Goal: Task Accomplishment & Management: Use online tool/utility

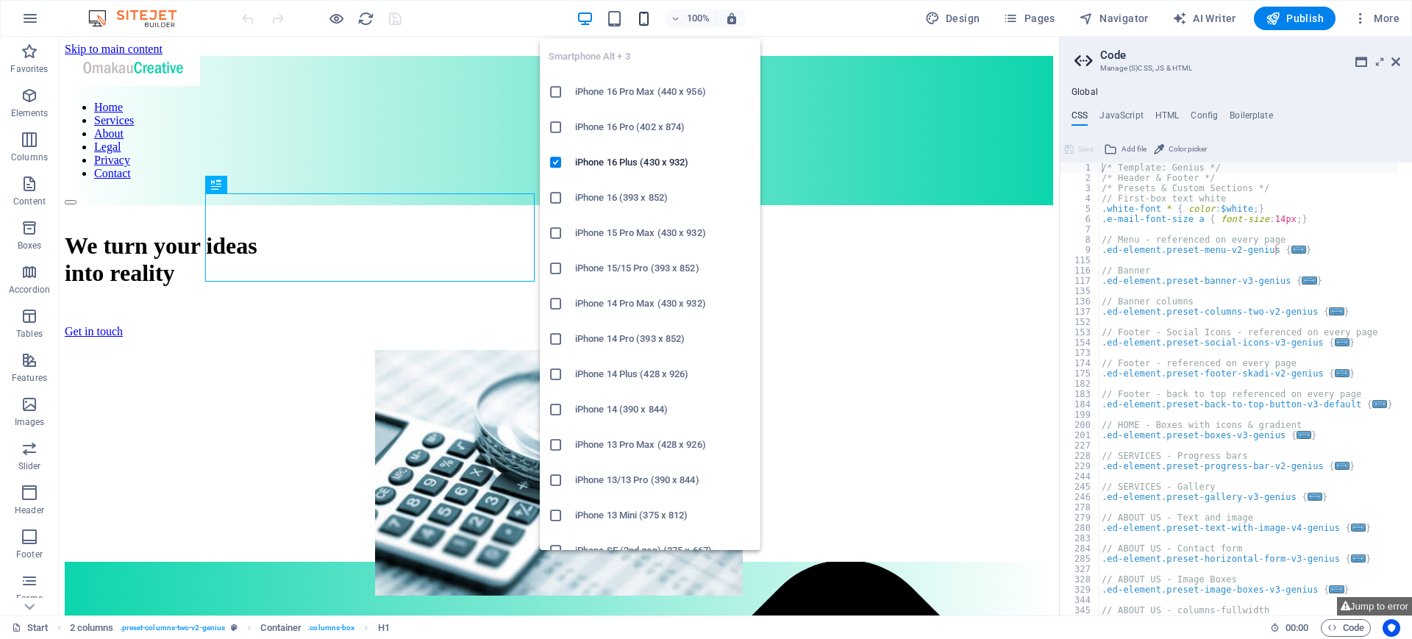
click at [645, 21] on icon "button" at bounding box center [643, 18] width 17 height 17
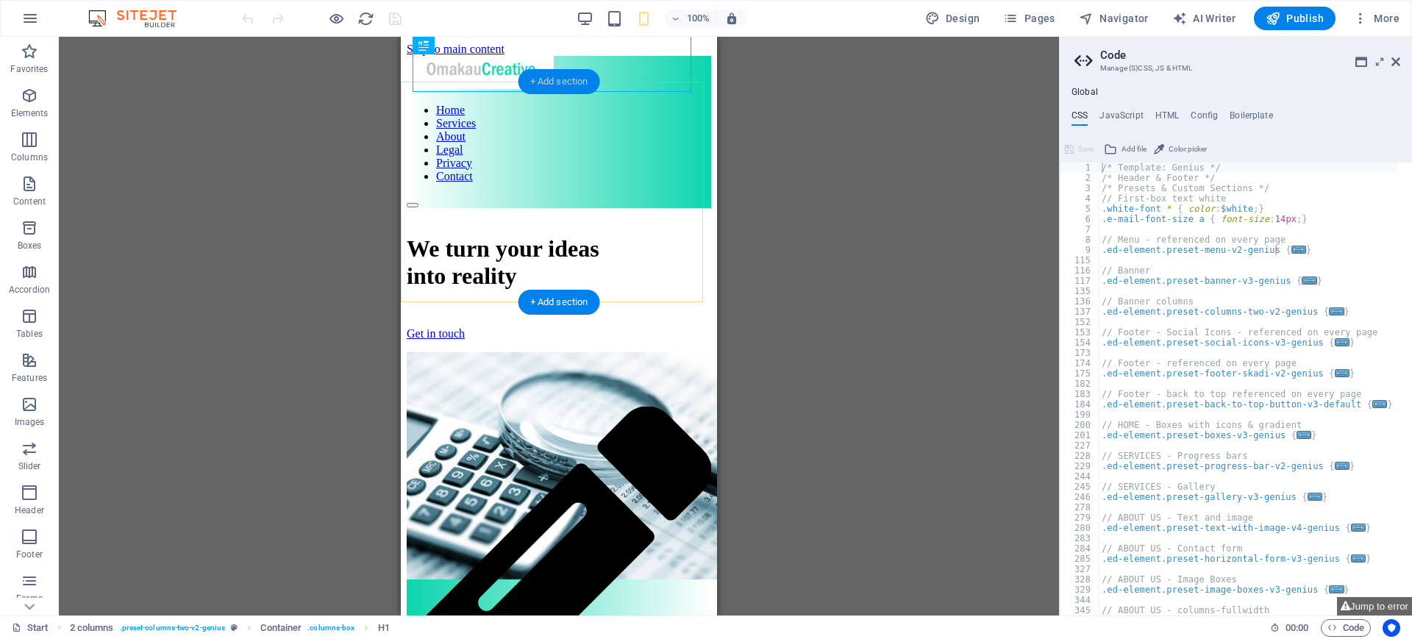
click at [573, 82] on div "+ Add section" at bounding box center [559, 81] width 82 height 25
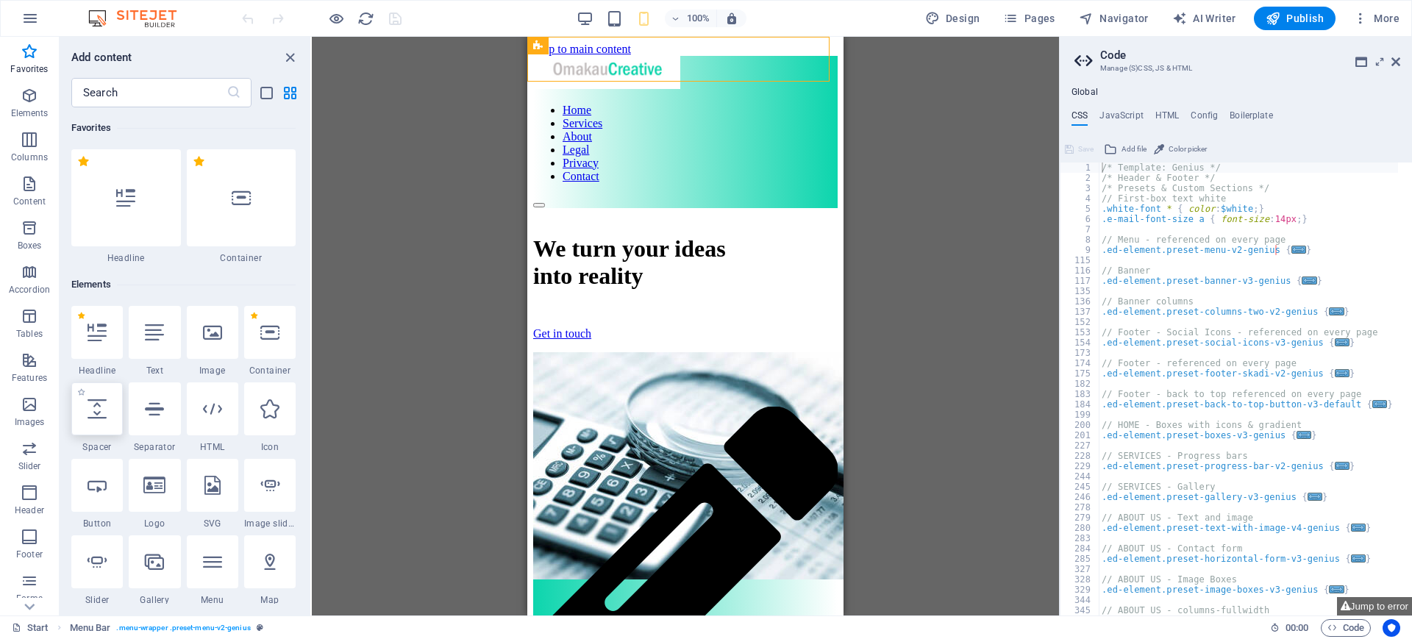
click at [109, 418] on div at bounding box center [96, 408] width 51 height 53
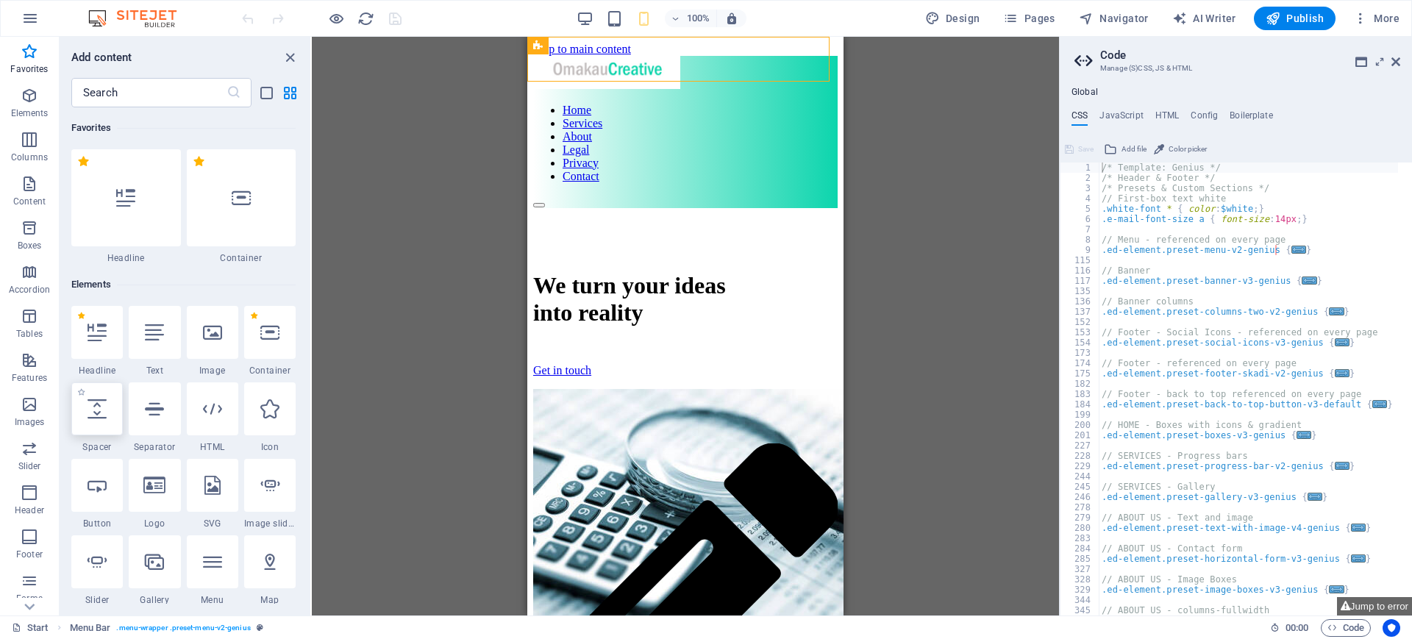
select select "px"
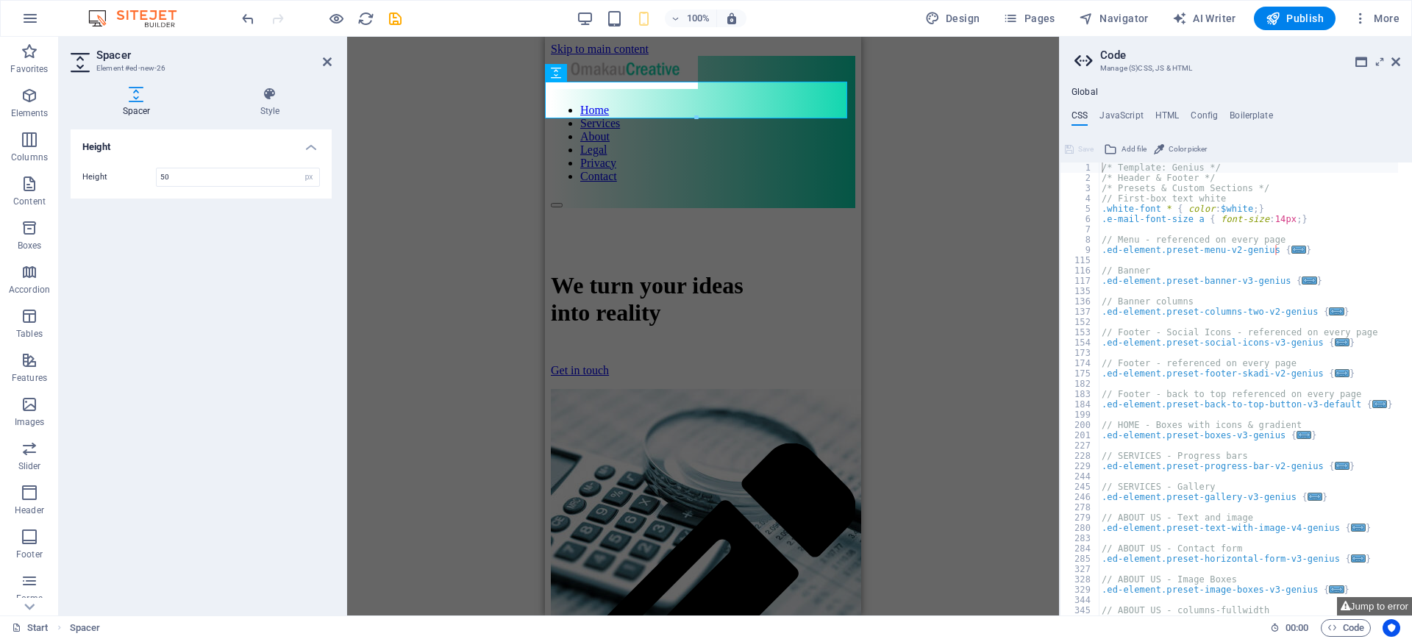
click at [917, 115] on div "Container H1 2 columns Container Icon Boxes Container Menu Bar Menu Spacer Spac…" at bounding box center [703, 326] width 712 height 579
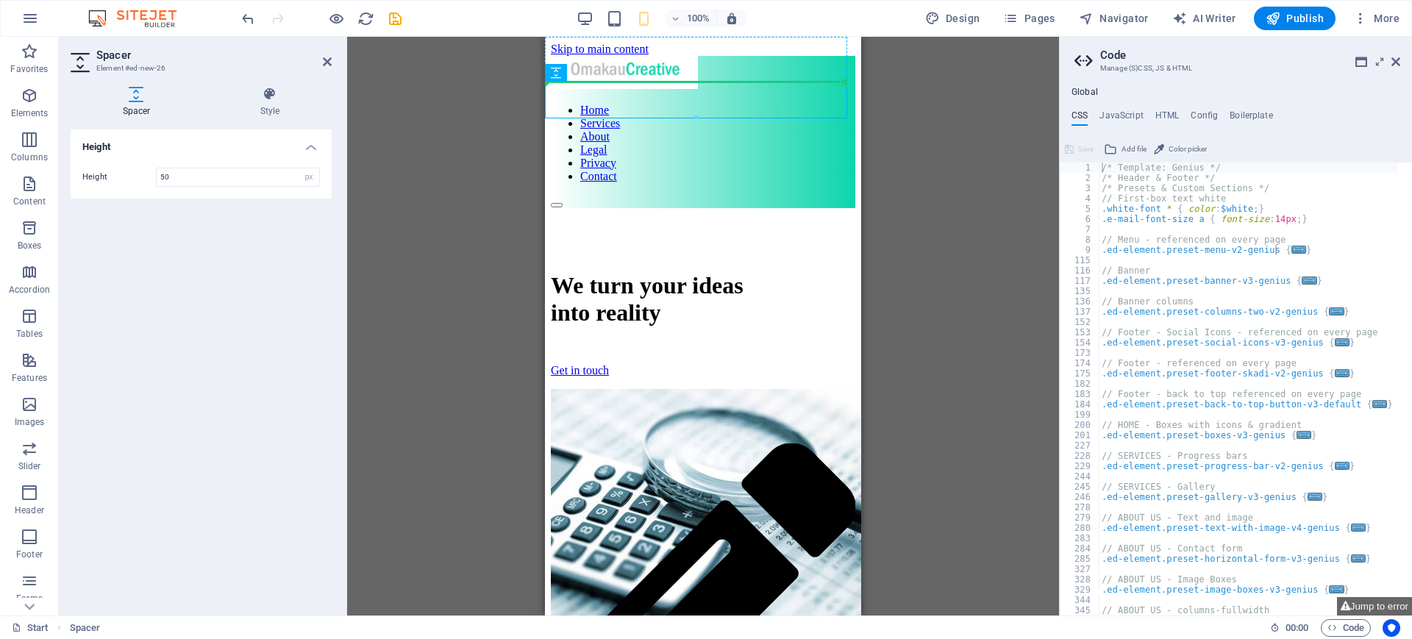
drag, startPoint x: 1120, startPoint y: 114, endPoint x: 576, endPoint y: 62, distance: 547.2
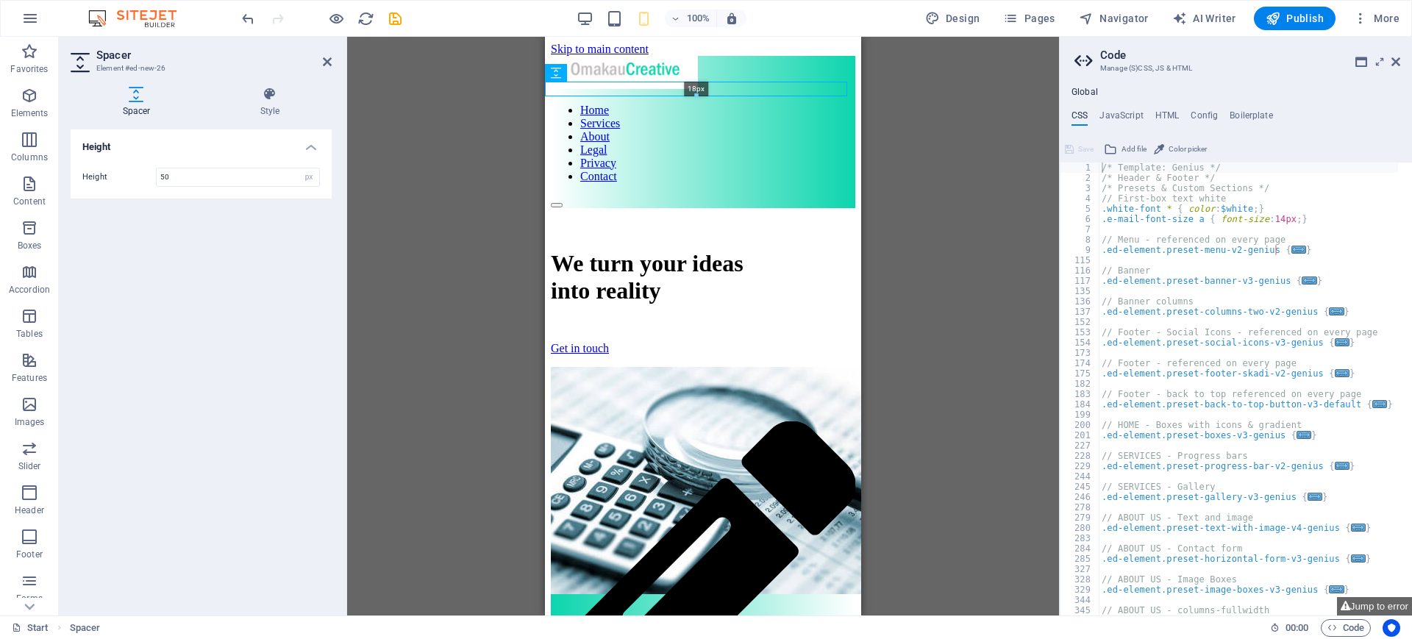
drag, startPoint x: 695, startPoint y: 118, endPoint x: 692, endPoint y: 90, distance: 27.4
click at [692, 90] on div "18px" at bounding box center [696, 89] width 302 height 15
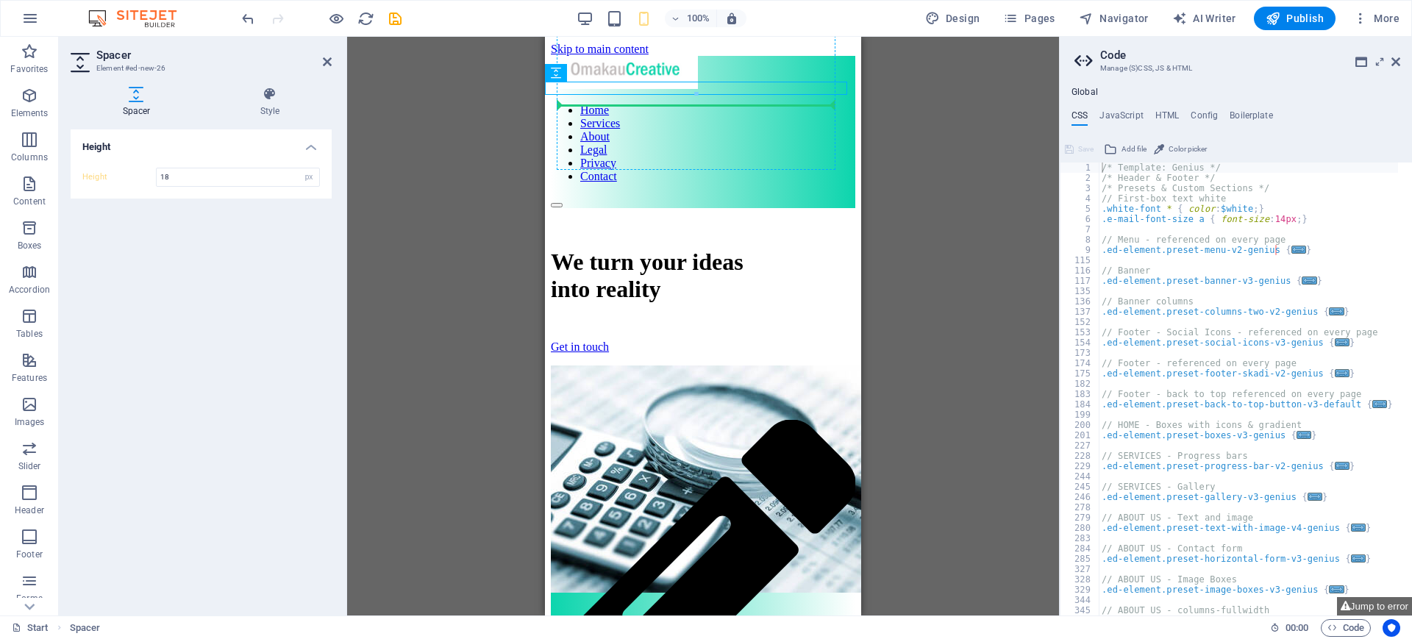
drag, startPoint x: 1098, startPoint y: 107, endPoint x: 571, endPoint y: 114, distance: 527.2
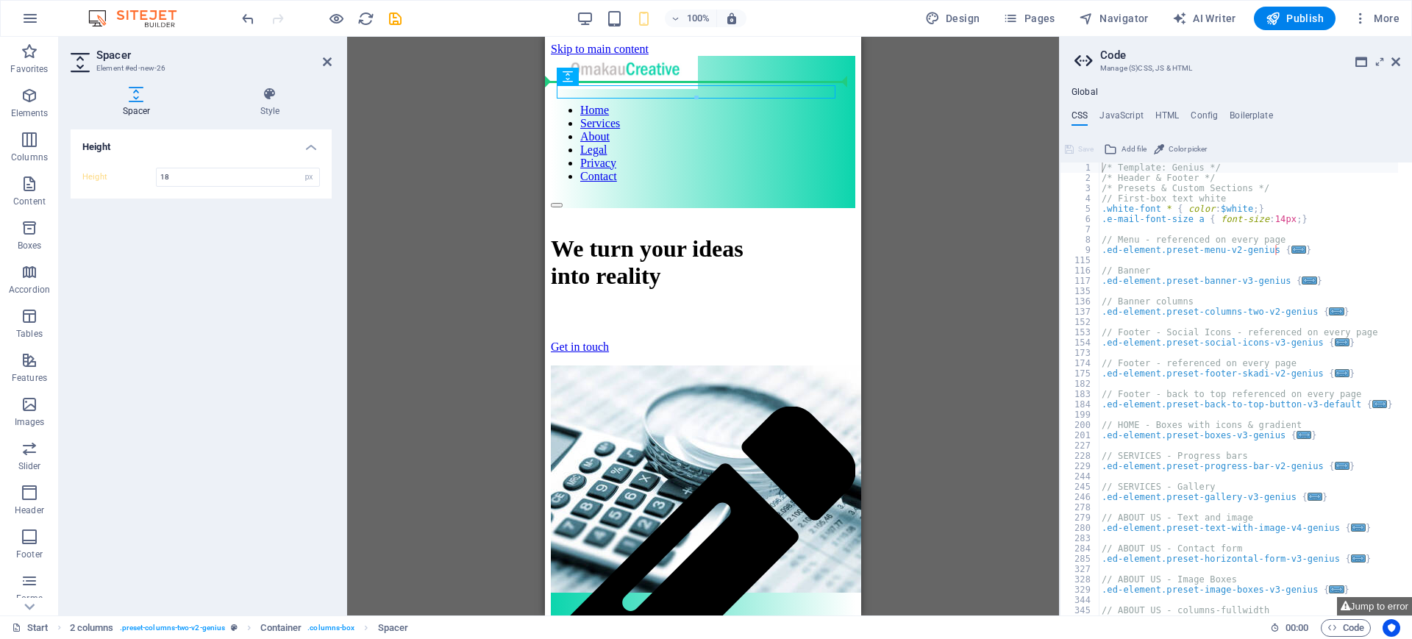
drag, startPoint x: 1142, startPoint y: 112, endPoint x: 1096, endPoint y: 118, distance: 46.1
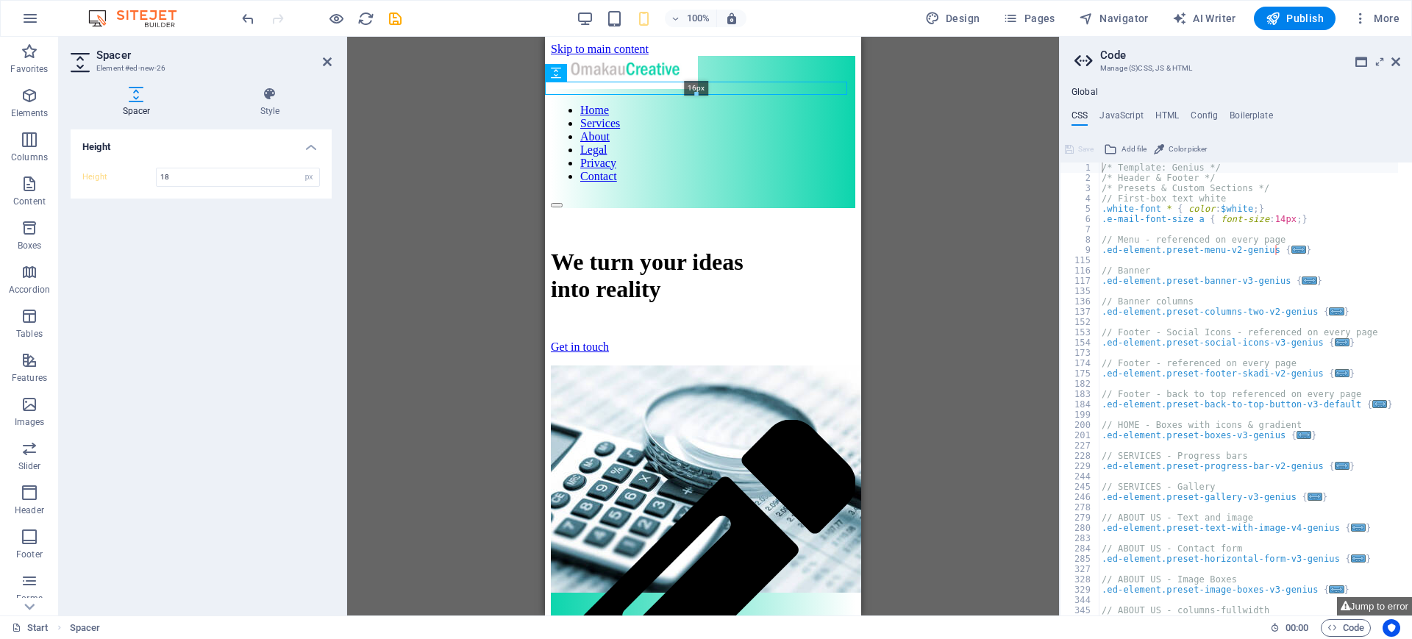
drag, startPoint x: 695, startPoint y: 96, endPoint x: 682, endPoint y: 88, distance: 15.5
click at [682, 88] on div "16px" at bounding box center [696, 88] width 302 height 13
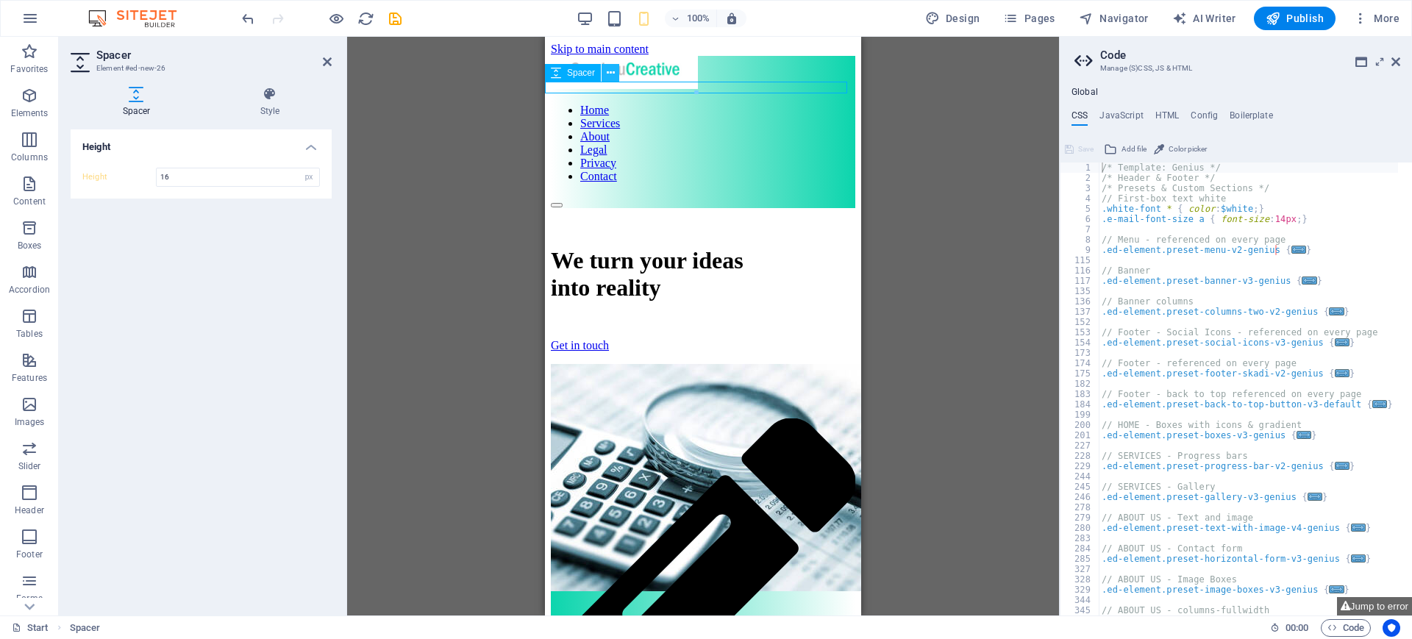
click at [612, 71] on icon at bounding box center [611, 72] width 8 height 15
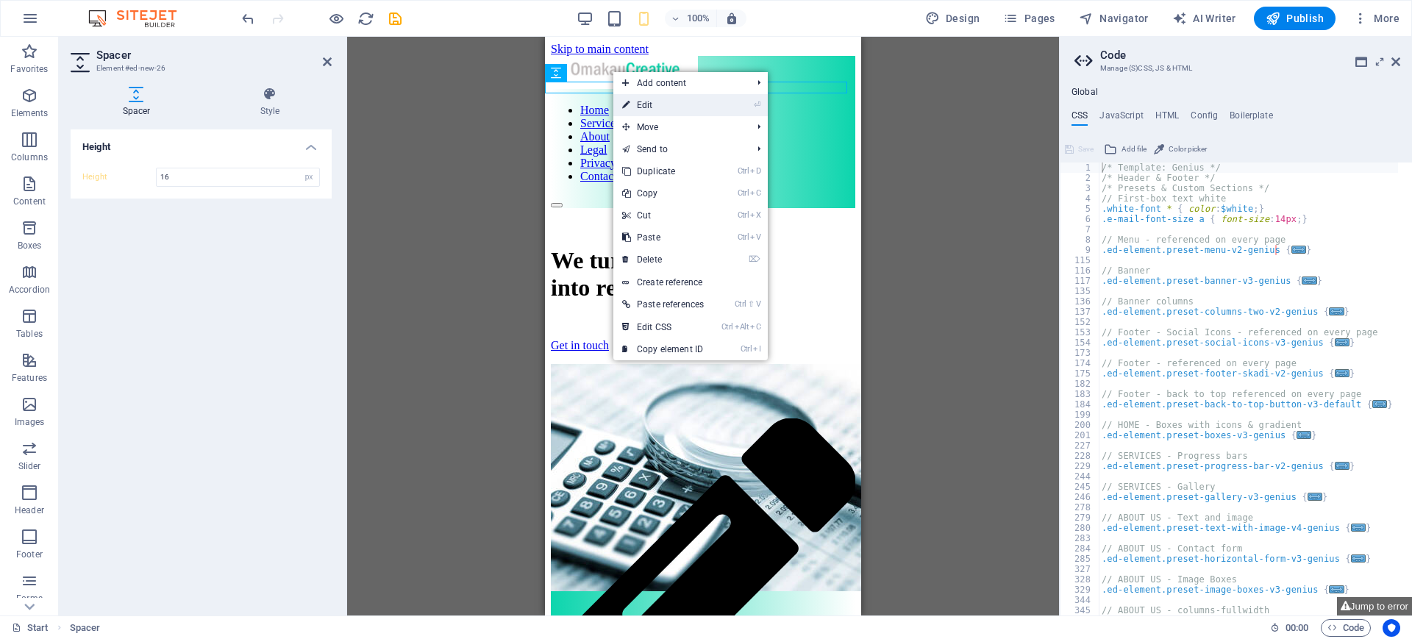
click at [649, 110] on link "⏎ Edit" at bounding box center [662, 105] width 99 height 22
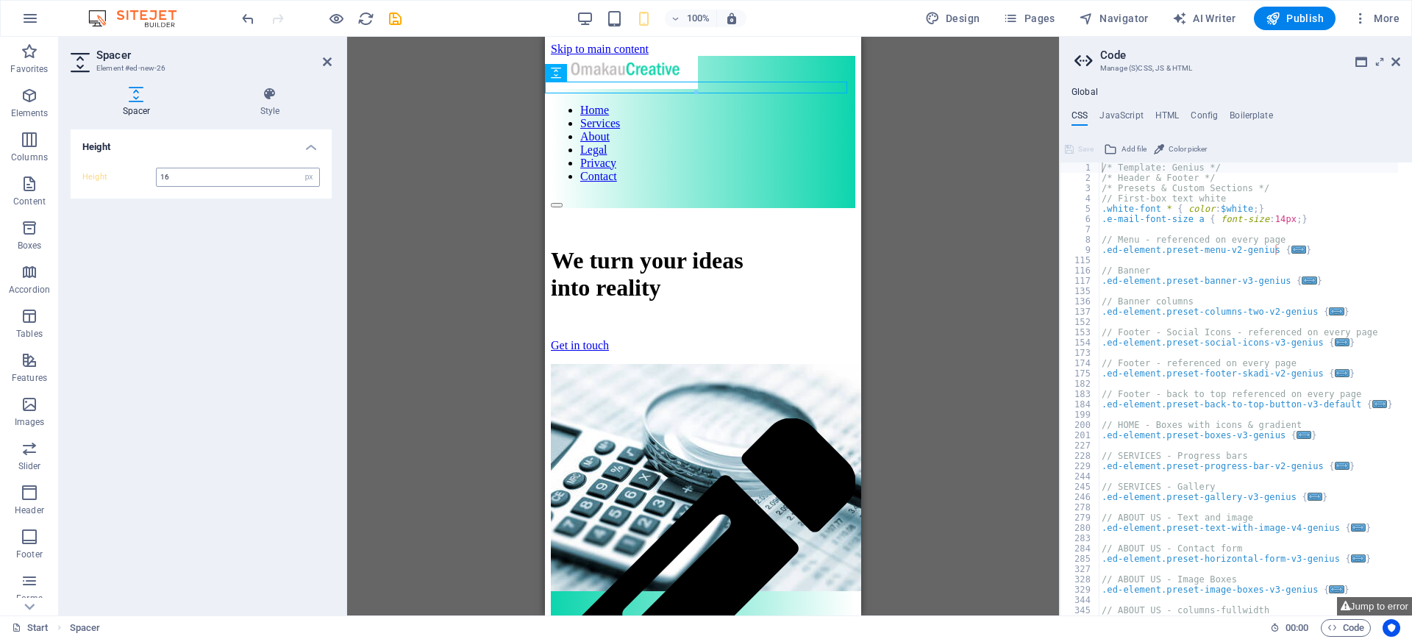
click at [192, 185] on div "16 px rem vh vw" at bounding box center [238, 177] width 164 height 19
click at [177, 177] on input "16" at bounding box center [238, 177] width 162 height 18
drag, startPoint x: 177, startPoint y: 177, endPoint x: 141, endPoint y: 176, distance: 36.1
click at [141, 176] on div "Height 16 px rem vh vw" at bounding box center [200, 177] width 237 height 19
type input "50"
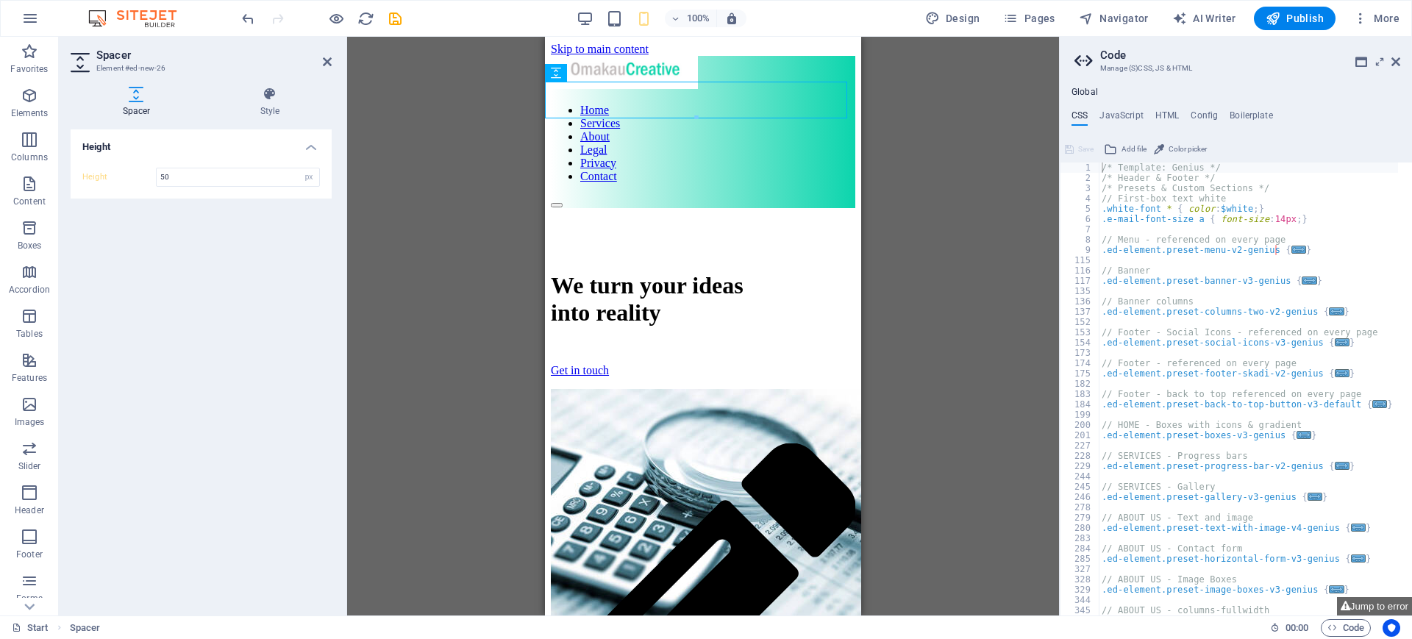
click at [193, 323] on div "Height Height 50 px rem vh vw" at bounding box center [201, 366] width 261 height 474
click at [695, 115] on div at bounding box center [696, 117] width 301 height 5
drag, startPoint x: 584, startPoint y: 77, endPoint x: 563, endPoint y: 65, distance: 23.7
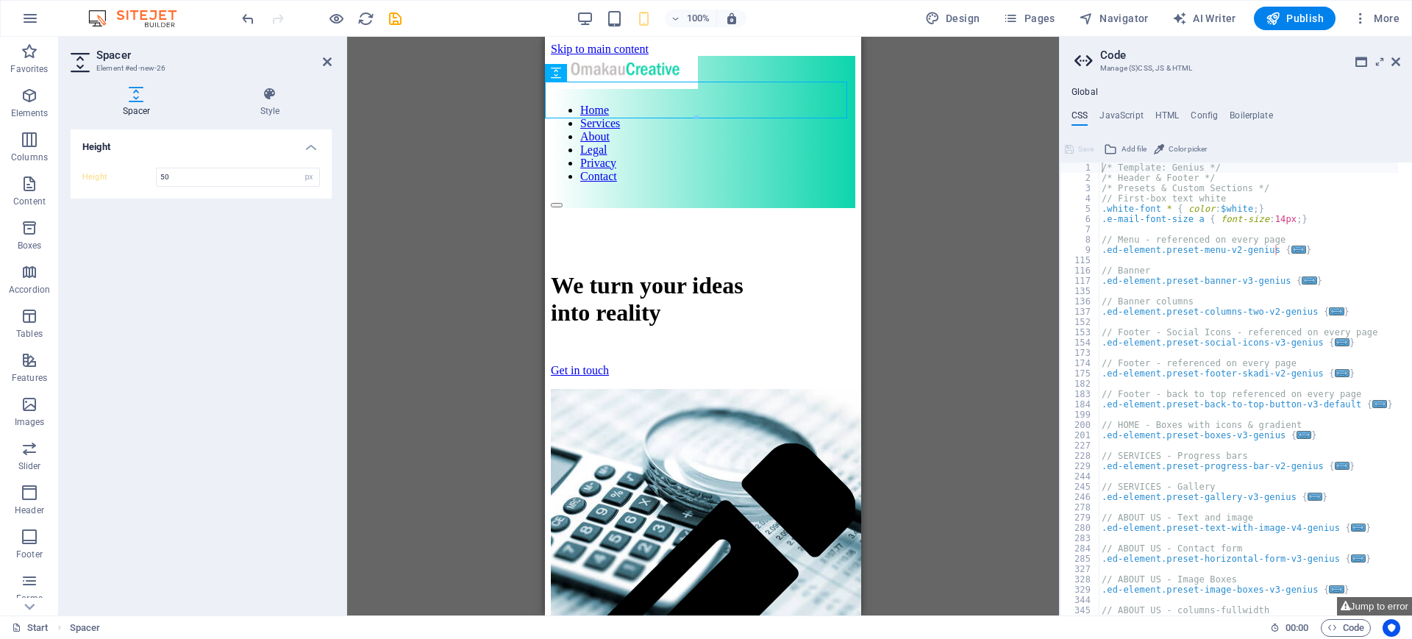
click at [563, 65] on div "Spacer" at bounding box center [556, 73] width 22 height 18
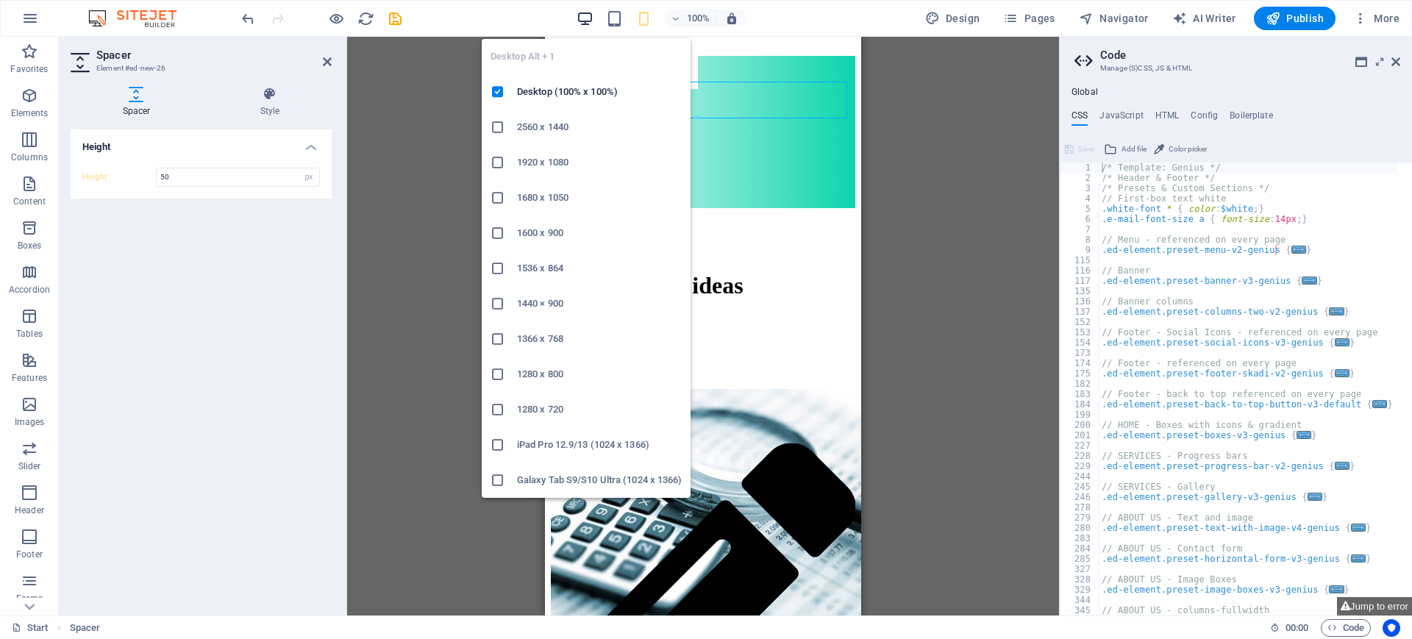
click at [593, 14] on icon "button" at bounding box center [584, 18] width 17 height 17
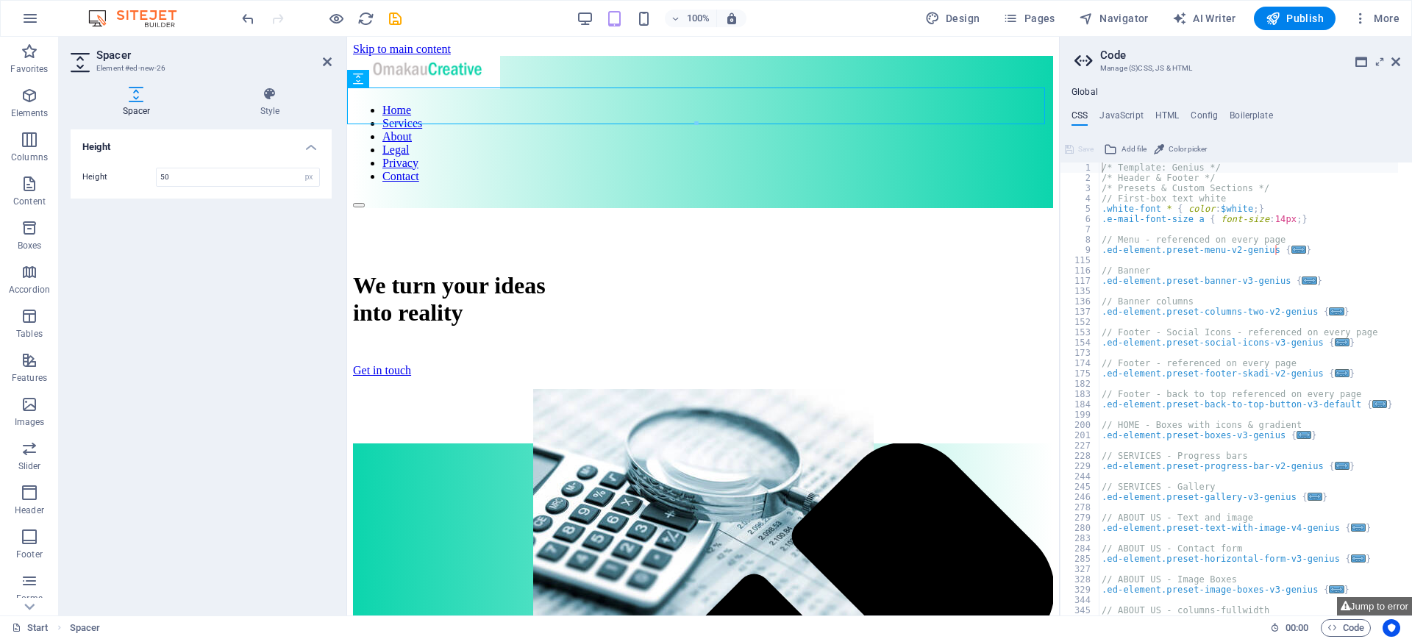
click at [153, 320] on div "Height Height 50 px rem vh vw" at bounding box center [201, 366] width 261 height 474
click at [323, 72] on header "Spacer Element #ed-new-26" at bounding box center [201, 56] width 261 height 38
click at [330, 57] on icon at bounding box center [327, 62] width 9 height 12
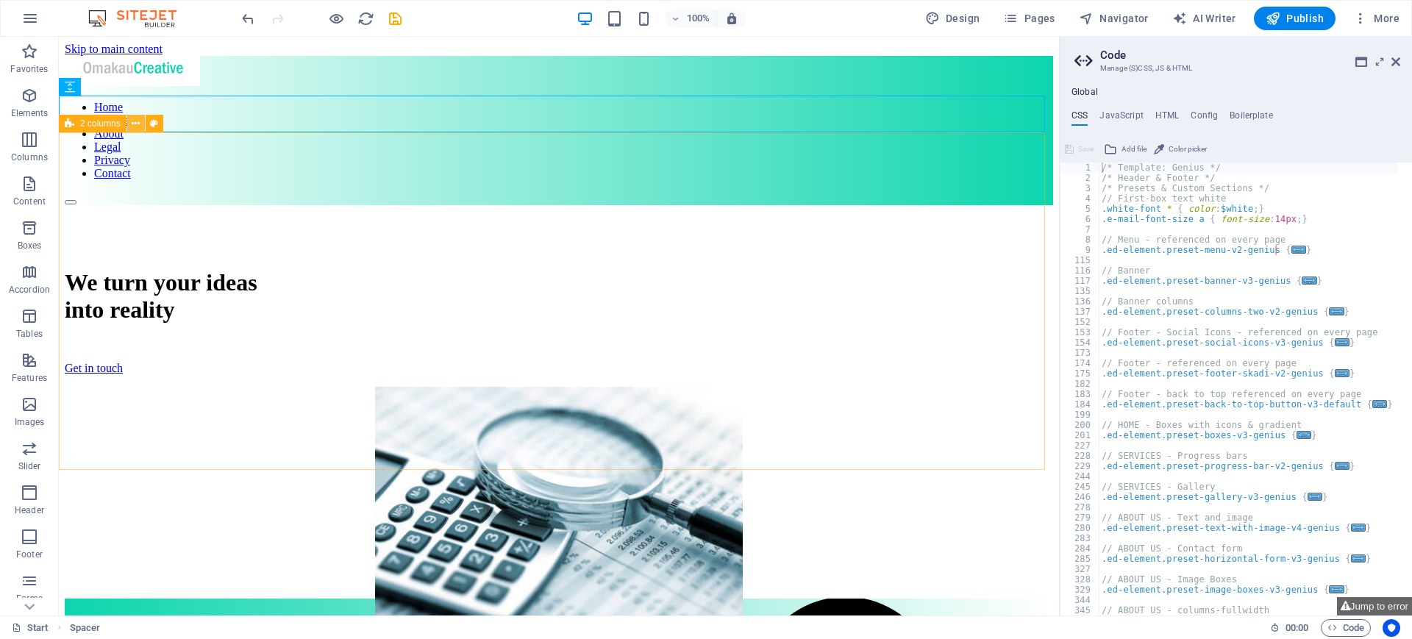
click at [140, 124] on button at bounding box center [136, 124] width 18 height 18
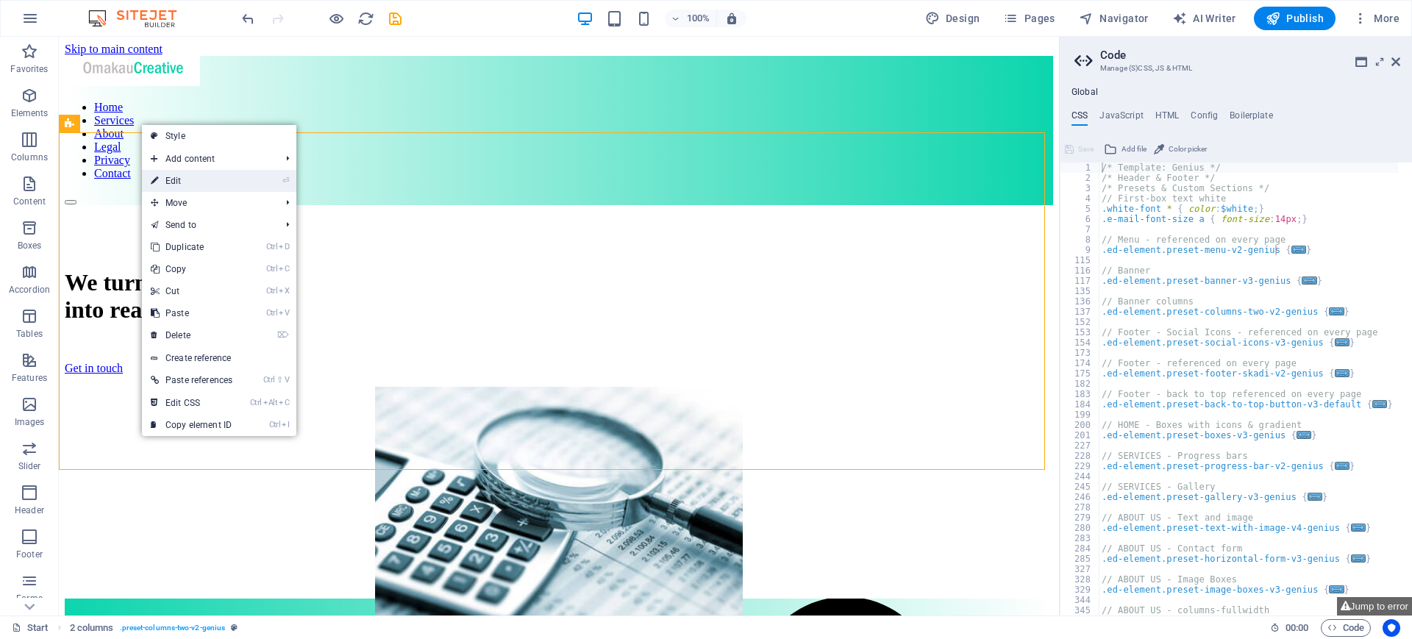
click at [181, 181] on link "⏎ Edit" at bounding box center [191, 181] width 99 height 22
select select "px"
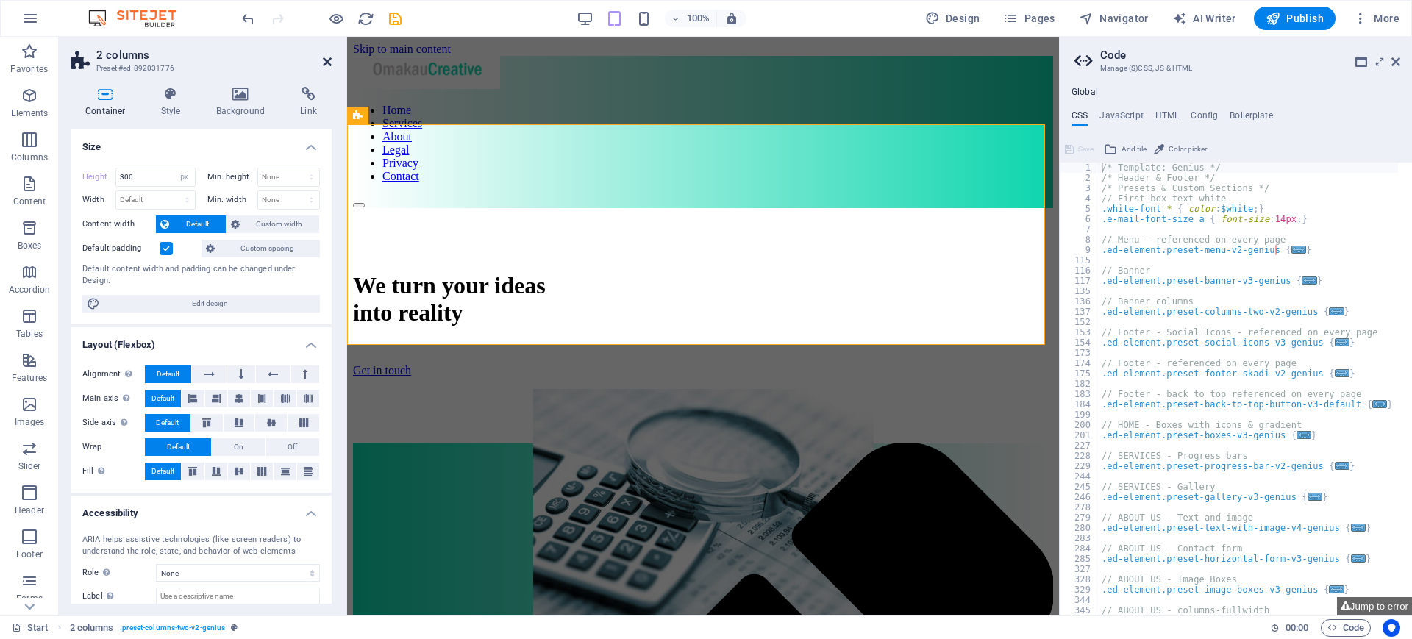
click at [326, 62] on icon at bounding box center [327, 62] width 9 height 12
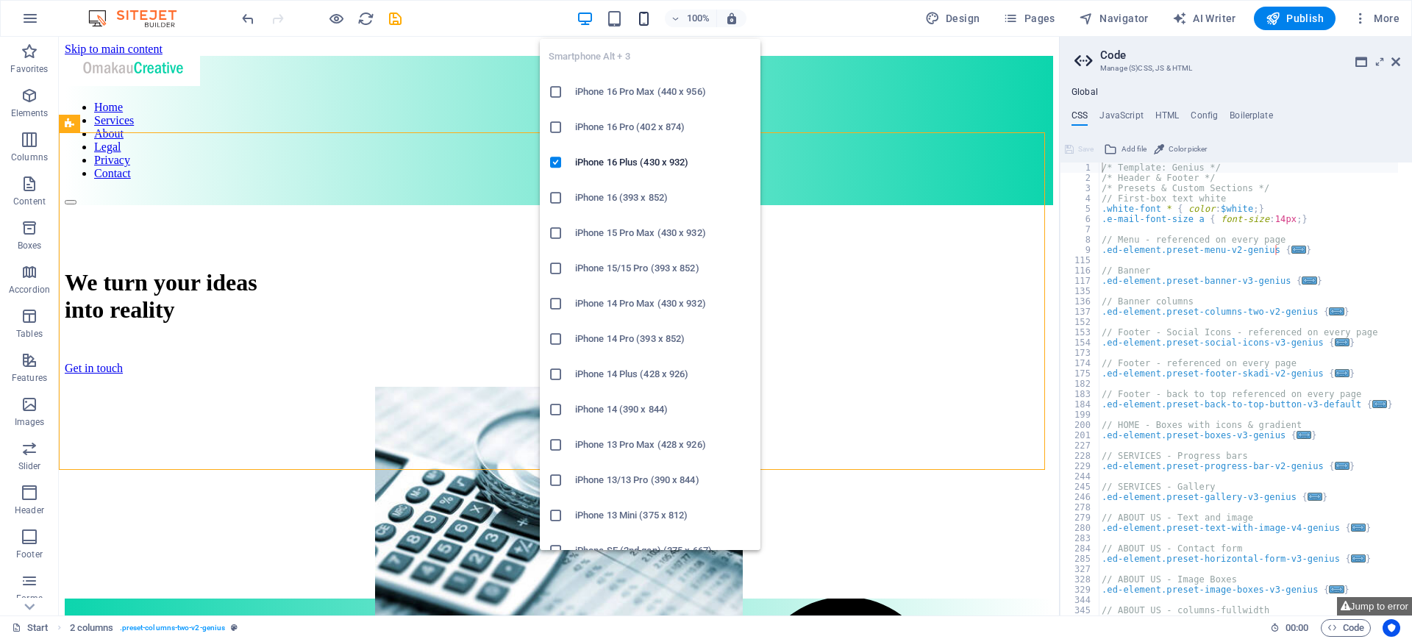
click at [646, 21] on icon "button" at bounding box center [643, 18] width 17 height 17
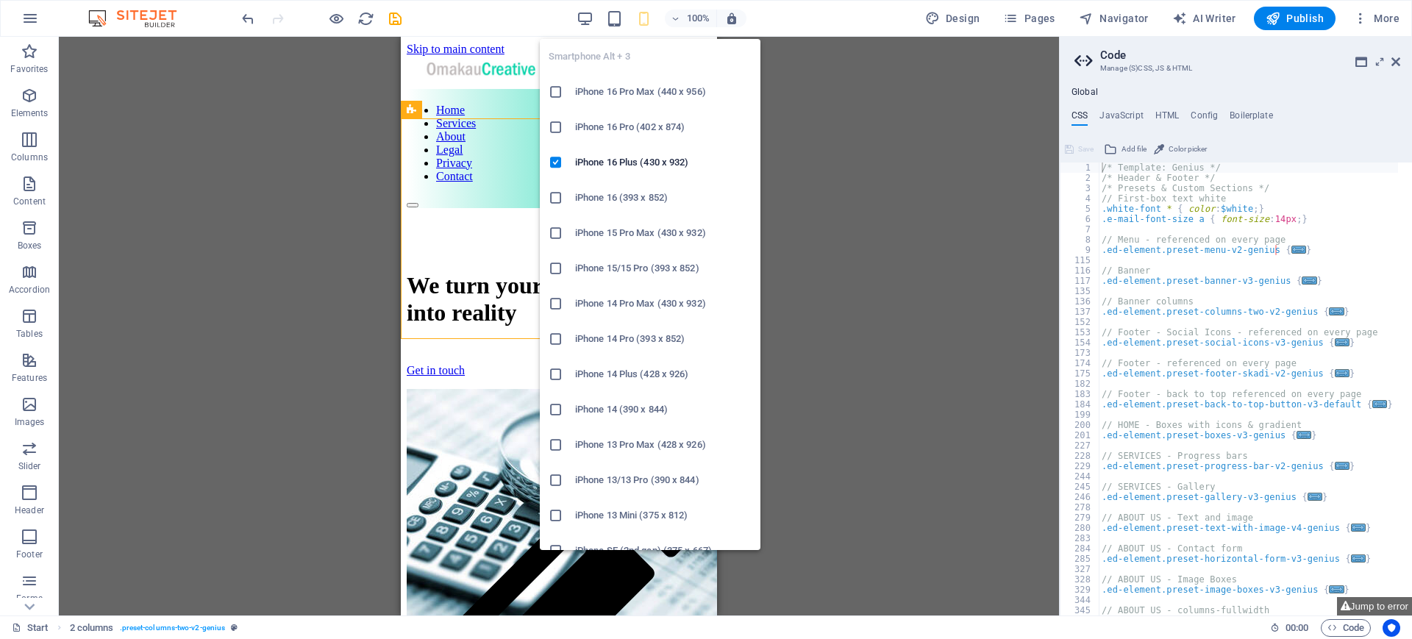
click at [646, 21] on icon "button" at bounding box center [643, 18] width 17 height 17
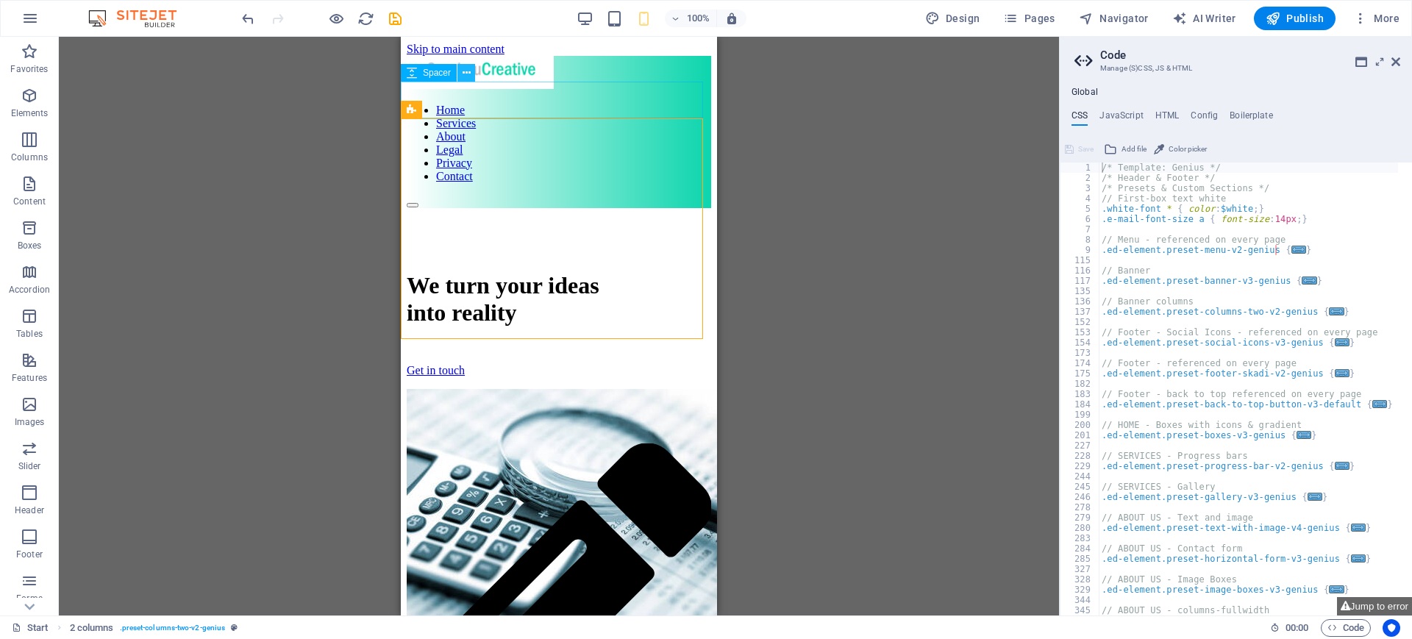
click at [469, 75] on icon at bounding box center [466, 72] width 8 height 15
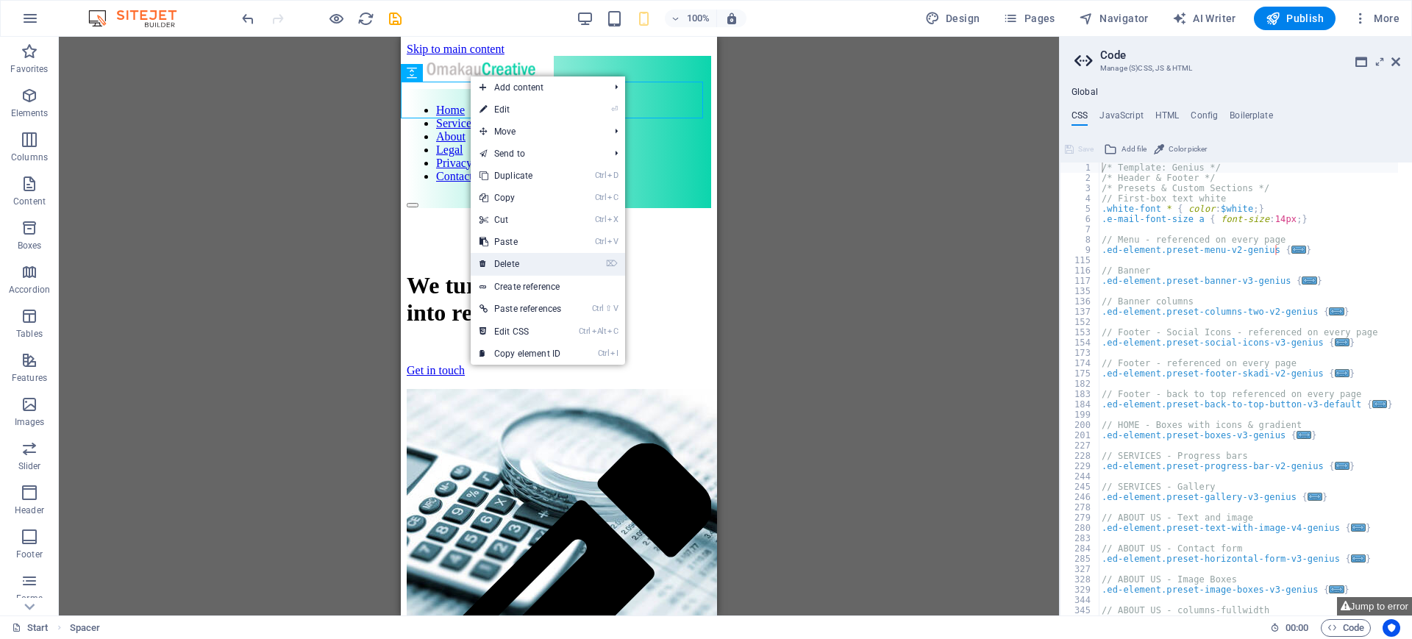
click at [512, 262] on link "⌦ Delete" at bounding box center [520, 264] width 99 height 22
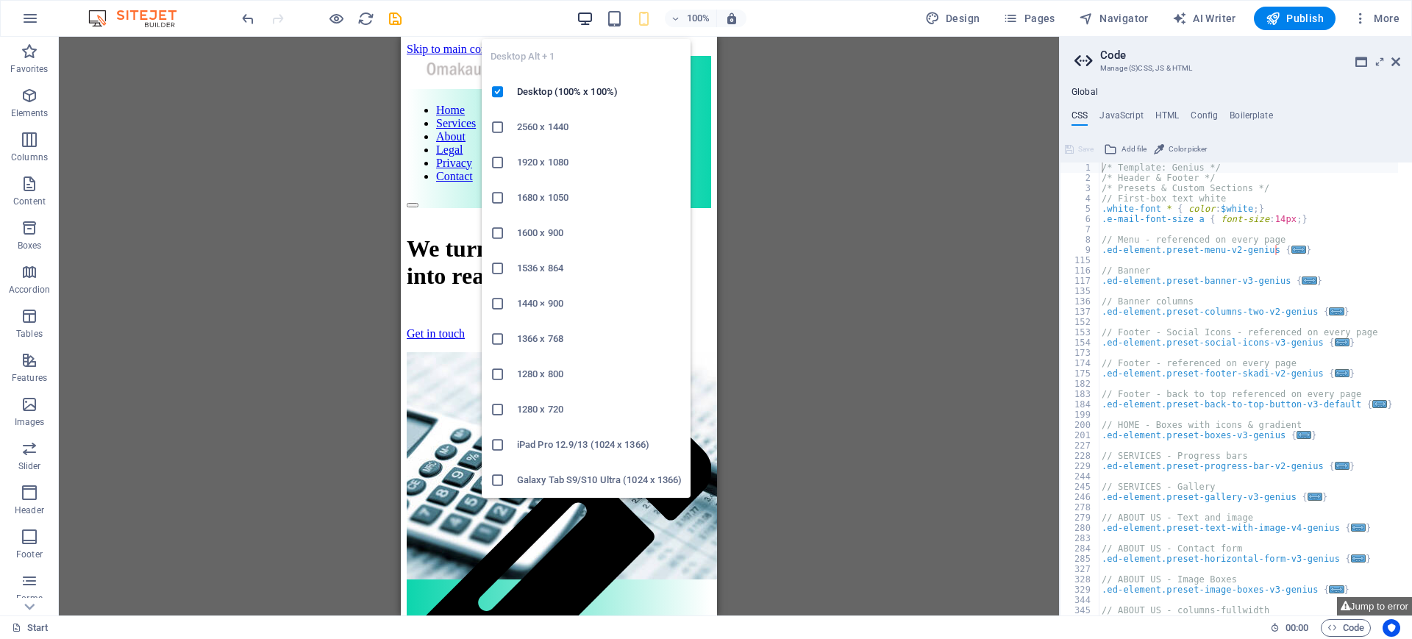
click at [584, 17] on icon "button" at bounding box center [584, 18] width 17 height 17
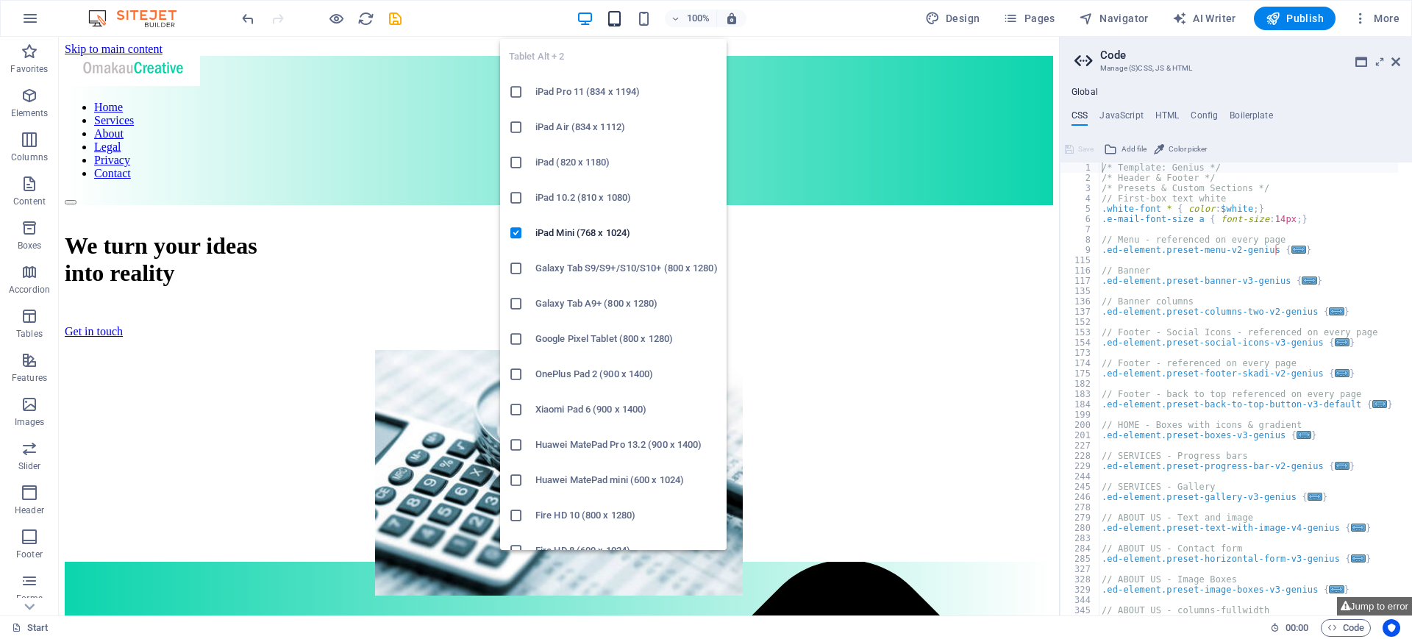
click at [626, 17] on div "100%" at bounding box center [661, 19] width 170 height 24
click at [615, 18] on icon "button" at bounding box center [614, 18] width 17 height 17
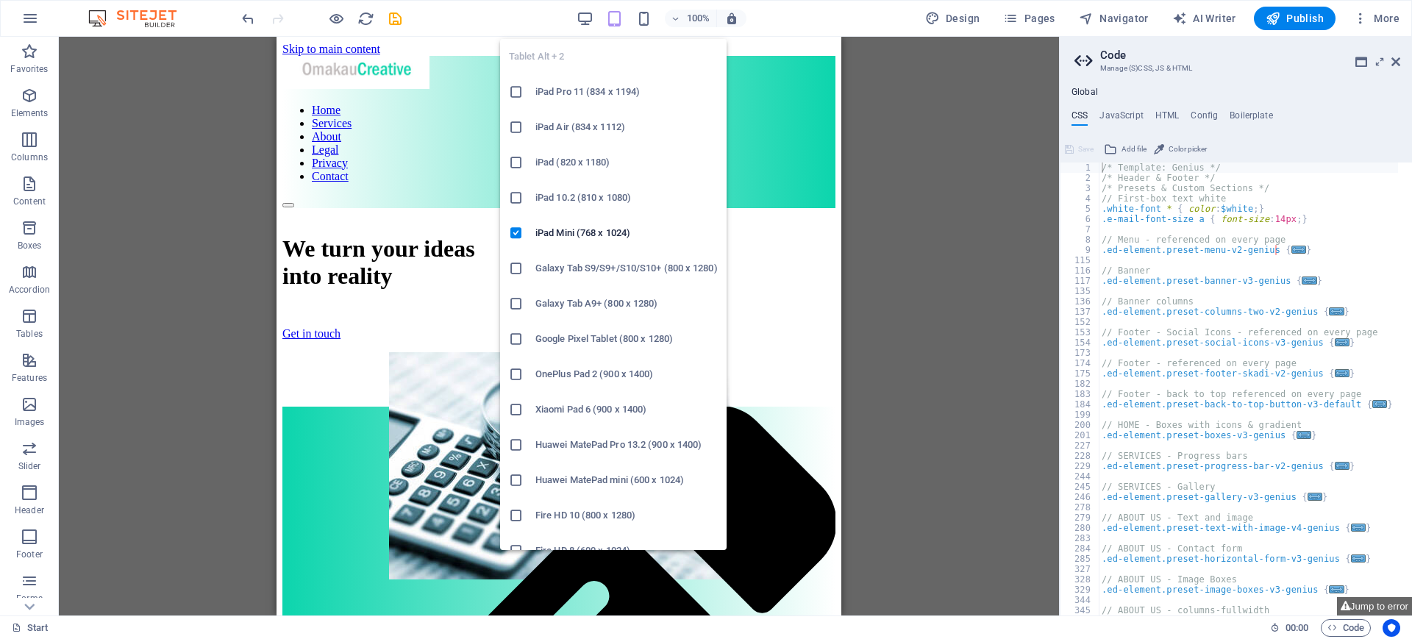
click at [615, 18] on icon "button" at bounding box center [614, 18] width 17 height 17
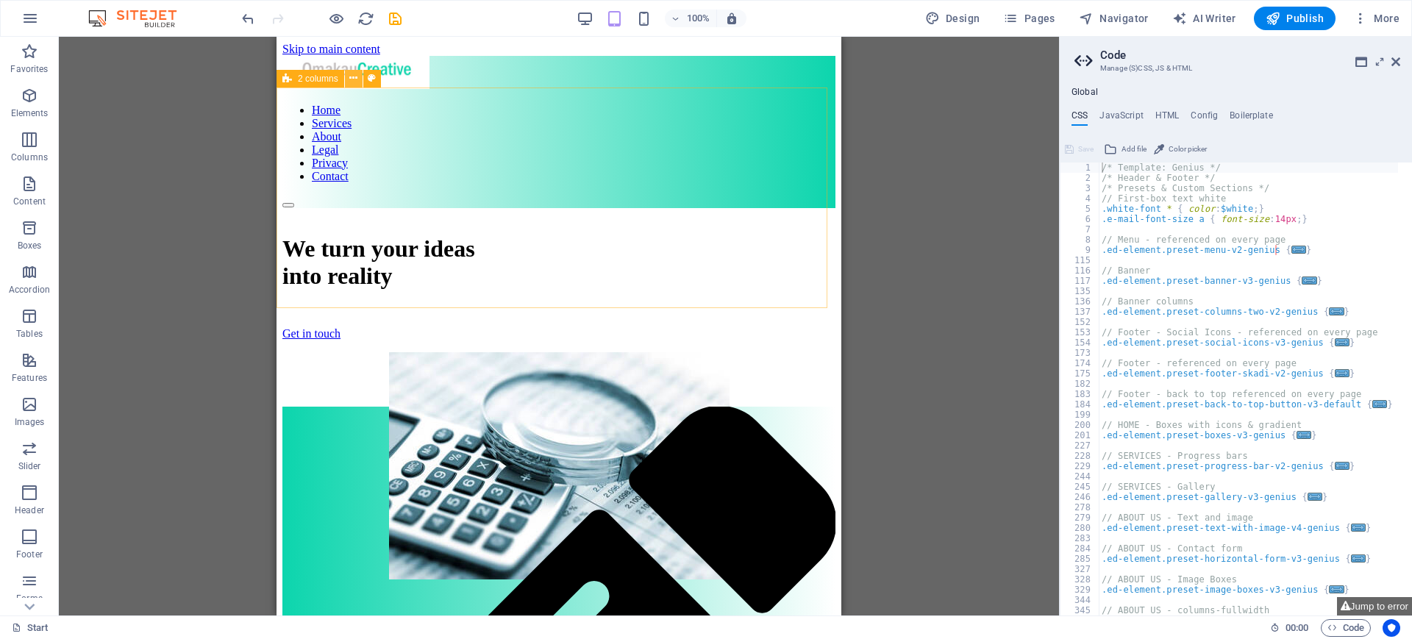
click at [354, 71] on icon at bounding box center [353, 78] width 8 height 15
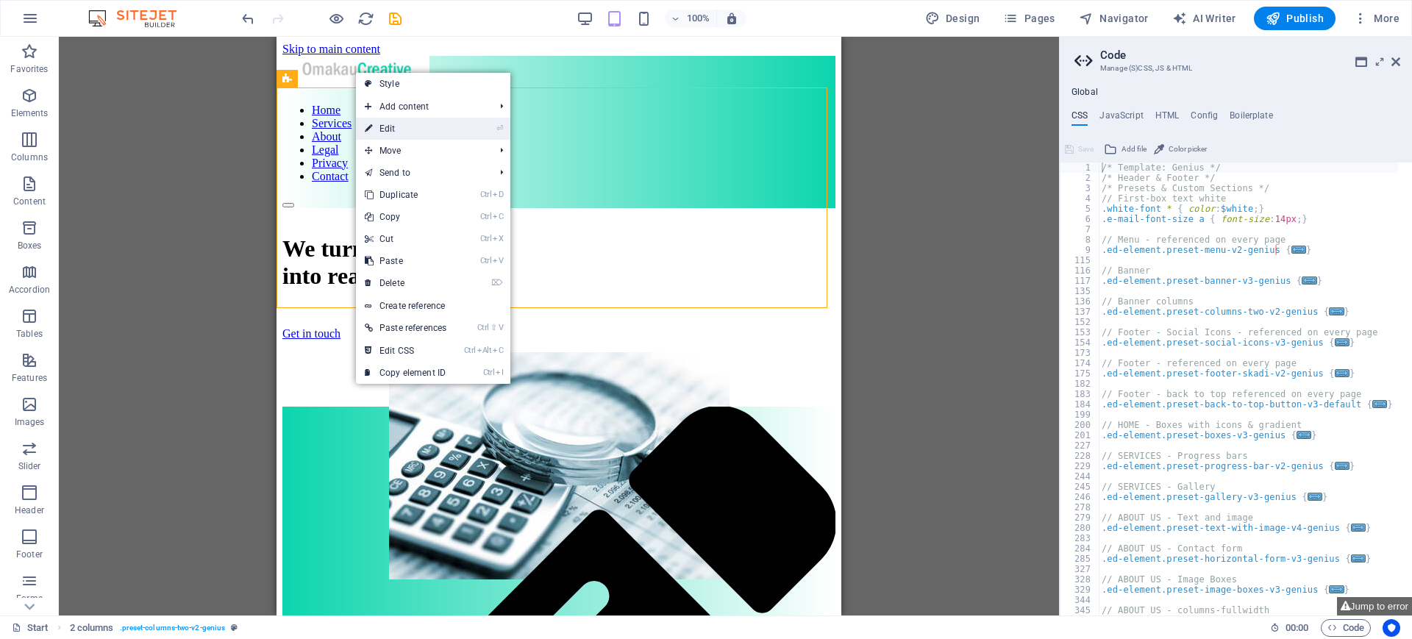
click at [390, 126] on link "⏎ Edit" at bounding box center [405, 129] width 99 height 22
select select "px"
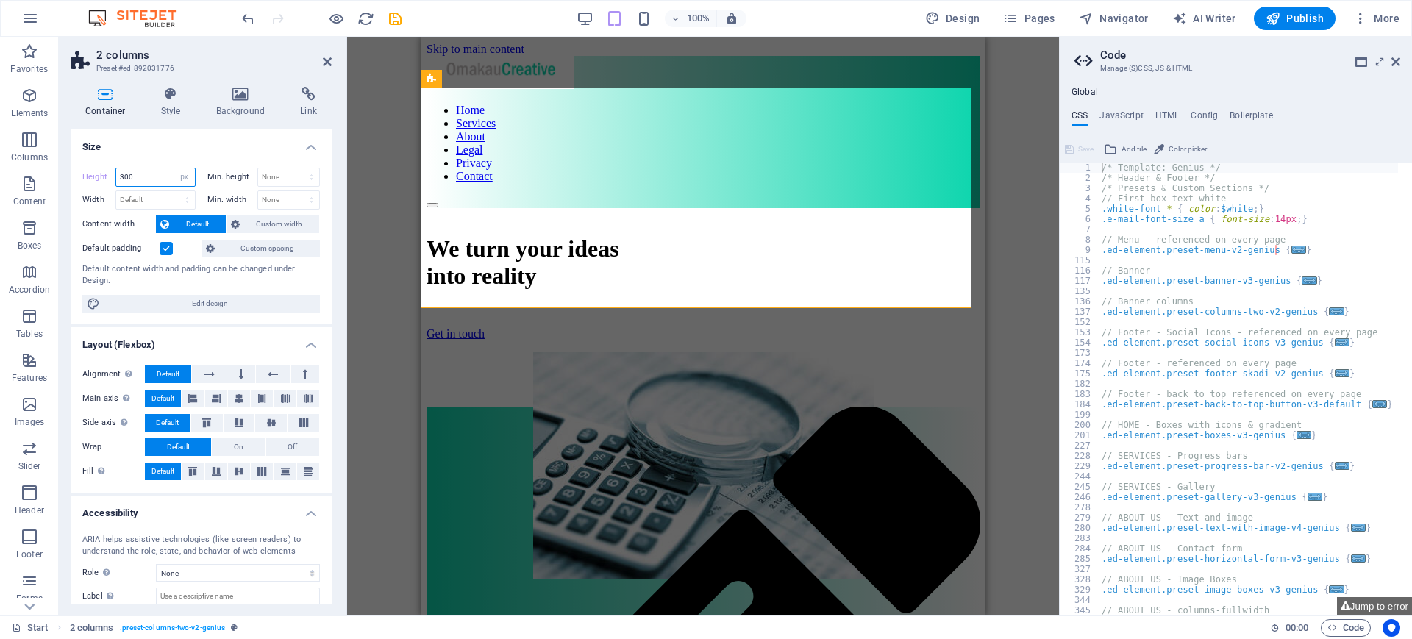
click at [144, 172] on input "300" at bounding box center [155, 177] width 79 height 18
drag, startPoint x: 144, startPoint y: 171, endPoint x: 112, endPoint y: 172, distance: 32.4
click at [112, 172] on div "Height 300 Default px rem % vh vw" at bounding box center [138, 177] width 113 height 19
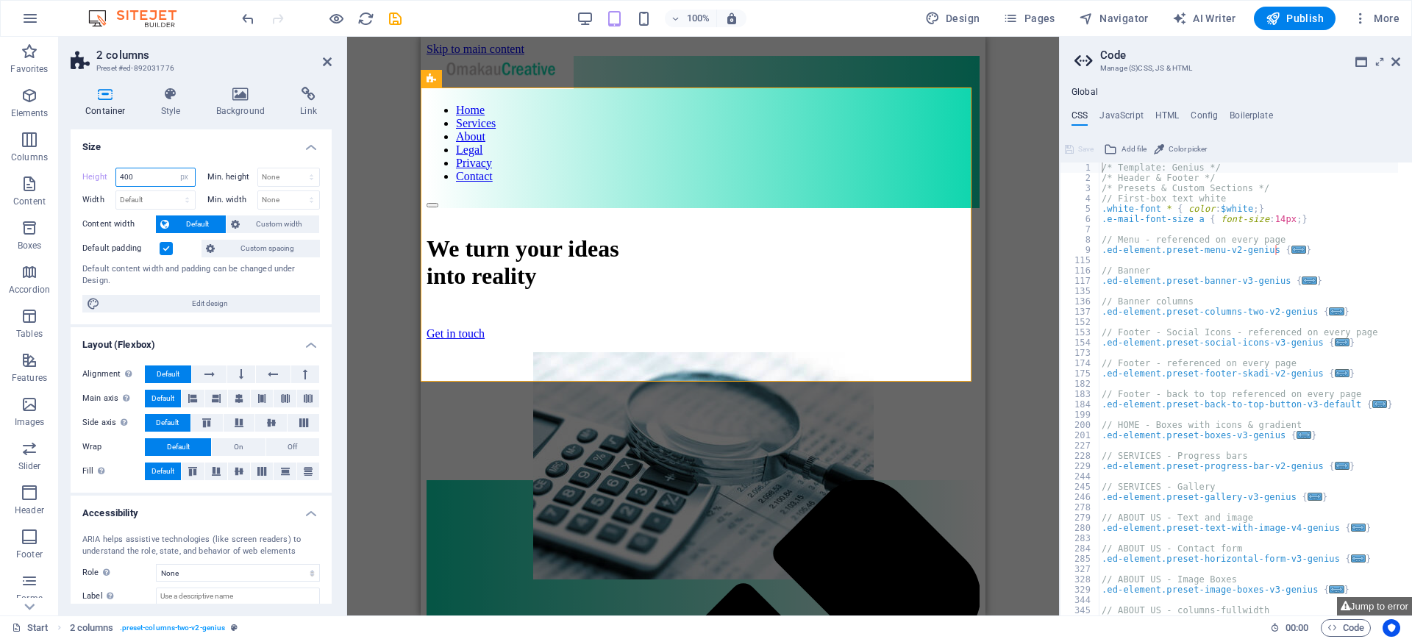
type input "400"
click at [168, 144] on h4 "Size" at bounding box center [201, 142] width 261 height 26
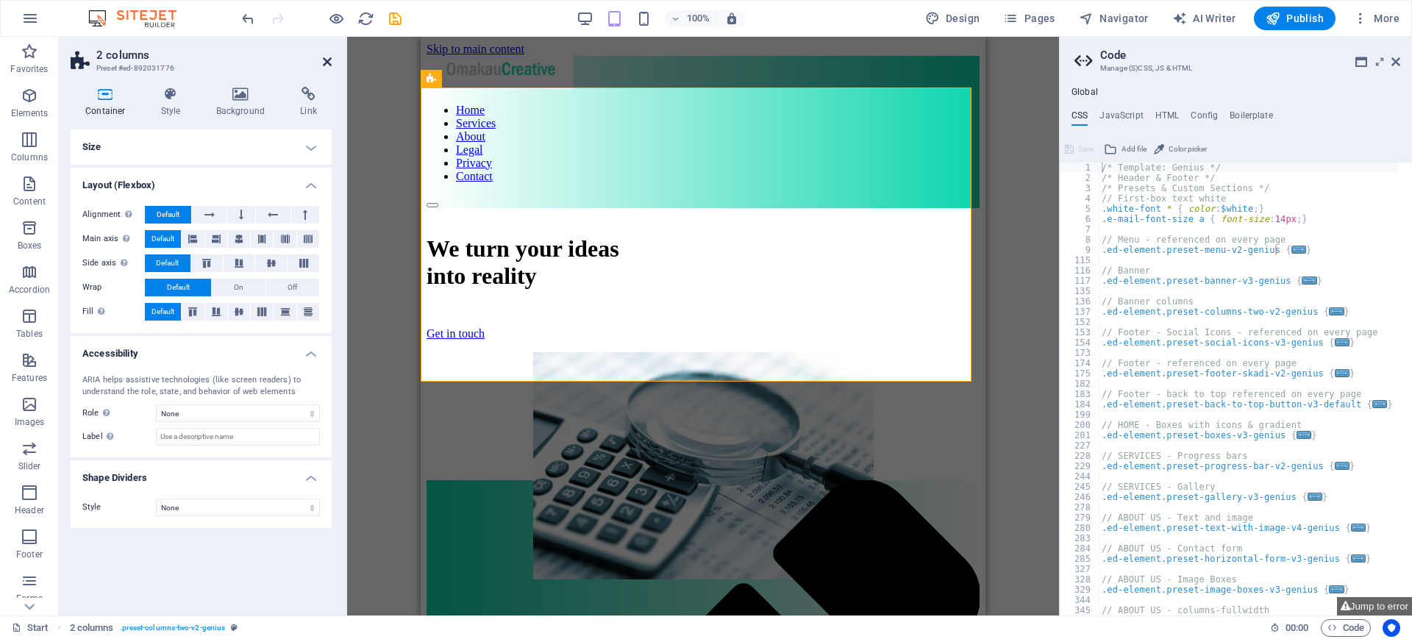
click at [328, 63] on icon at bounding box center [327, 62] width 9 height 12
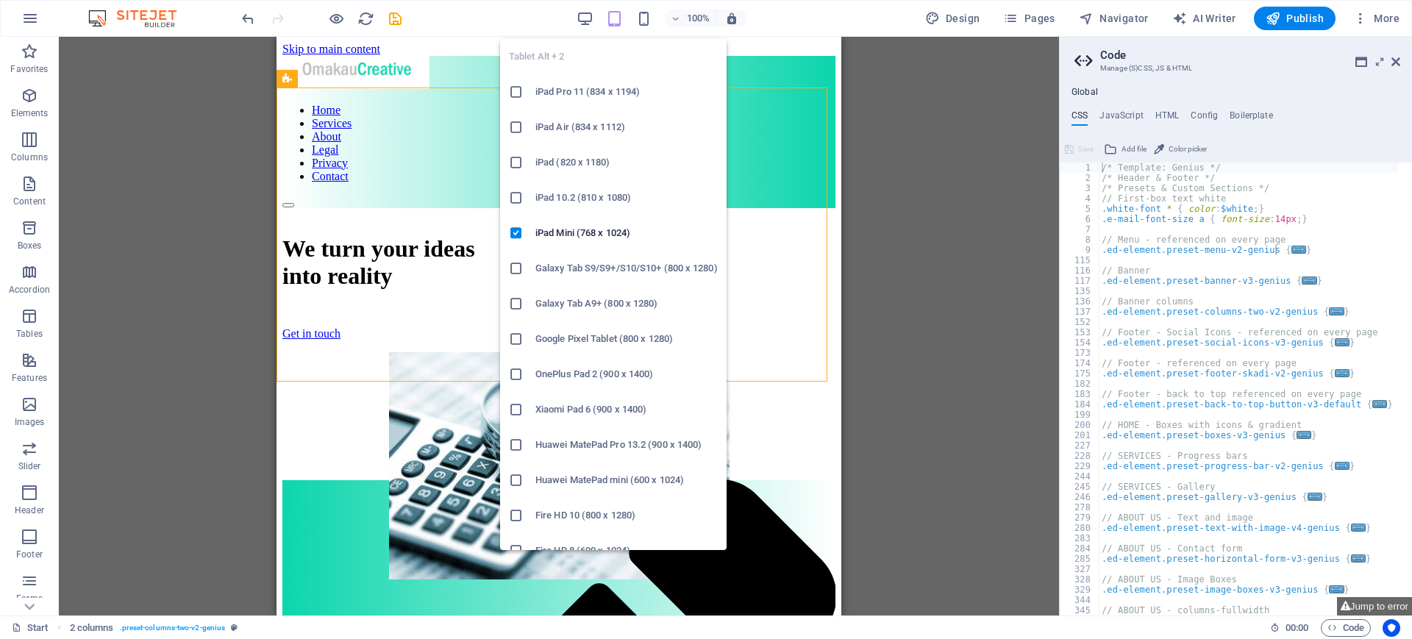
click at [619, 18] on icon "button" at bounding box center [614, 18] width 17 height 17
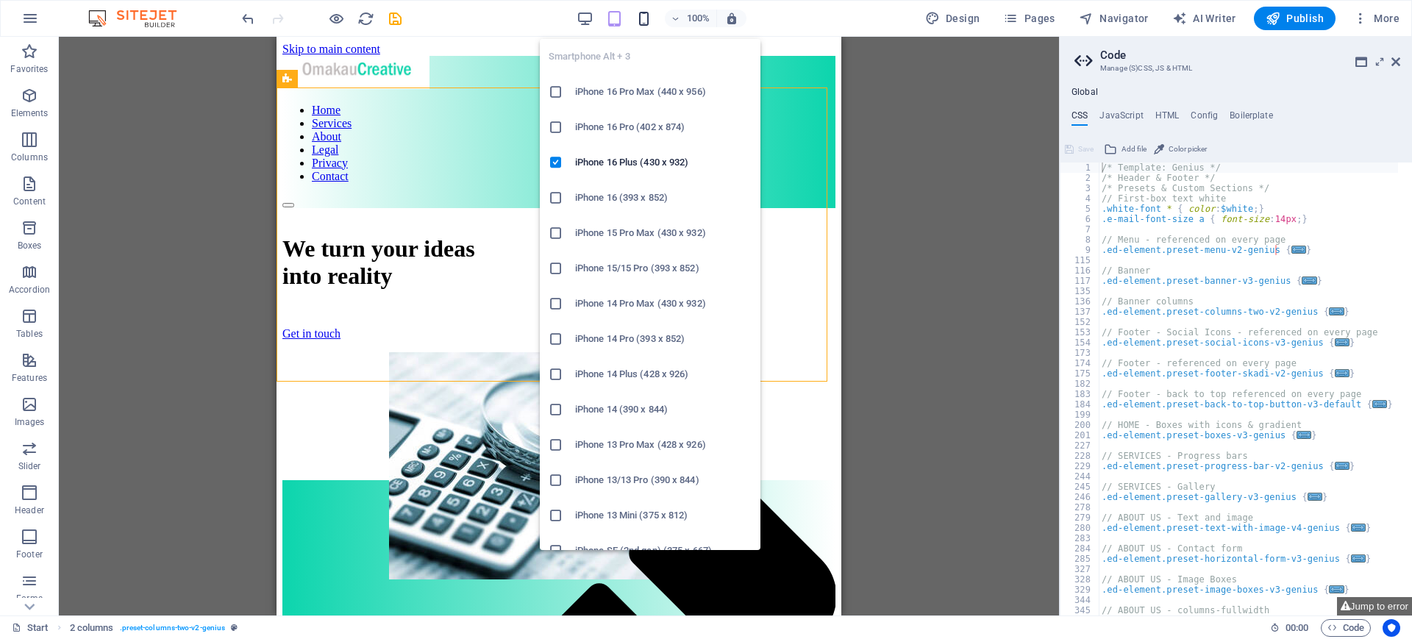
click at [643, 18] on icon "button" at bounding box center [643, 18] width 17 height 17
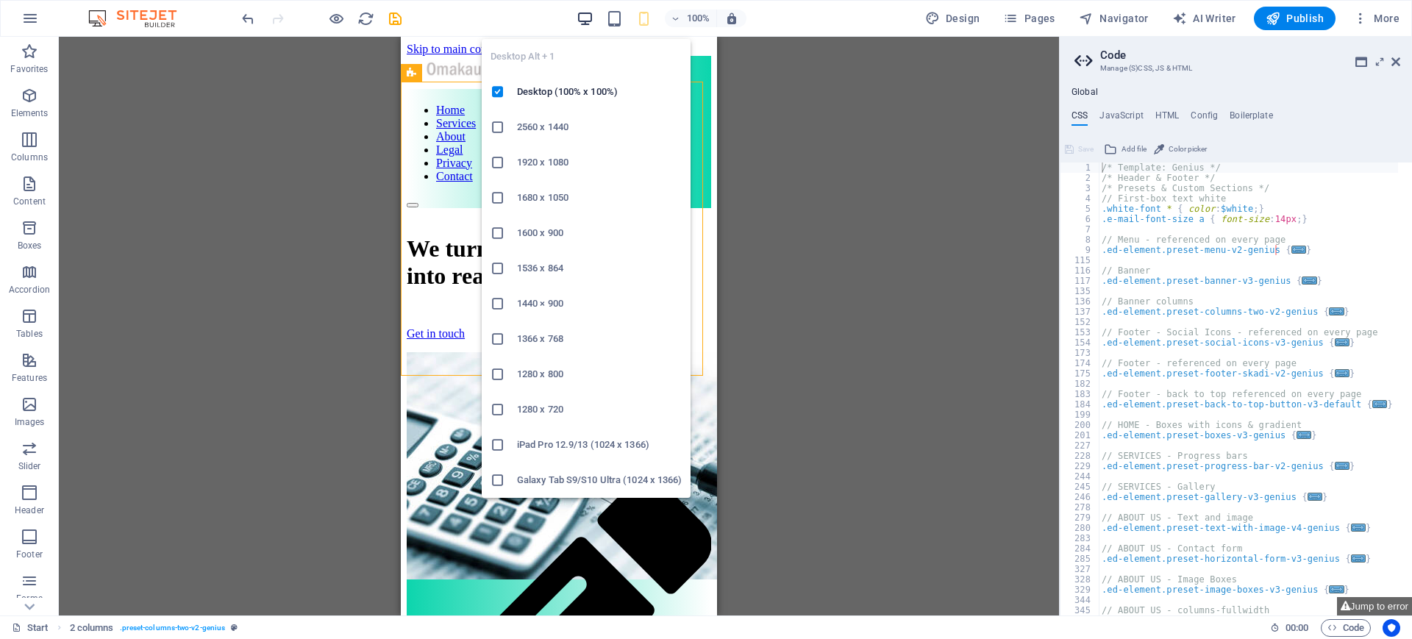
click at [587, 27] on div "Desktop Alt + 1 Desktop (100% x 100%) 2560 x 1440 1920 x 1080 1680 x 1050 1600 …" at bounding box center [586, 262] width 209 height 471
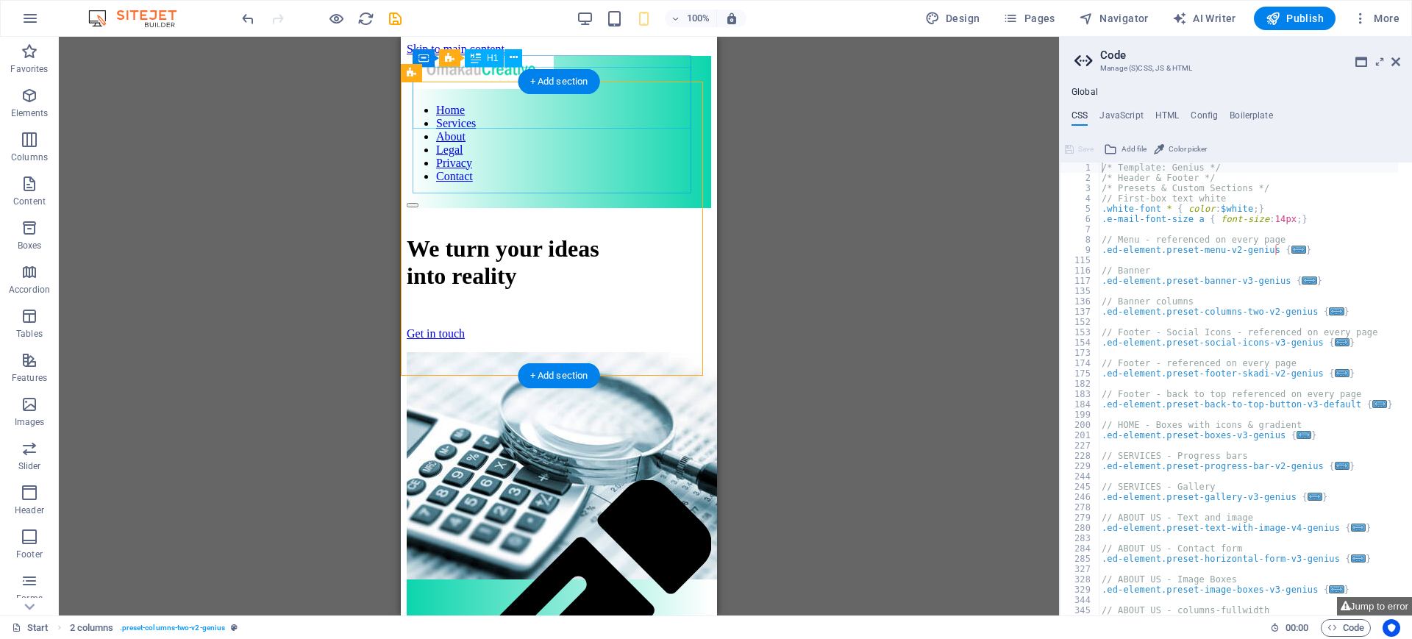
click at [493, 235] on div "We turn your ideas into reality" at bounding box center [559, 262] width 304 height 54
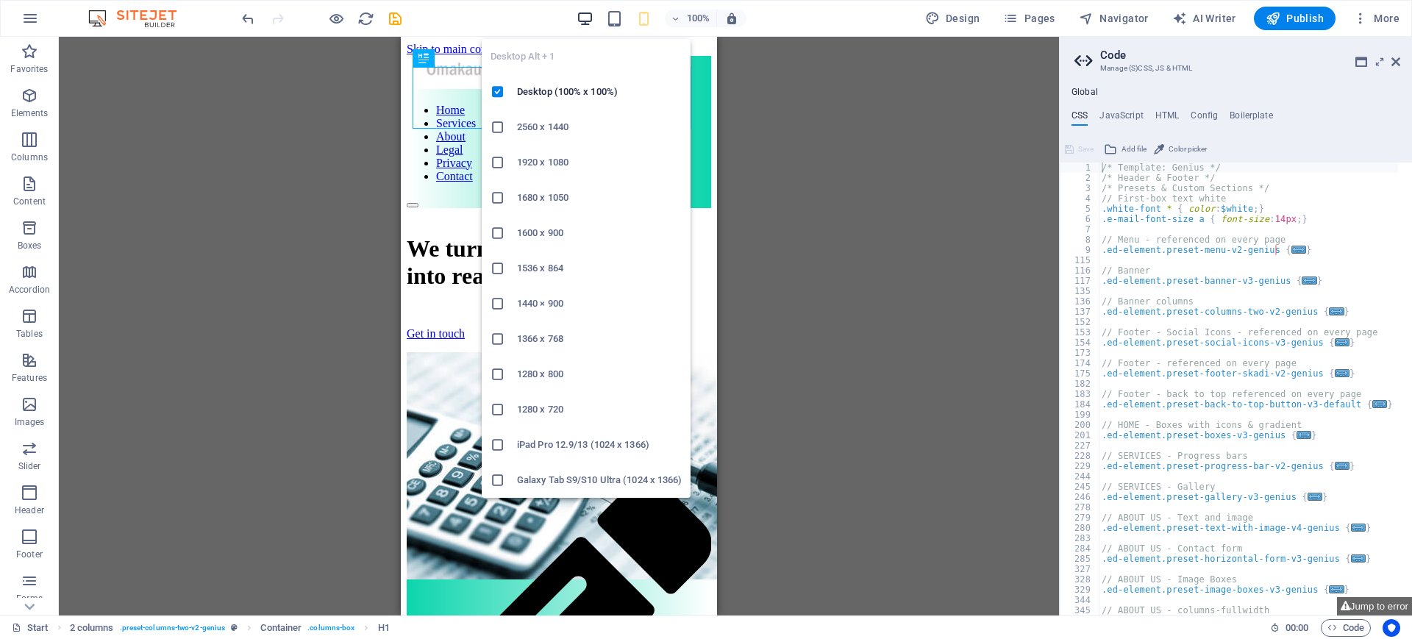
click at [584, 19] on icon "button" at bounding box center [584, 18] width 17 height 17
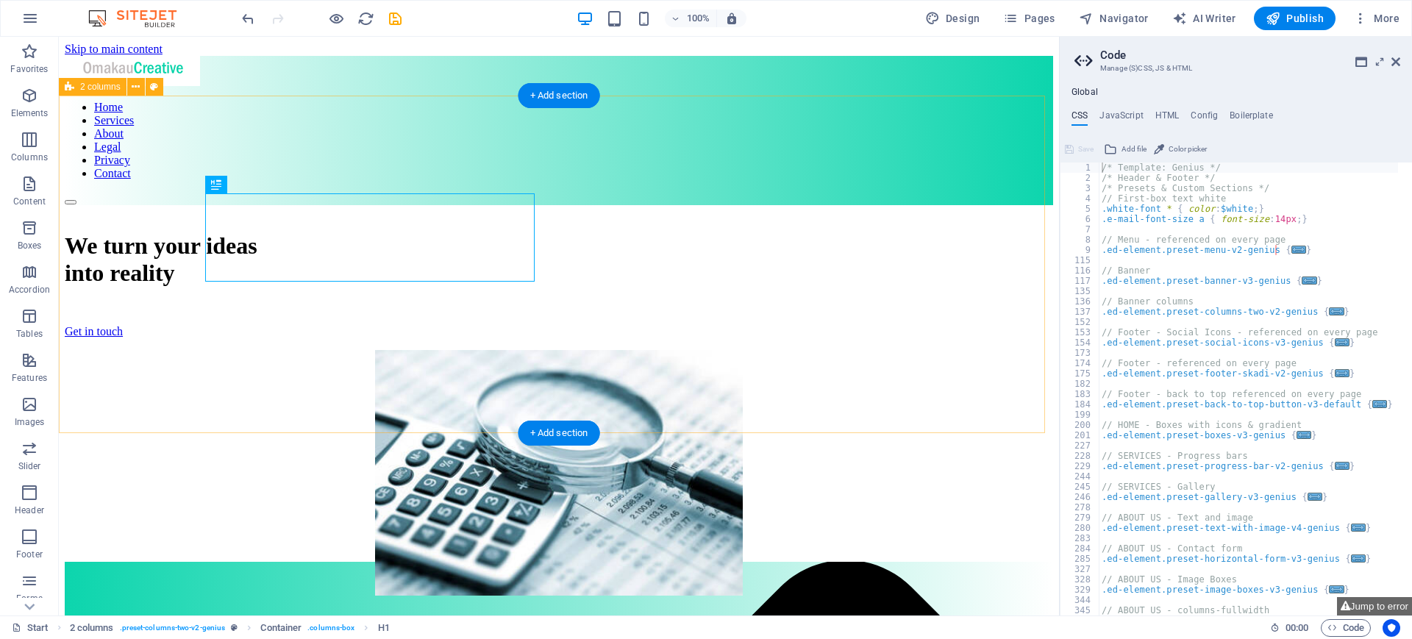
click at [335, 205] on div "We turn your ideas into reality Get in touch" at bounding box center [559, 401] width 988 height 393
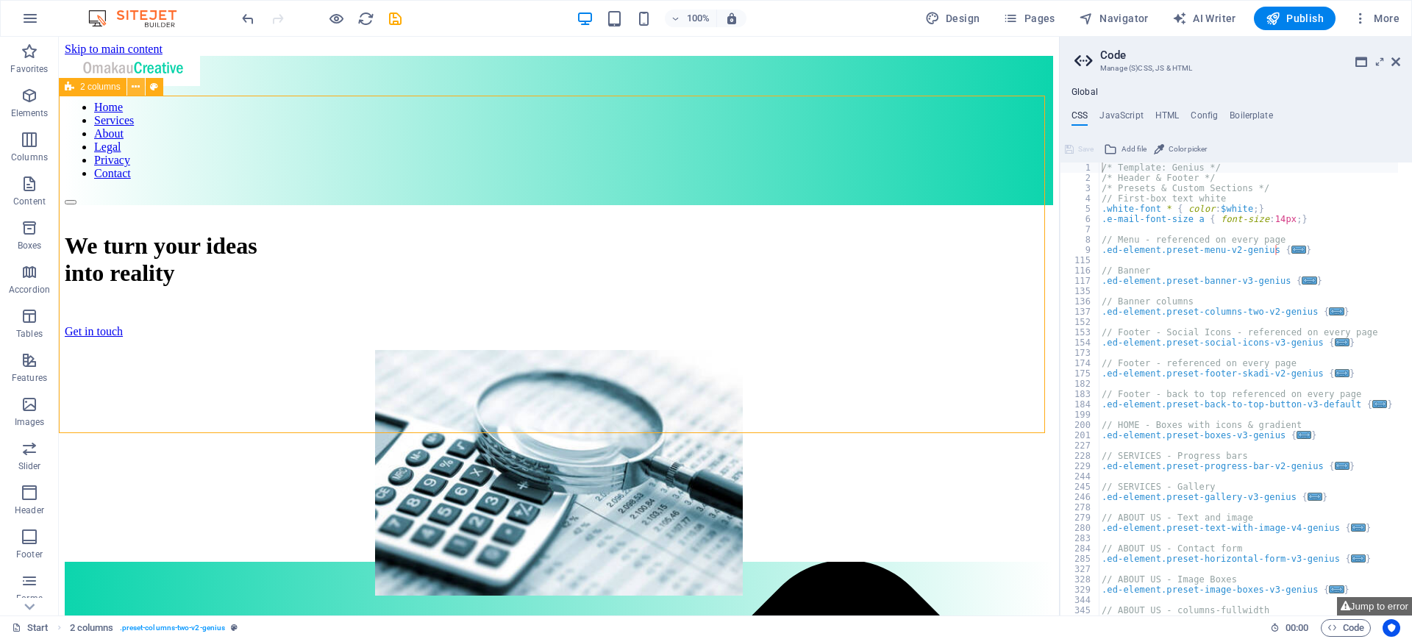
click at [137, 87] on icon at bounding box center [136, 86] width 8 height 15
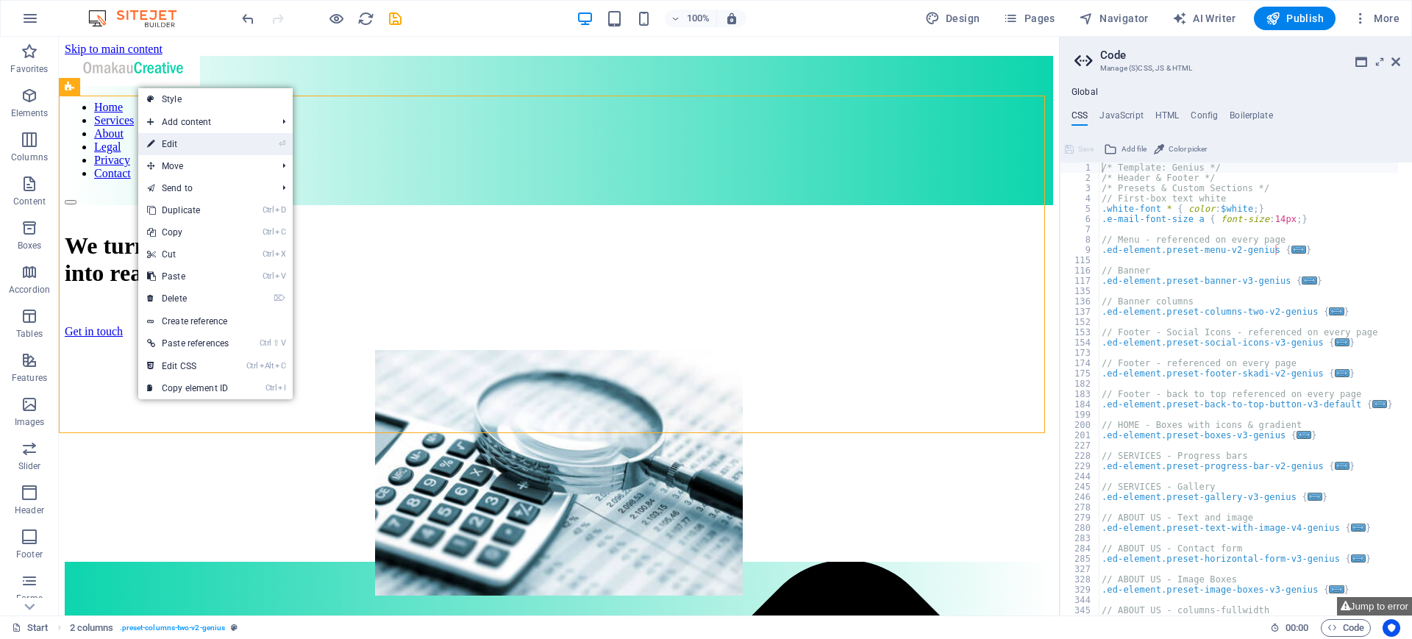
click at [161, 151] on link "⏎ Edit" at bounding box center [187, 144] width 99 height 22
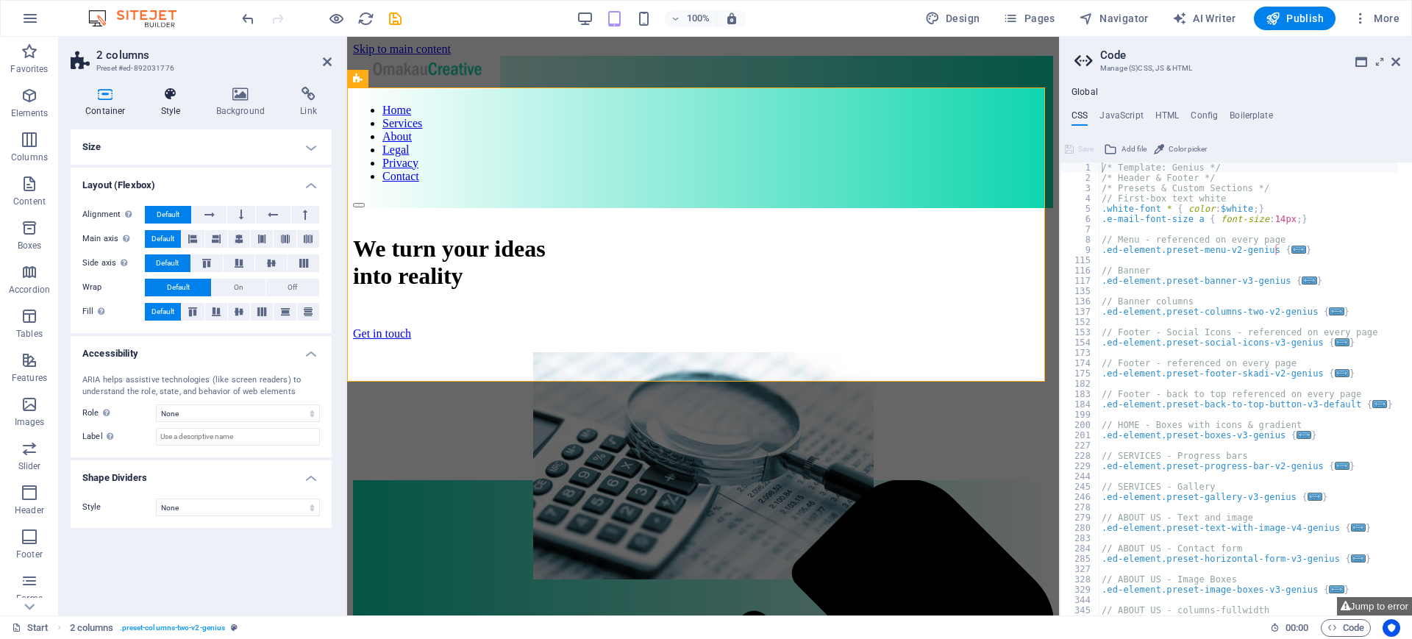
click at [171, 97] on icon at bounding box center [170, 94] width 49 height 15
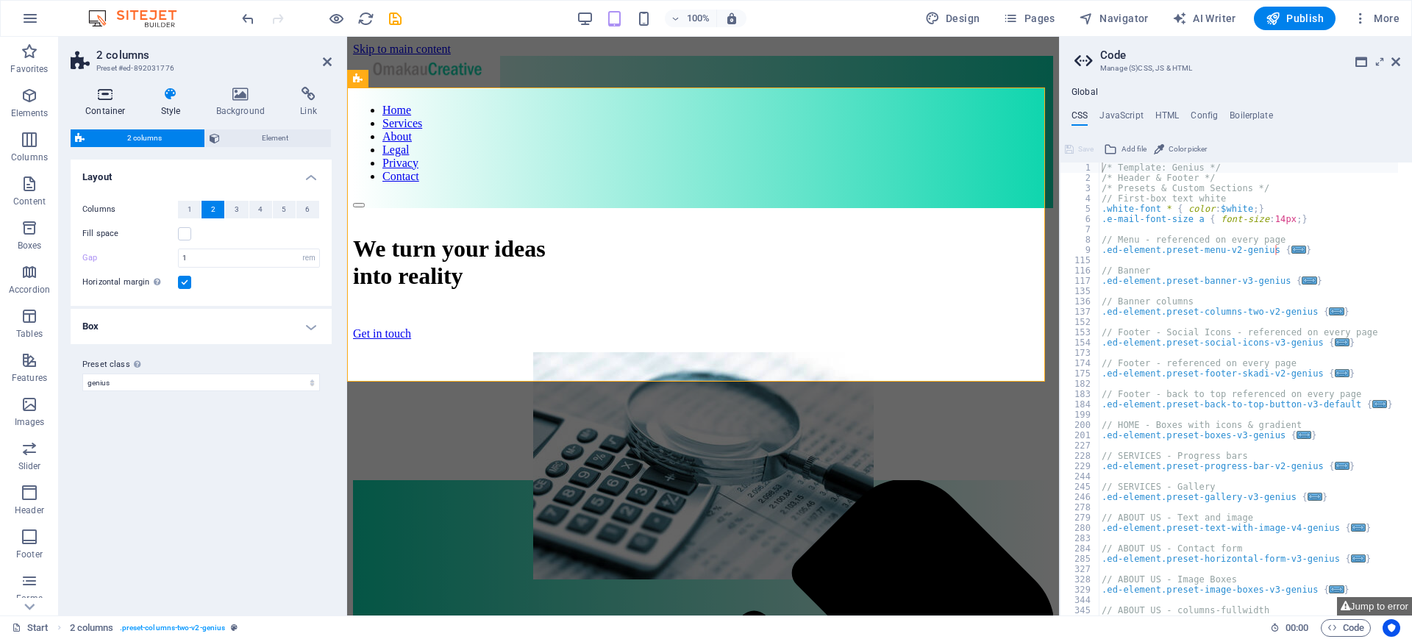
click at [100, 97] on icon at bounding box center [106, 94] width 70 height 15
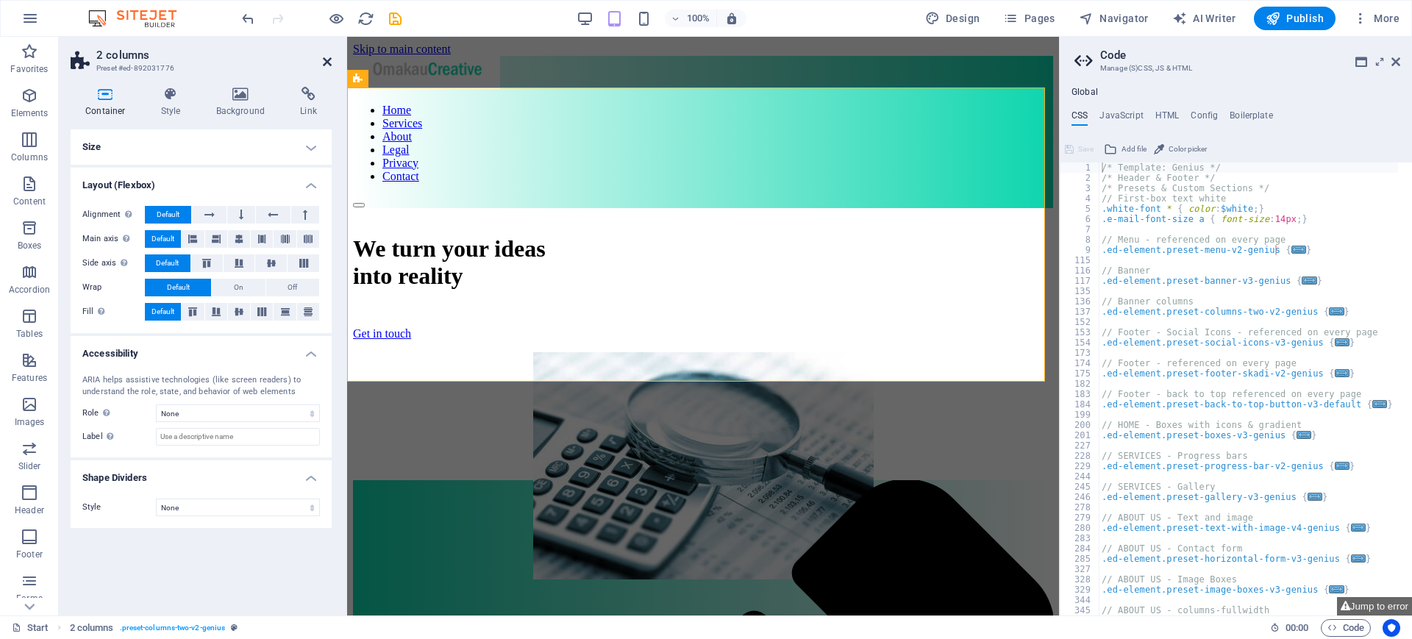
click at [328, 56] on icon at bounding box center [327, 62] width 9 height 12
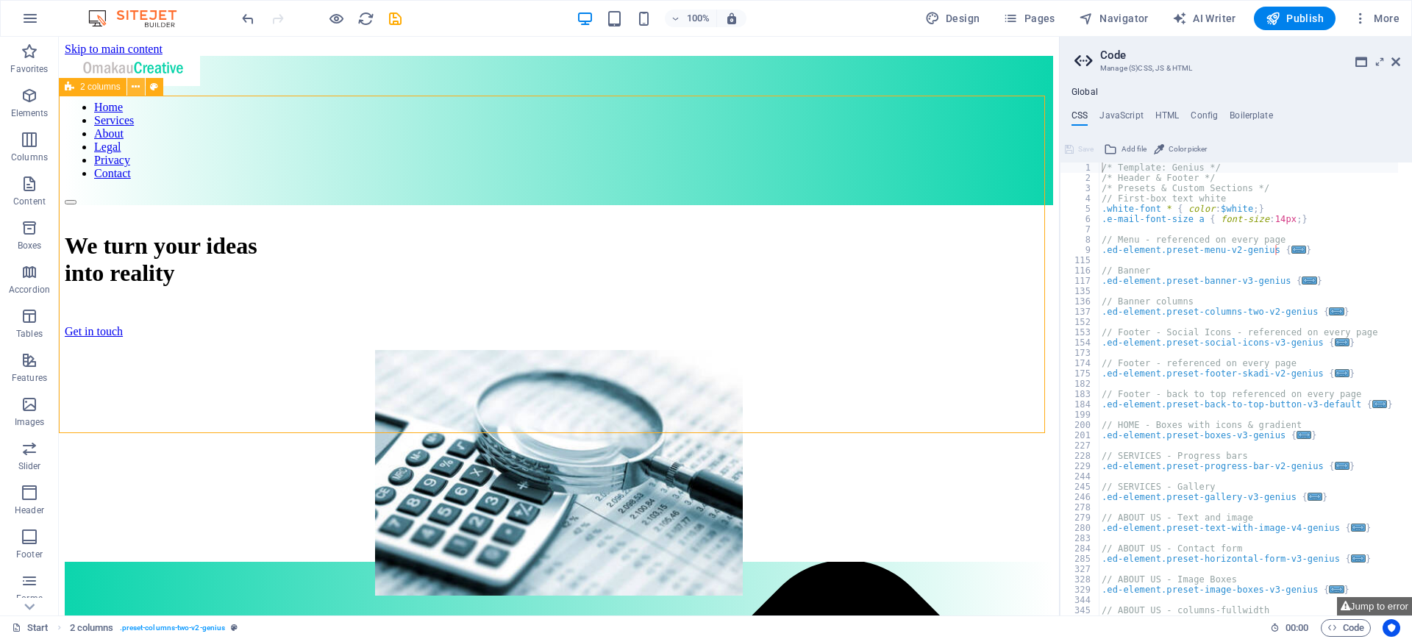
click at [140, 86] on button at bounding box center [136, 87] width 18 height 18
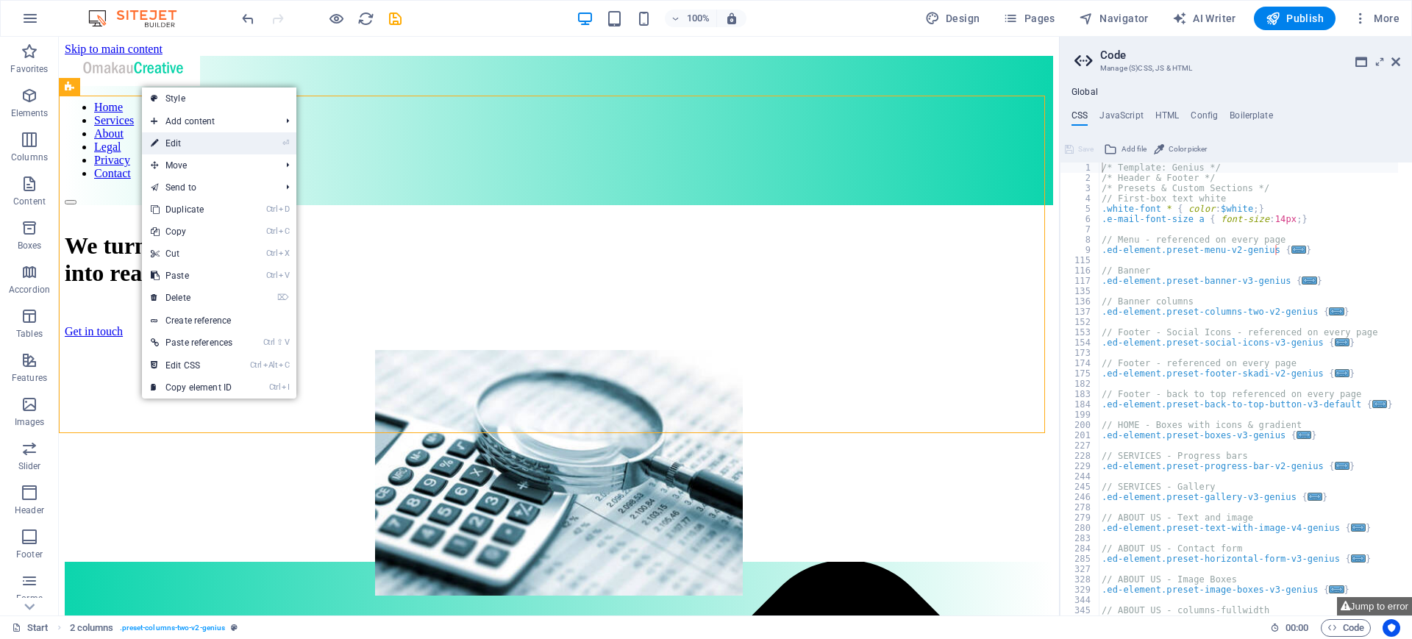
click at [164, 143] on link "⏎ Edit" at bounding box center [191, 143] width 99 height 22
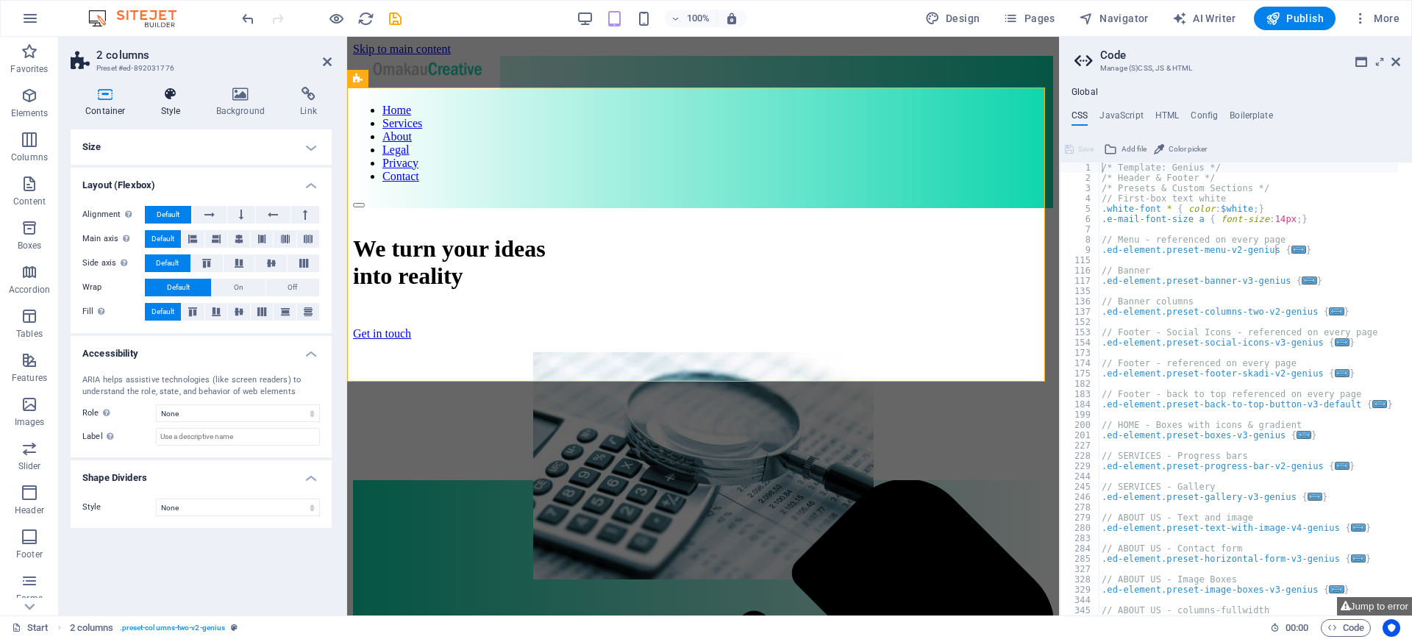
click at [162, 99] on icon at bounding box center [170, 94] width 49 height 15
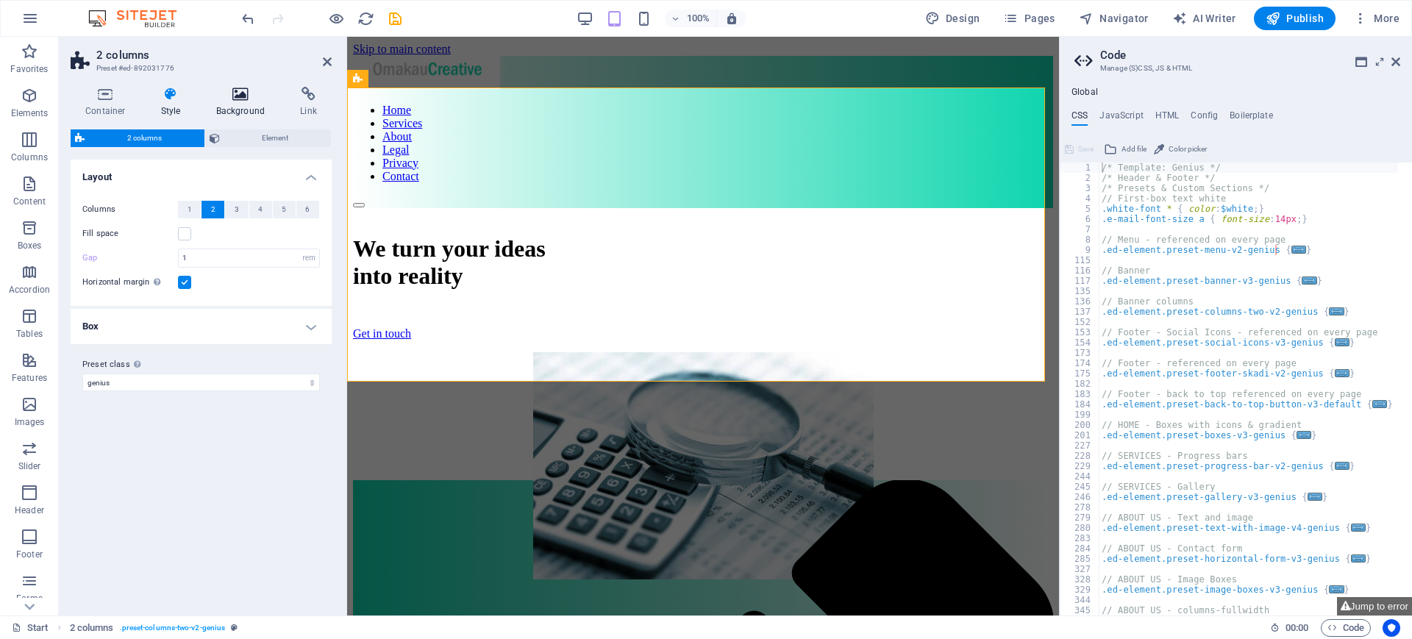
click at [251, 99] on icon at bounding box center [240, 94] width 79 height 15
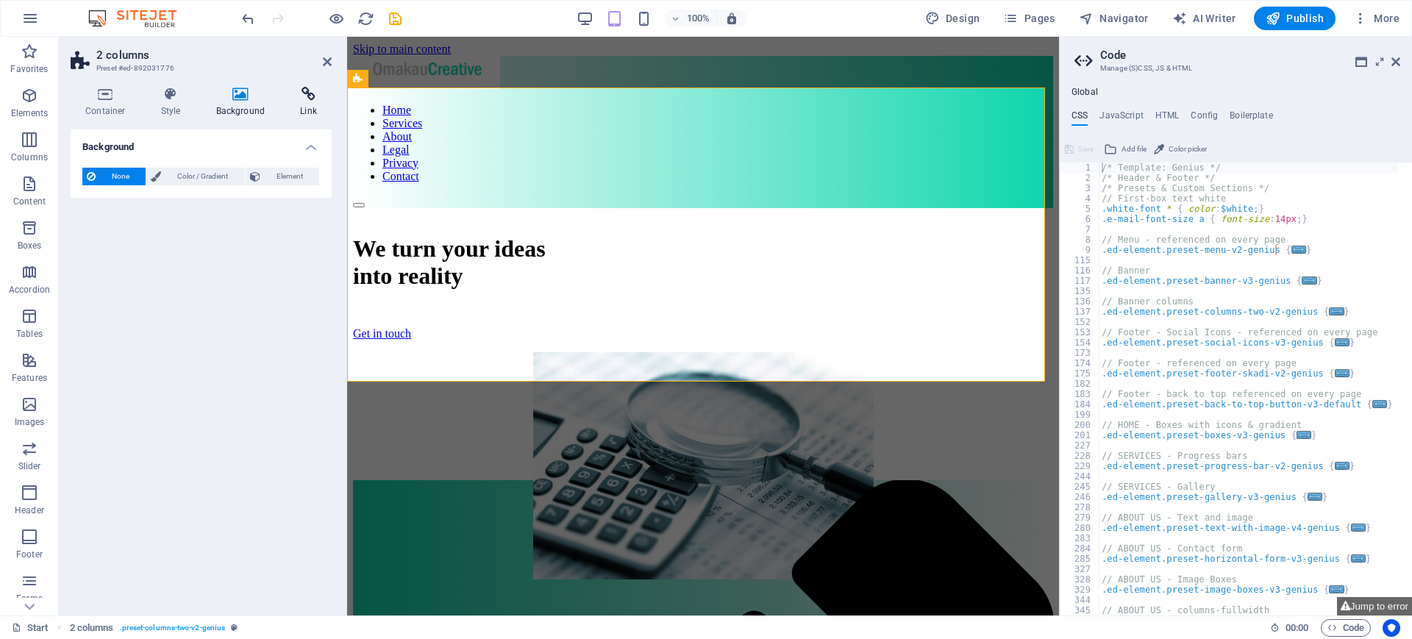
click at [319, 88] on icon at bounding box center [308, 94] width 46 height 15
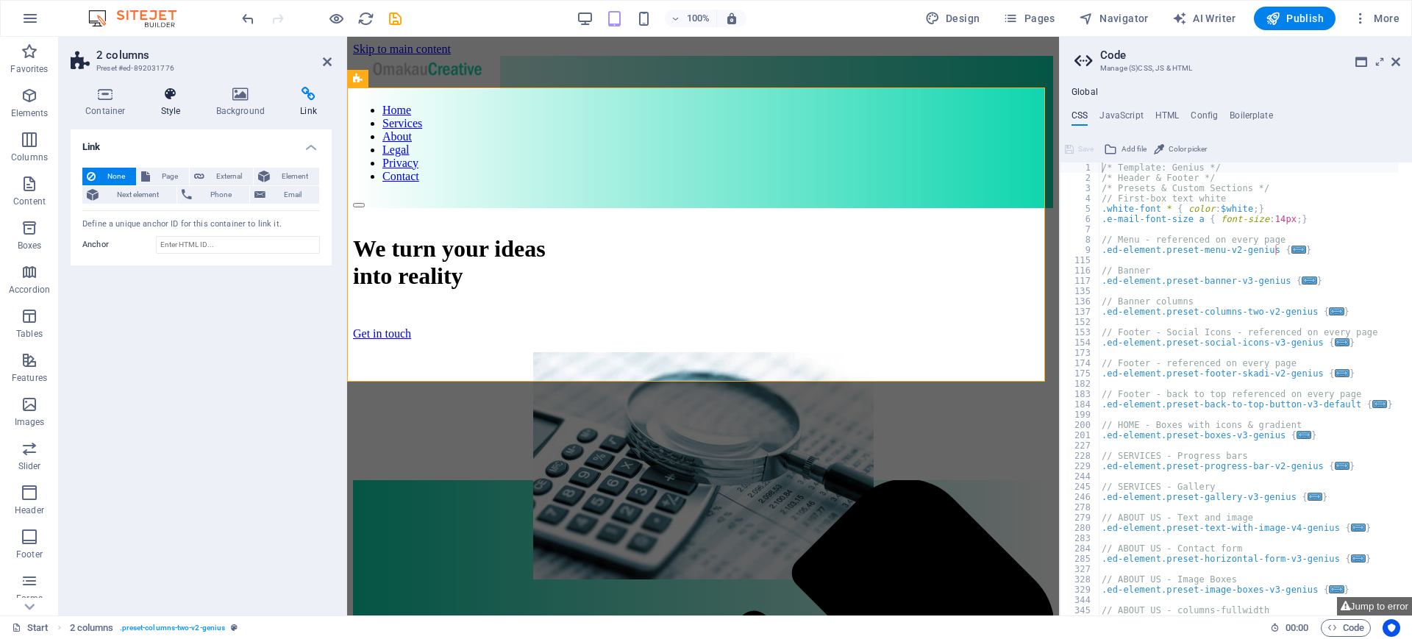
click at [172, 88] on icon at bounding box center [170, 94] width 49 height 15
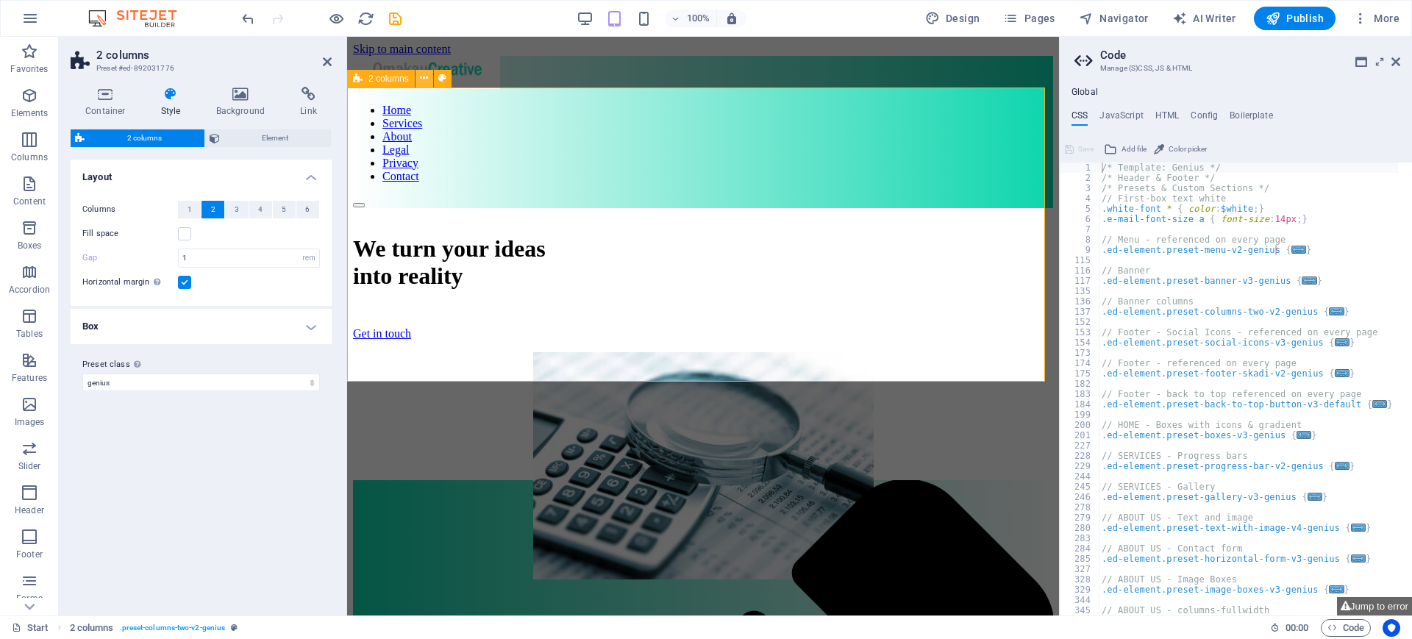
click at [427, 76] on icon at bounding box center [424, 78] width 8 height 15
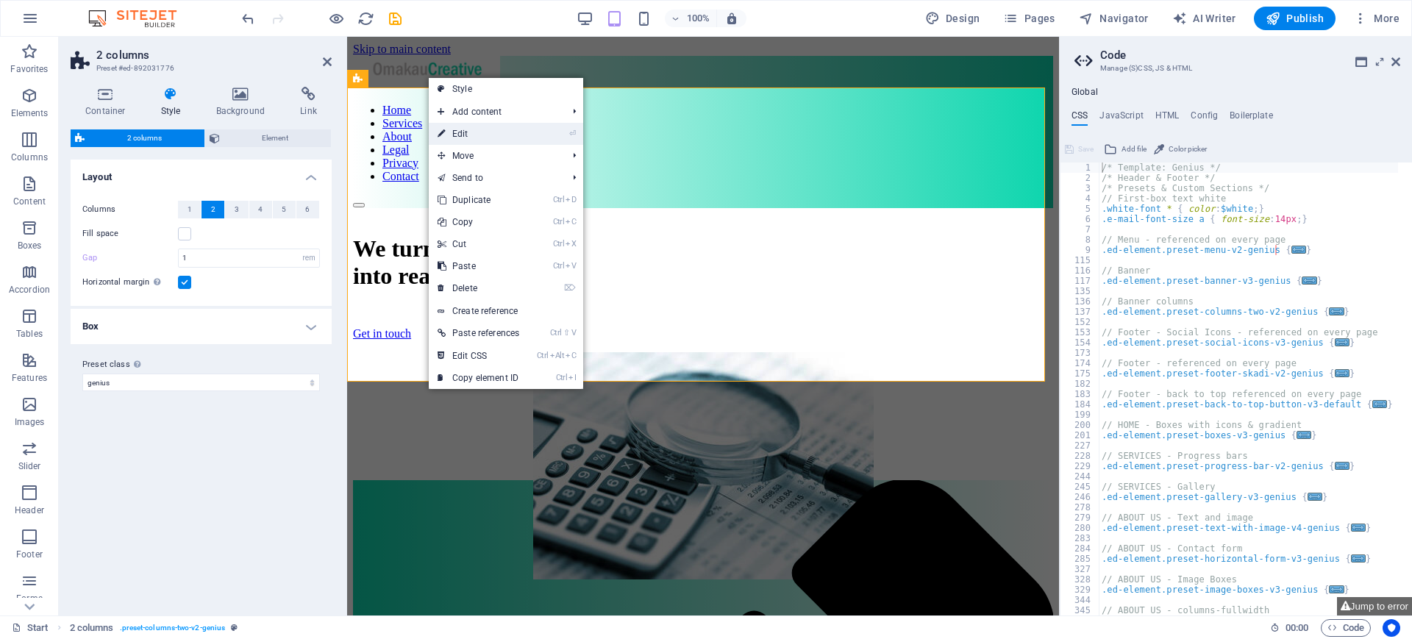
click at [454, 137] on link "⏎ Edit" at bounding box center [478, 134] width 99 height 22
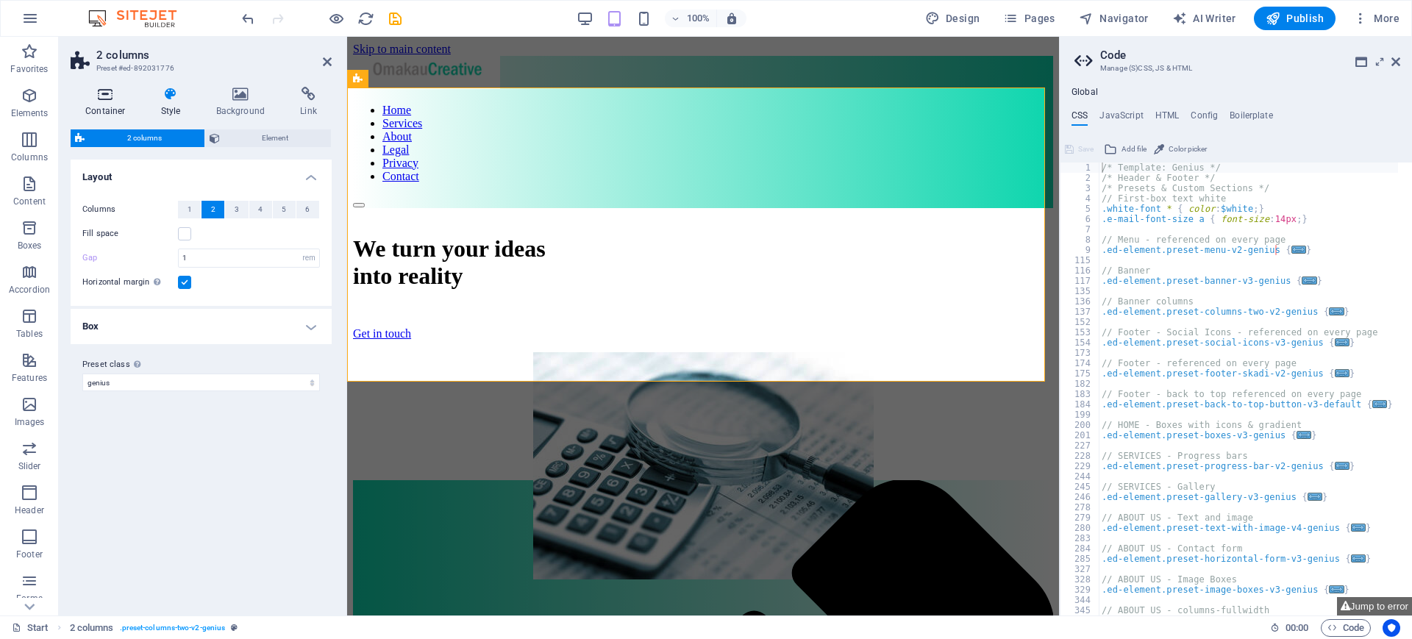
click at [100, 91] on icon at bounding box center [106, 94] width 70 height 15
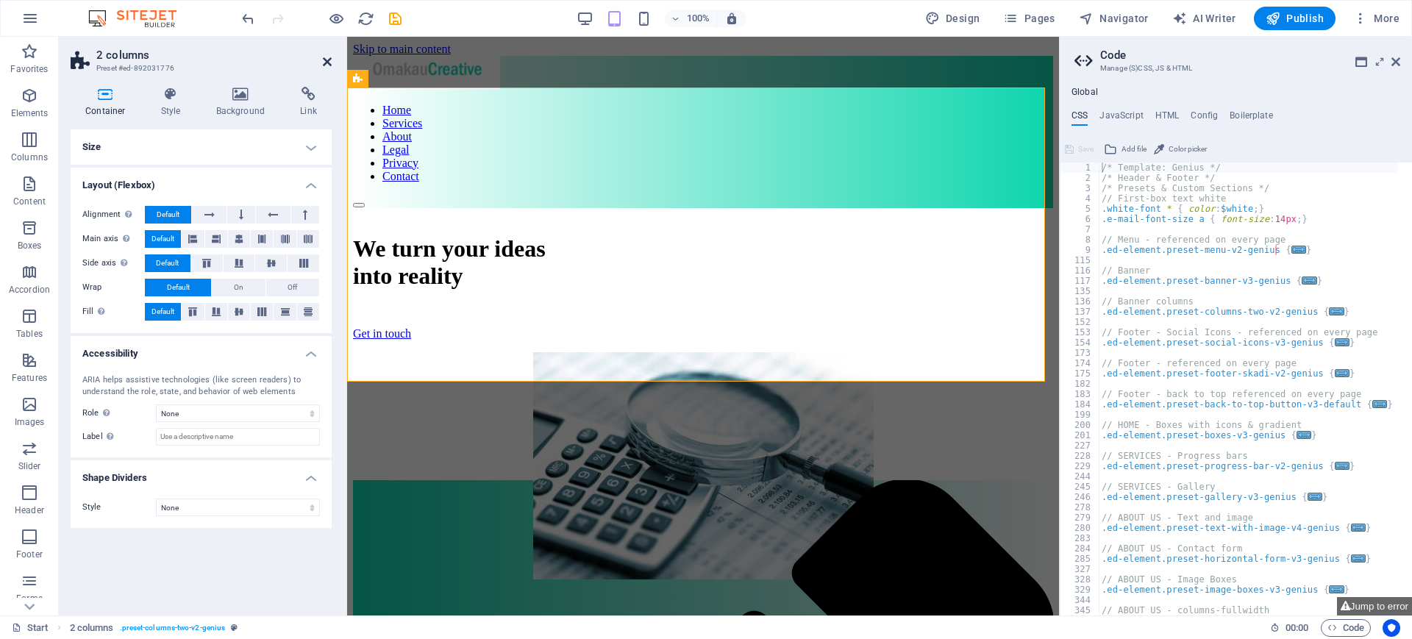
click at [325, 61] on icon at bounding box center [327, 62] width 9 height 12
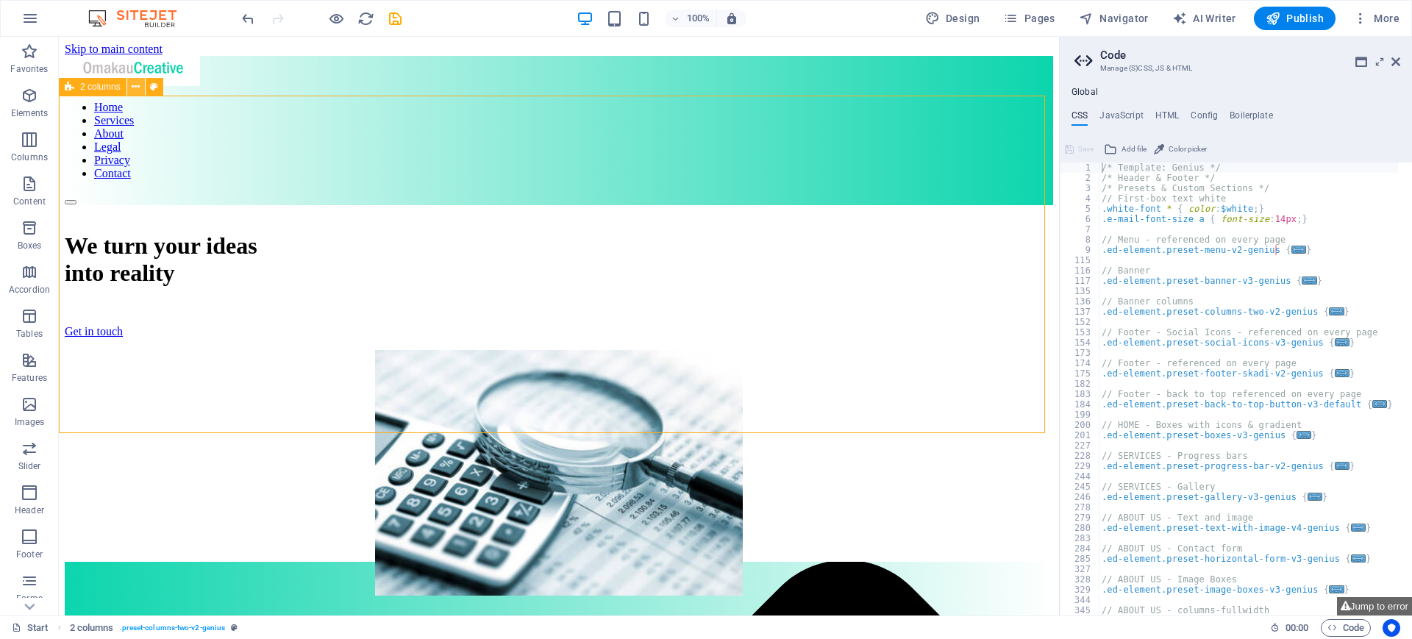
click at [135, 87] on icon at bounding box center [136, 86] width 8 height 15
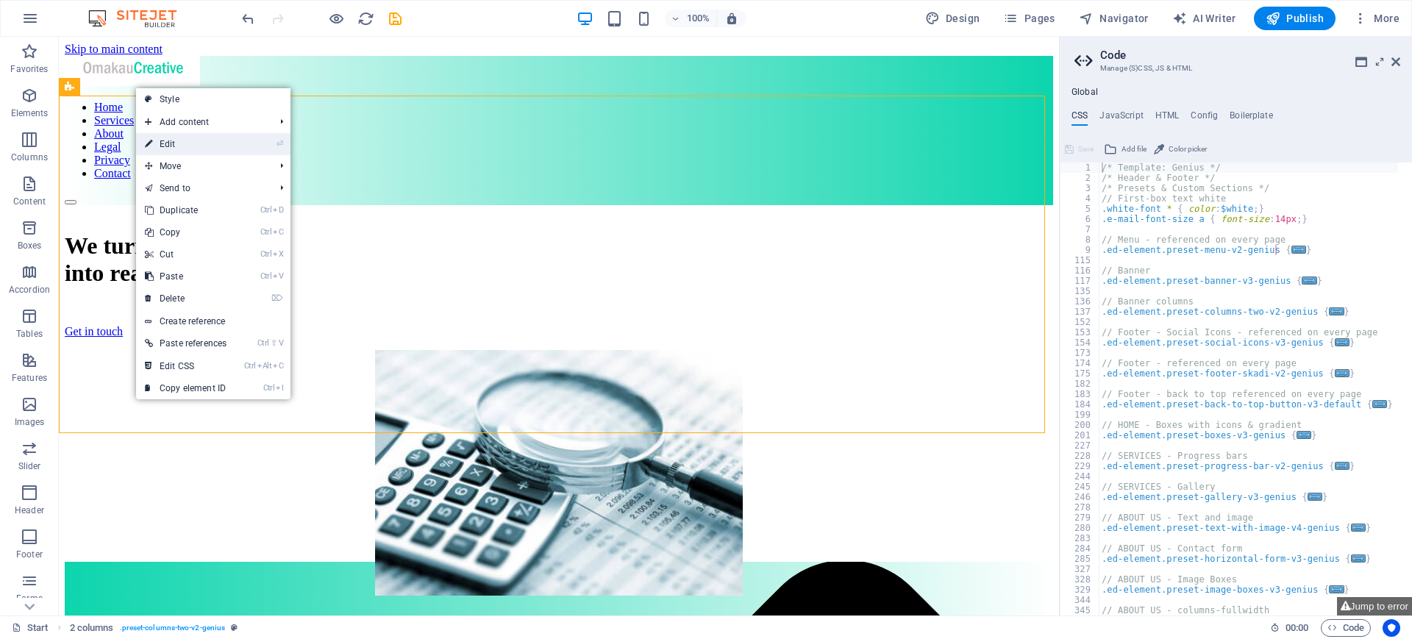
drag, startPoint x: 153, startPoint y: 147, endPoint x: 149, endPoint y: 138, distance: 9.9
click at [149, 138] on icon at bounding box center [148, 144] width 7 height 22
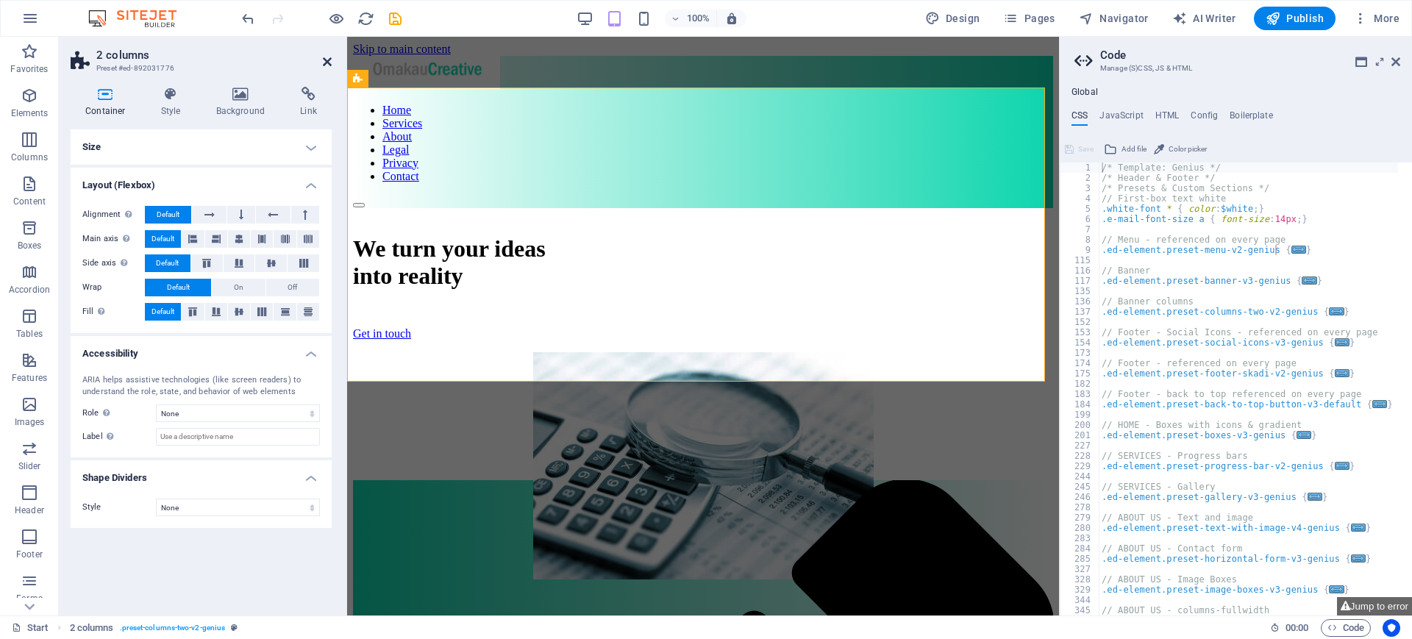
click at [324, 65] on icon at bounding box center [327, 62] width 9 height 12
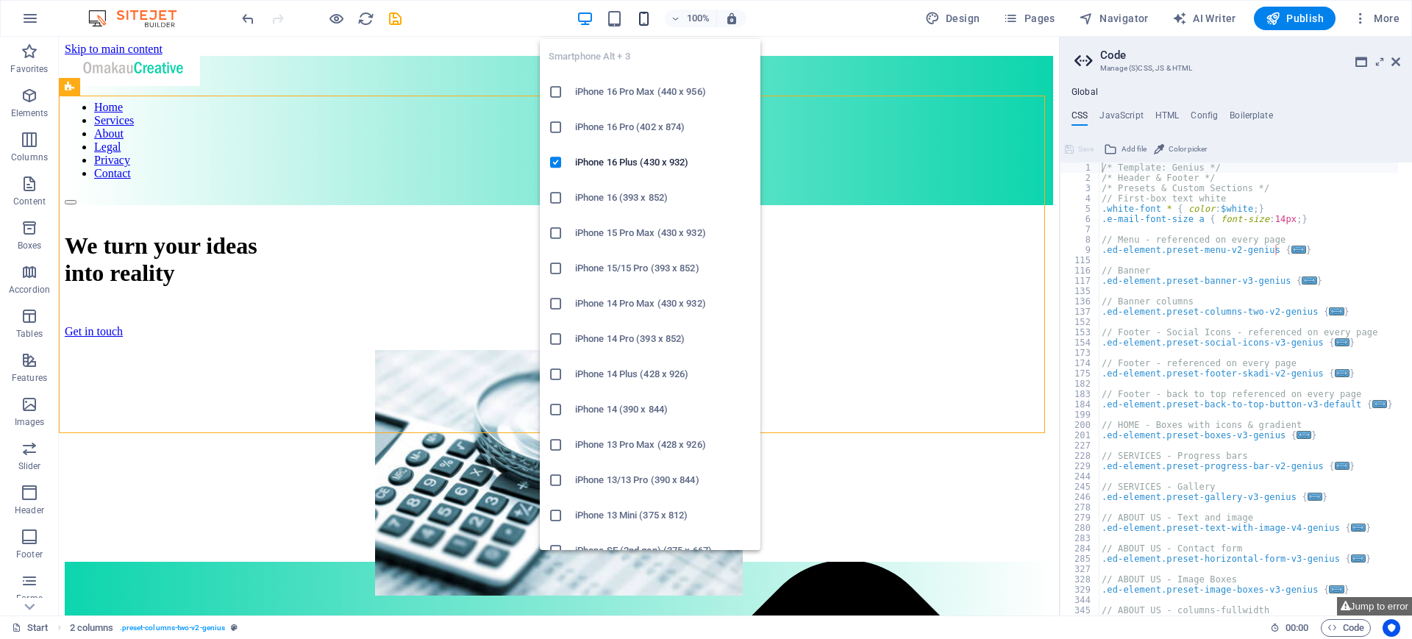
click at [645, 19] on icon "button" at bounding box center [643, 18] width 17 height 17
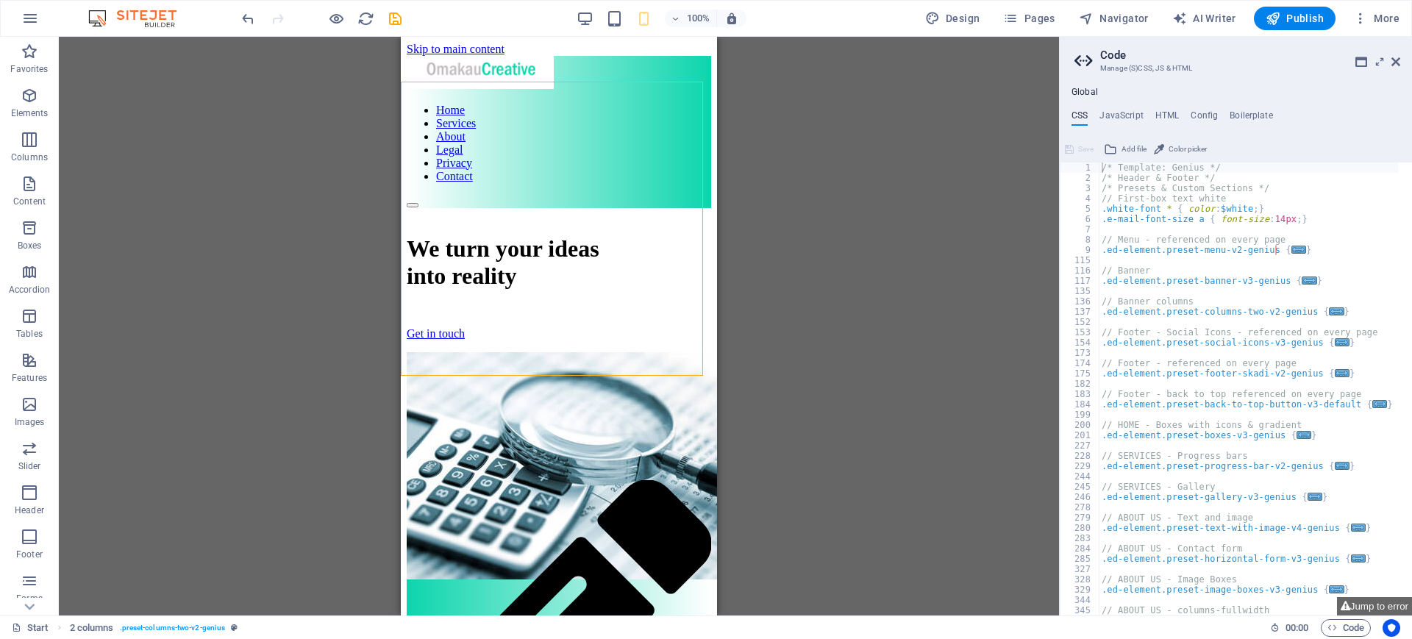
click at [172, 201] on div "Drag here to replace the existing content. Press “Ctrl” if you want to create a…" at bounding box center [559, 326] width 1000 height 579
click at [1399, 62] on icon at bounding box center [1395, 62] width 9 height 12
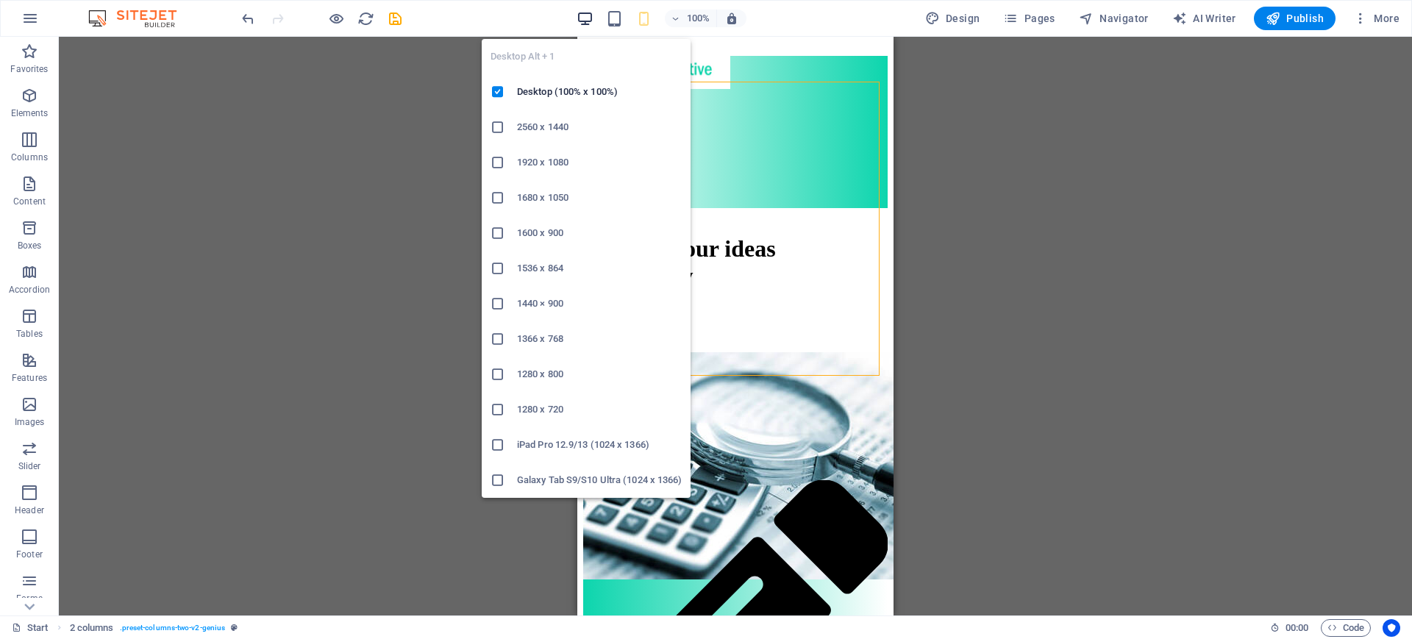
click at [582, 17] on icon "button" at bounding box center [584, 18] width 17 height 17
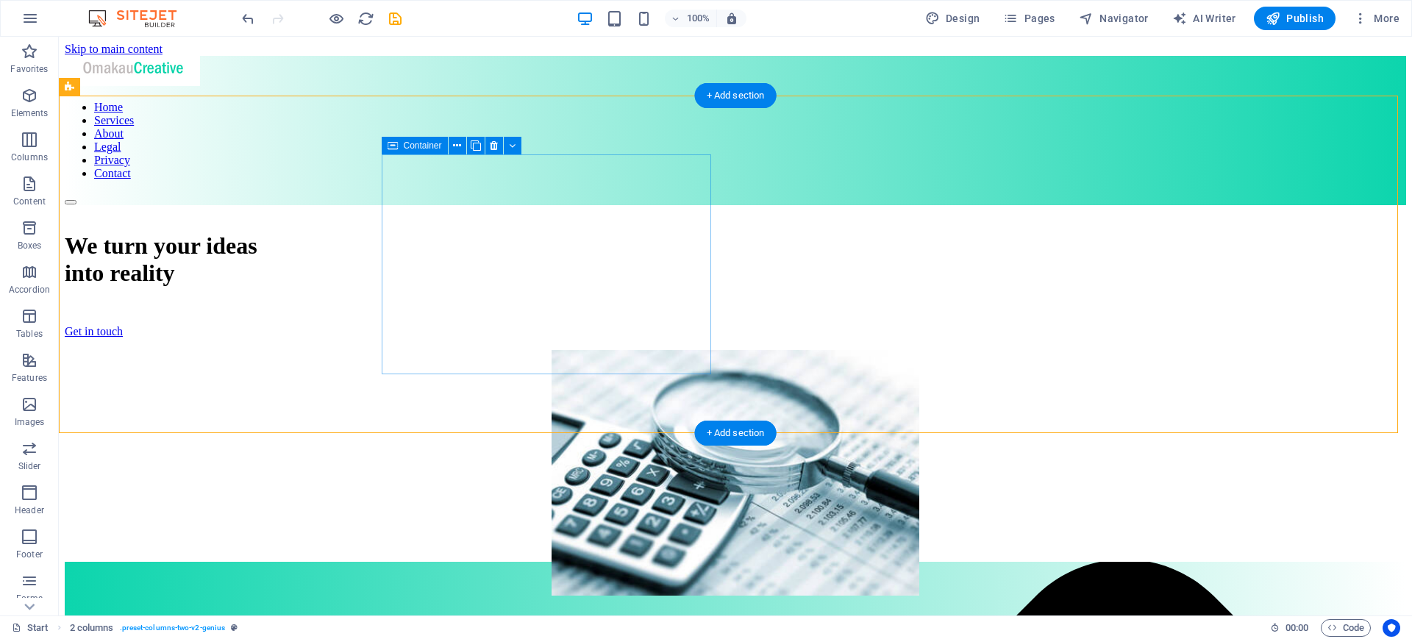
click at [382, 205] on div "We turn your ideas into reality Get in touch" at bounding box center [735, 277] width 1341 height 145
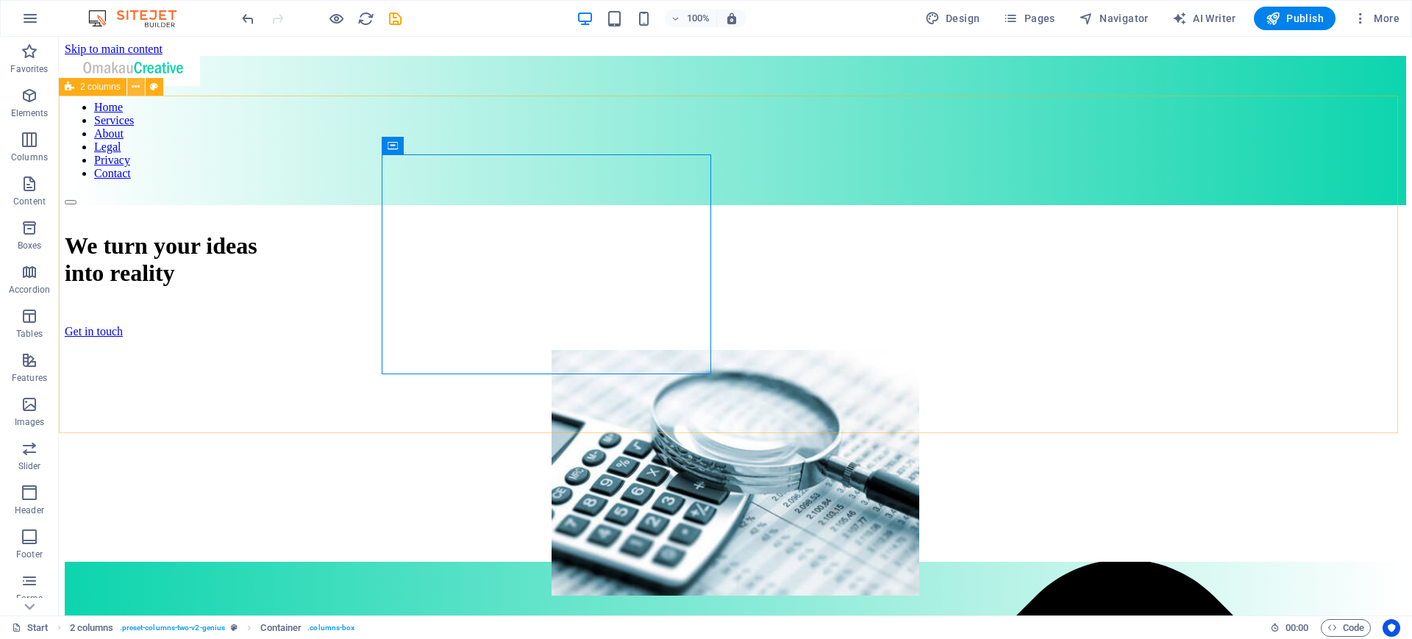
click at [137, 86] on icon at bounding box center [136, 86] width 8 height 15
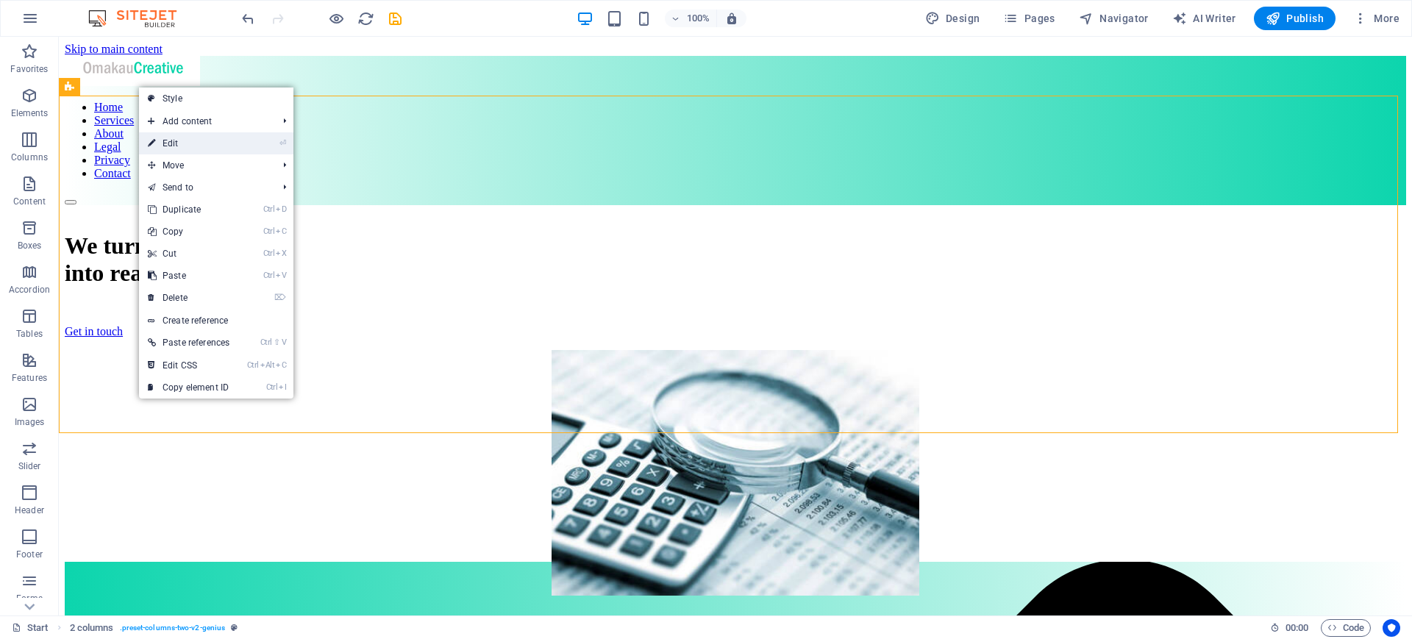
click at [156, 142] on link "⏎ Edit" at bounding box center [188, 143] width 99 height 22
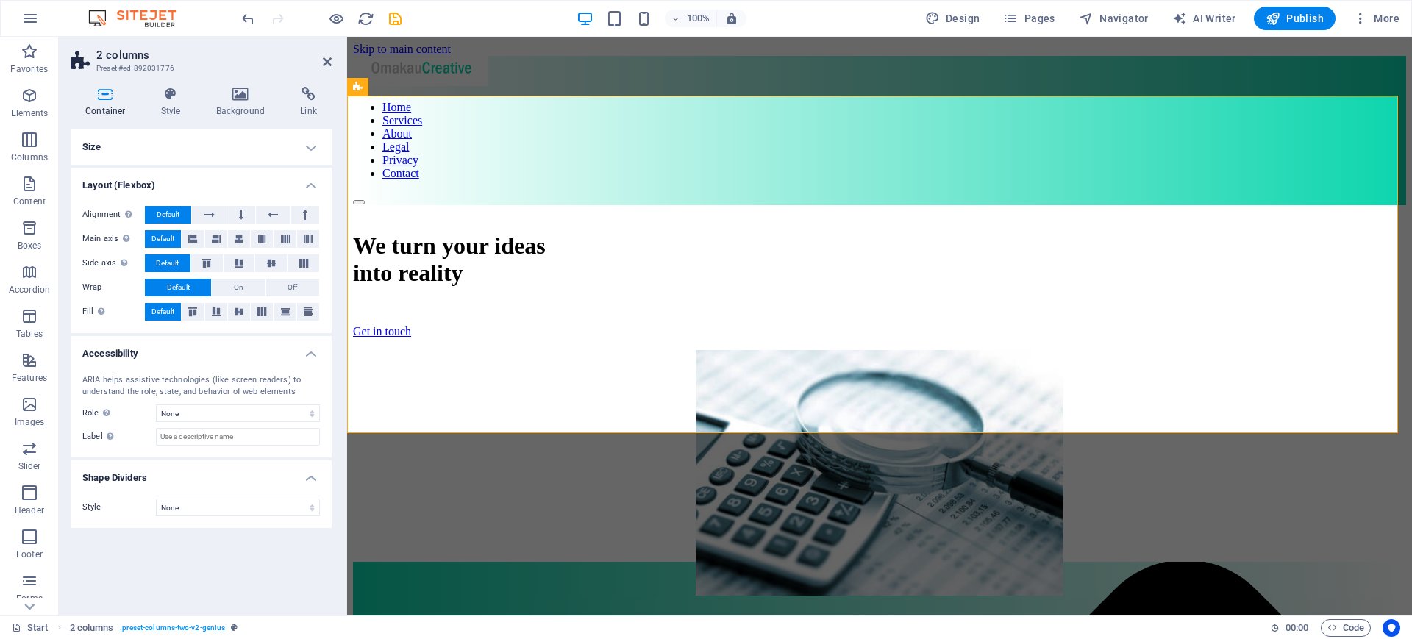
click at [311, 146] on h4 "Size" at bounding box center [201, 146] width 261 height 35
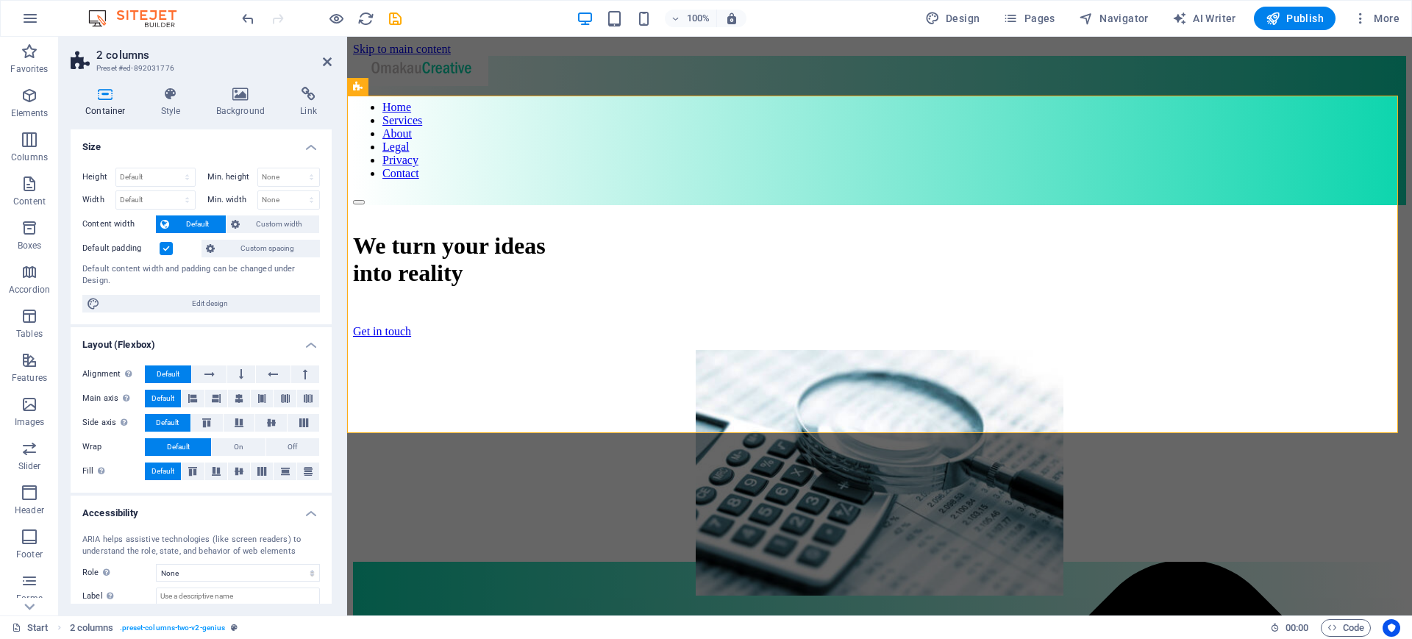
click at [307, 348] on h4 "Layout (Flexbox)" at bounding box center [201, 340] width 261 height 26
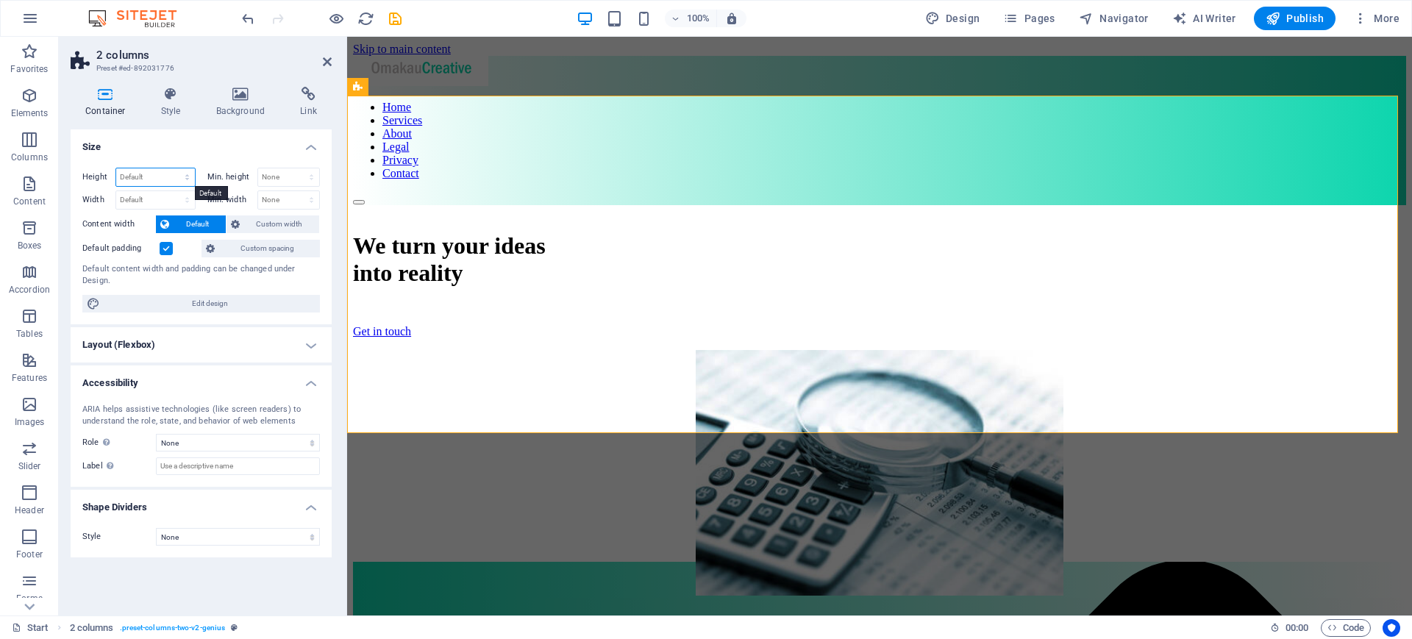
click at [162, 174] on select "Default px rem % vh vw" at bounding box center [155, 177] width 79 height 18
select select "px"
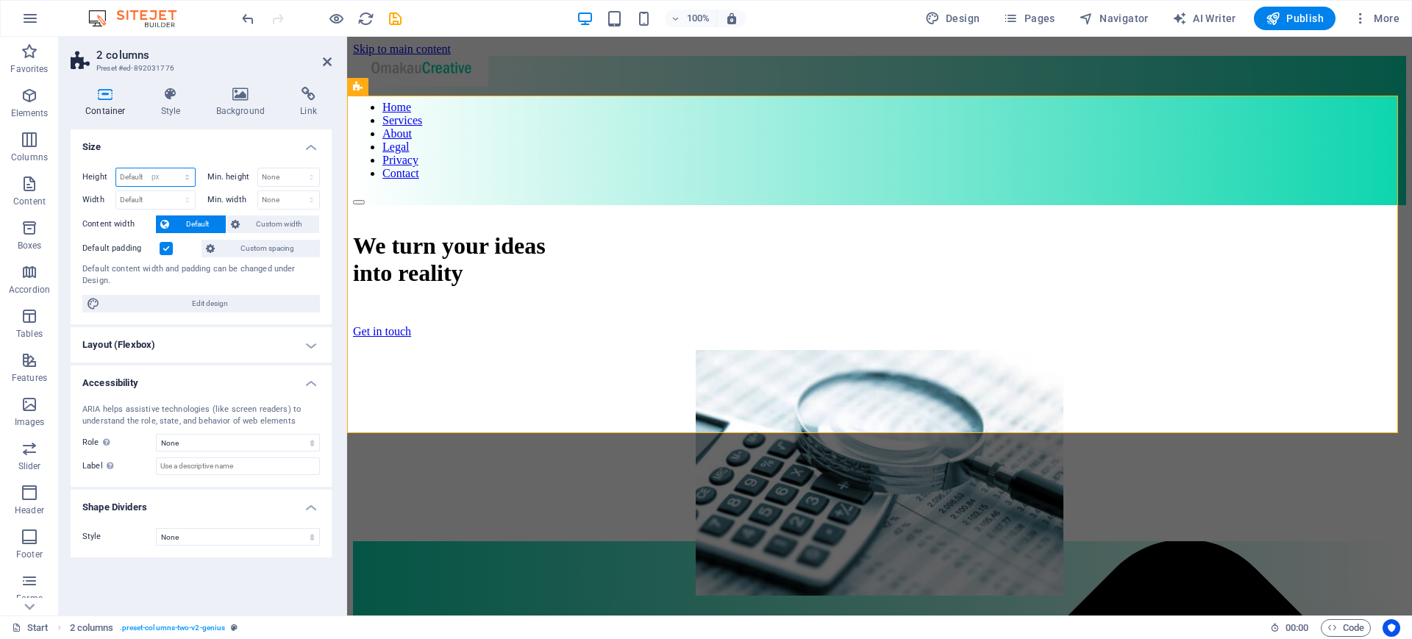
click at [174, 168] on select "Default px rem % vh vw" at bounding box center [155, 177] width 79 height 18
type input "507"
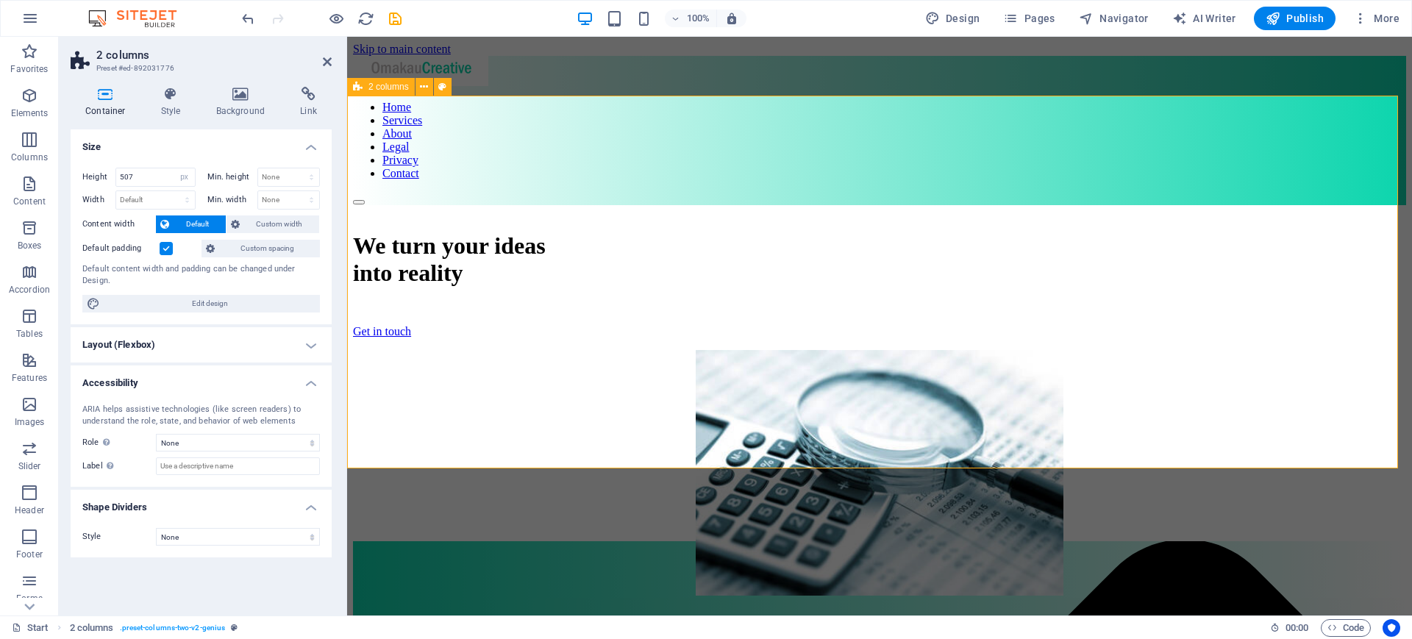
click at [457, 232] on div "We turn your ideas into reality Get in touch" at bounding box center [879, 391] width 1053 height 373
drag, startPoint x: 942, startPoint y: 177, endPoint x: 602, endPoint y: 129, distance: 343.8
click at [601, 143] on icon at bounding box center [601, 145] width 8 height 15
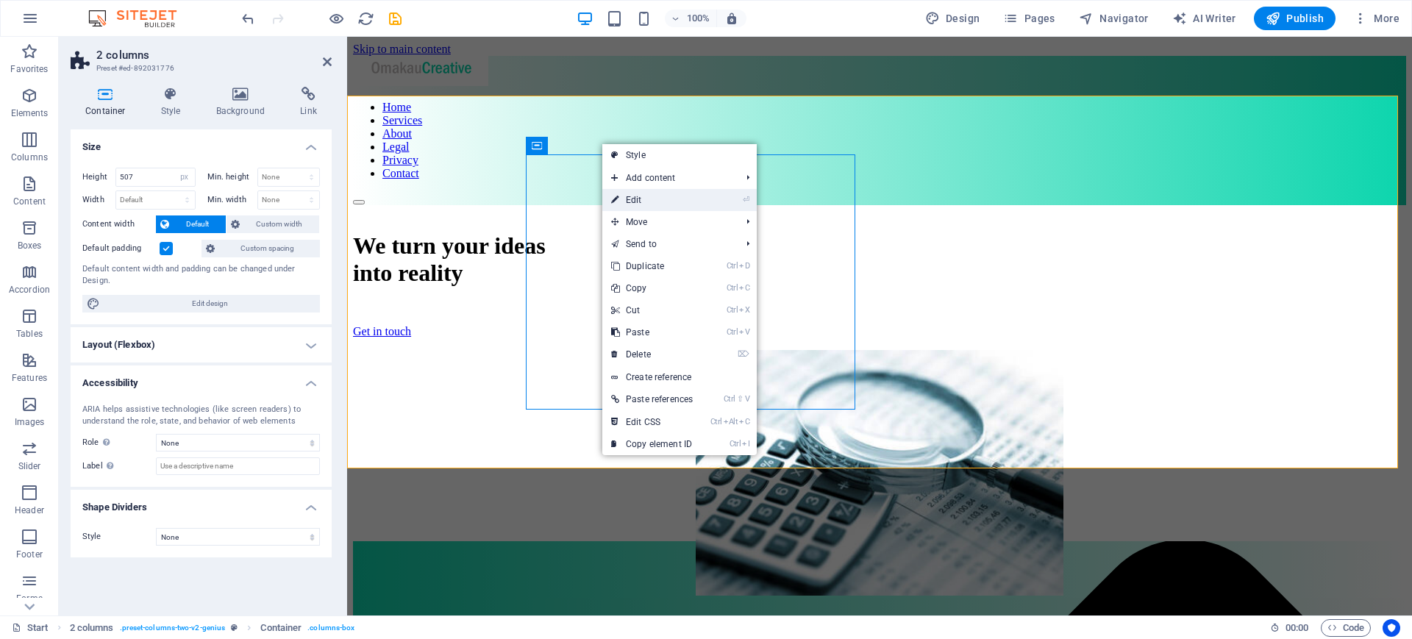
click at [637, 193] on link "⏎ Edit" at bounding box center [651, 200] width 99 height 22
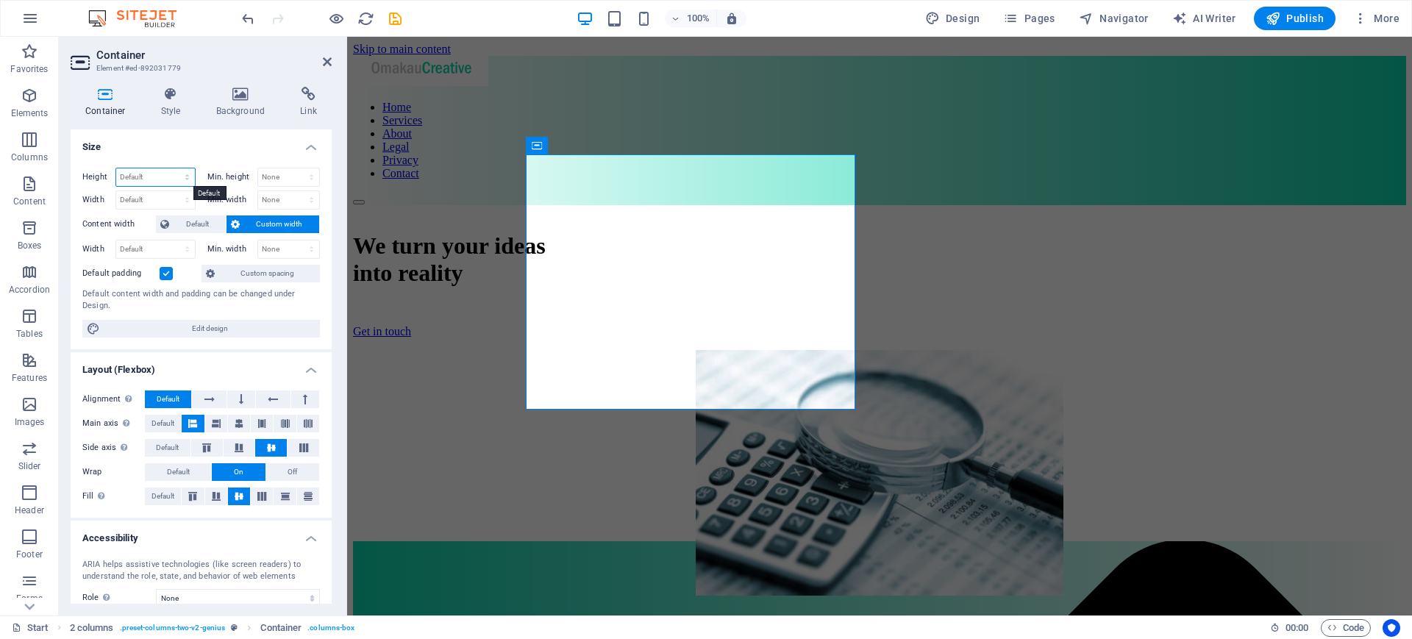
click at [154, 174] on select "Default px rem % vh vw" at bounding box center [155, 177] width 79 height 18
select select "px"
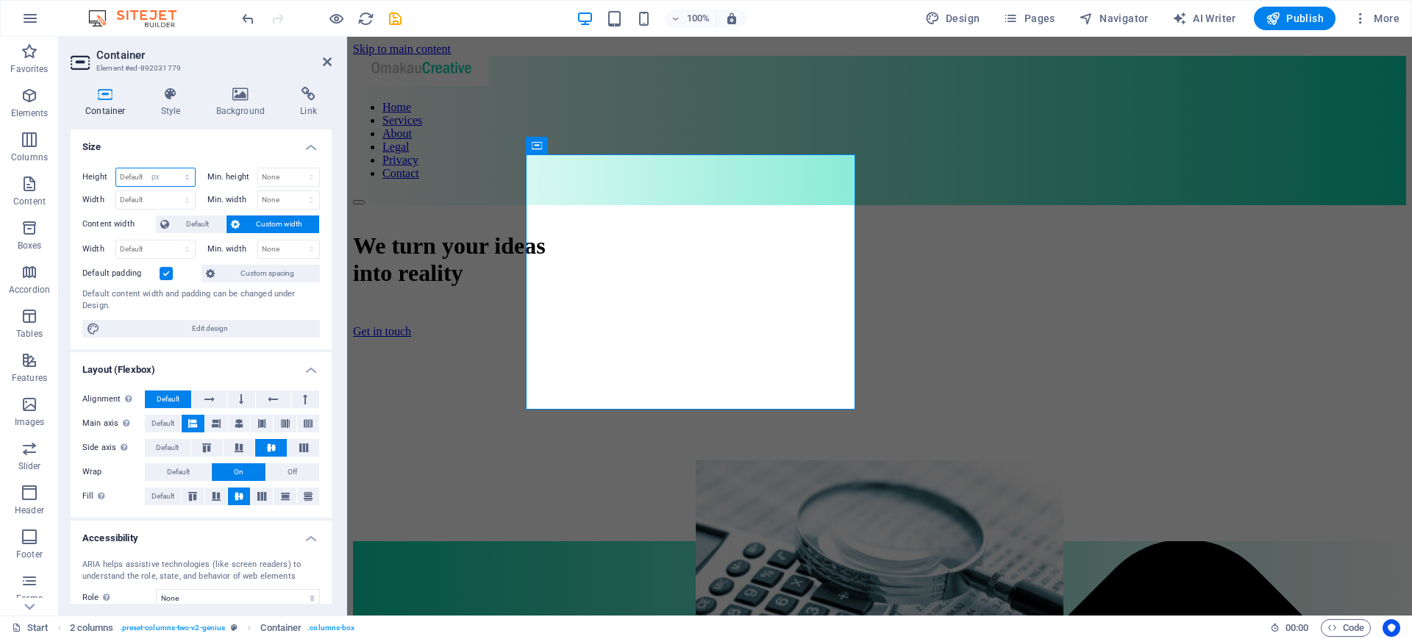
click at [172, 168] on select "Default px rem % vh vw" at bounding box center [155, 177] width 79 height 18
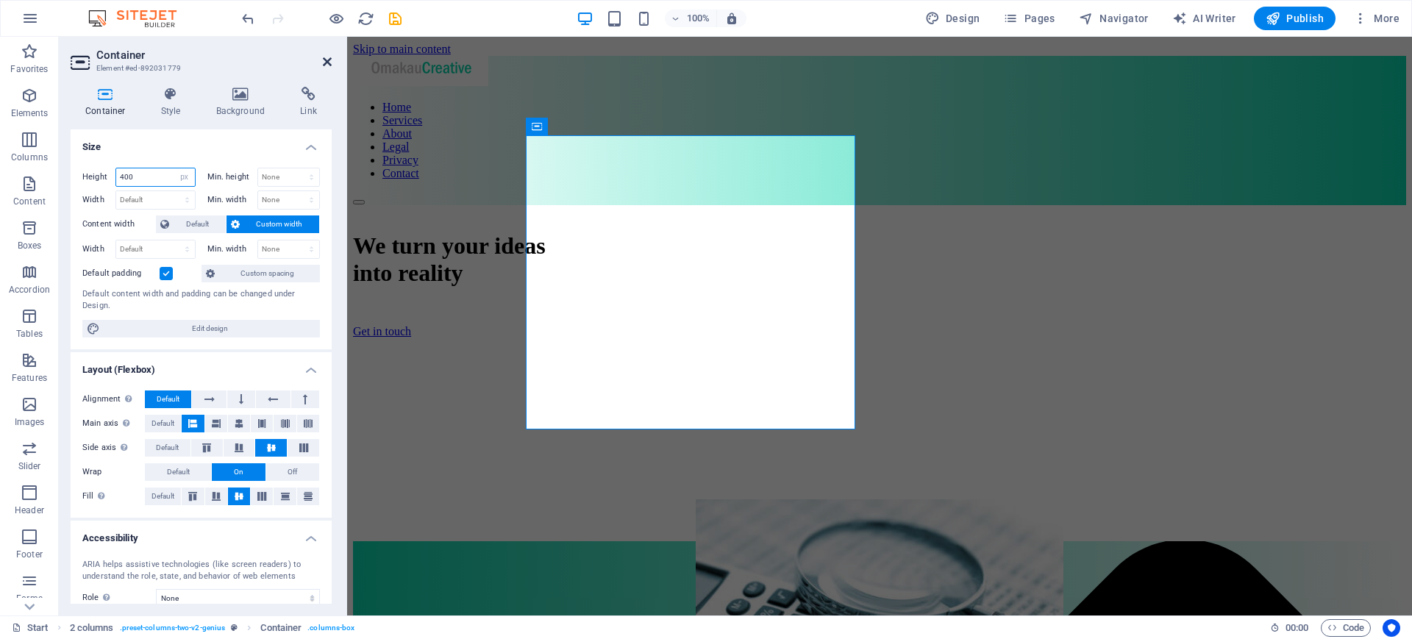
type input "400"
click at [325, 64] on icon at bounding box center [327, 62] width 9 height 12
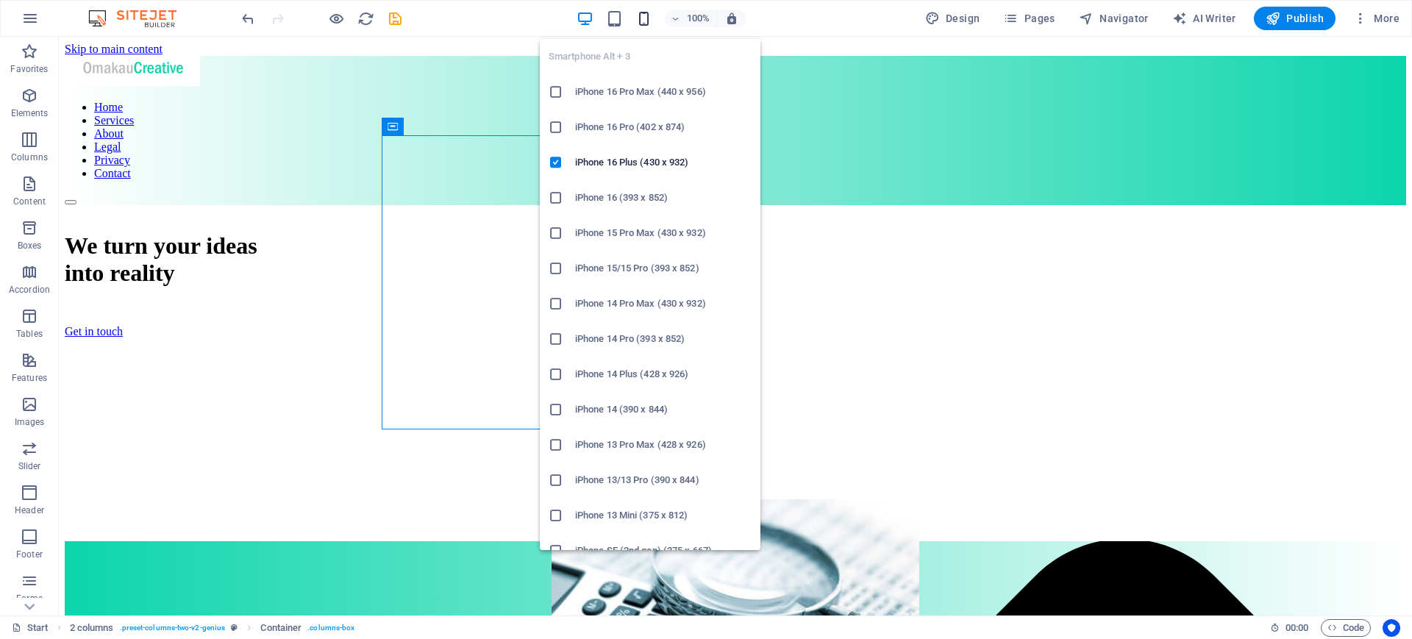
click at [649, 24] on icon "button" at bounding box center [643, 18] width 17 height 17
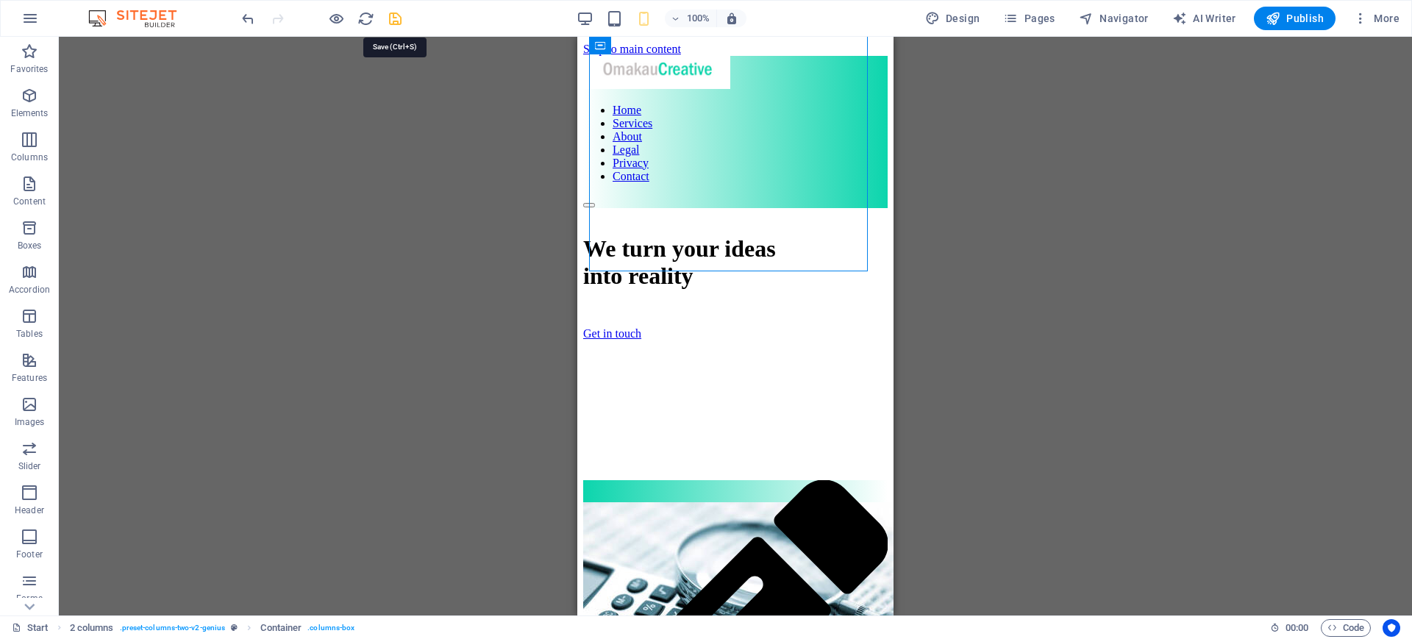
click at [396, 23] on icon "save" at bounding box center [395, 18] width 17 height 17
click at [362, 23] on icon "reload" at bounding box center [365, 18] width 17 height 17
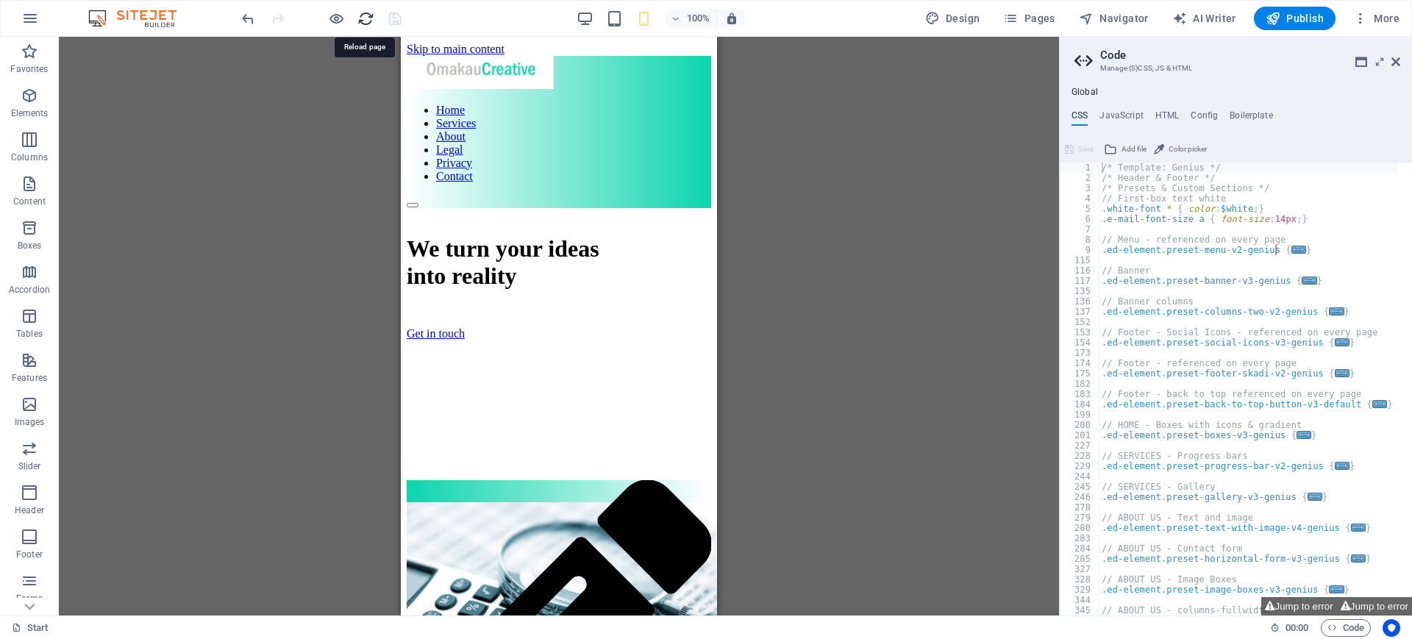
click at [361, 21] on icon "reload" at bounding box center [365, 18] width 17 height 17
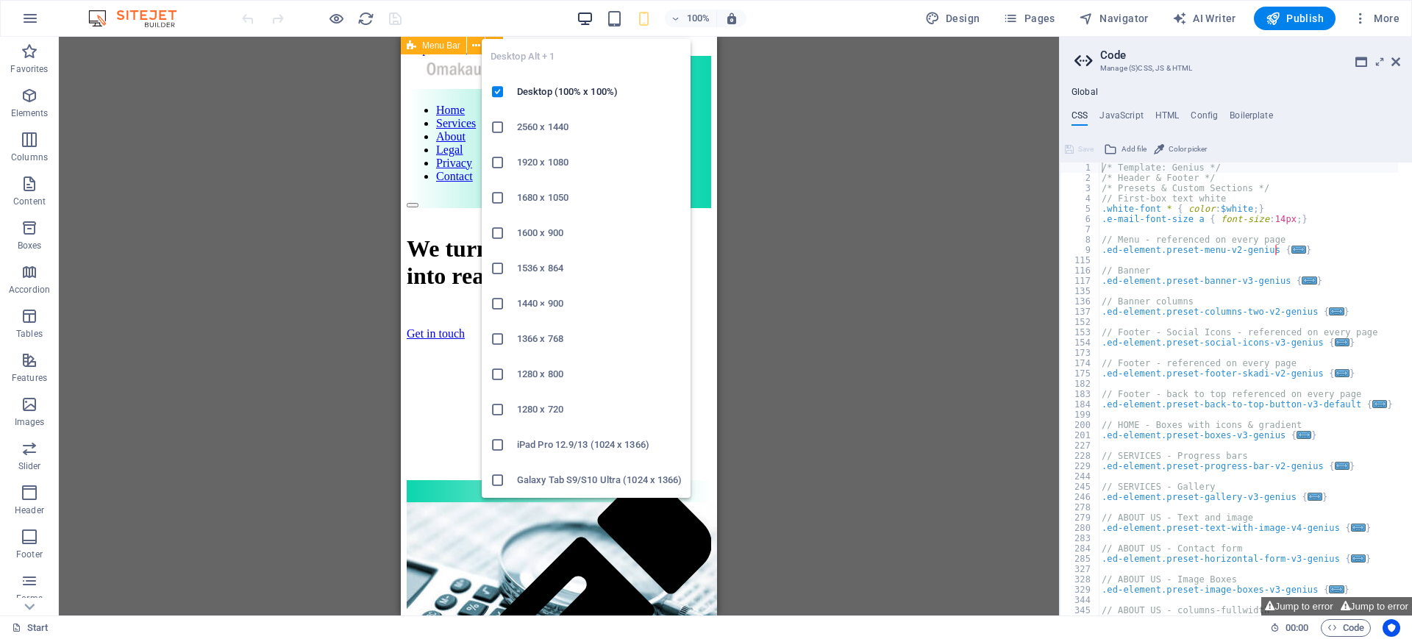
click at [590, 21] on icon "button" at bounding box center [584, 18] width 17 height 17
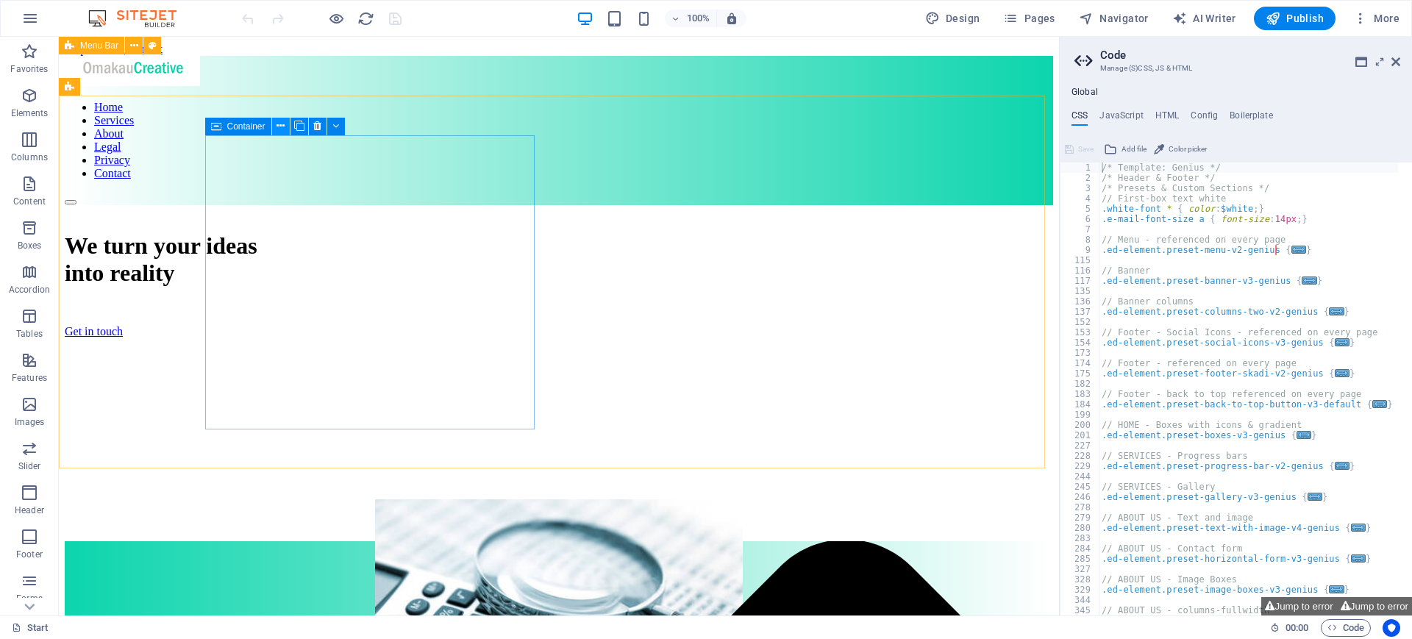
click at [279, 124] on icon at bounding box center [280, 125] width 8 height 15
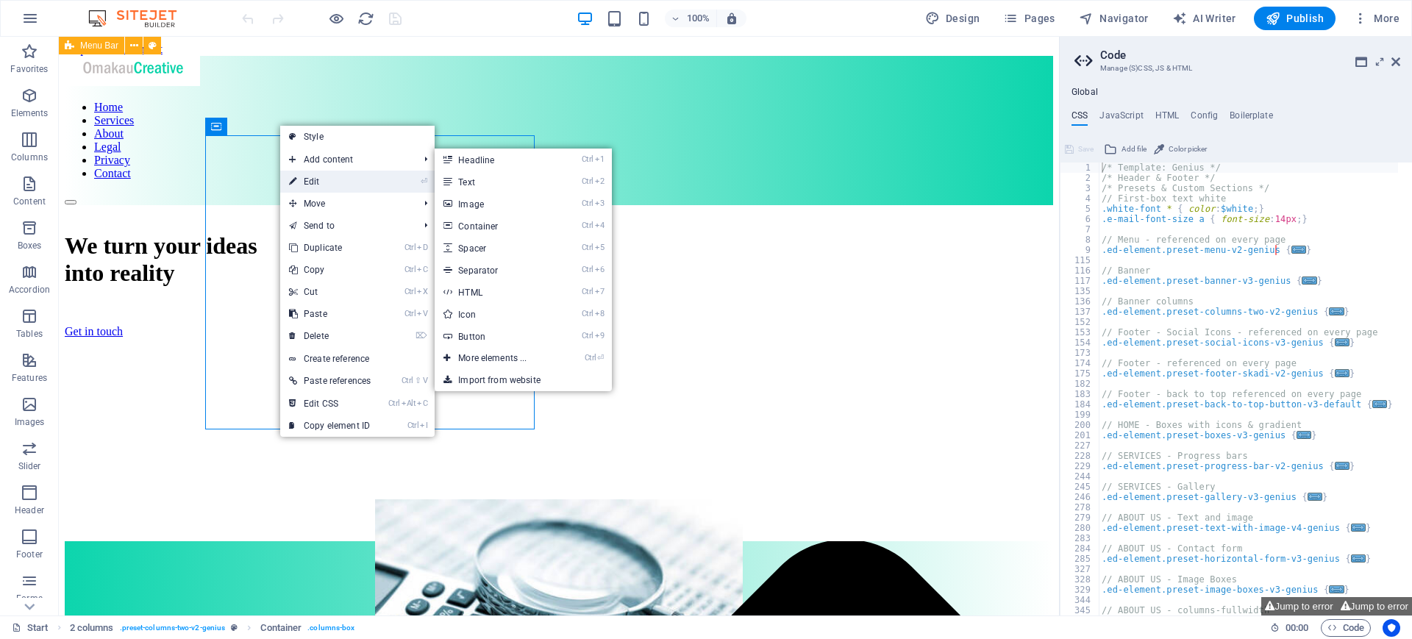
click at [301, 176] on link "⏎ Edit" at bounding box center [329, 182] width 99 height 22
select select "px"
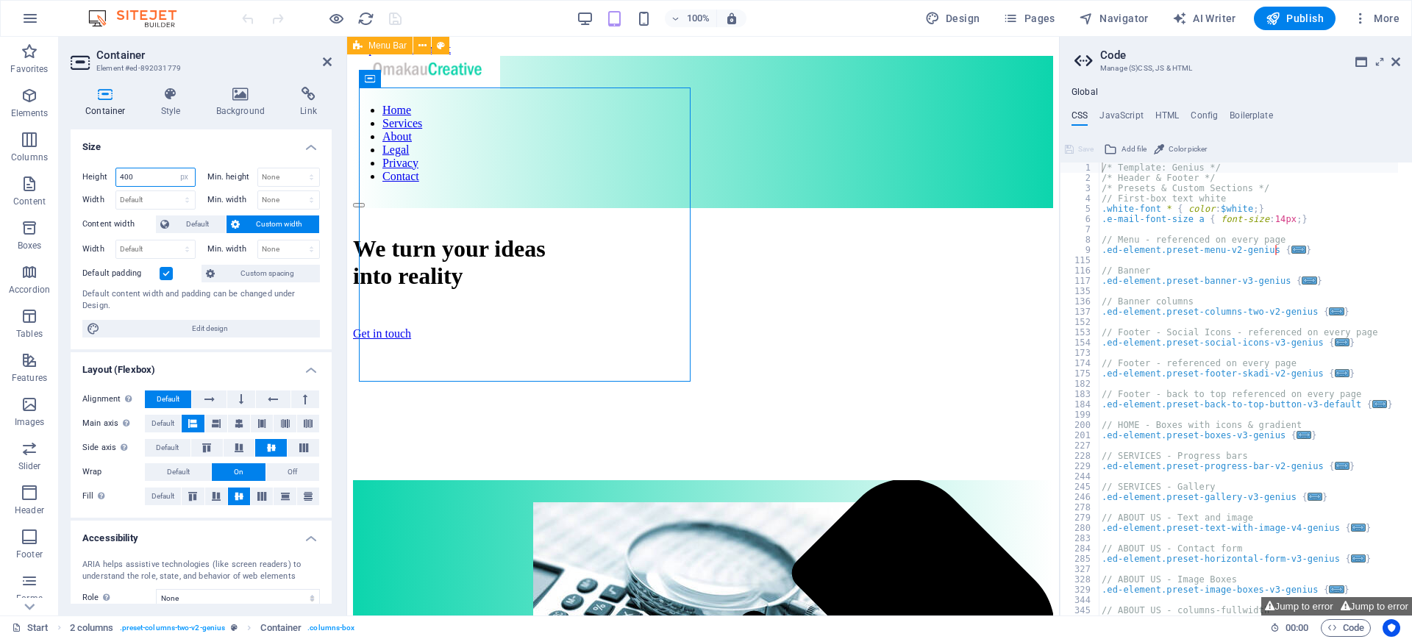
click at [140, 171] on input "400" at bounding box center [155, 177] width 79 height 18
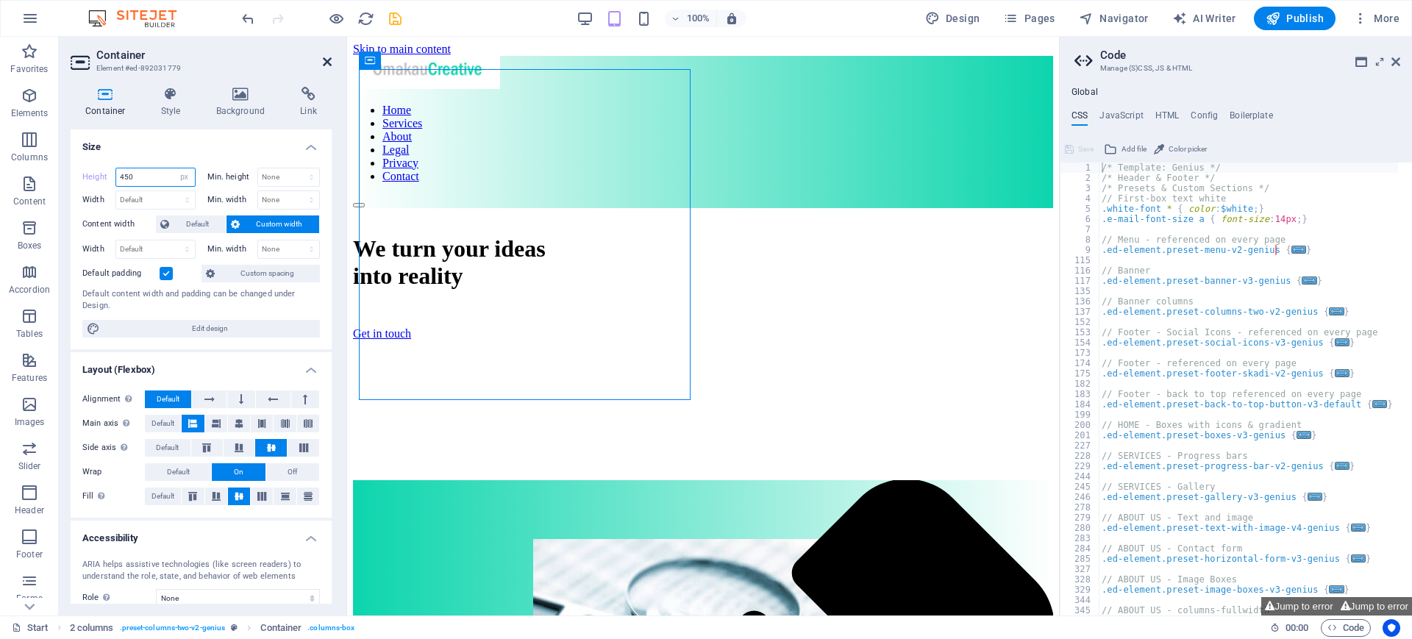
type input "450"
click at [329, 65] on icon at bounding box center [327, 62] width 9 height 12
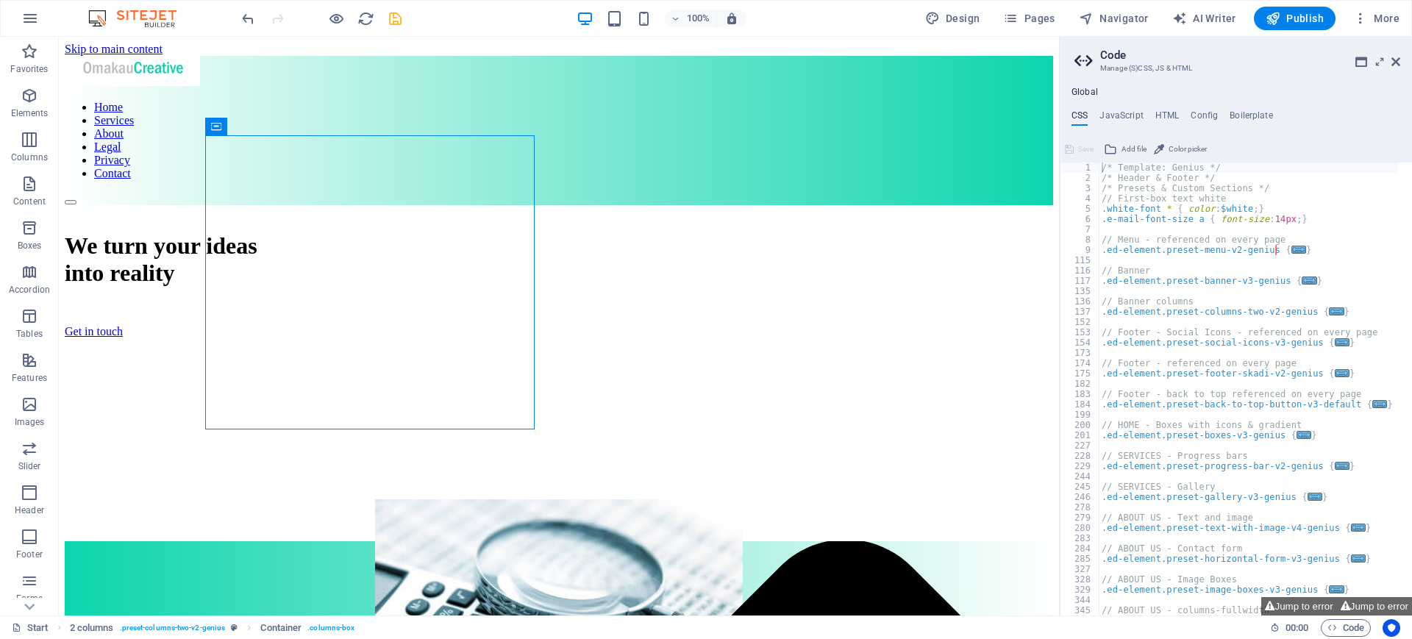
click at [405, 13] on div "100% Design Pages Navigator AI Writer Publish More" at bounding box center [822, 19] width 1166 height 24
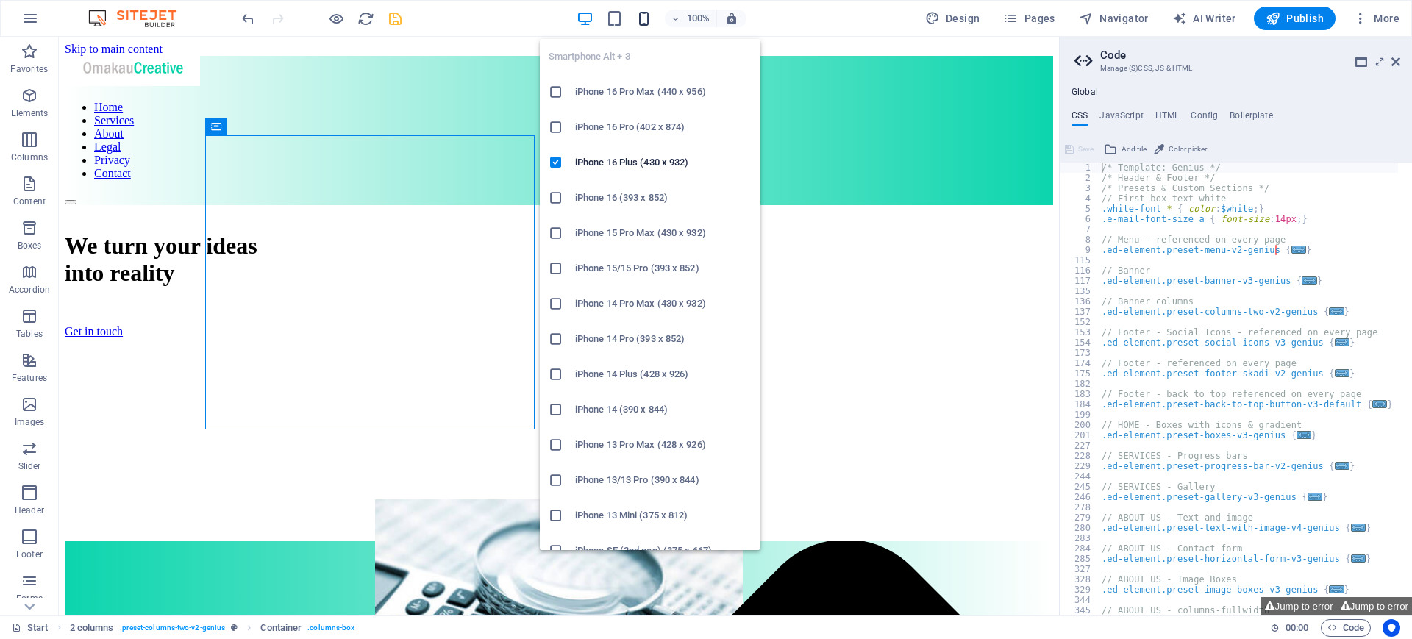
click at [645, 22] on icon "button" at bounding box center [643, 18] width 17 height 17
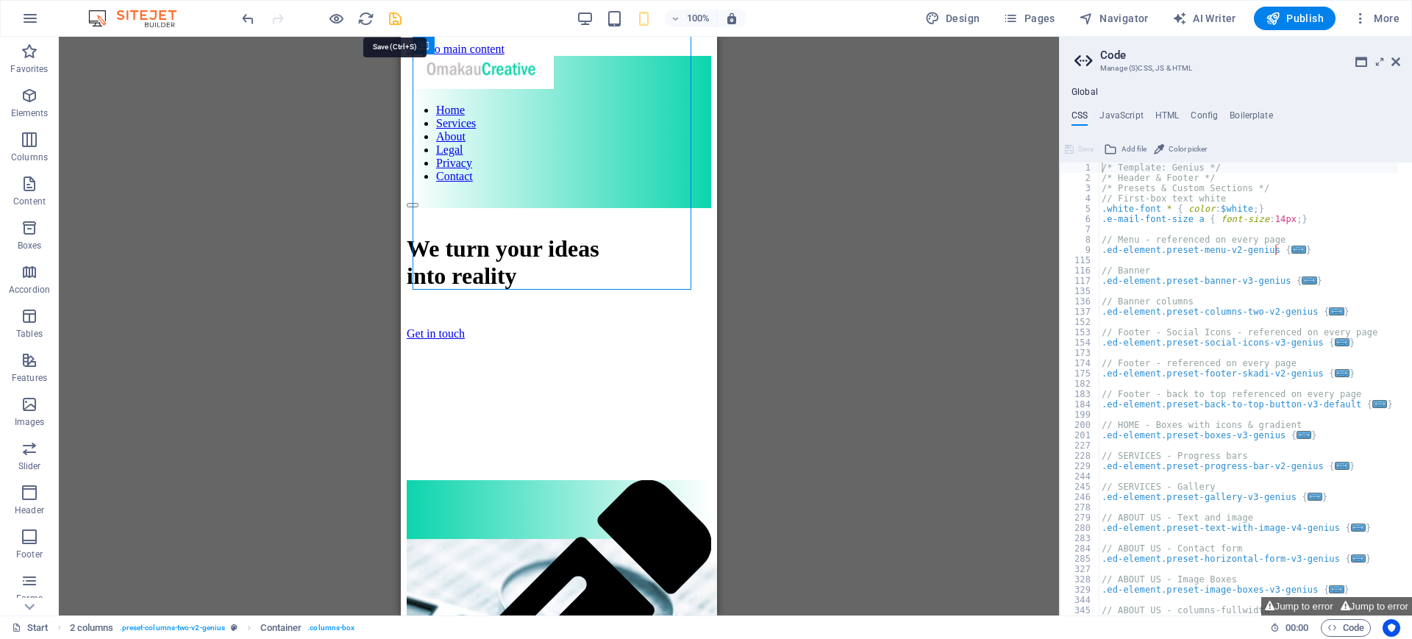
click at [394, 18] on icon "save" at bounding box center [395, 18] width 17 height 17
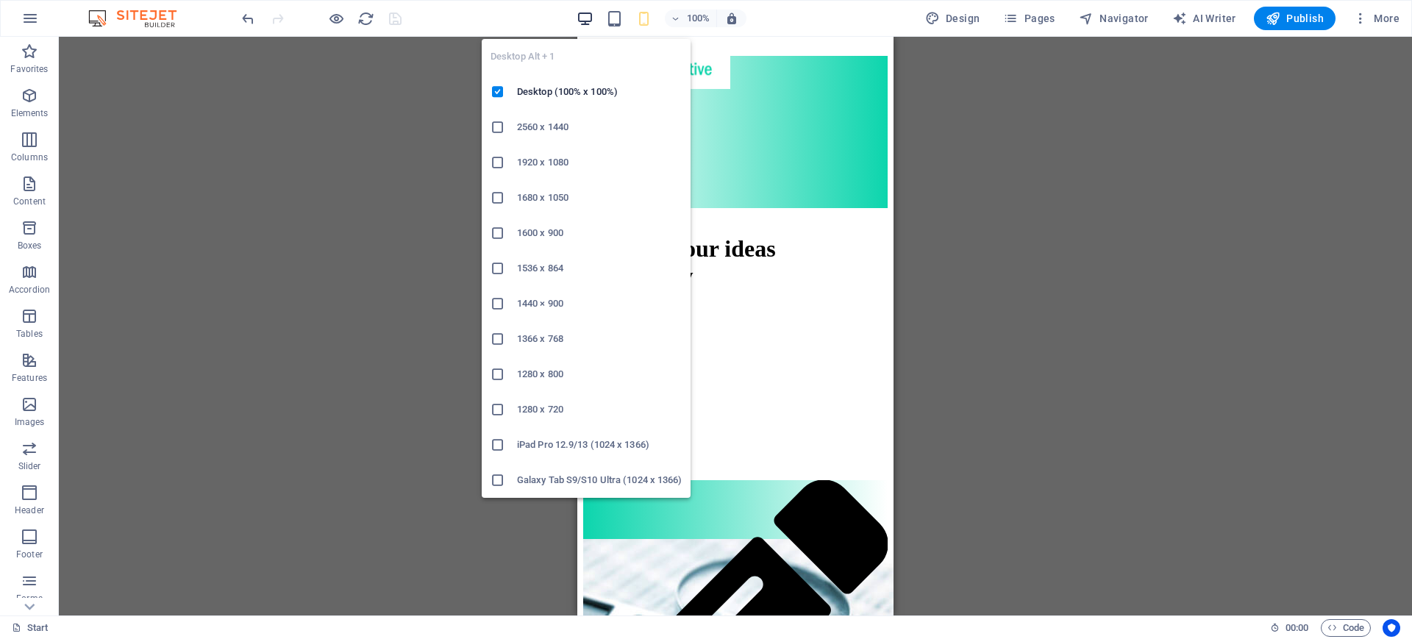
click at [582, 15] on icon "button" at bounding box center [584, 18] width 17 height 17
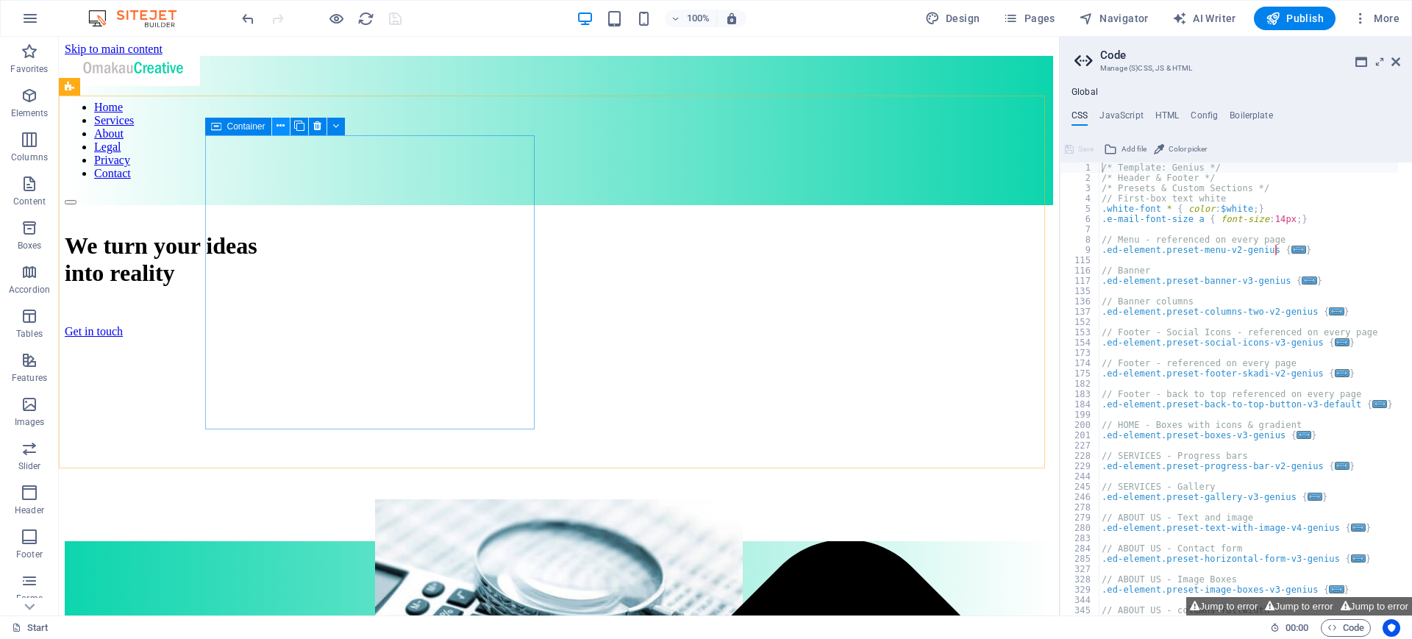
click at [275, 126] on button at bounding box center [281, 127] width 18 height 18
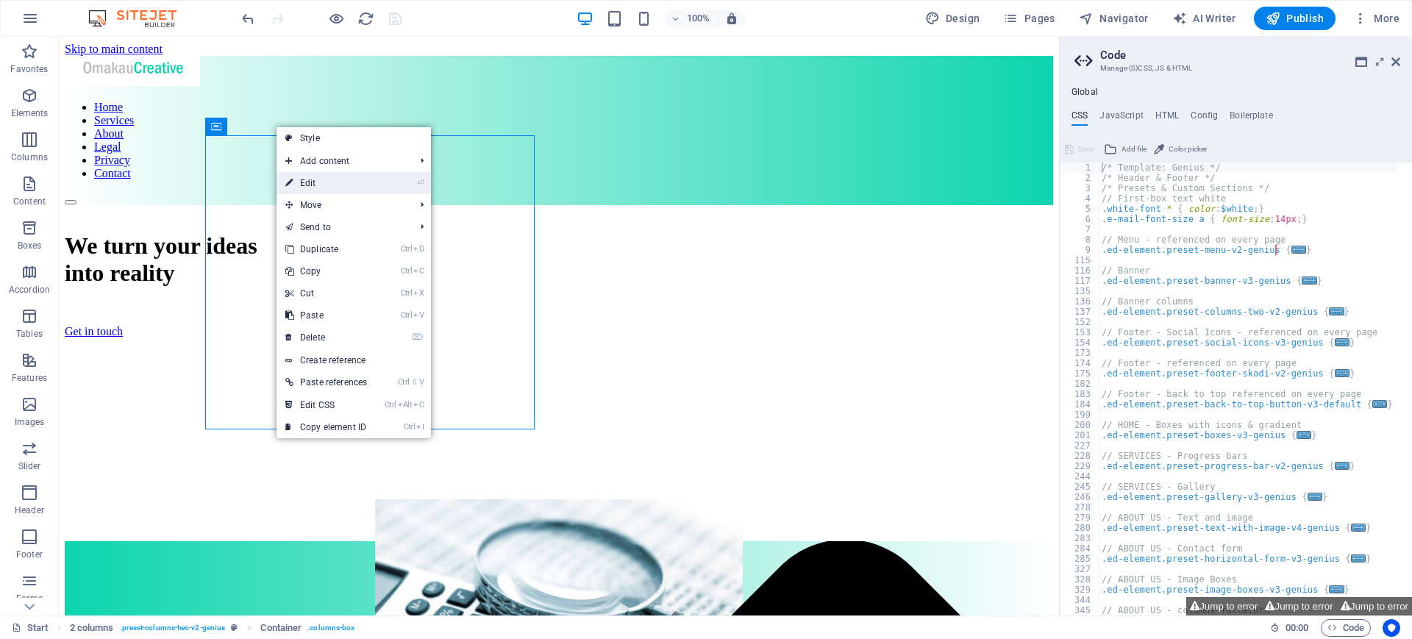
click at [330, 182] on link "⏎ Edit" at bounding box center [325, 183] width 99 height 22
select select "px"
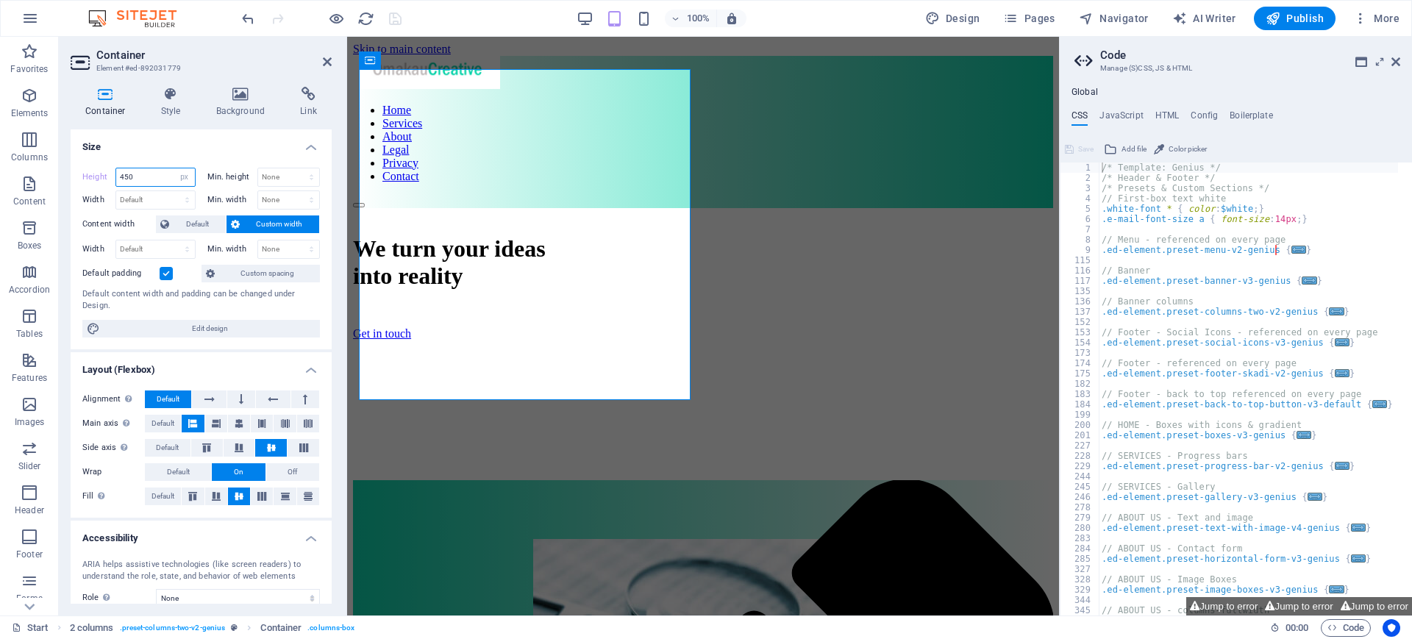
click at [145, 176] on input "450" at bounding box center [155, 177] width 79 height 18
type input "4"
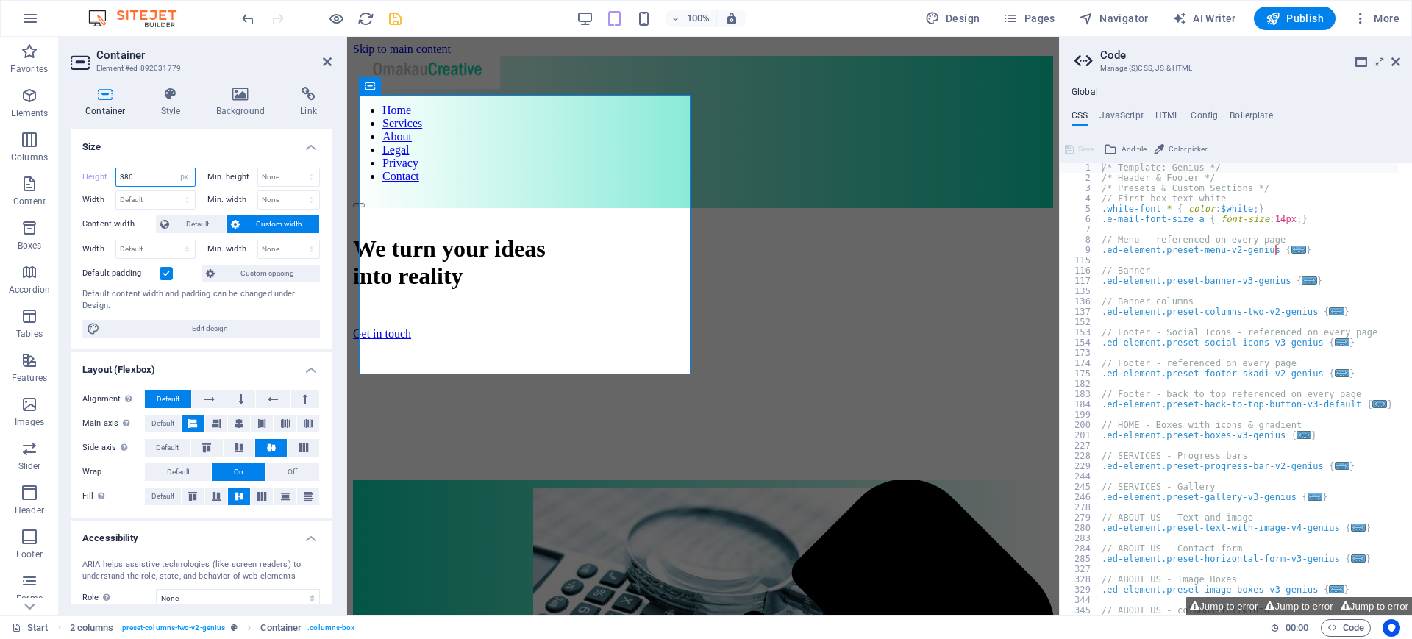
click at [135, 175] on input "380" at bounding box center [155, 177] width 79 height 18
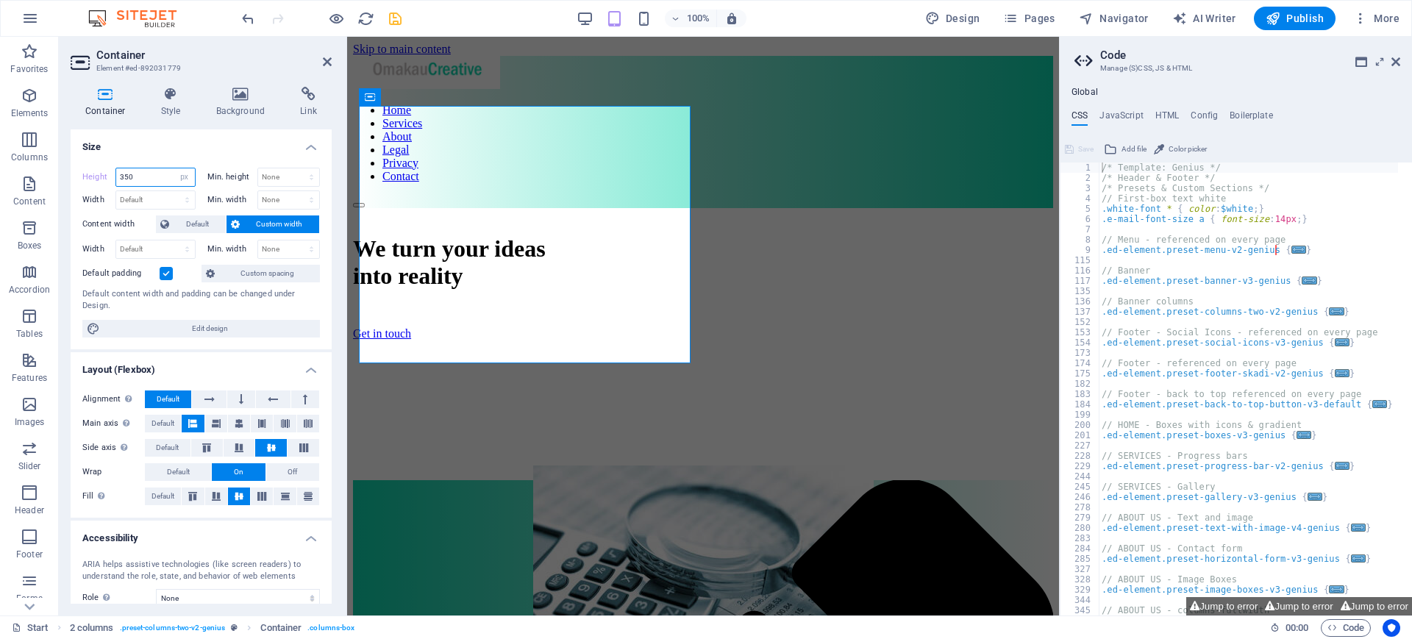
click at [139, 176] on input "350" at bounding box center [155, 177] width 79 height 18
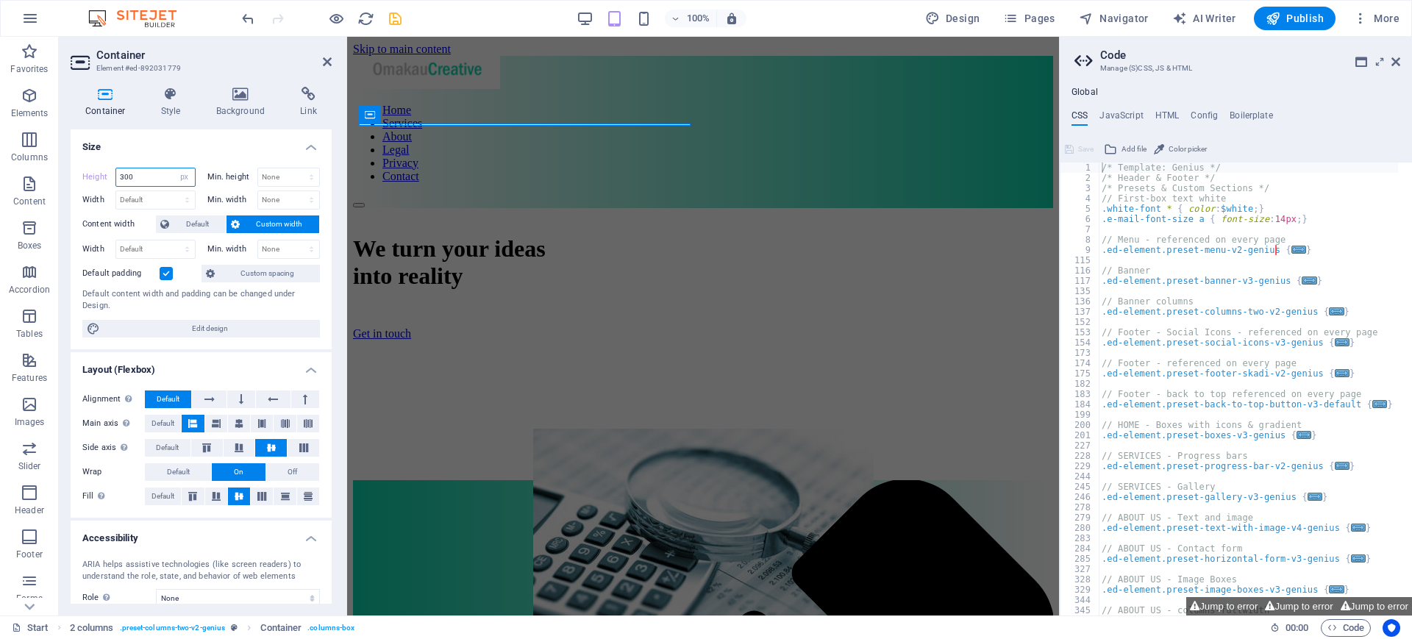
type input "300"
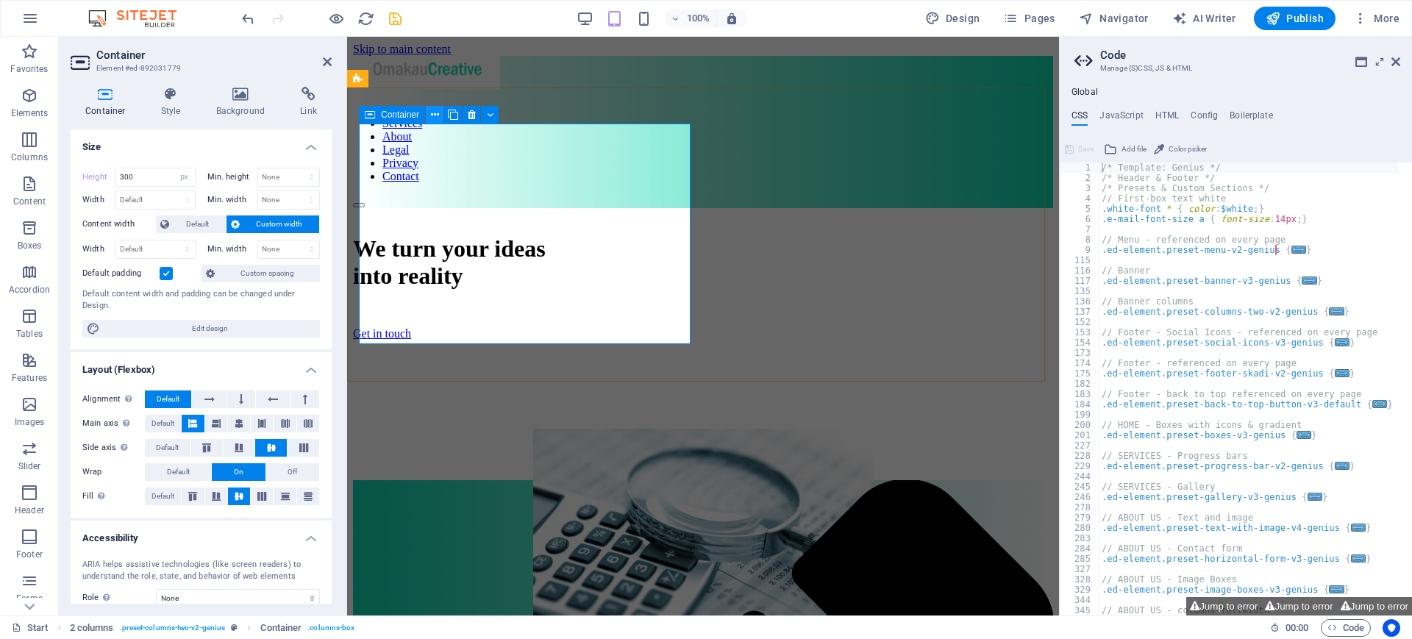
click at [434, 110] on icon at bounding box center [435, 114] width 8 height 15
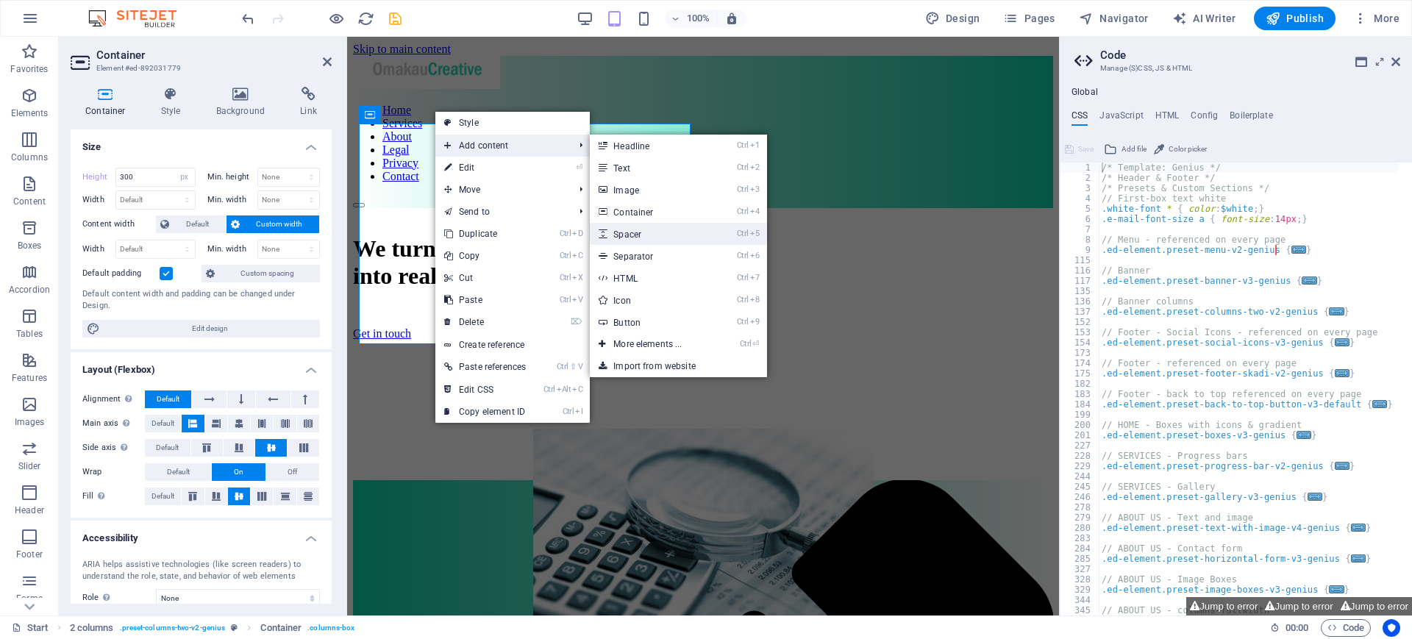
click at [646, 233] on link "Ctrl 5 Spacer" at bounding box center [650, 234] width 121 height 22
select select "px"
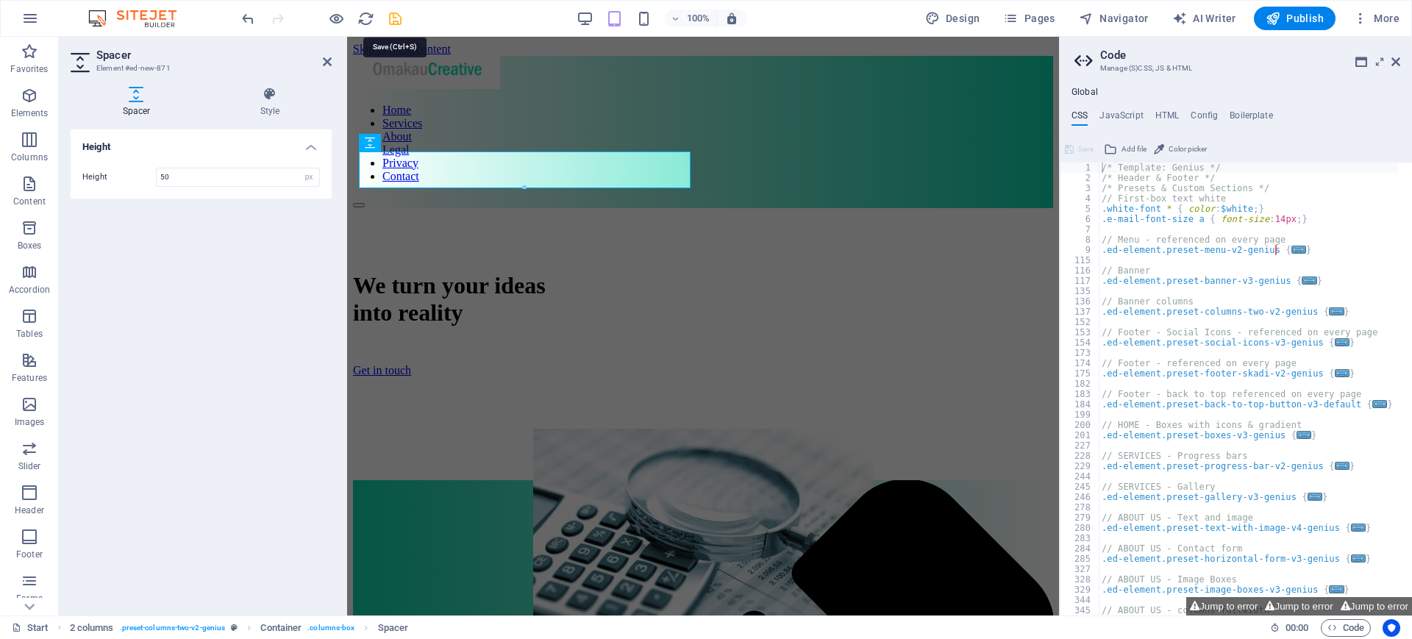
click at [398, 18] on icon "save" at bounding box center [395, 18] width 17 height 17
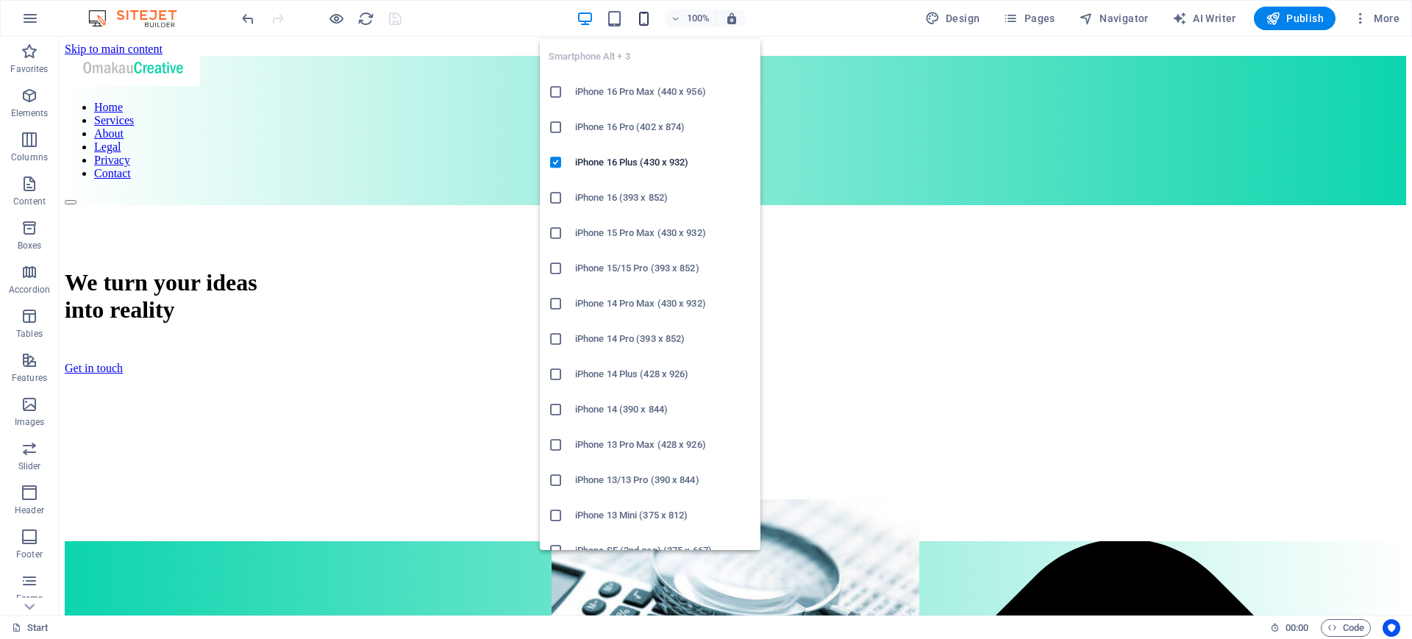
click at [647, 13] on icon "button" at bounding box center [643, 18] width 17 height 17
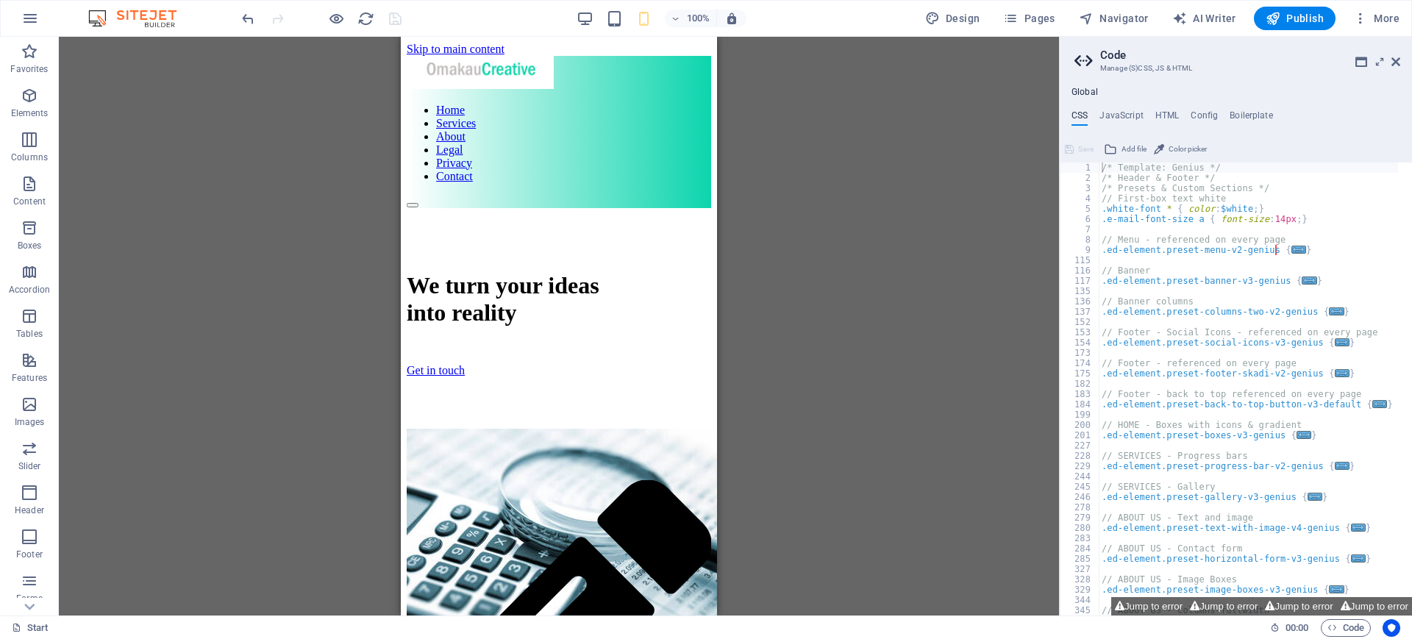
click at [288, 137] on div "Menu Bar 2 columns H1 2 columns Container Spacer Button Logo Menu Container Ima…" at bounding box center [559, 326] width 1000 height 579
click at [596, 18] on div "100%" at bounding box center [661, 19] width 170 height 24
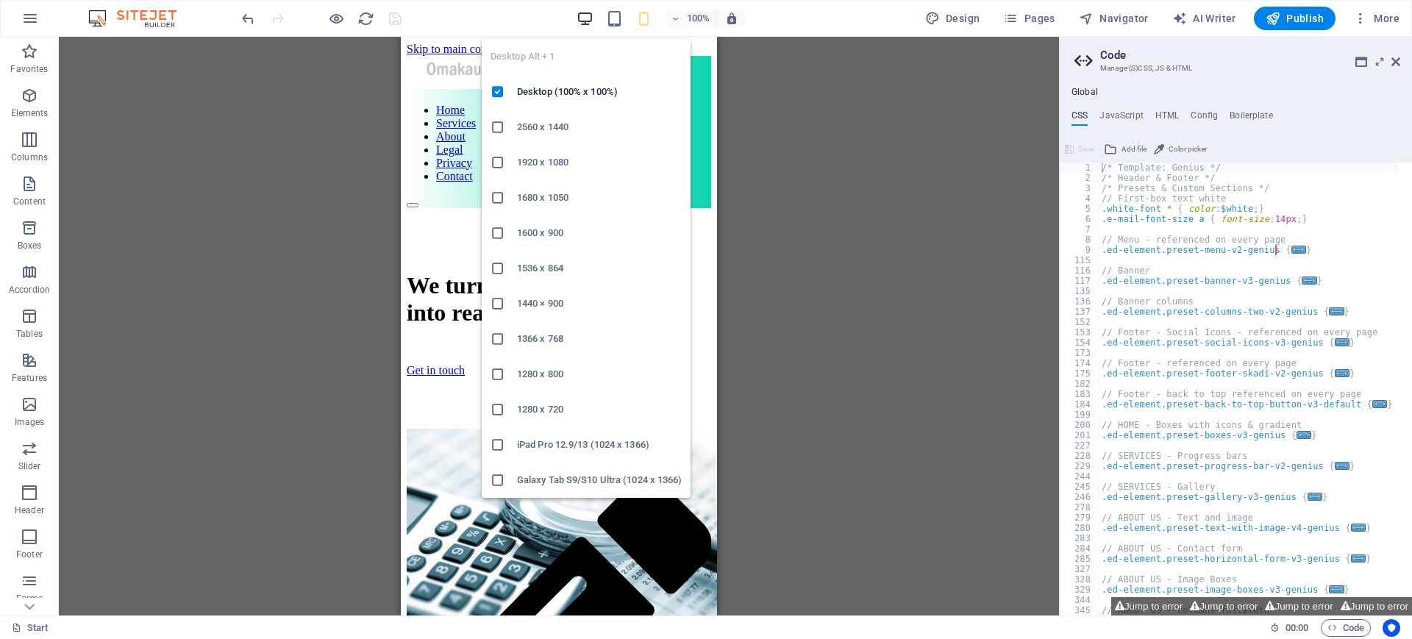
click at [588, 16] on icon "button" at bounding box center [584, 18] width 17 height 17
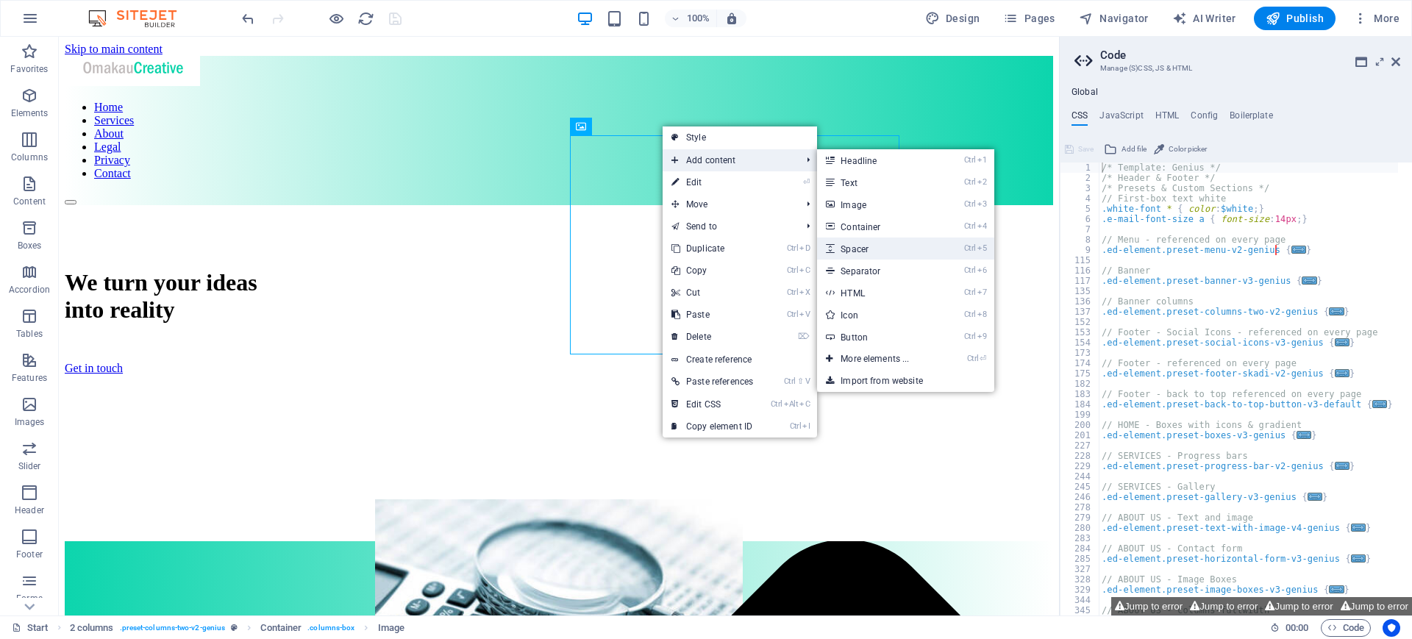
click at [862, 246] on link "Ctrl 5 Spacer" at bounding box center [877, 248] width 121 height 22
select select "px"
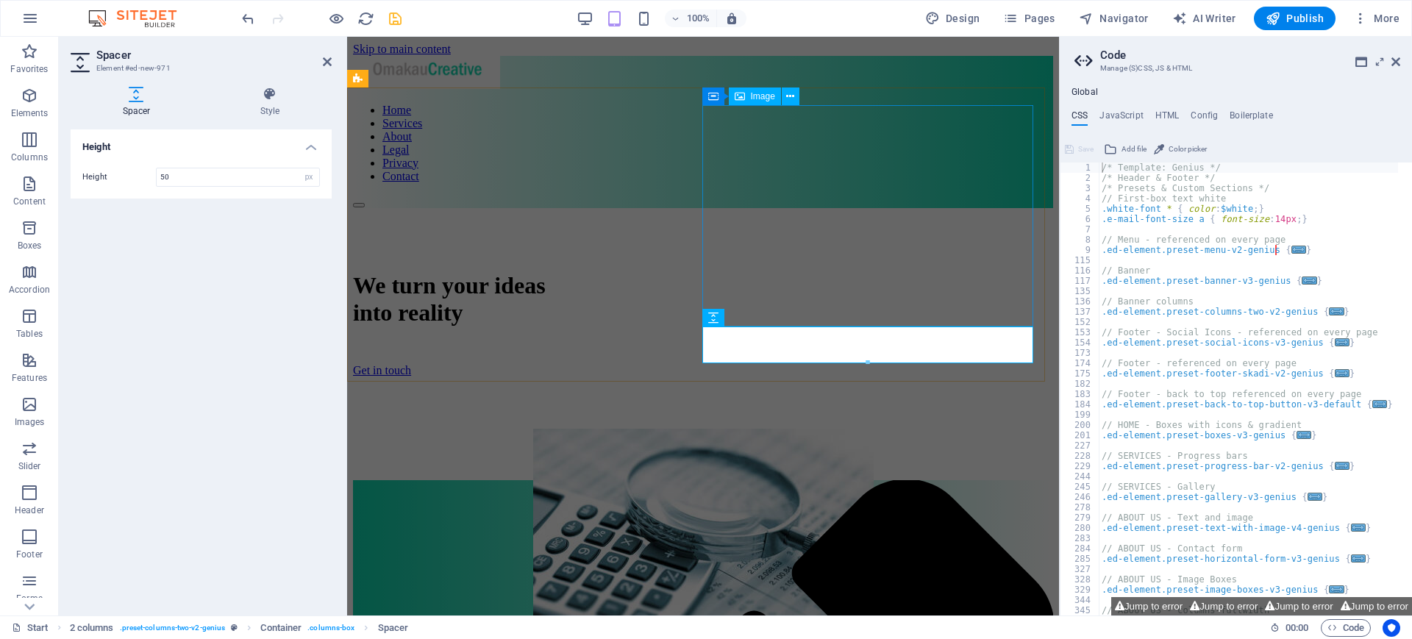
drag, startPoint x: 1086, startPoint y: 355, endPoint x: 798, endPoint y: 230, distance: 314.1
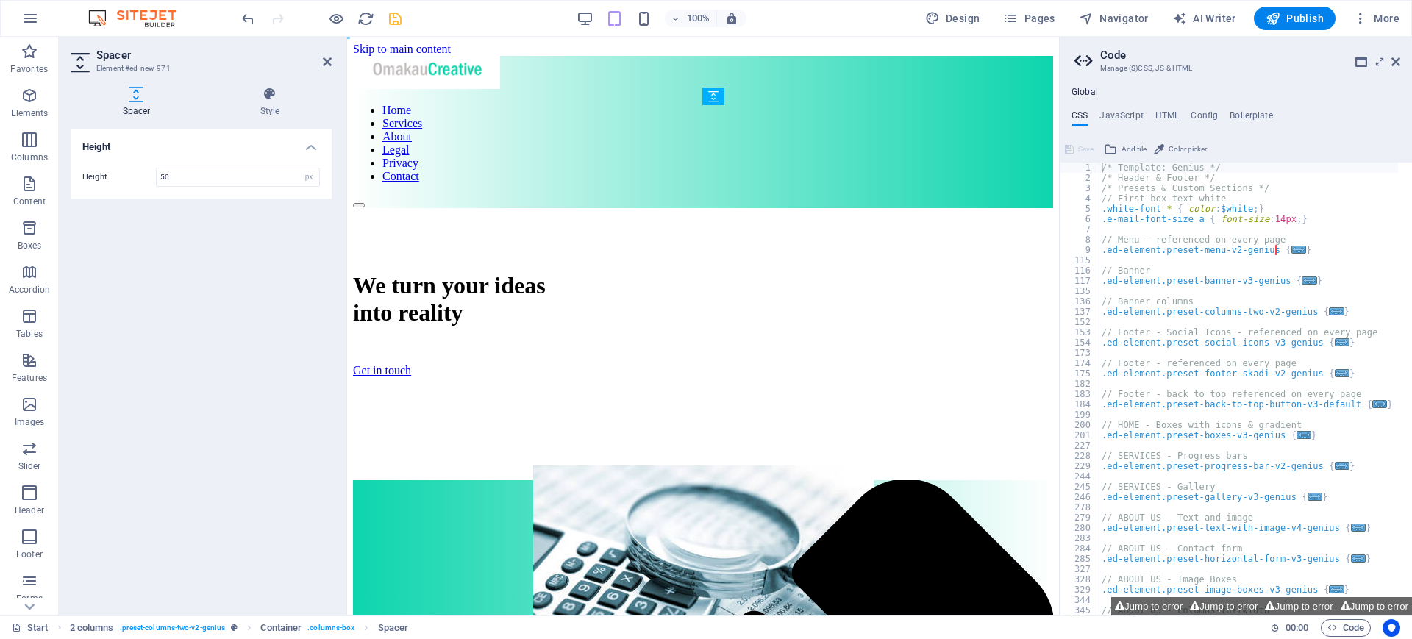
drag, startPoint x: 1060, startPoint y: 357, endPoint x: 709, endPoint y: 134, distance: 415.8
click at [396, 29] on div at bounding box center [321, 19] width 165 height 24
click at [397, 18] on icon "save" at bounding box center [395, 18] width 17 height 17
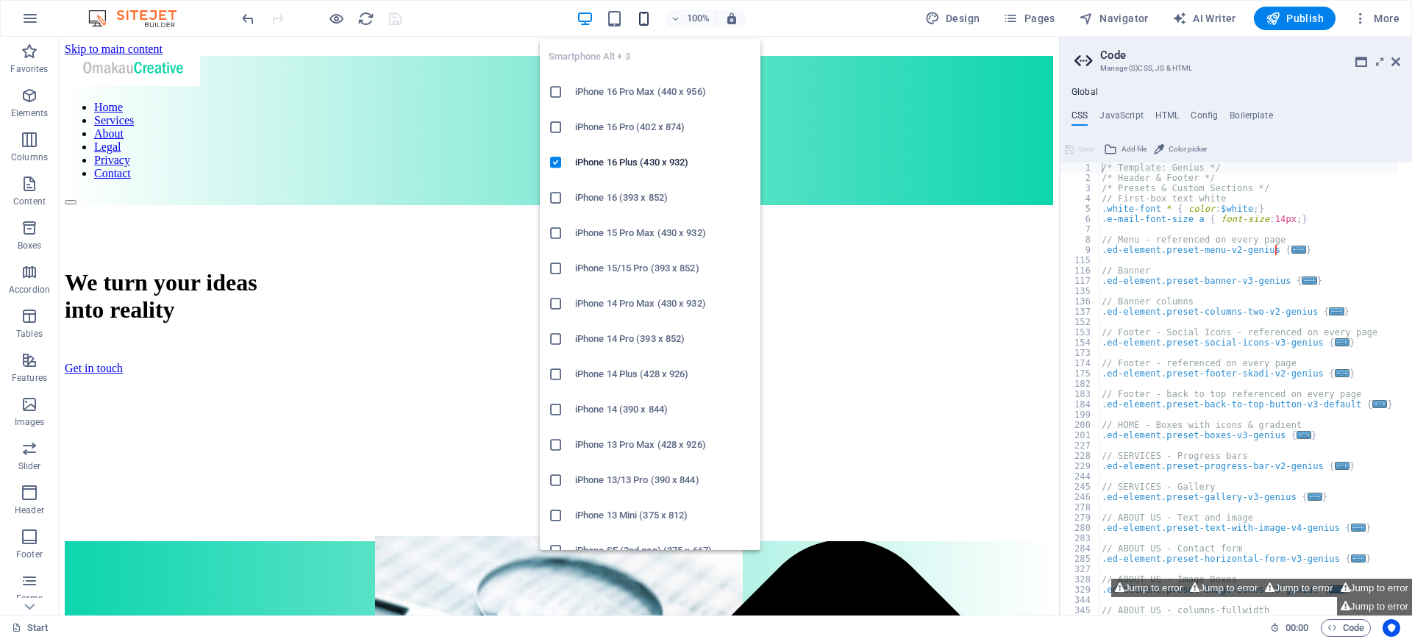
click at [642, 18] on icon "button" at bounding box center [643, 18] width 17 height 17
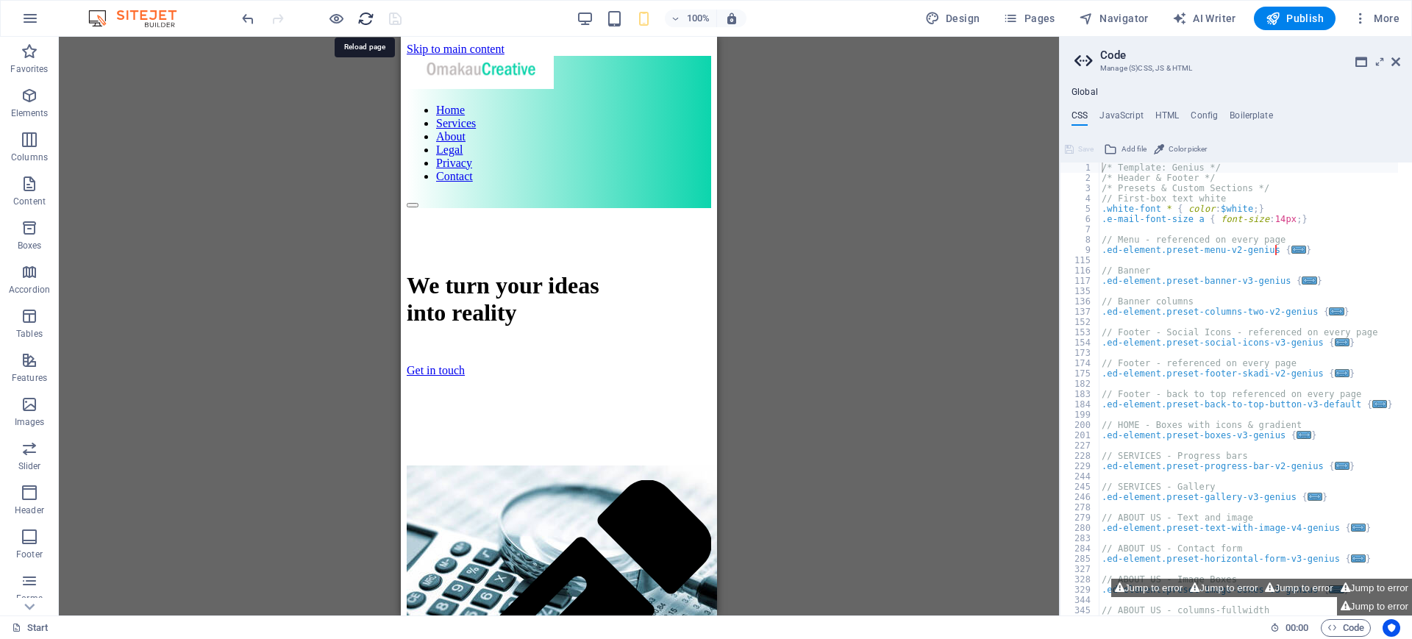
click at [360, 18] on icon "reload" at bounding box center [365, 18] width 17 height 17
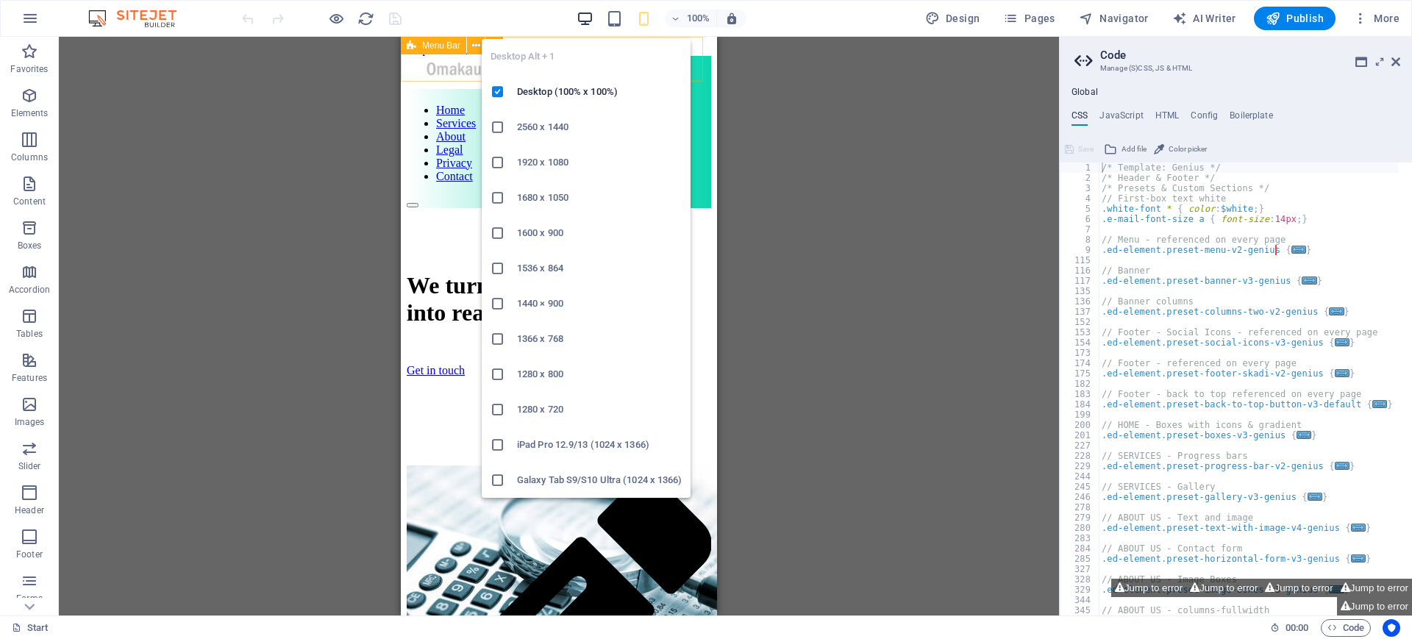
click at [587, 18] on icon "button" at bounding box center [584, 18] width 17 height 17
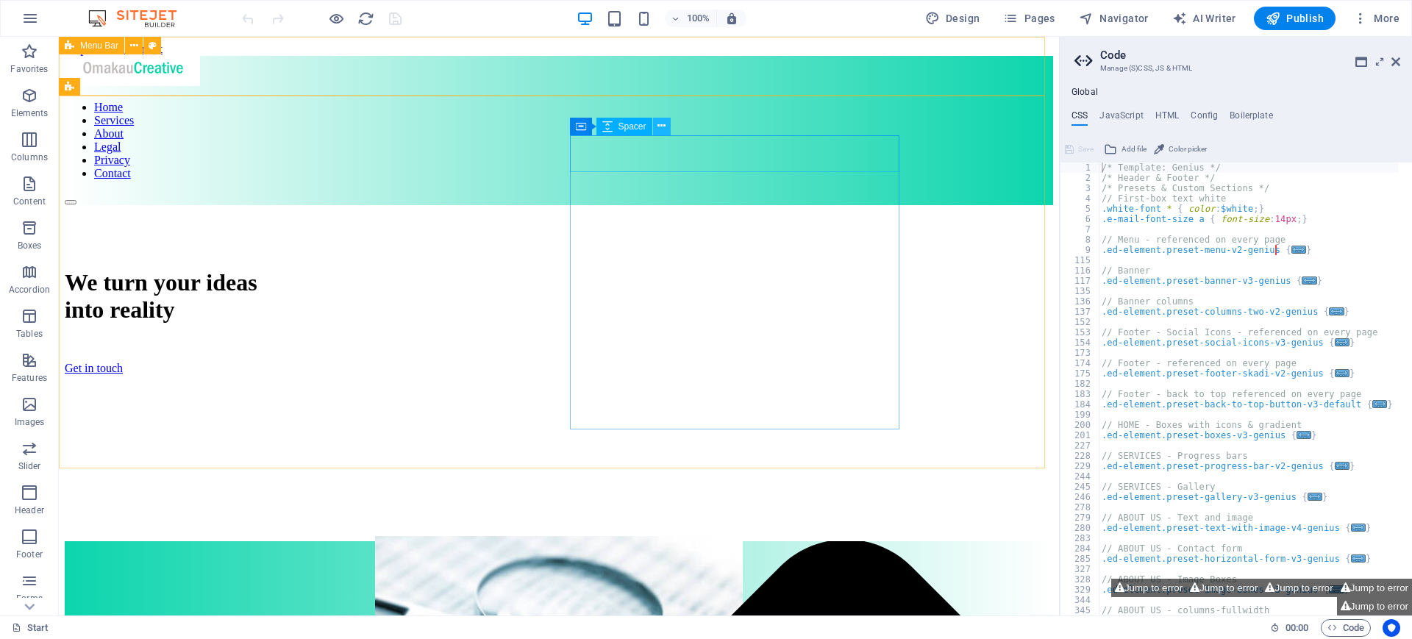
click at [665, 124] on icon at bounding box center [661, 125] width 8 height 15
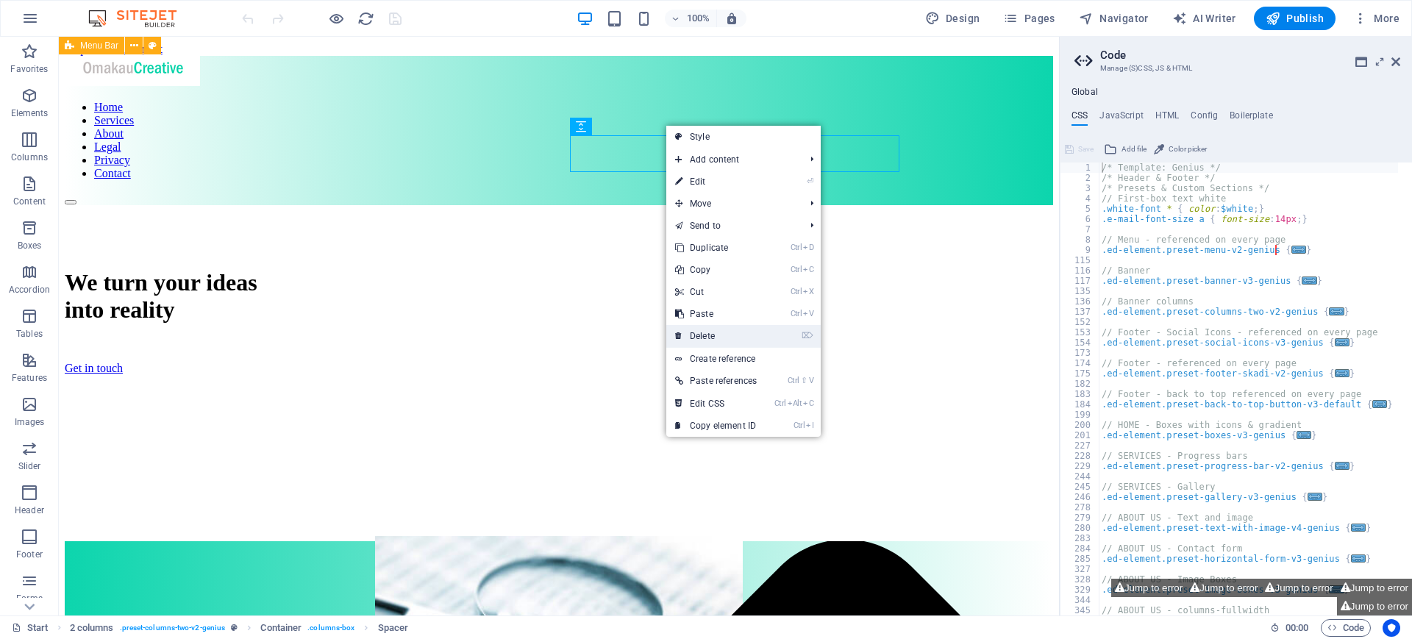
click at [712, 333] on link "⌦ Delete" at bounding box center [715, 336] width 99 height 22
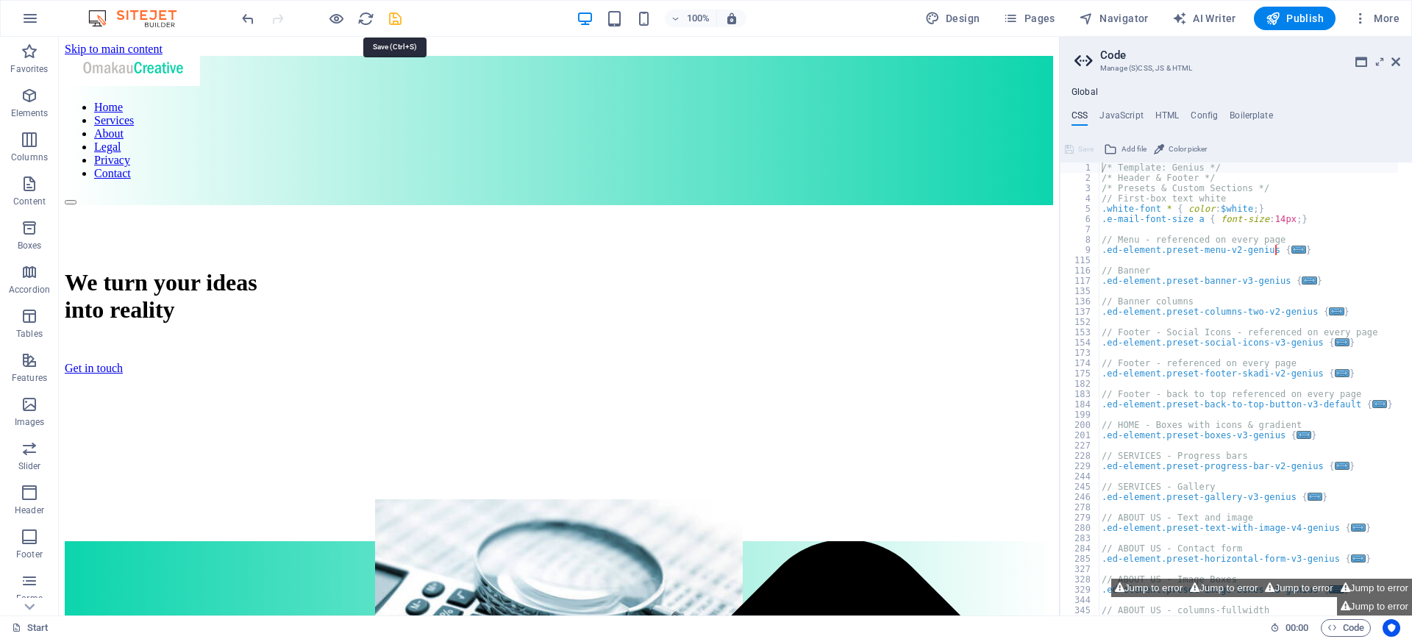
click at [396, 18] on icon "save" at bounding box center [395, 18] width 17 height 17
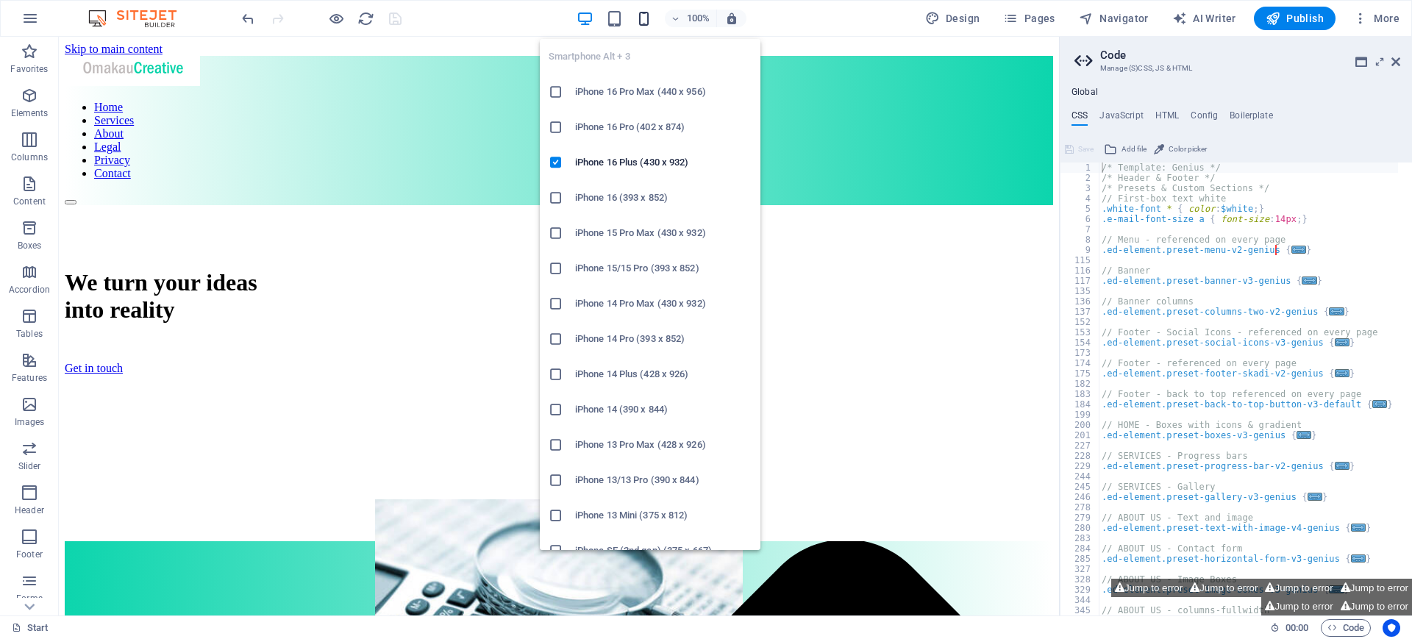
click at [641, 11] on icon "button" at bounding box center [643, 18] width 17 height 17
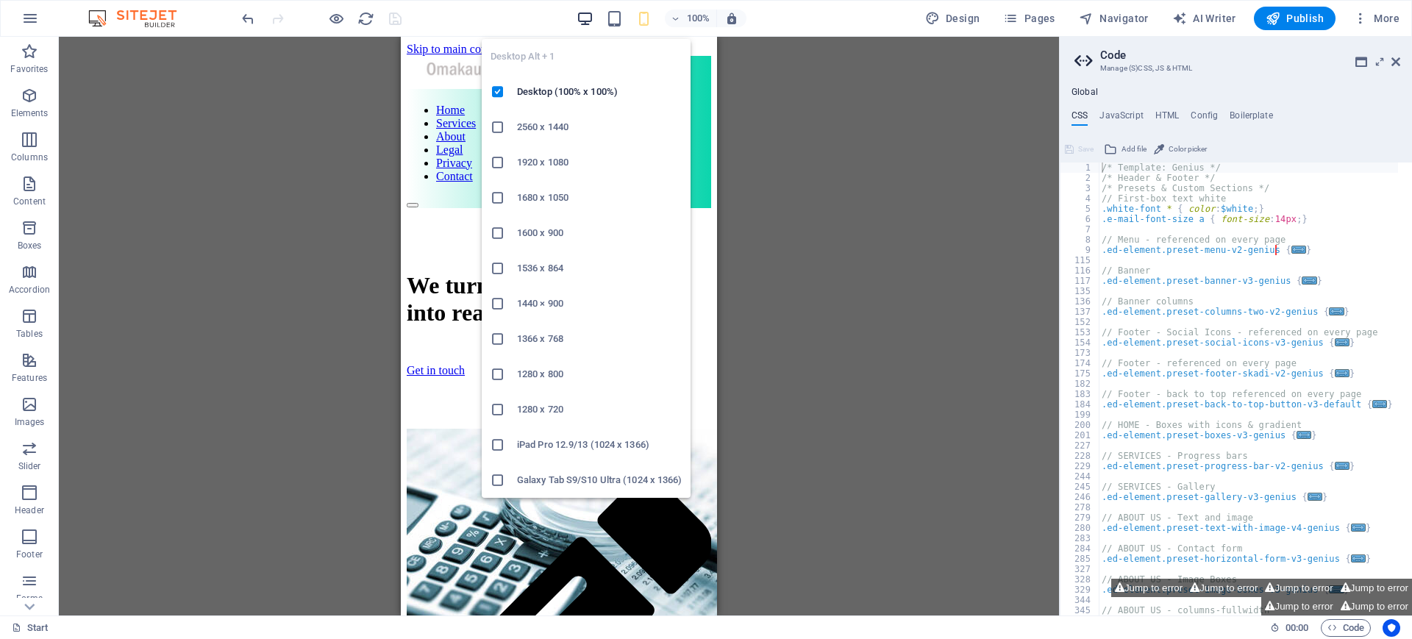
click at [588, 24] on icon "button" at bounding box center [584, 18] width 17 height 17
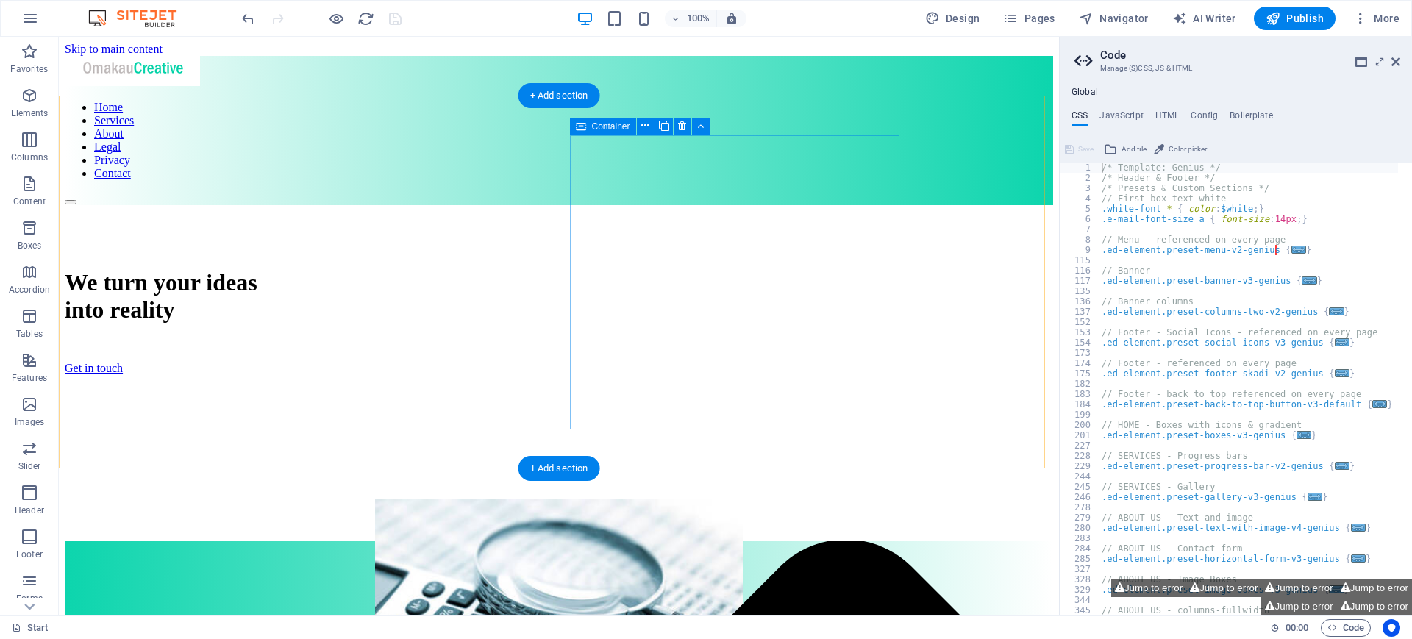
click at [696, 499] on div at bounding box center [559, 623] width 988 height 248
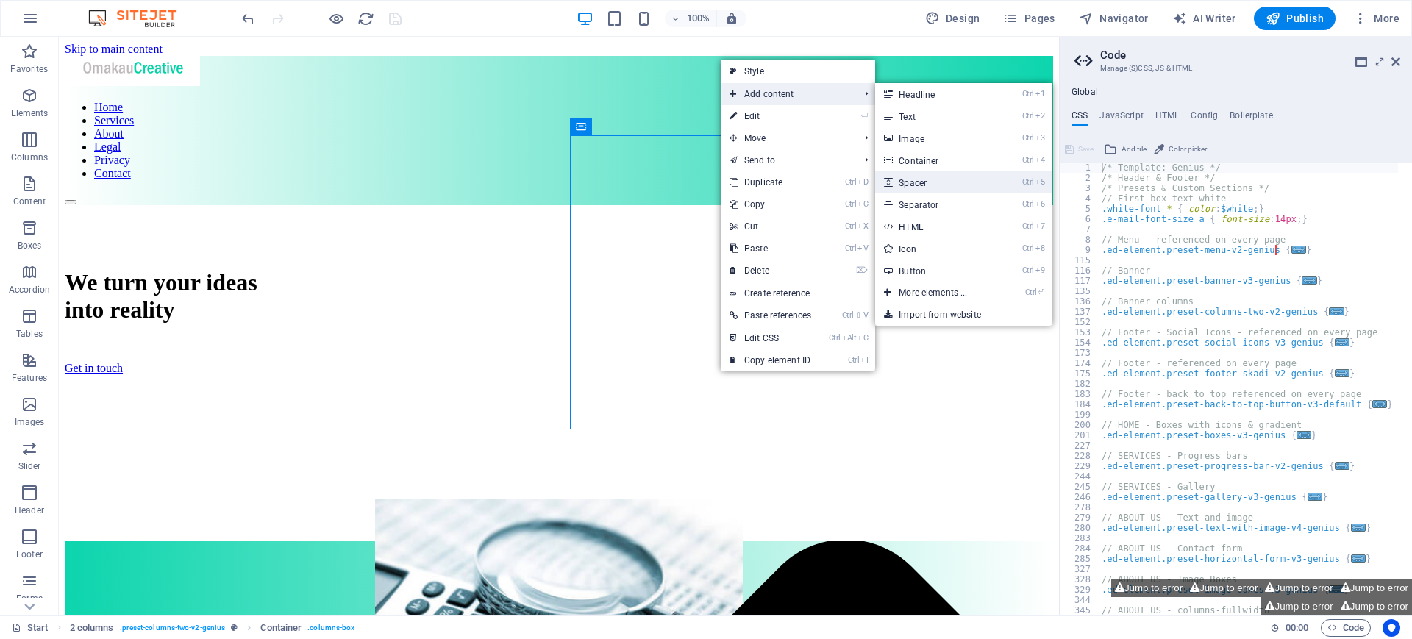
click at [931, 177] on link "Ctrl 5 Spacer" at bounding box center [935, 182] width 121 height 22
select select "px"
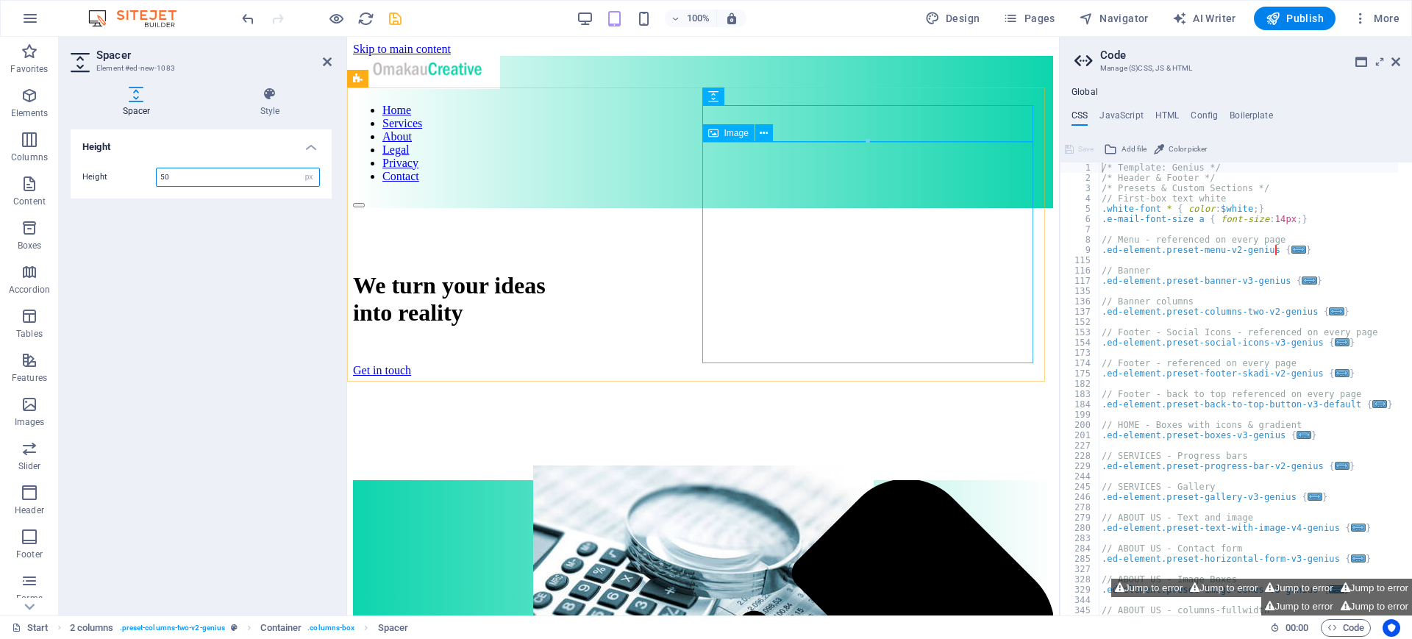
drag, startPoint x: 1110, startPoint y: 135, endPoint x: 795, endPoint y: 221, distance: 326.9
click at [790, 465] on figure at bounding box center [703, 580] width 700 height 230
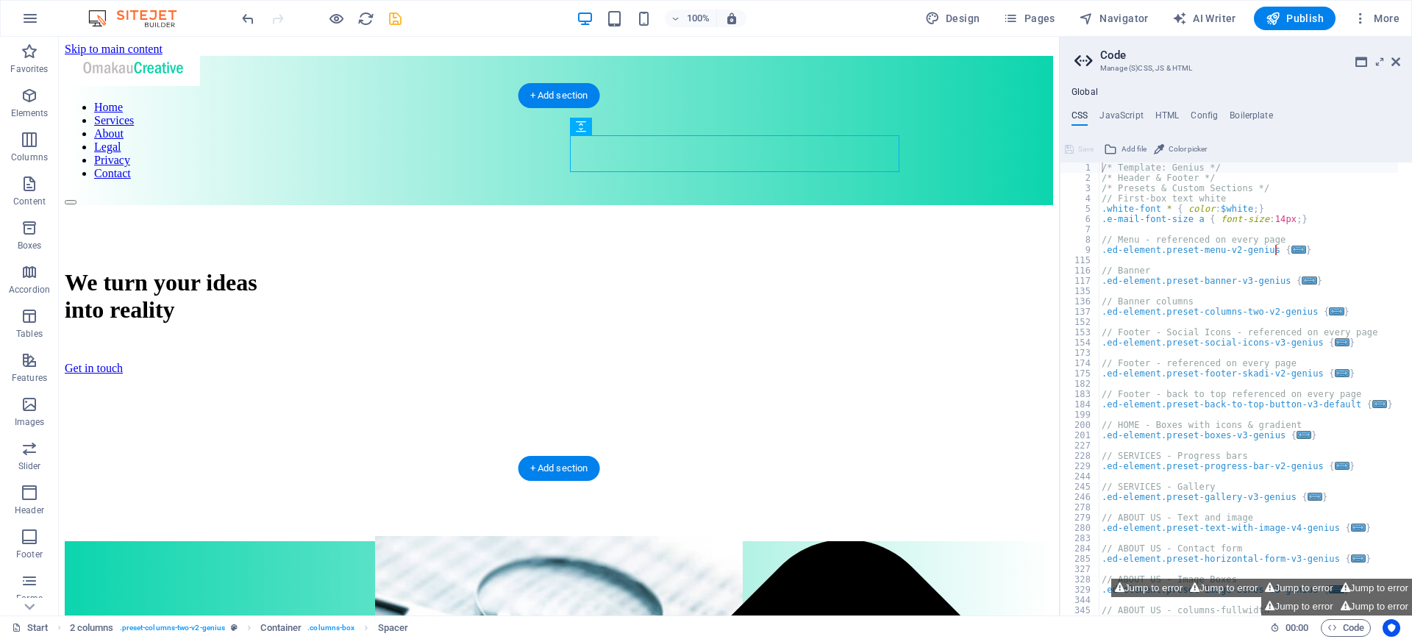
drag, startPoint x: 697, startPoint y: 164, endPoint x: 659, endPoint y: 146, distance: 41.4
drag, startPoint x: 684, startPoint y: 162, endPoint x: 626, endPoint y: 409, distance: 253.9
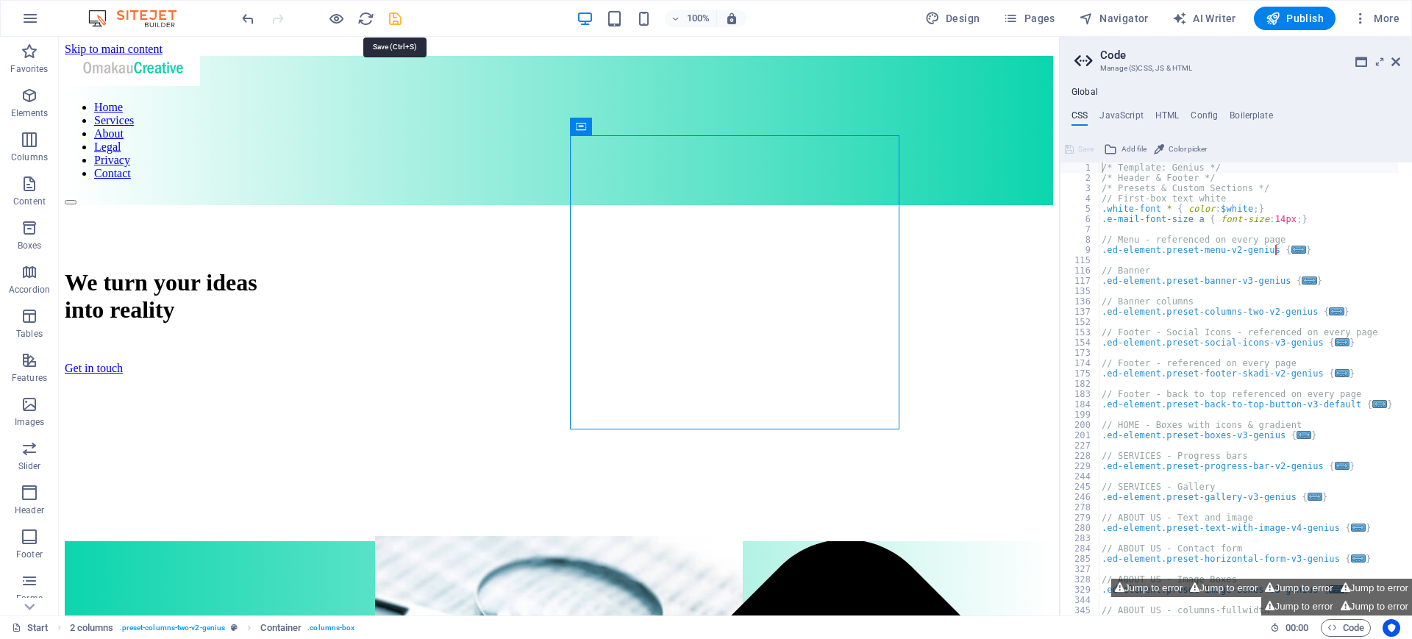
click at [396, 18] on icon "save" at bounding box center [395, 18] width 17 height 17
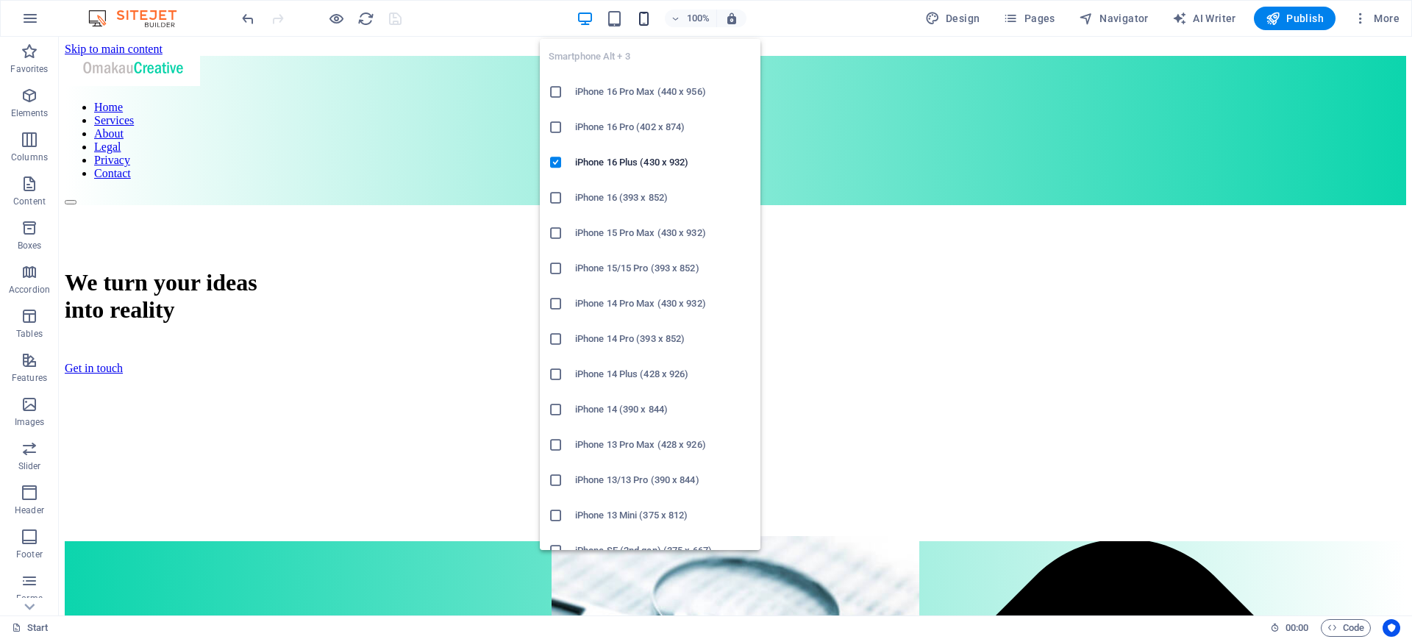
click at [647, 18] on icon "button" at bounding box center [643, 18] width 17 height 17
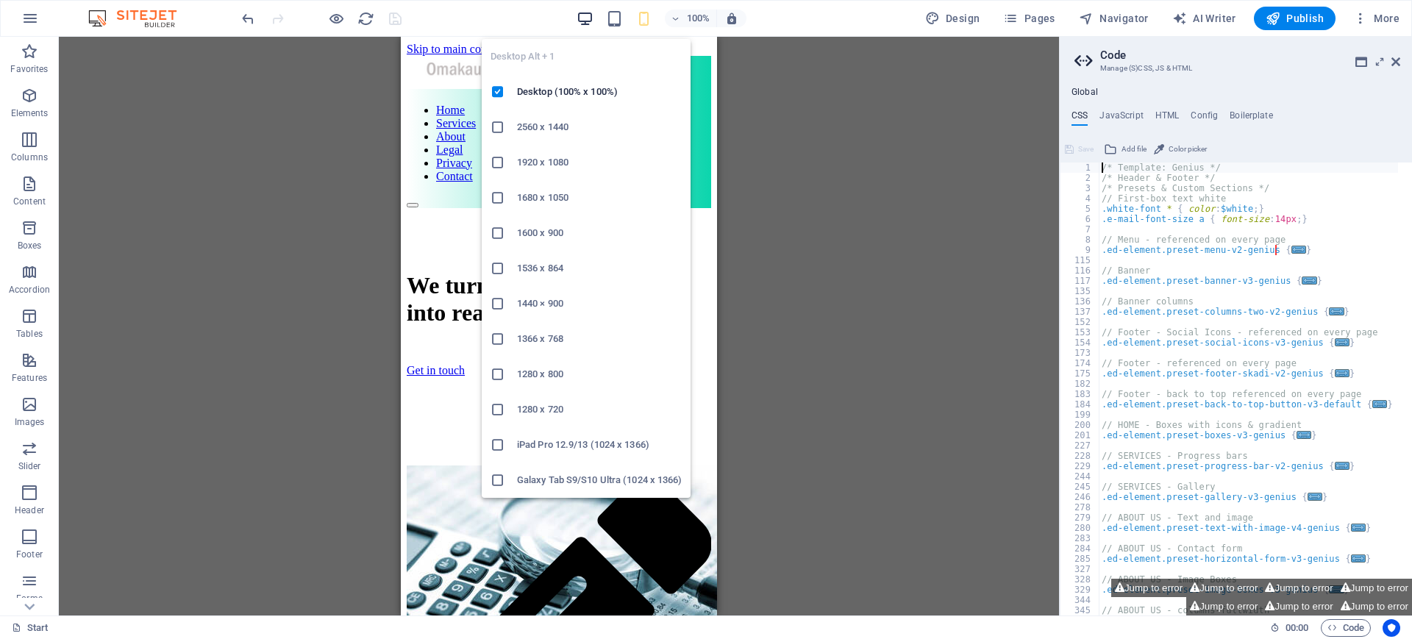
click at [587, 15] on icon "button" at bounding box center [584, 18] width 17 height 17
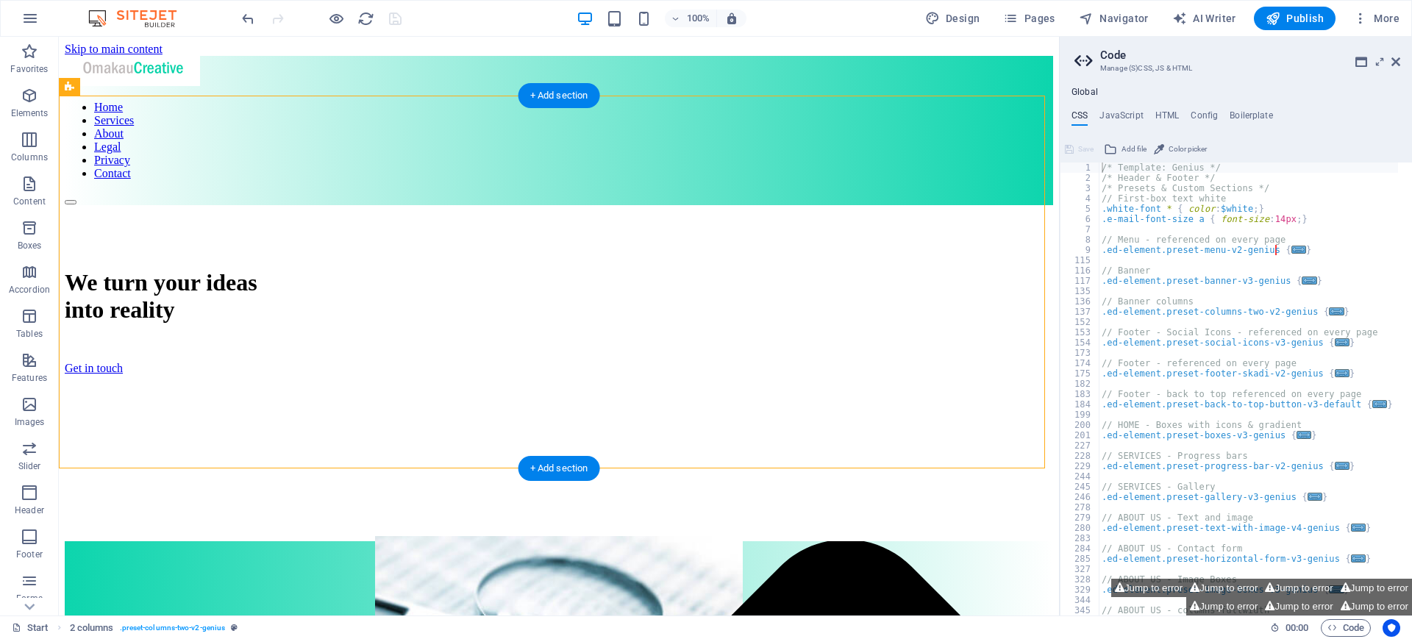
drag, startPoint x: 696, startPoint y: 164, endPoint x: 645, endPoint y: 415, distance: 256.5
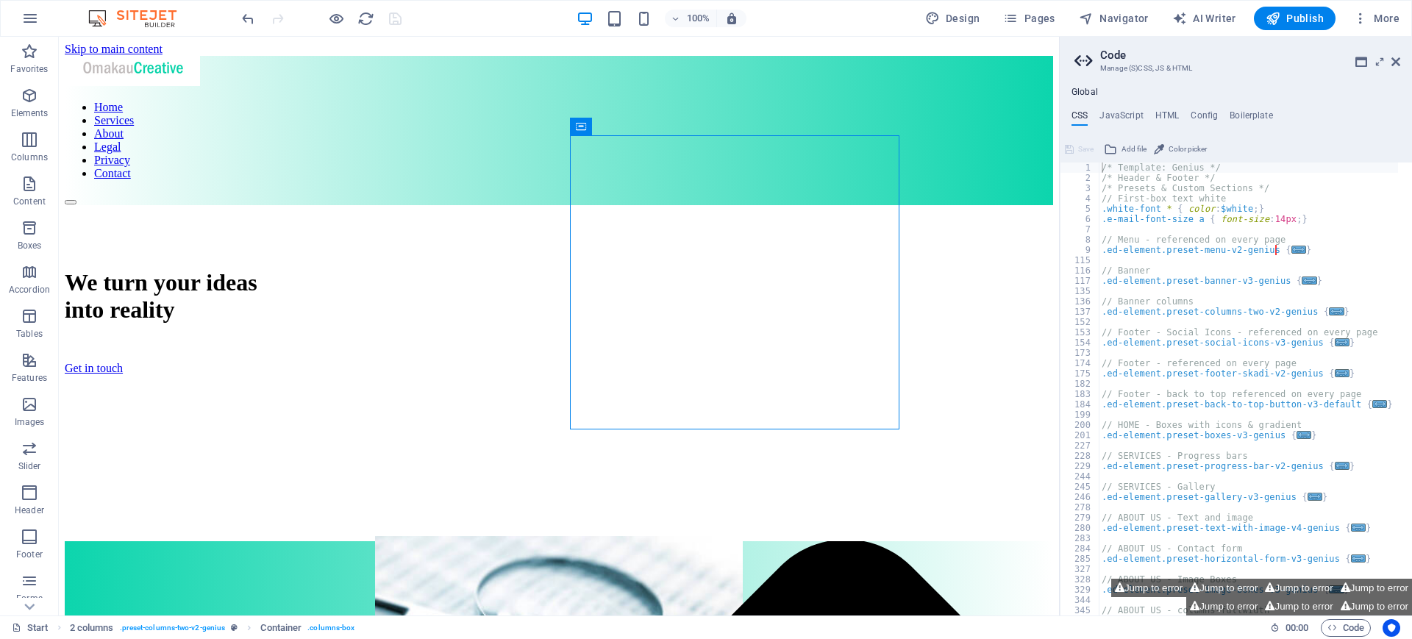
drag, startPoint x: 578, startPoint y: 123, endPoint x: 591, endPoint y: 128, distance: 14.2
click at [591, 128] on div "Container" at bounding box center [581, 127] width 22 height 18
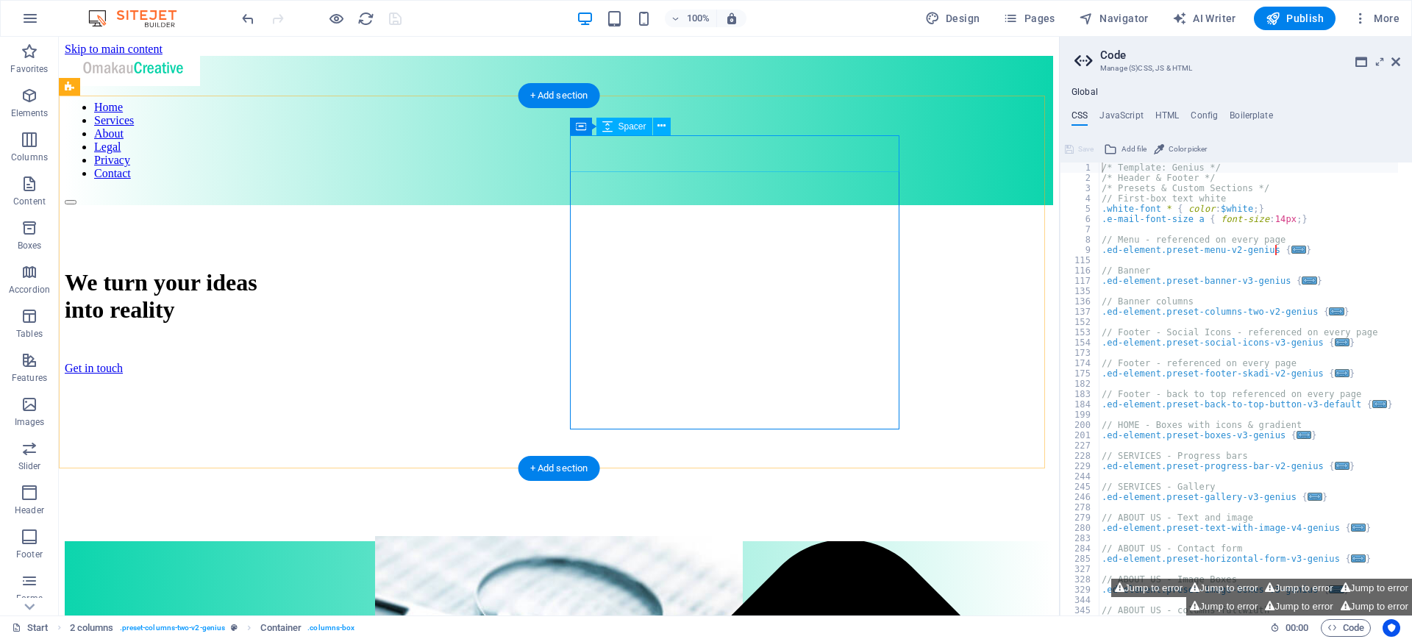
click at [705, 499] on div at bounding box center [559, 517] width 988 height 37
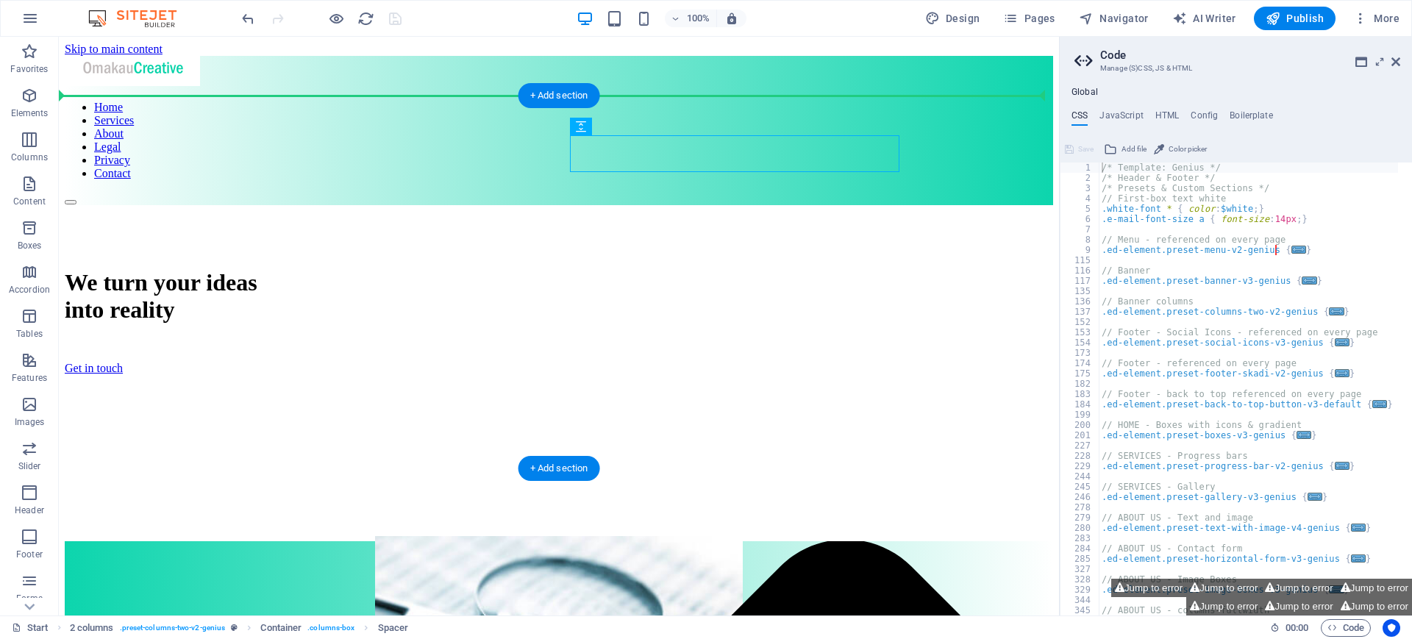
drag, startPoint x: 687, startPoint y: 162, endPoint x: 651, endPoint y: 132, distance: 47.4
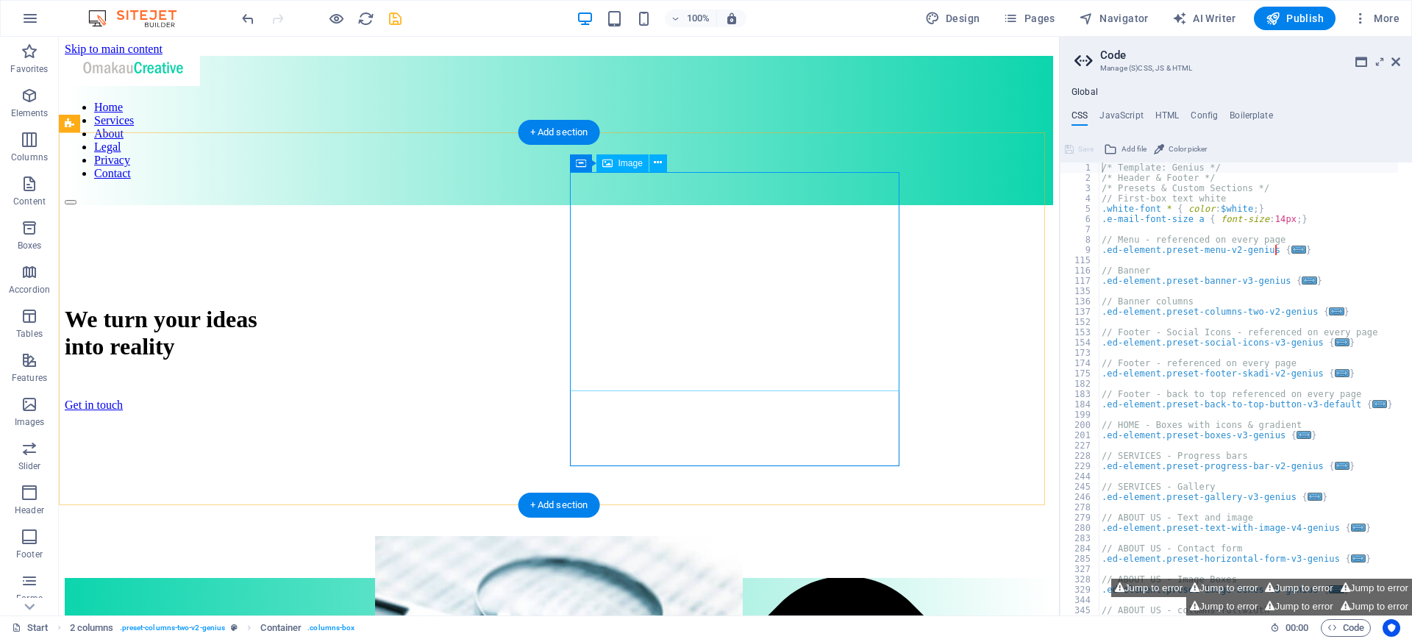
click at [616, 168] on div "Image" at bounding box center [622, 163] width 52 height 18
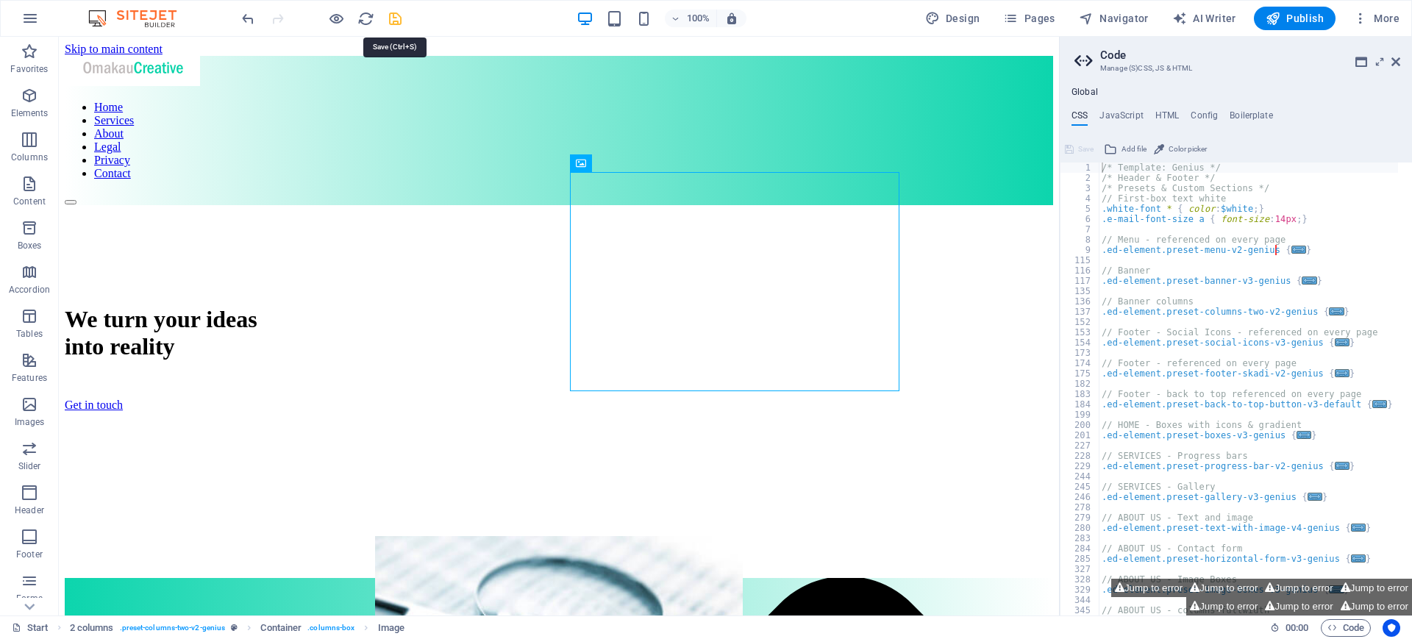
click at [393, 17] on icon "save" at bounding box center [395, 18] width 17 height 17
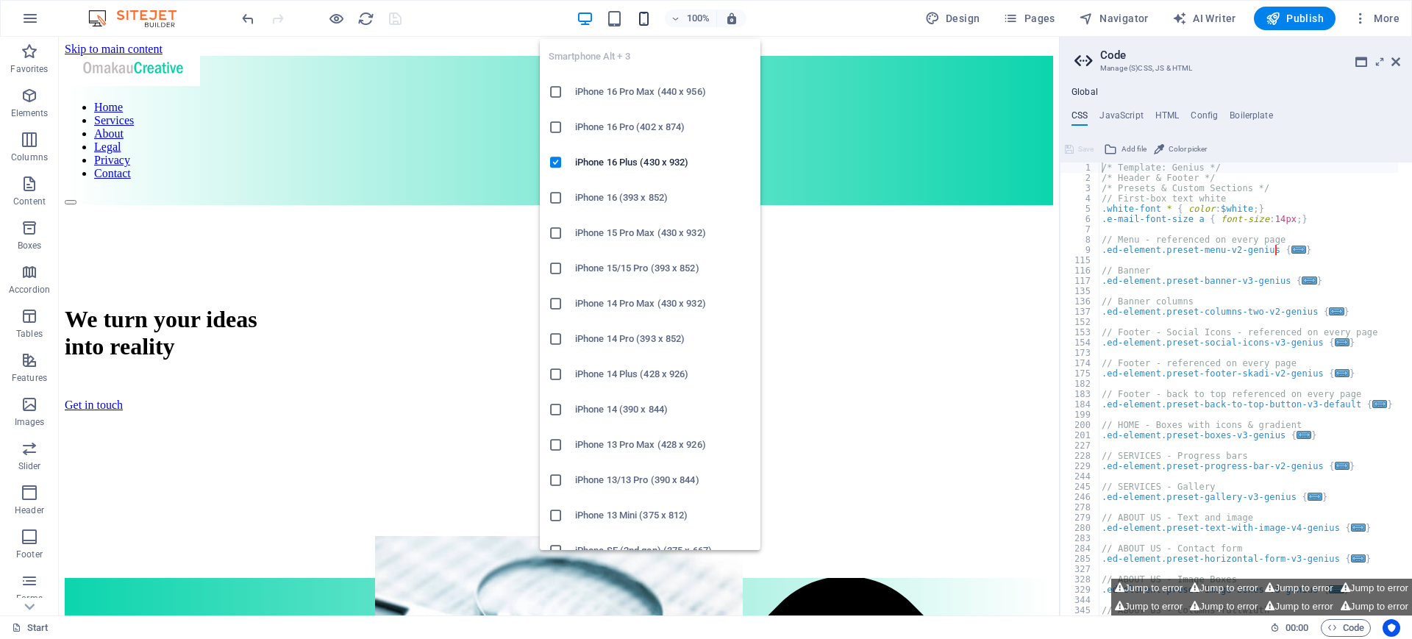
click at [645, 18] on icon "button" at bounding box center [643, 18] width 17 height 17
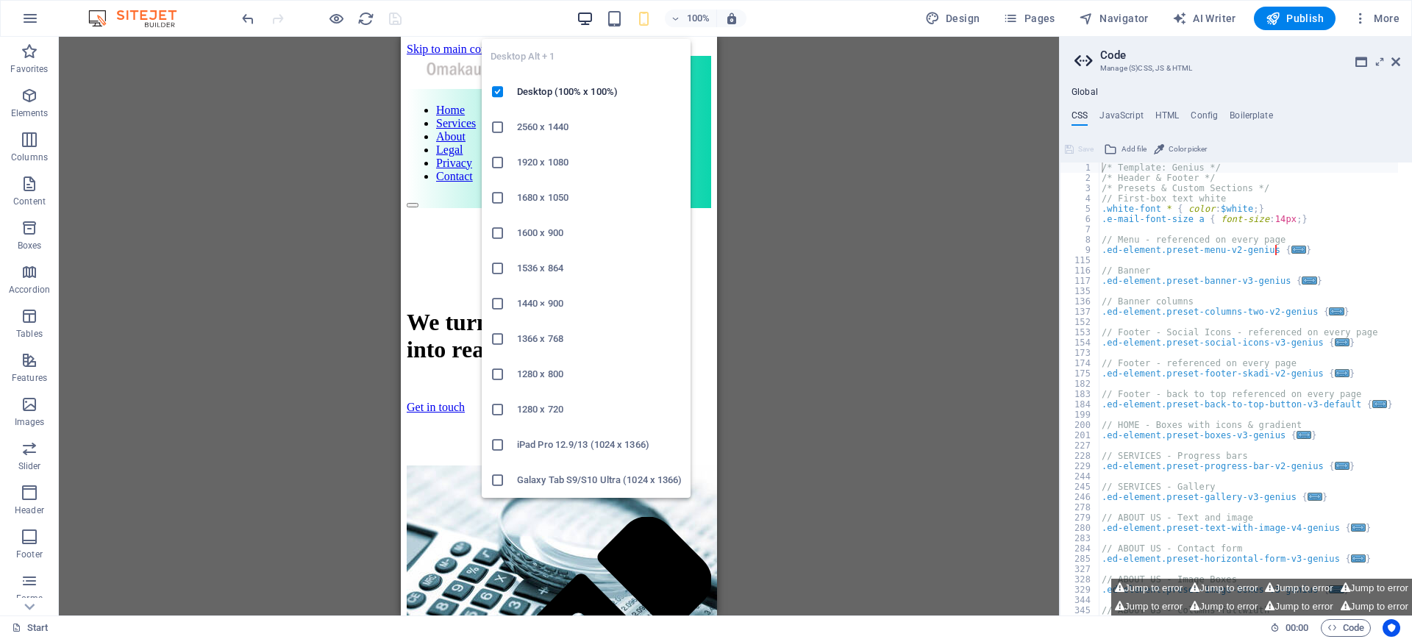
click at [584, 16] on icon "button" at bounding box center [584, 18] width 17 height 17
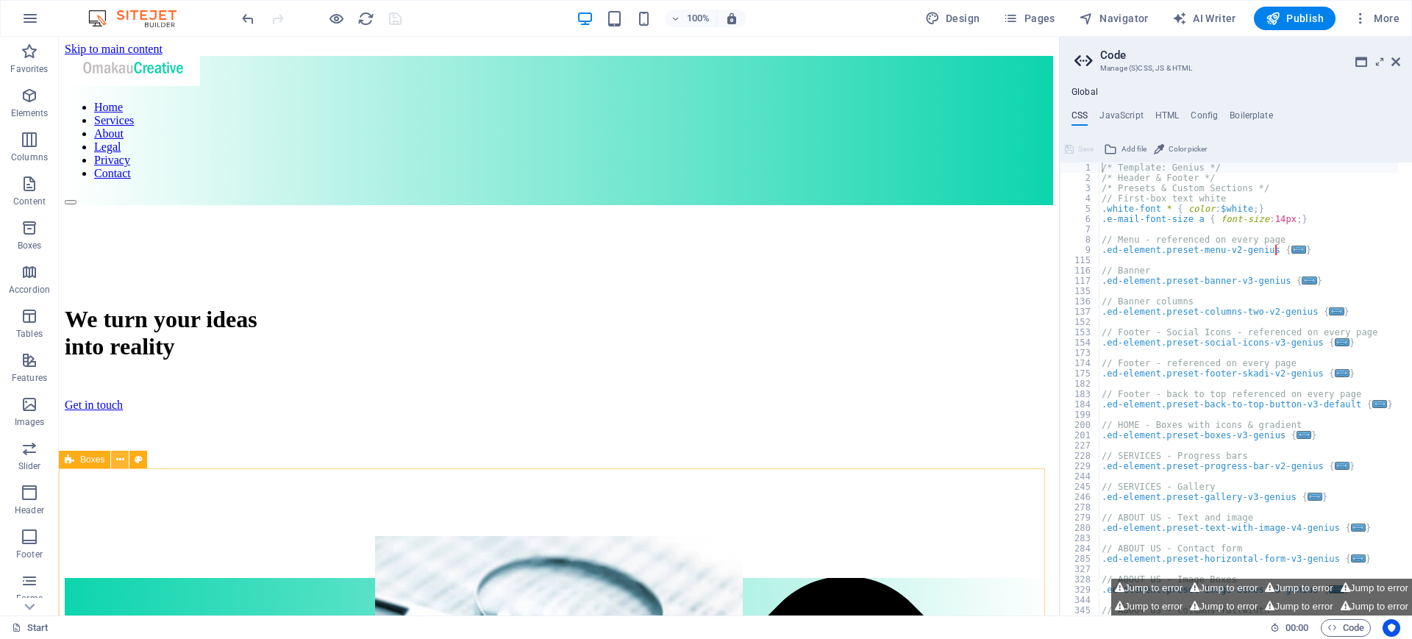
click at [120, 458] on icon at bounding box center [120, 459] width 8 height 15
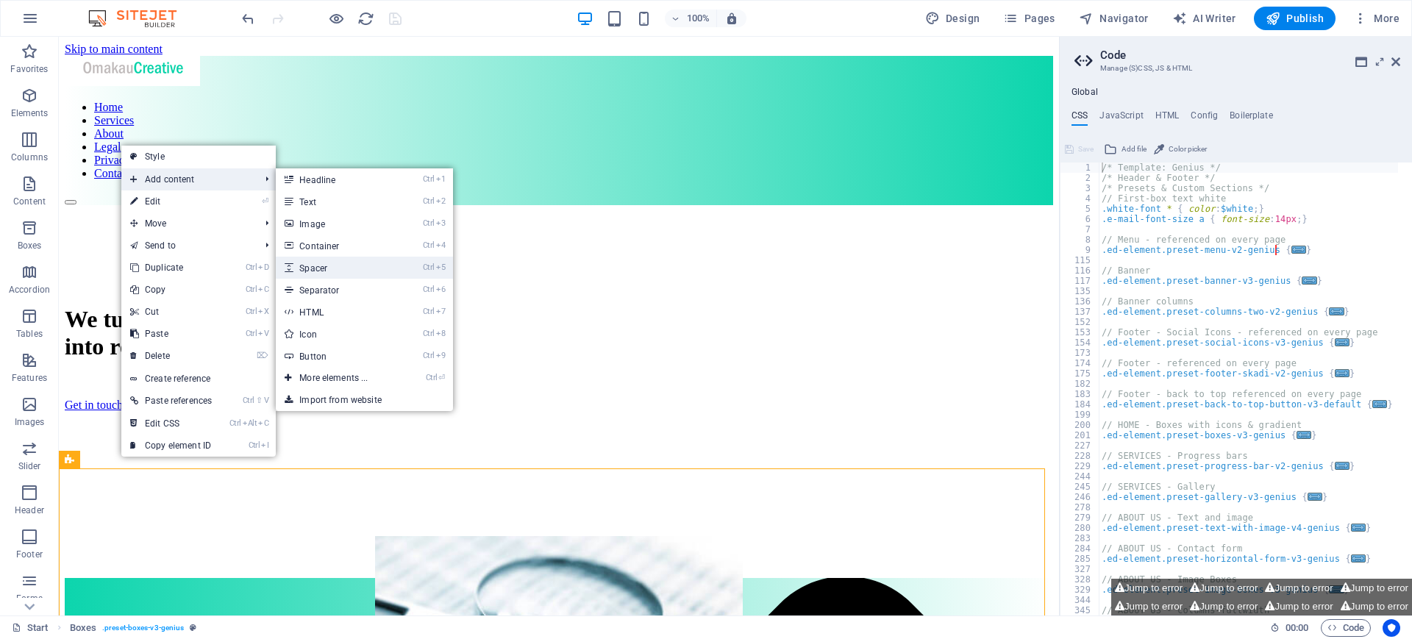
click at [329, 270] on link "Ctrl 5 Spacer" at bounding box center [336, 268] width 121 height 22
select select "px"
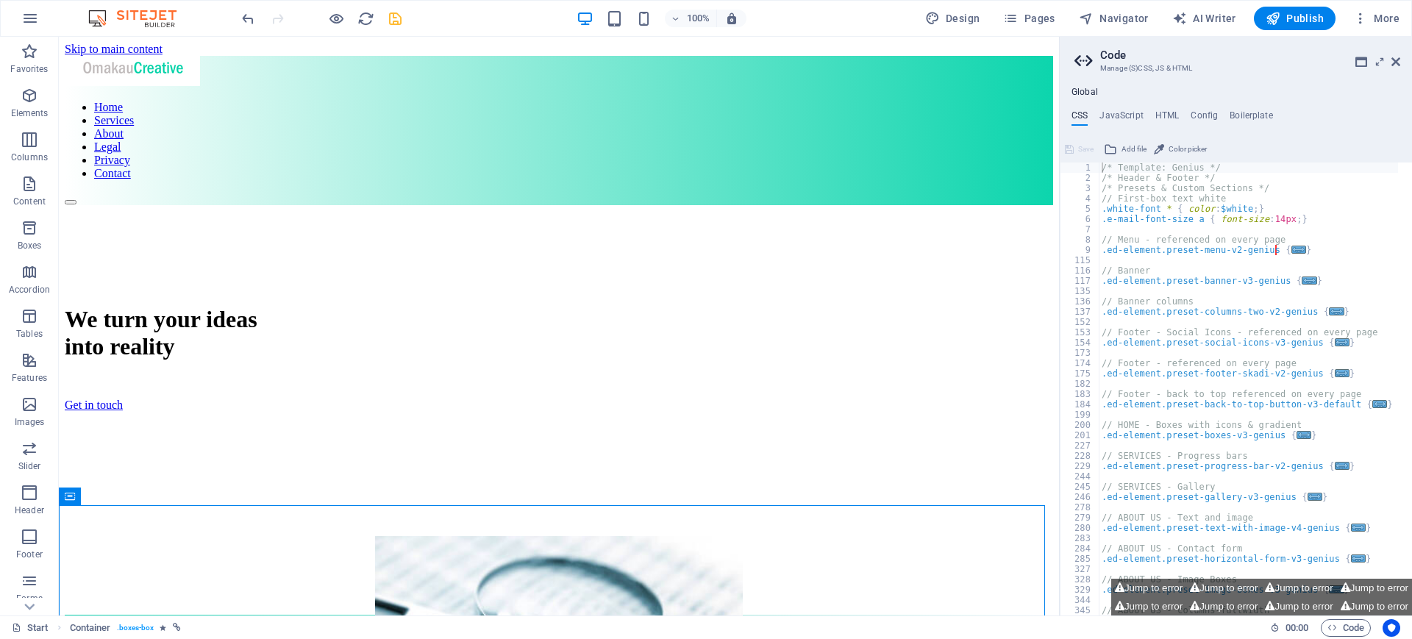
drag, startPoint x: 1048, startPoint y: 110, endPoint x: 1099, endPoint y: 52, distance: 76.6
click at [244, 22] on icon "undo" at bounding box center [248, 18] width 17 height 17
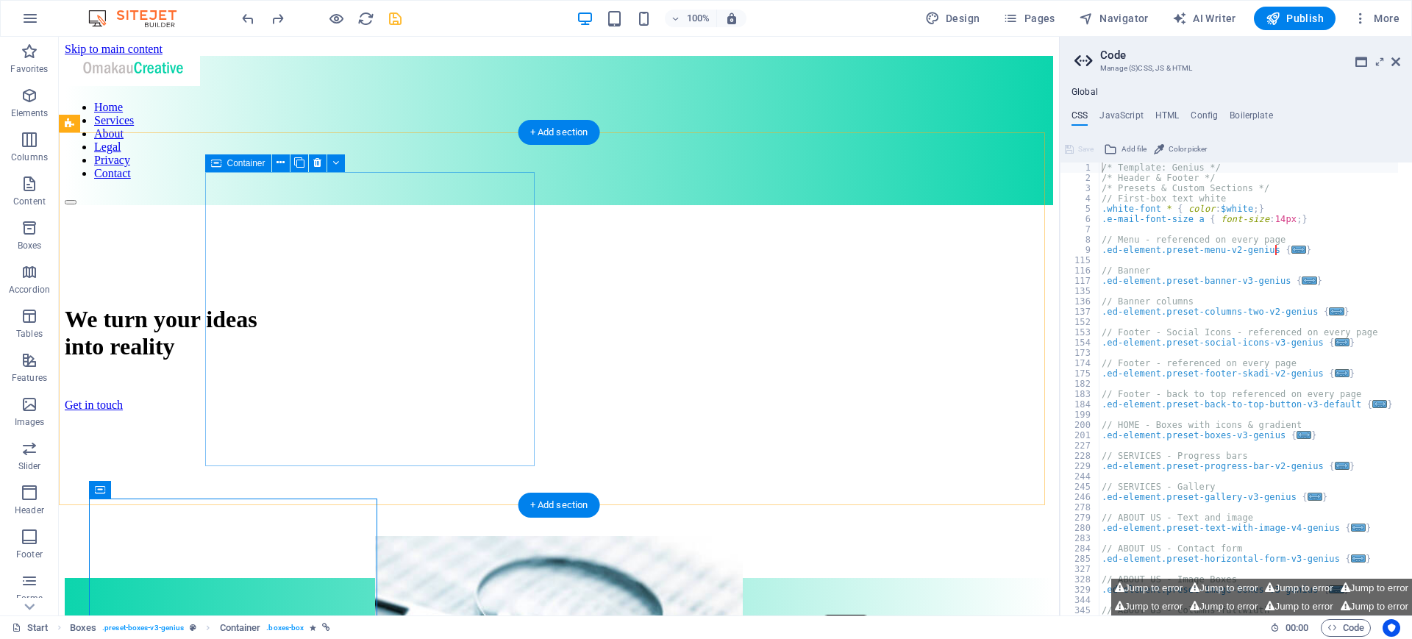
click at [408, 460] on div "We turn your ideas into reality Get in touch" at bounding box center [559, 389] width 988 height 294
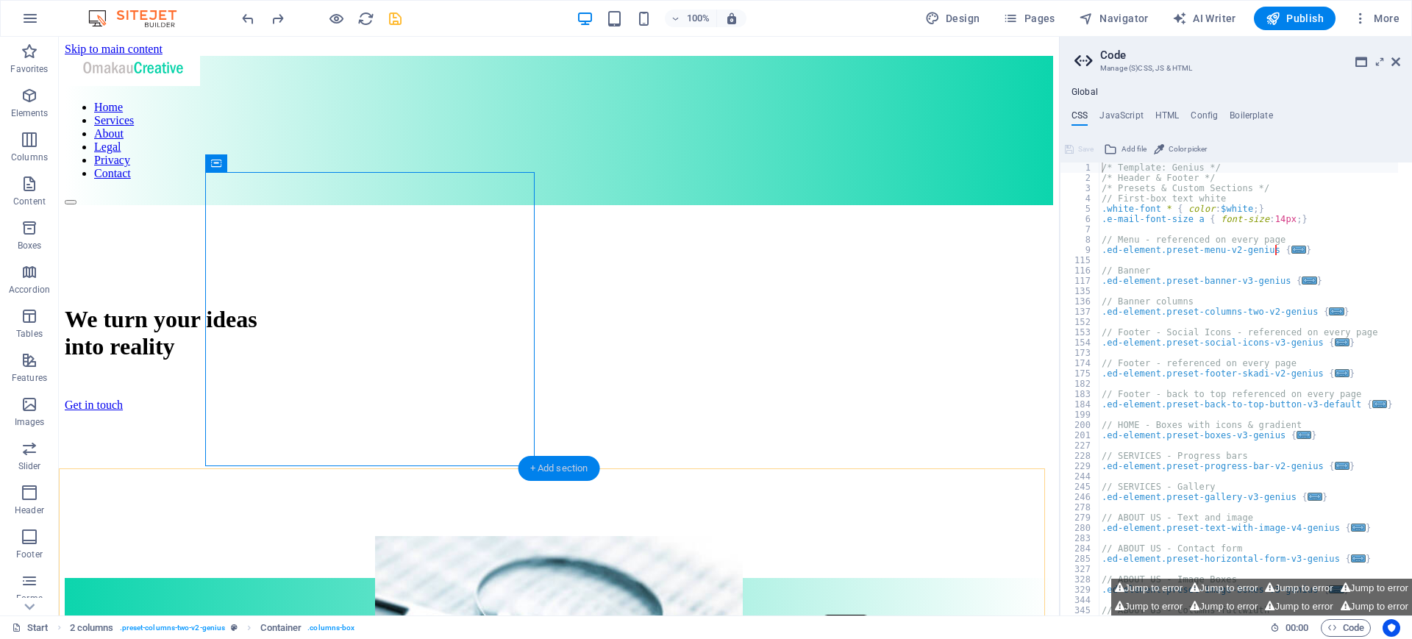
click at [552, 470] on div "+ Add section" at bounding box center [559, 468] width 82 height 25
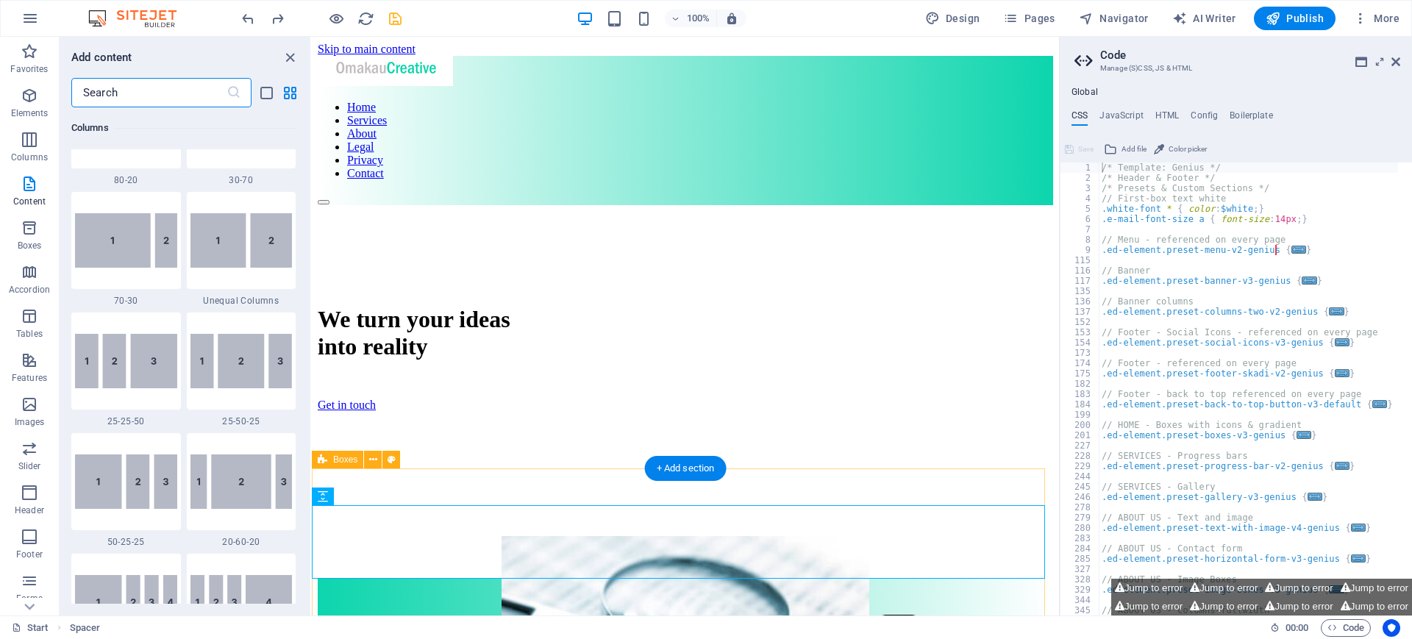
scroll to position [2572, 0]
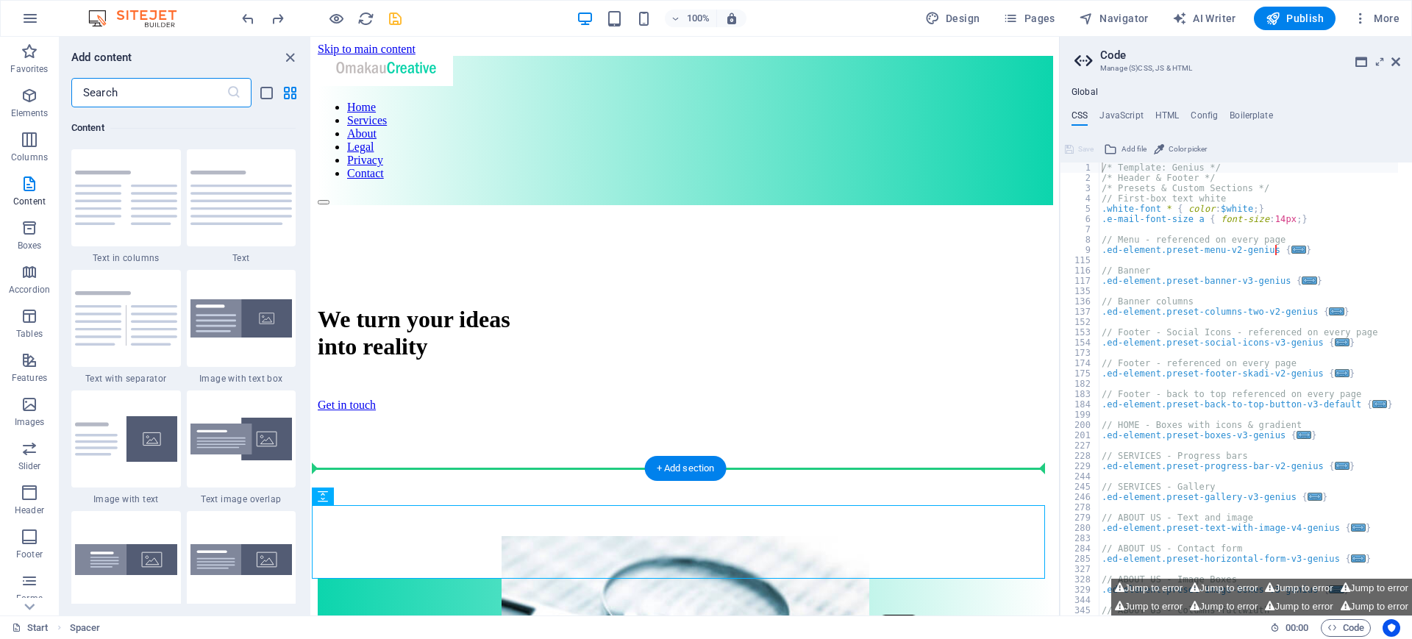
drag, startPoint x: 659, startPoint y: 528, endPoint x: 346, endPoint y: 468, distance: 319.7
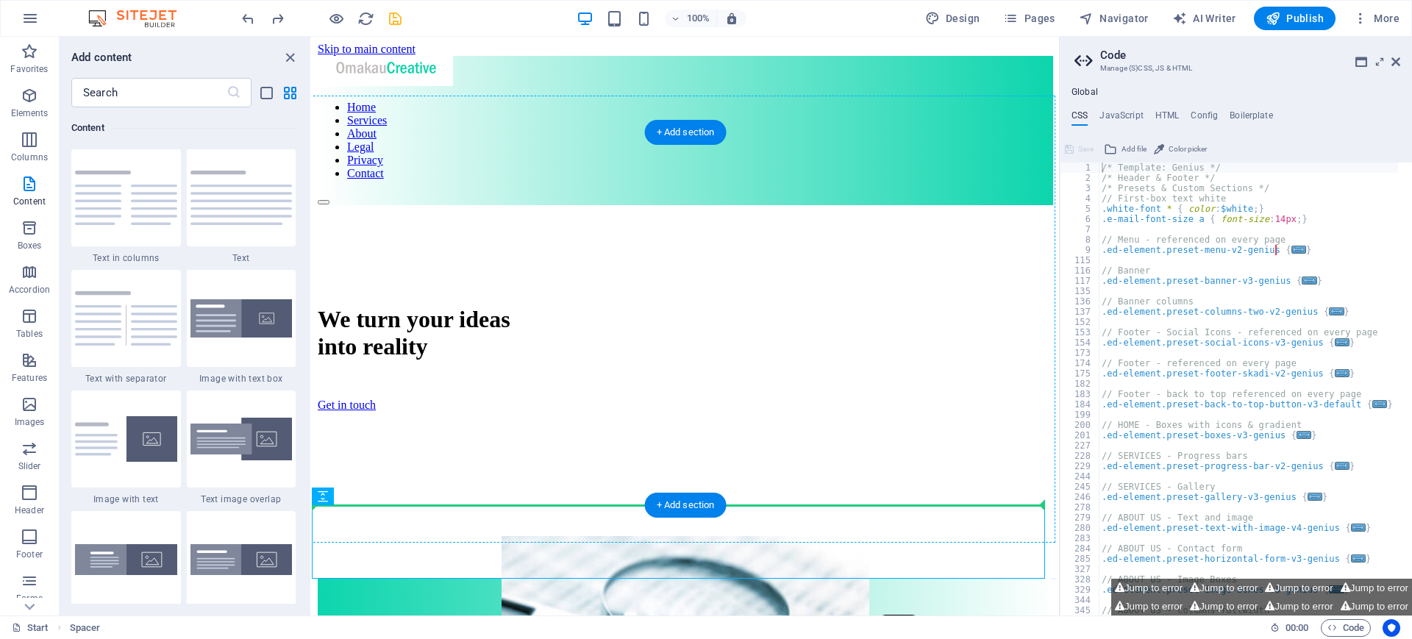
drag, startPoint x: 640, startPoint y: 532, endPoint x: 335, endPoint y: 416, distance: 326.9
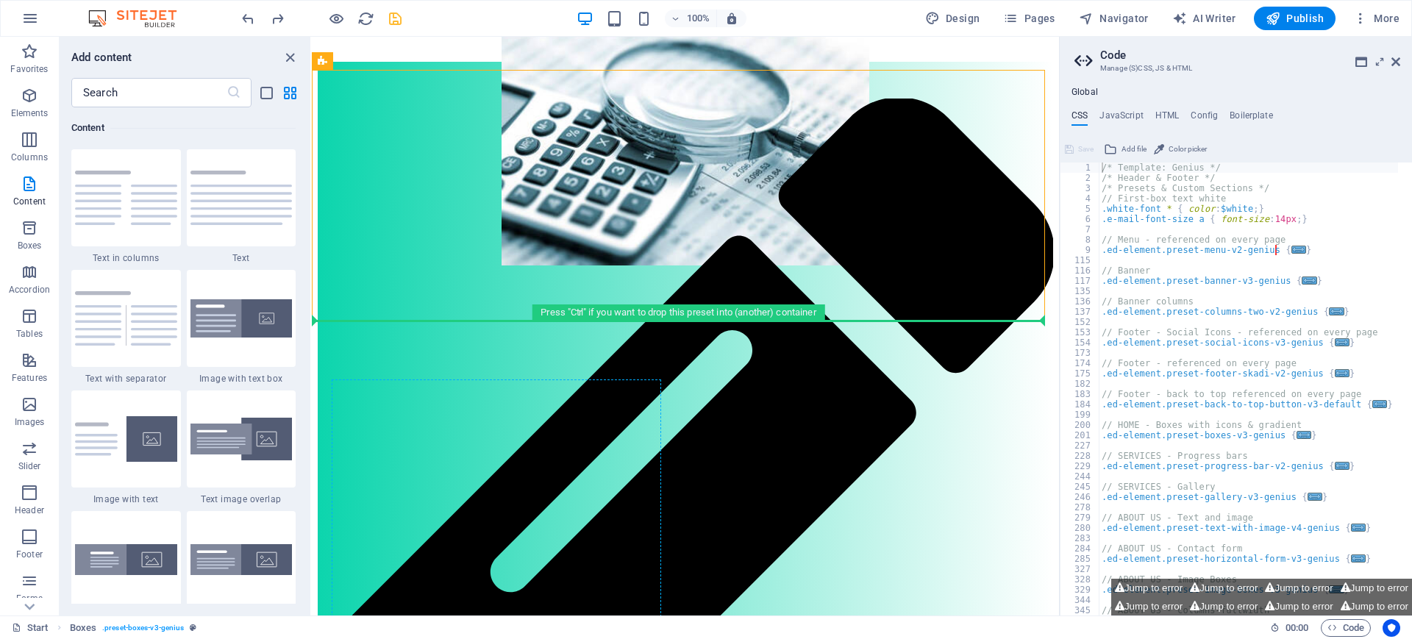
scroll to position [560, 0]
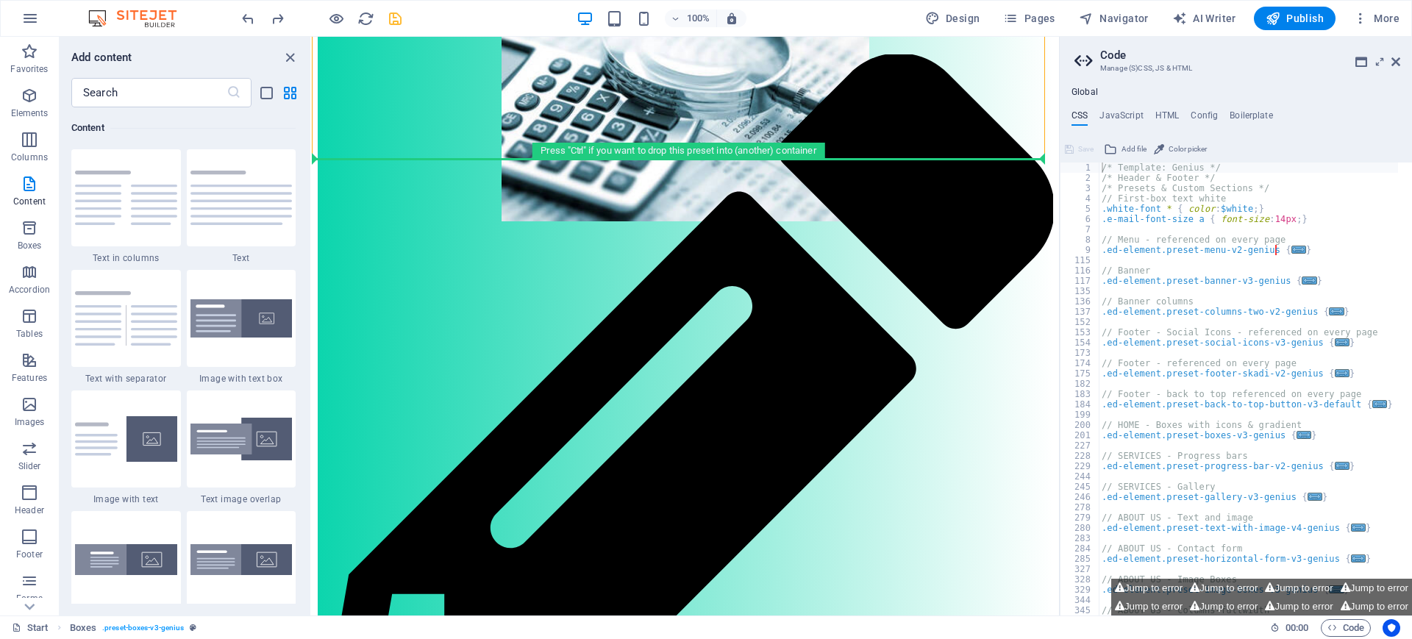
drag, startPoint x: 657, startPoint y: 493, endPoint x: 343, endPoint y: 195, distance: 433.2
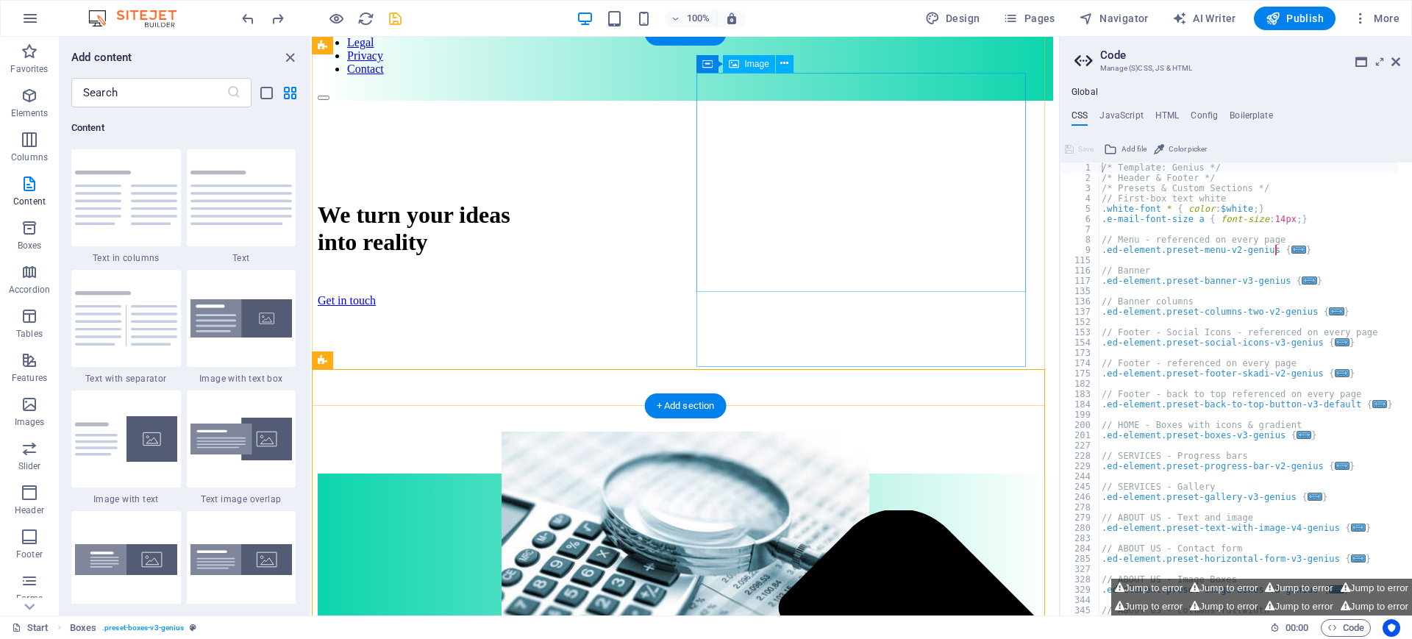
scroll to position [99, 0]
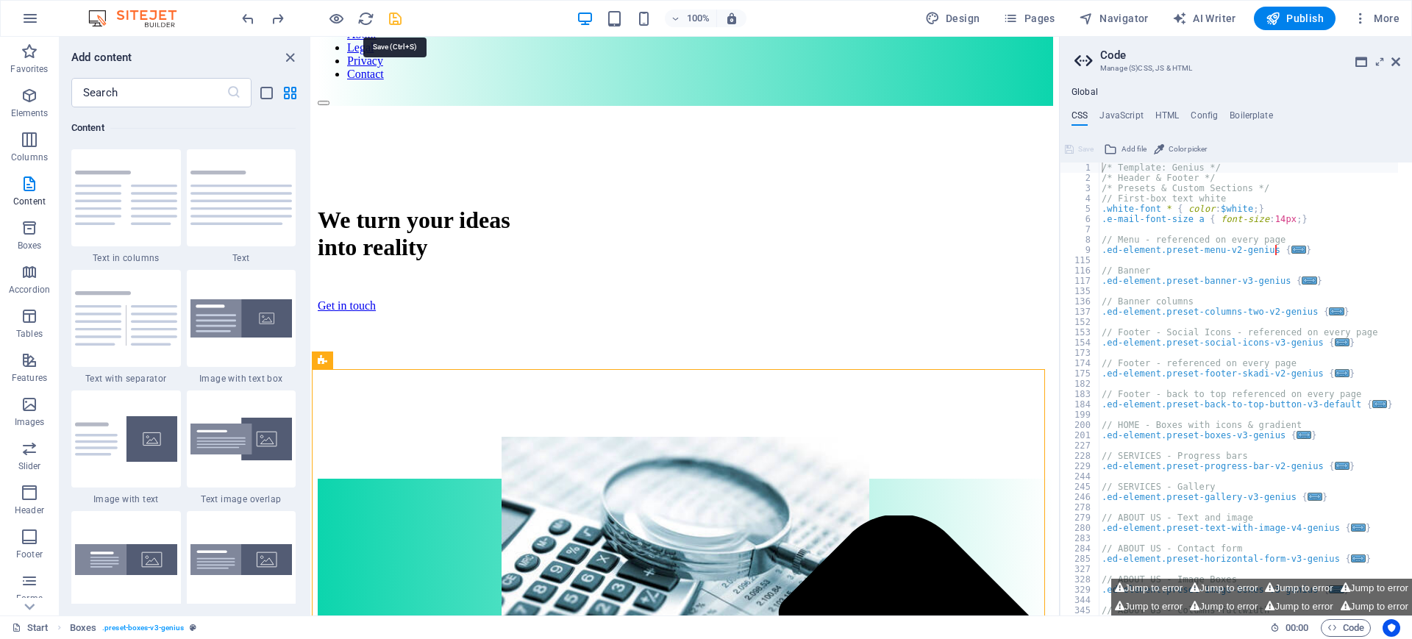
click at [387, 21] on icon "save" at bounding box center [395, 18] width 17 height 17
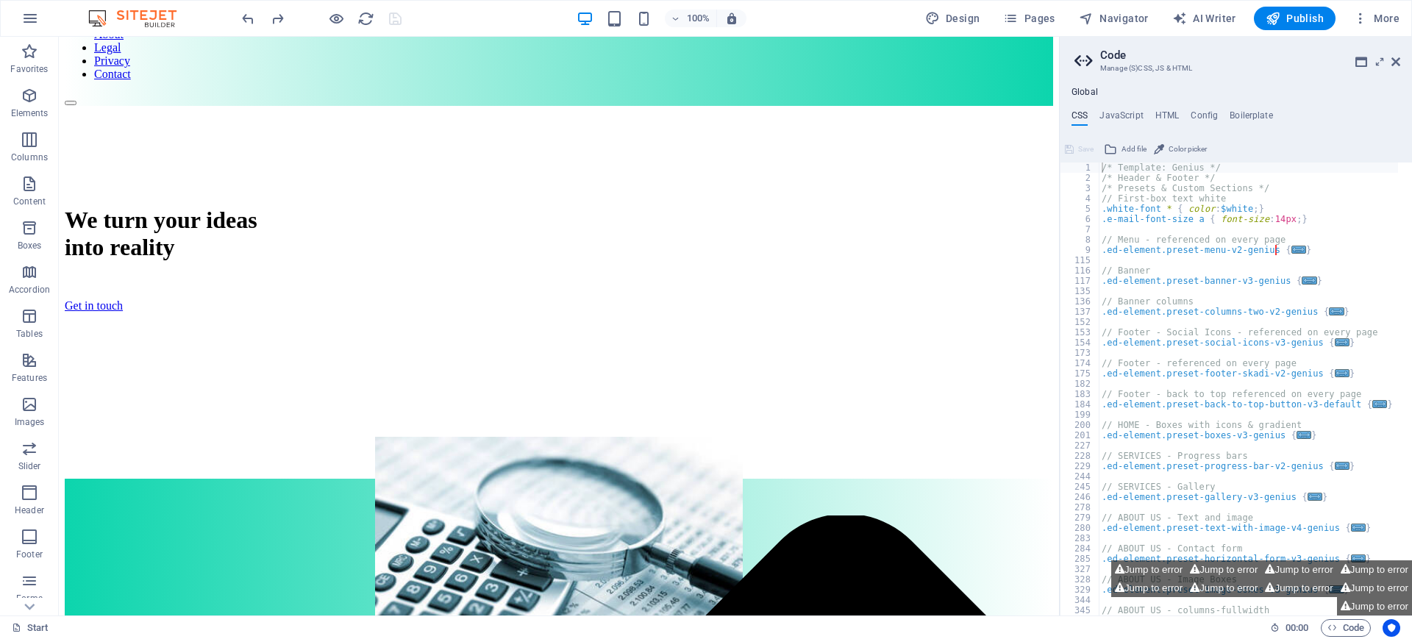
drag, startPoint x: 1408, startPoint y: 113, endPoint x: 1409, endPoint y: 90, distance: 23.5
click at [1409, 90] on div "Global CSS JavaScript HTML Config Boilerplate /* Template: Genius */ 1 2 3 4 5 …" at bounding box center [1235, 351] width 352 height 529
click at [1395, 64] on icon at bounding box center [1395, 62] width 9 height 12
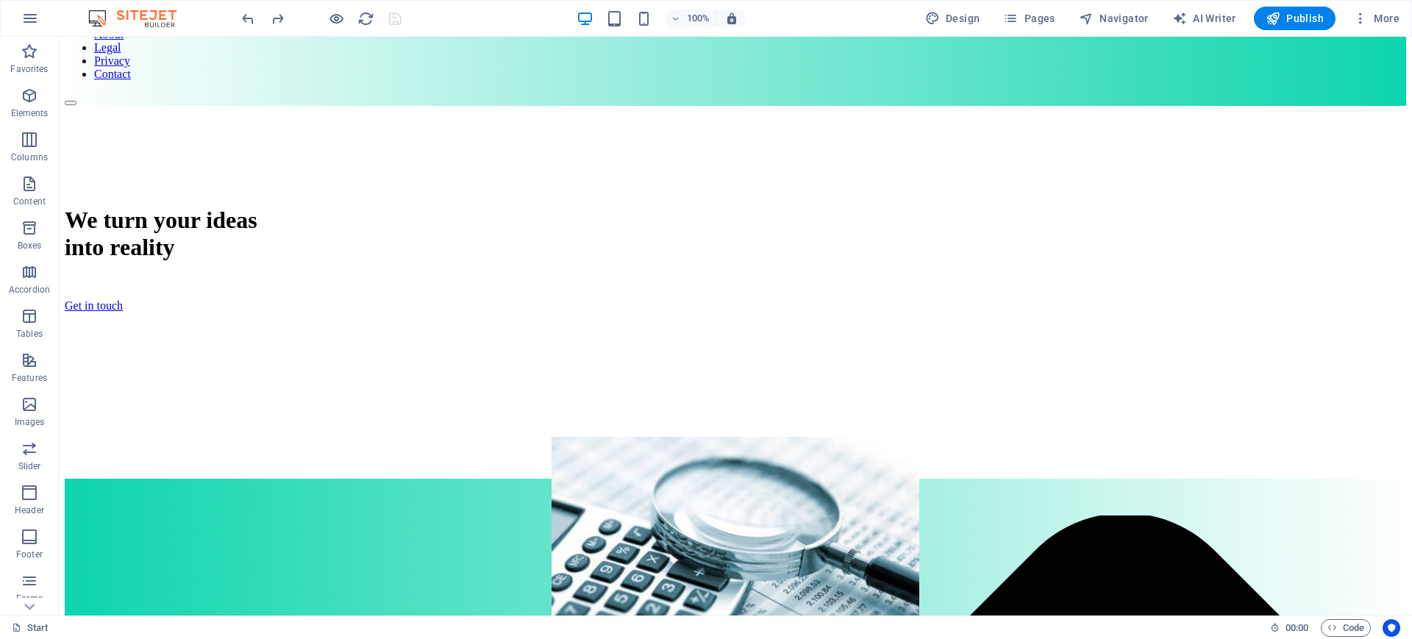
scroll to position [0, 0]
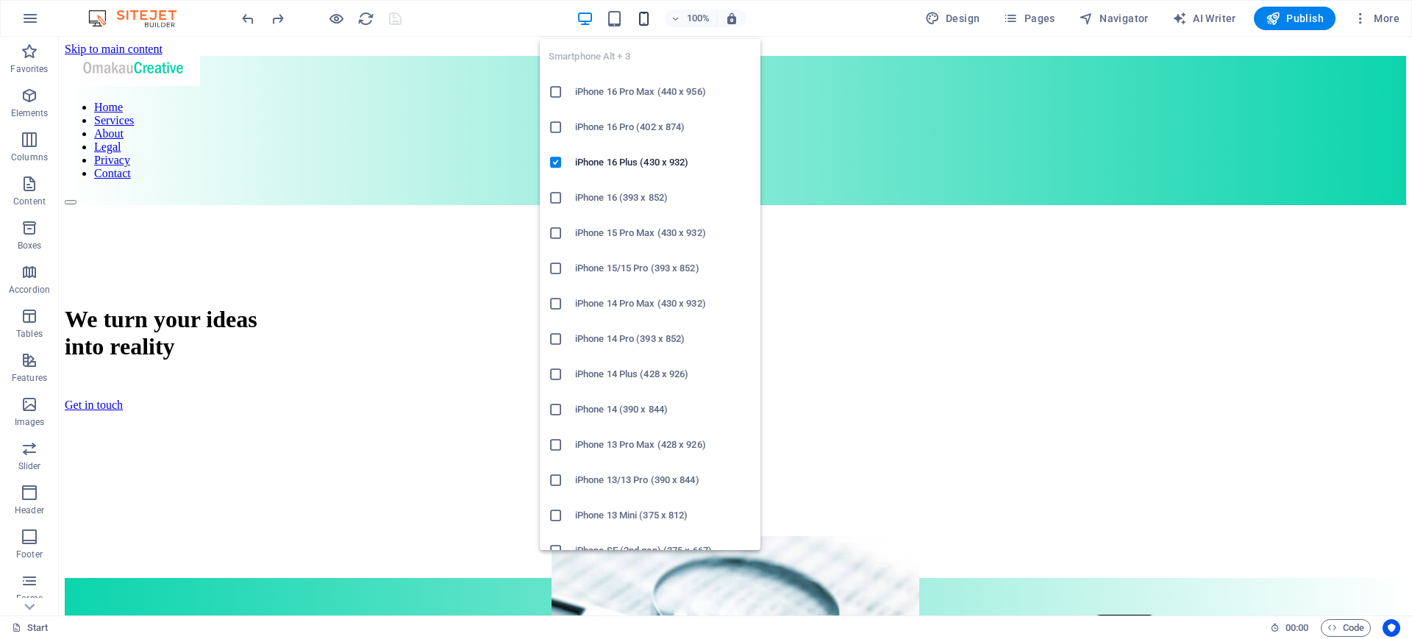
click at [651, 20] on icon "button" at bounding box center [643, 18] width 17 height 17
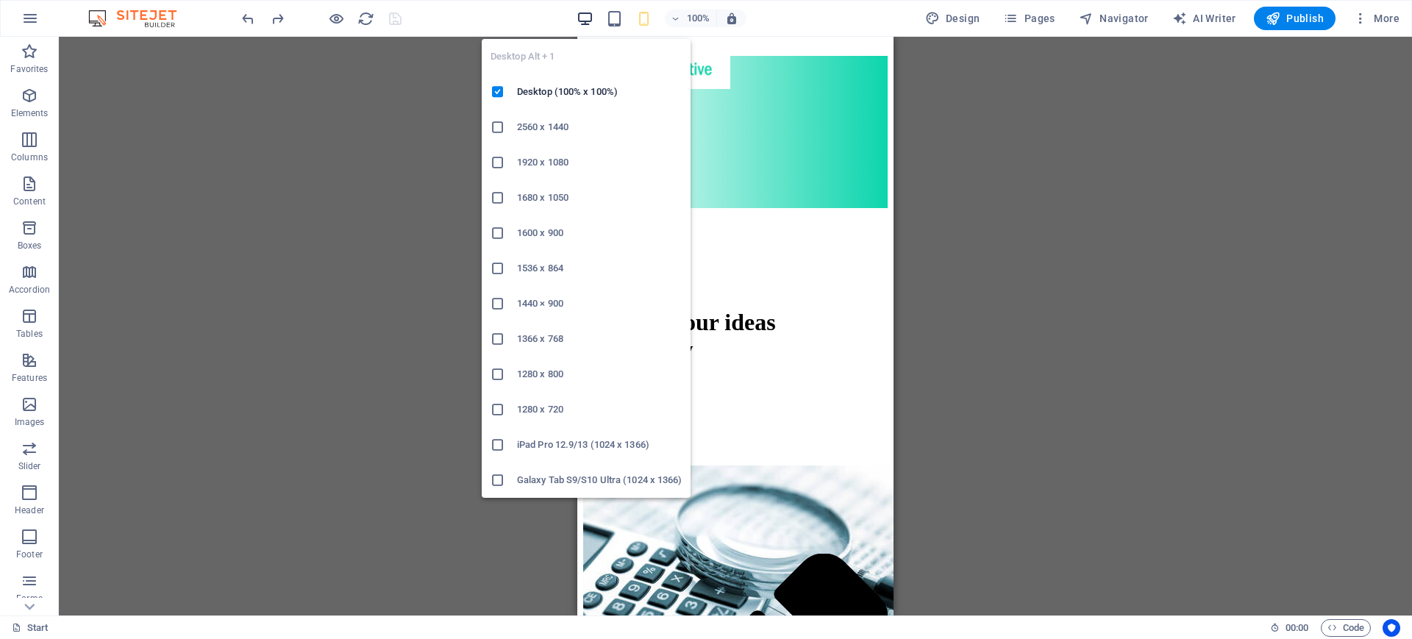
click at [587, 23] on icon "button" at bounding box center [584, 18] width 17 height 17
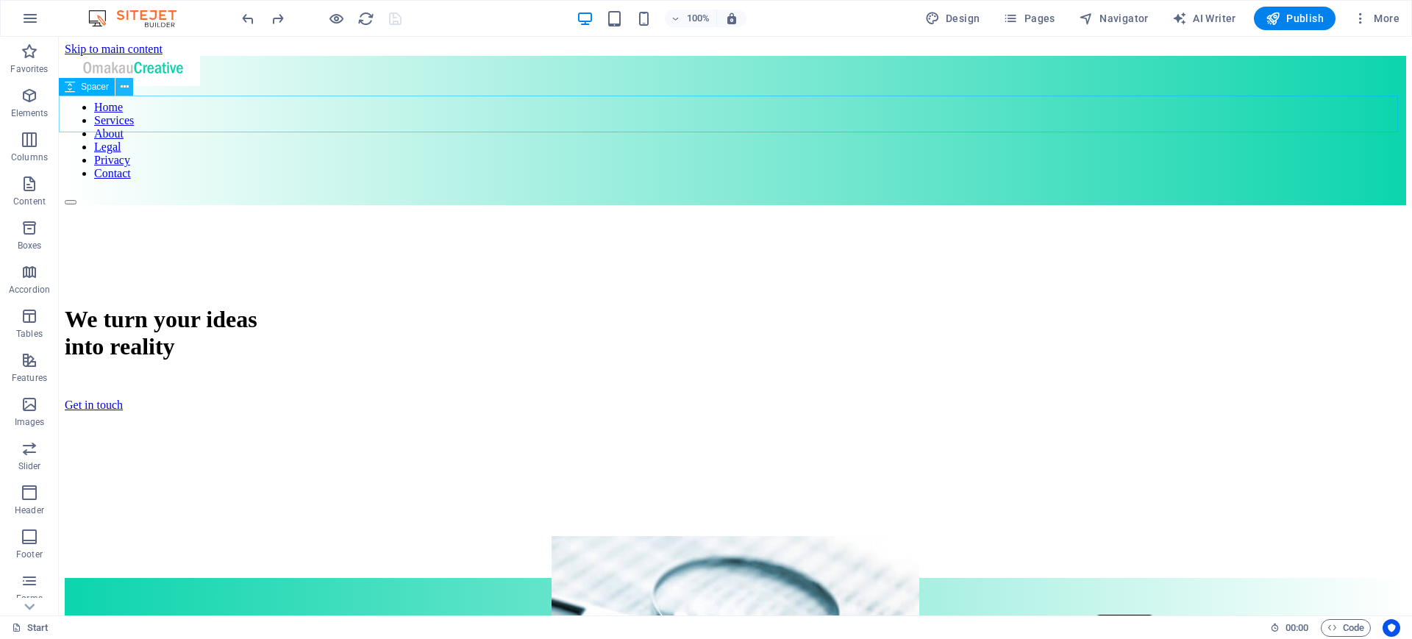
click at [122, 81] on icon at bounding box center [125, 86] width 8 height 15
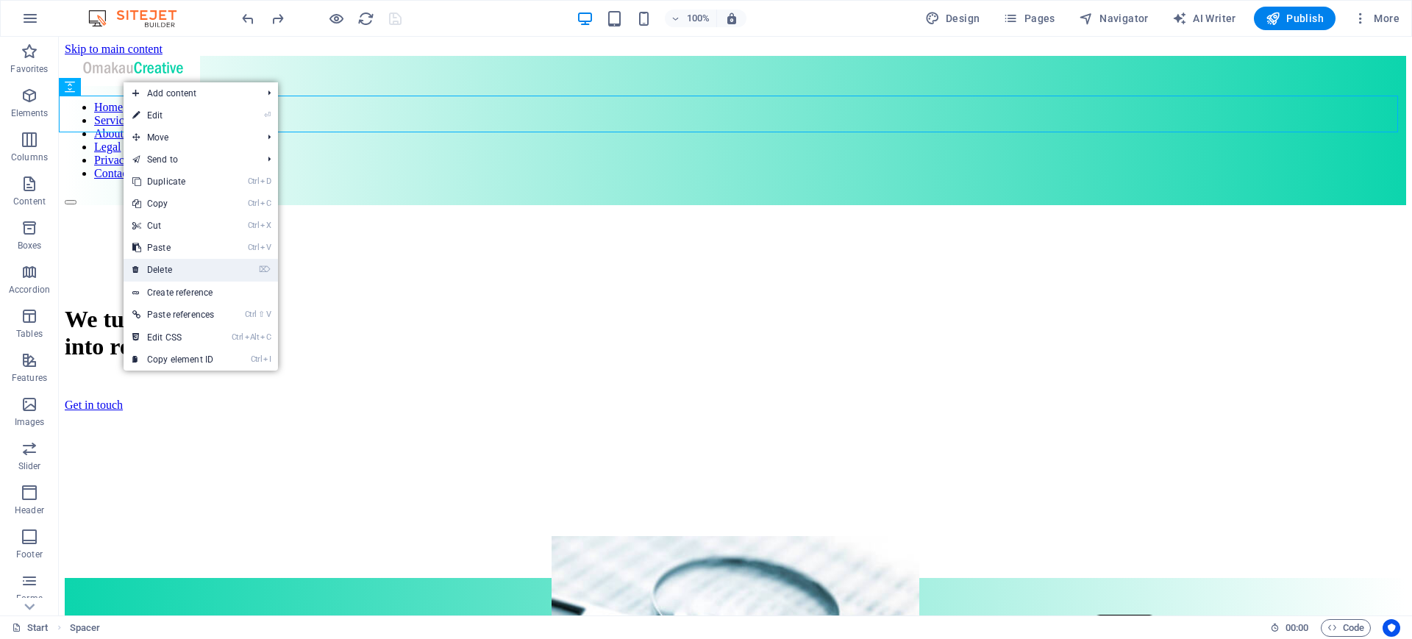
click at [181, 270] on link "⌦ Delete" at bounding box center [173, 270] width 99 height 22
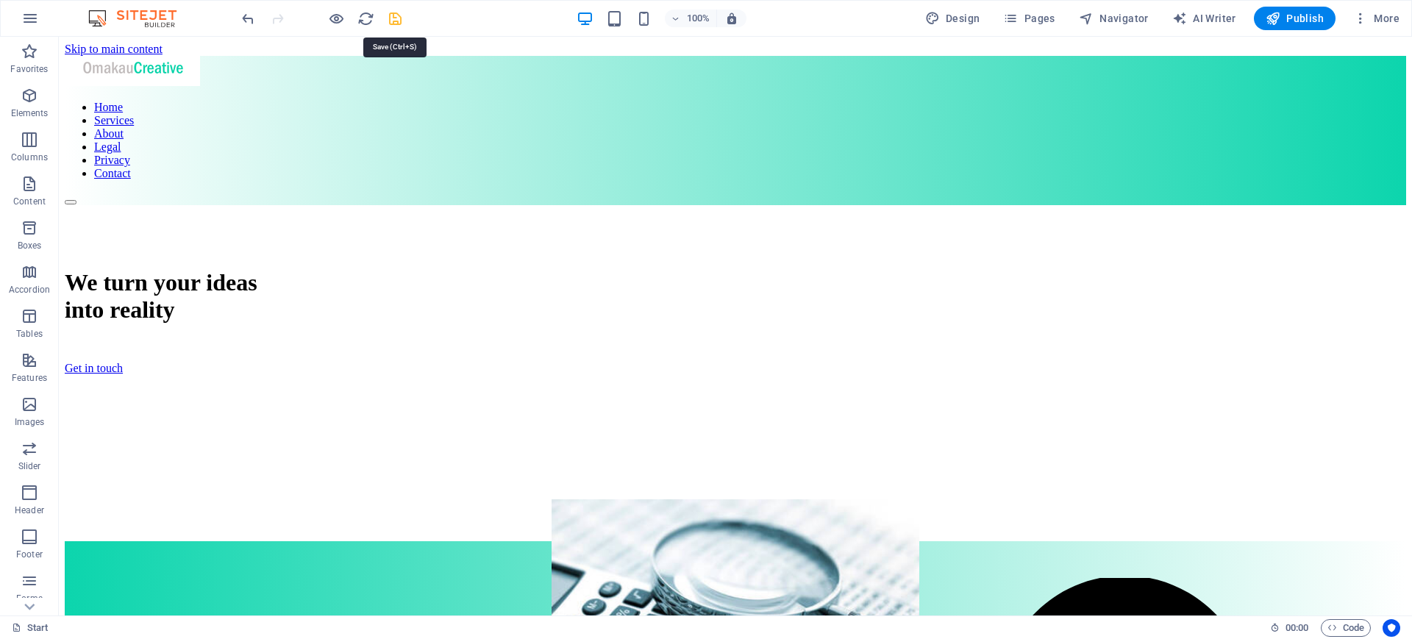
click at [397, 24] on icon "save" at bounding box center [395, 18] width 17 height 17
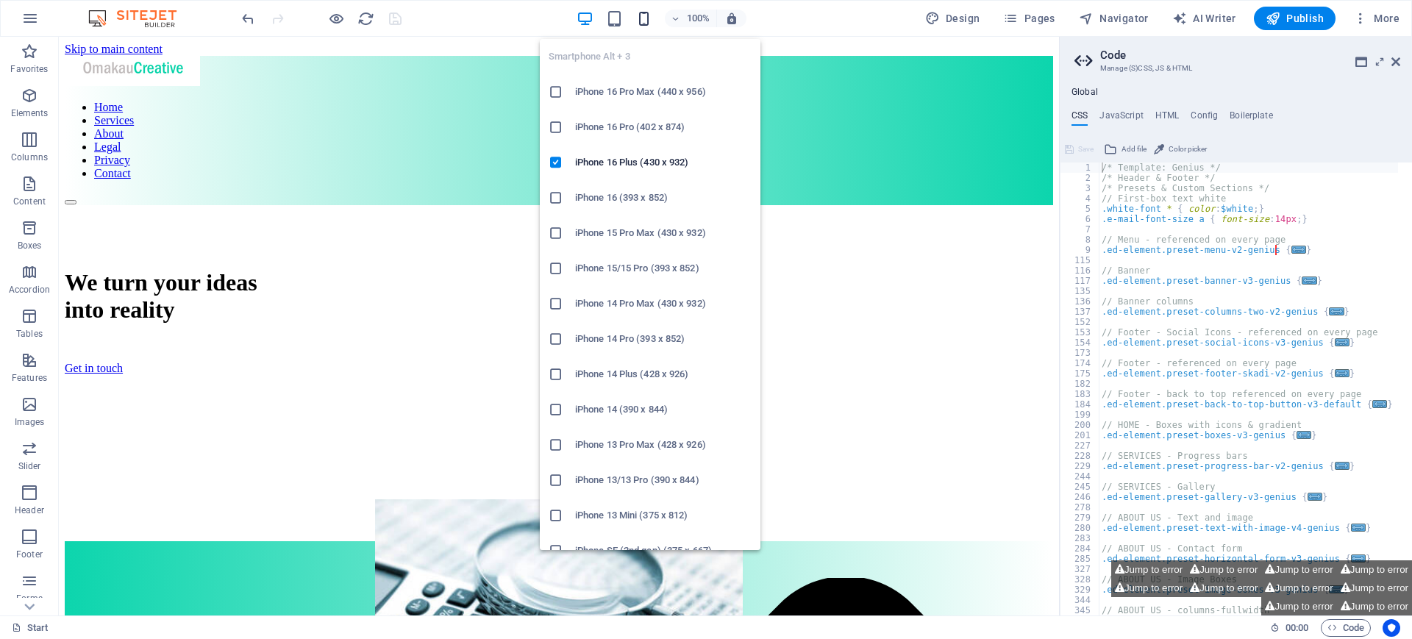
click at [648, 18] on icon "button" at bounding box center [643, 18] width 17 height 17
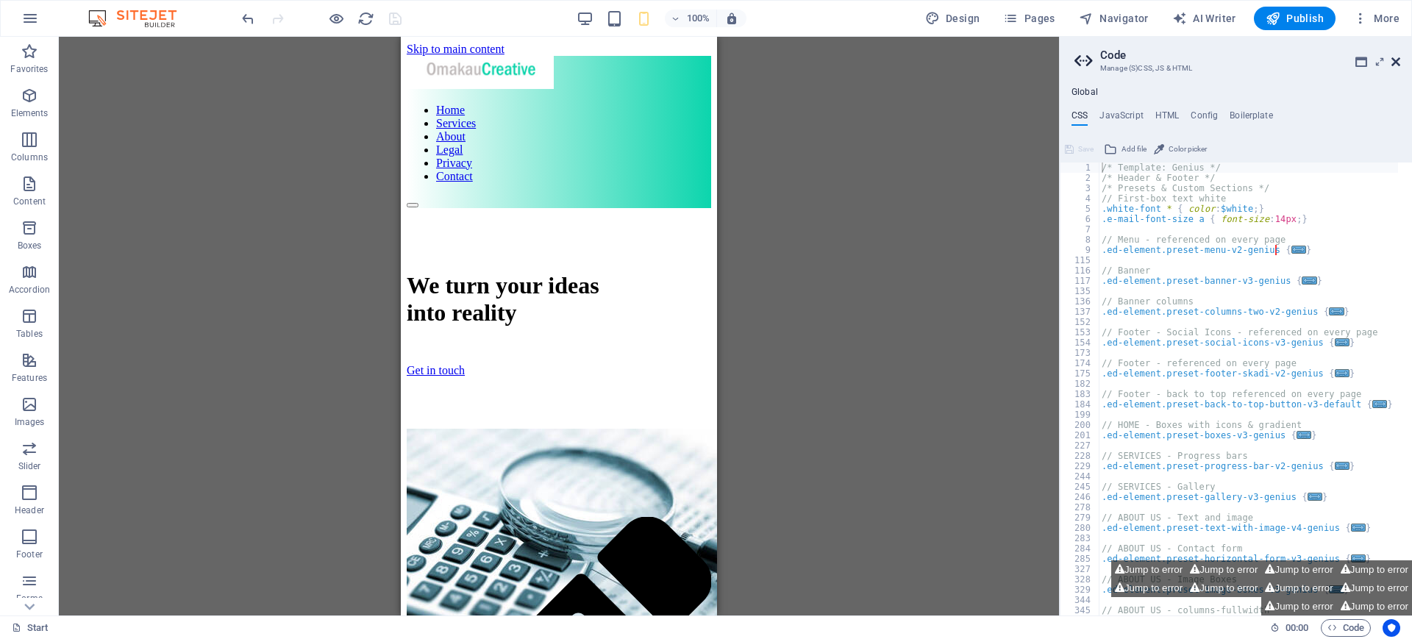
click at [1396, 60] on icon at bounding box center [1395, 62] width 9 height 12
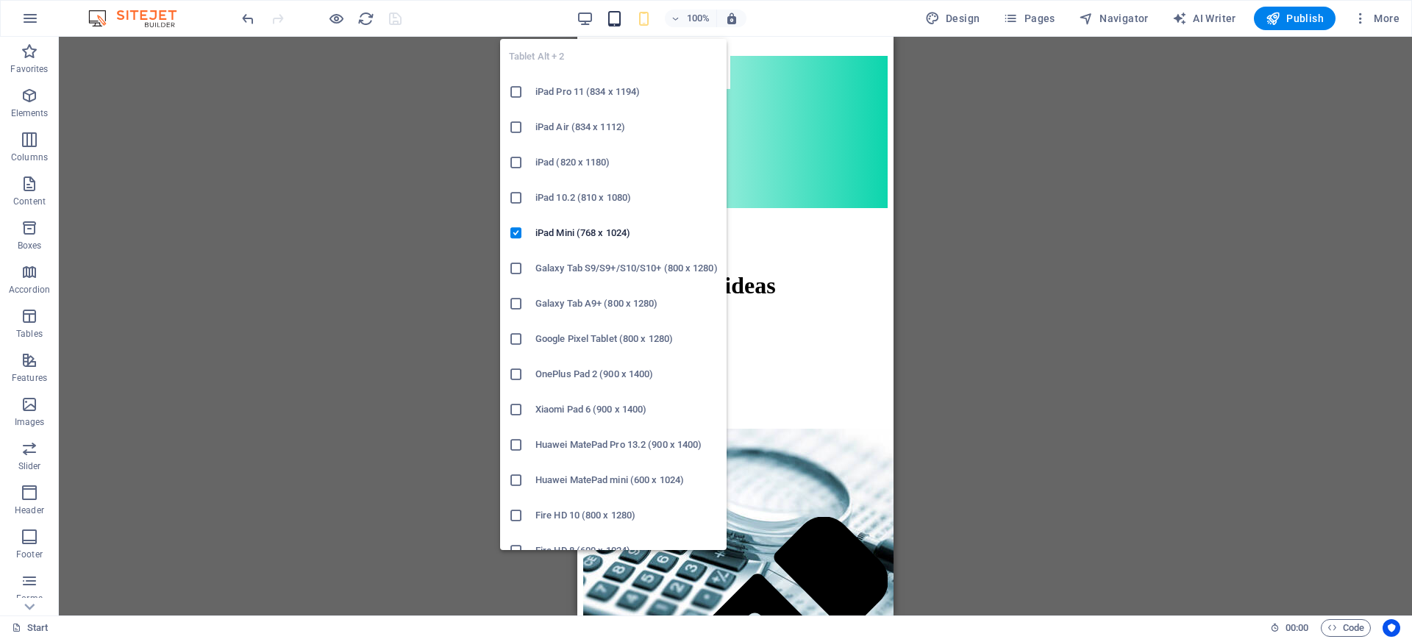
click at [612, 17] on icon "button" at bounding box center [614, 18] width 17 height 17
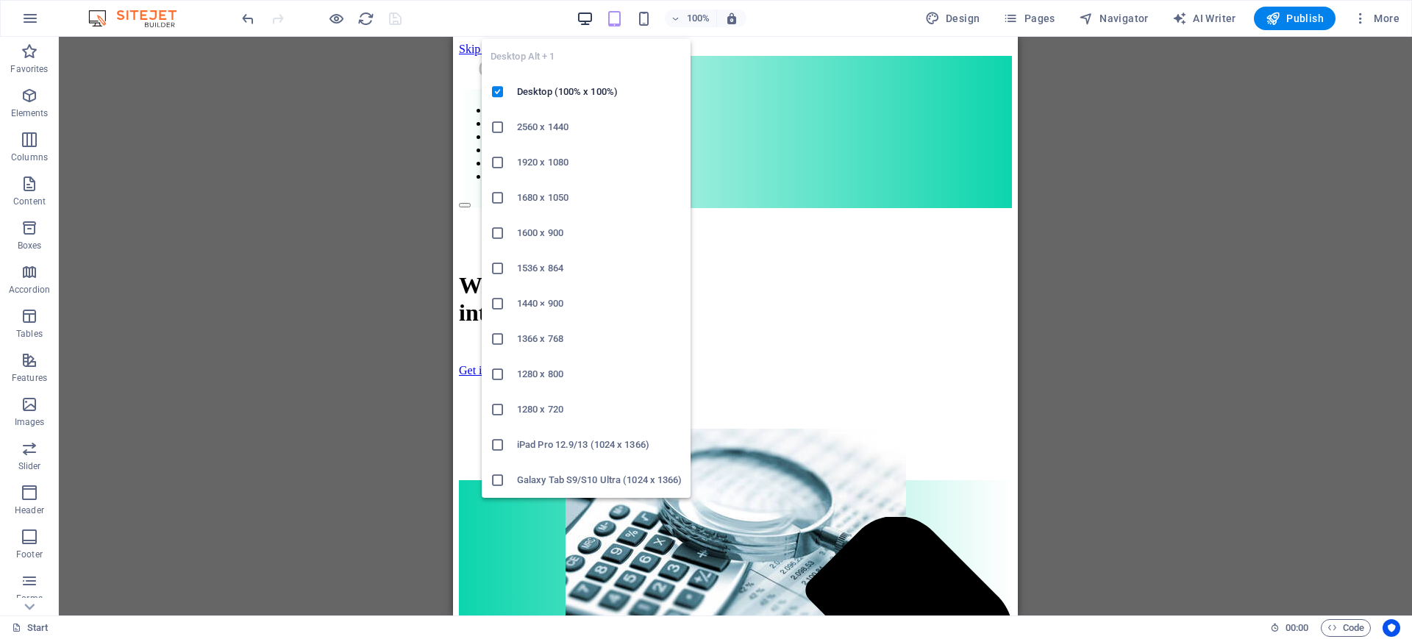
click at [592, 18] on icon "button" at bounding box center [584, 18] width 17 height 17
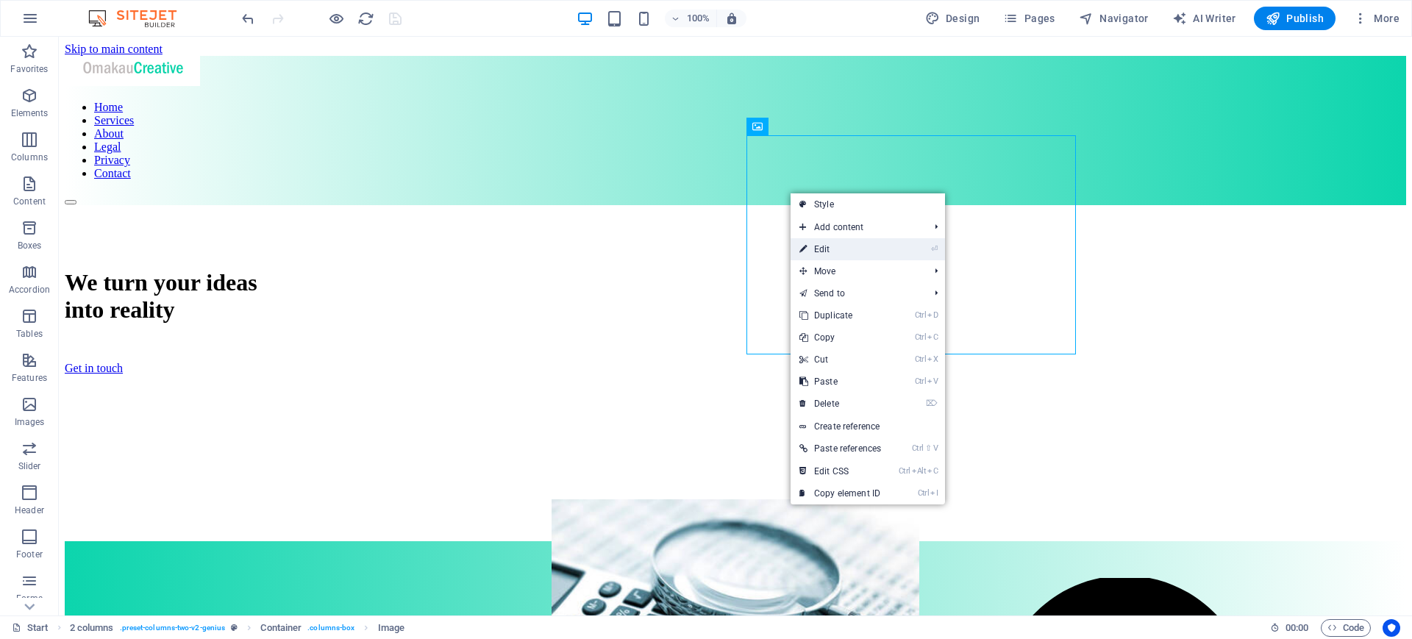
click at [823, 249] on link "⏎ Edit" at bounding box center [839, 249] width 99 height 22
select select "px"
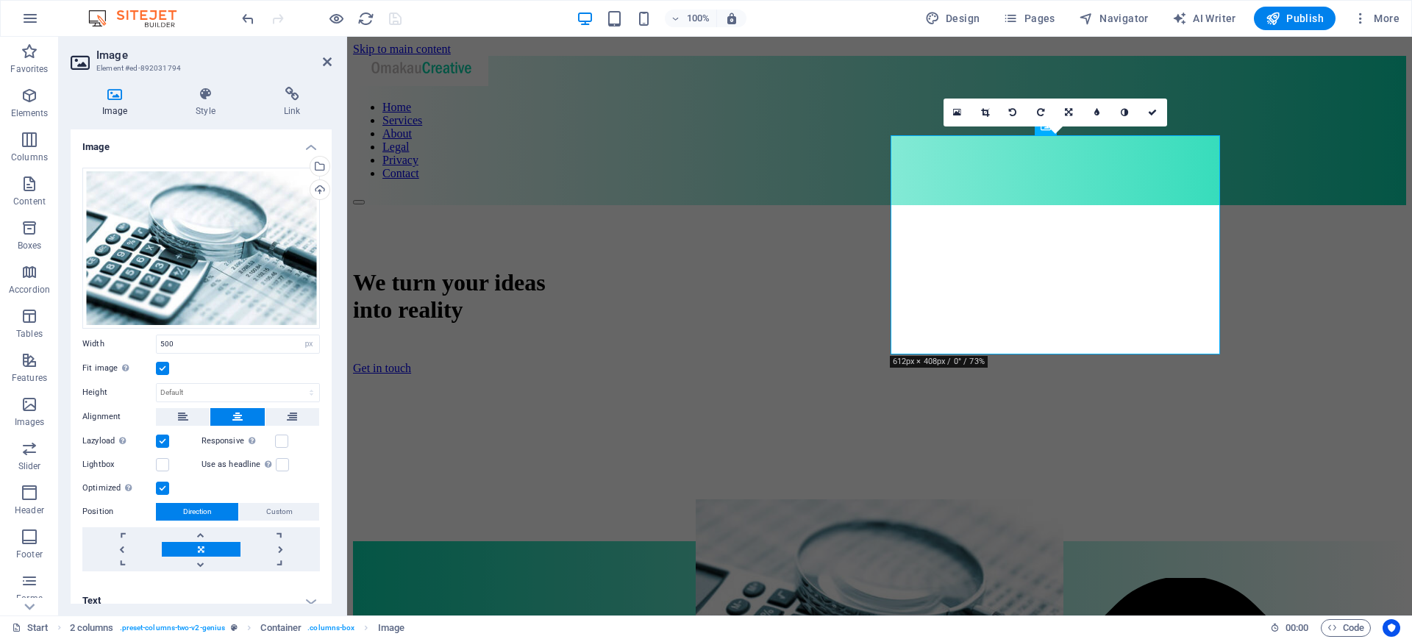
drag, startPoint x: 328, startPoint y: 201, endPoint x: 329, endPoint y: 229, distance: 27.2
click at [329, 229] on div "Image Drag files here, click to choose files or select files from Files or our …" at bounding box center [201, 366] width 261 height 474
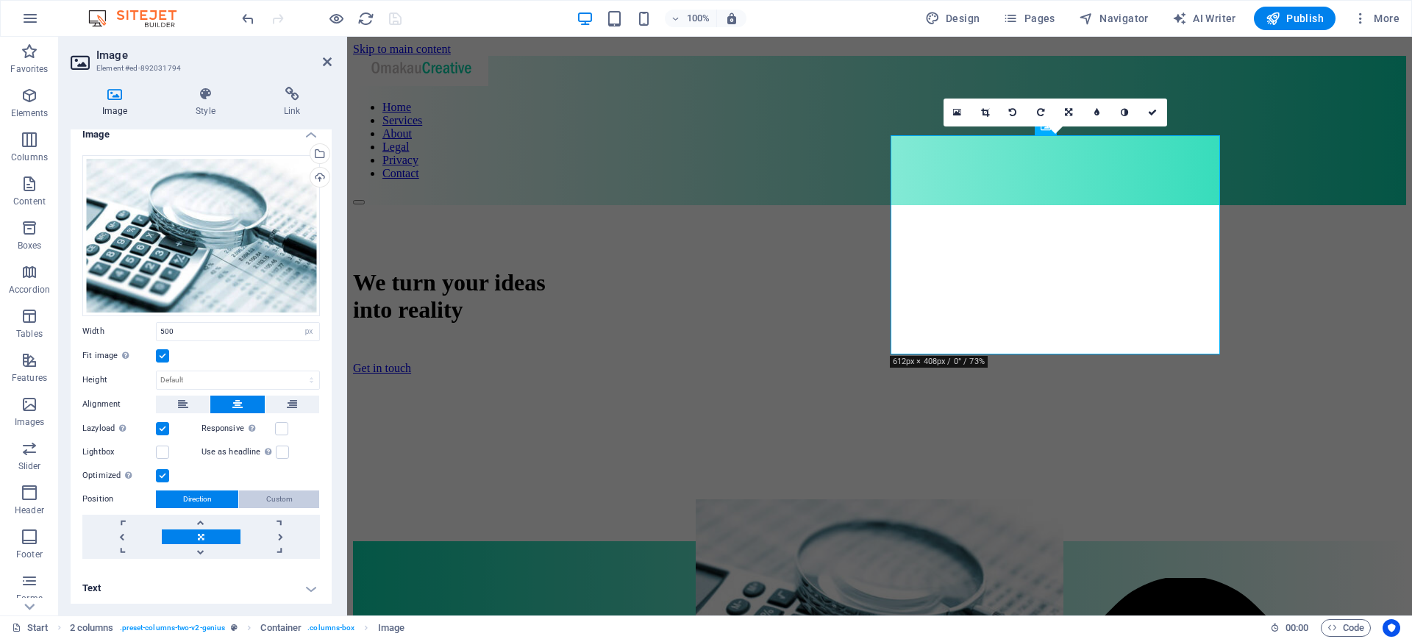
click at [273, 496] on span "Custom" at bounding box center [279, 499] width 26 height 18
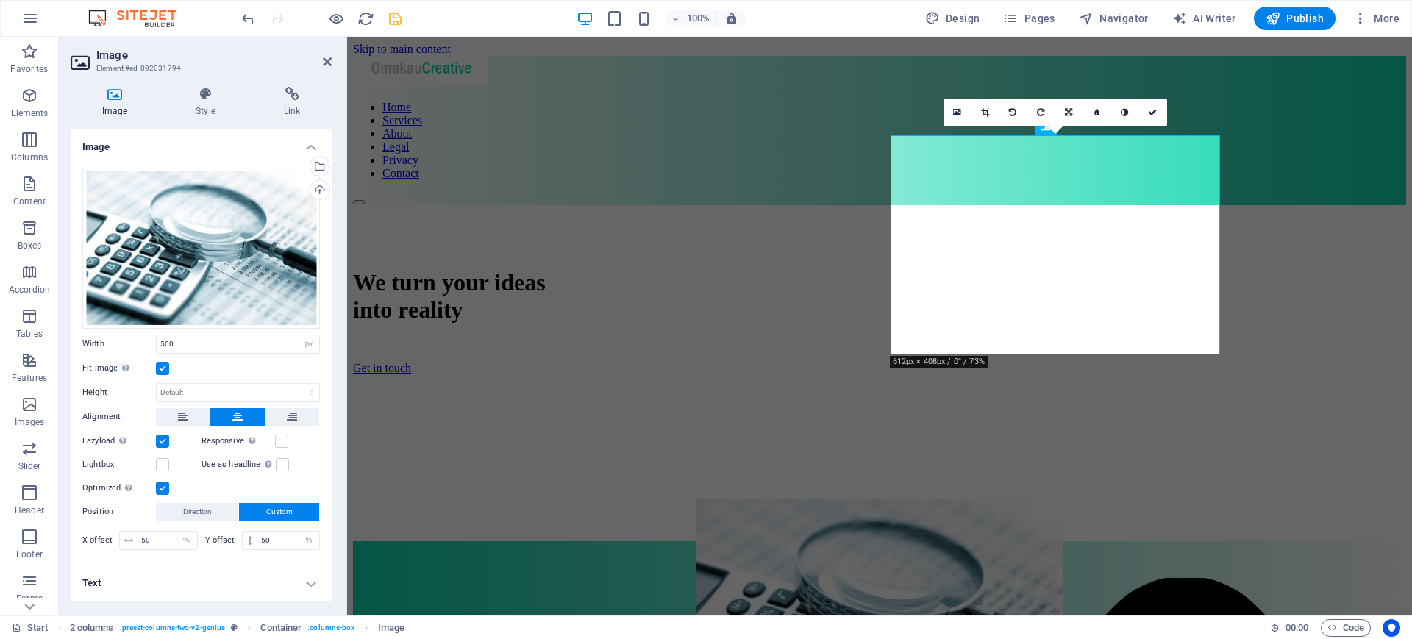
scroll to position [0, 0]
click at [193, 509] on span "Direction" at bounding box center [197, 512] width 29 height 18
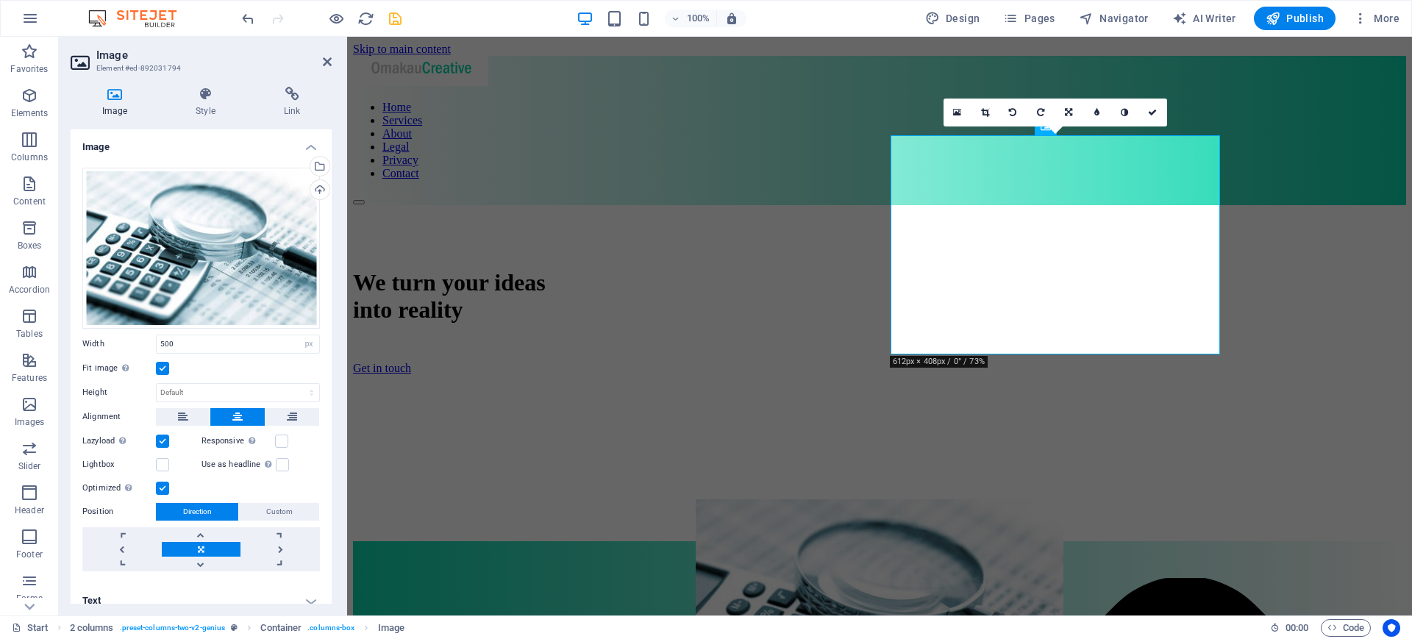
drag, startPoint x: 328, startPoint y: 438, endPoint x: 329, endPoint y: 482, distance: 44.1
click at [329, 482] on div "Image Drag files here, click to choose files or select files from Files or our …" at bounding box center [201, 366] width 261 height 474
click at [308, 597] on h4 "Text" at bounding box center [201, 600] width 261 height 35
drag, startPoint x: 328, startPoint y: 461, endPoint x: 329, endPoint y: 490, distance: 29.4
click at [329, 490] on div "Image Drag files here, click to choose files or select files from Files or our …" at bounding box center [201, 366] width 261 height 474
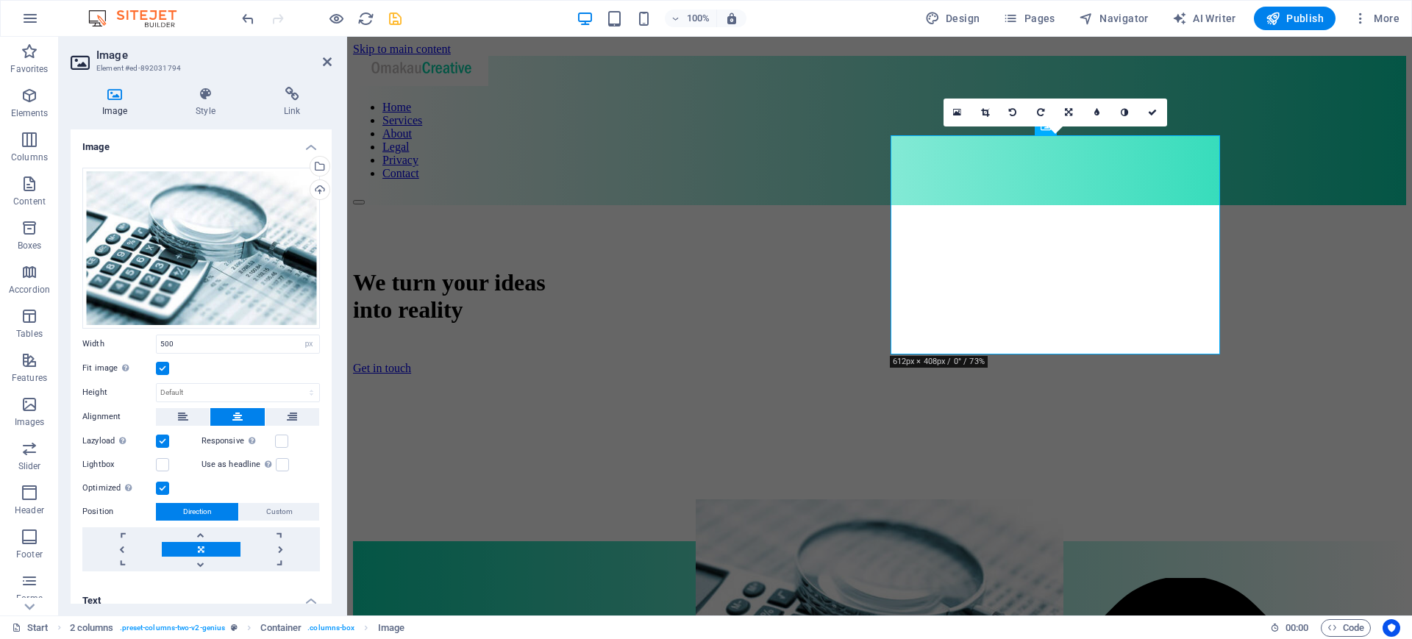
click at [310, 147] on h4 "Image" at bounding box center [201, 142] width 261 height 26
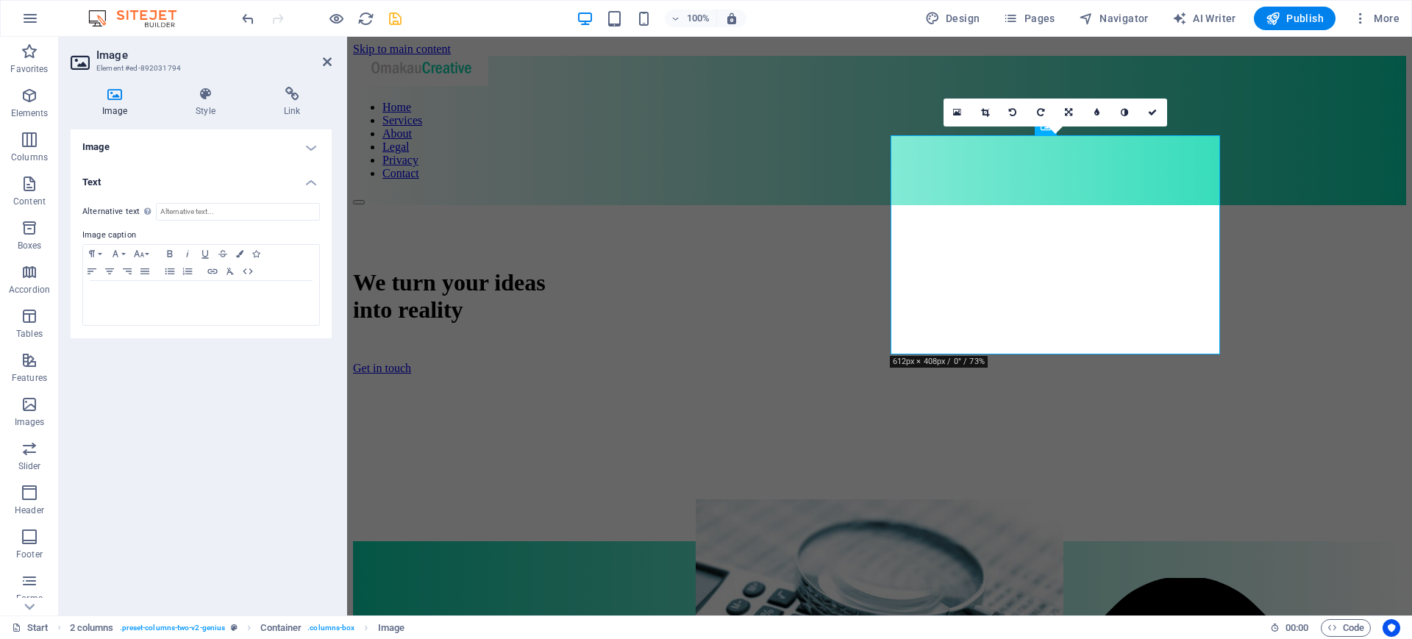
click at [312, 184] on h4 "Text" at bounding box center [201, 178] width 261 height 26
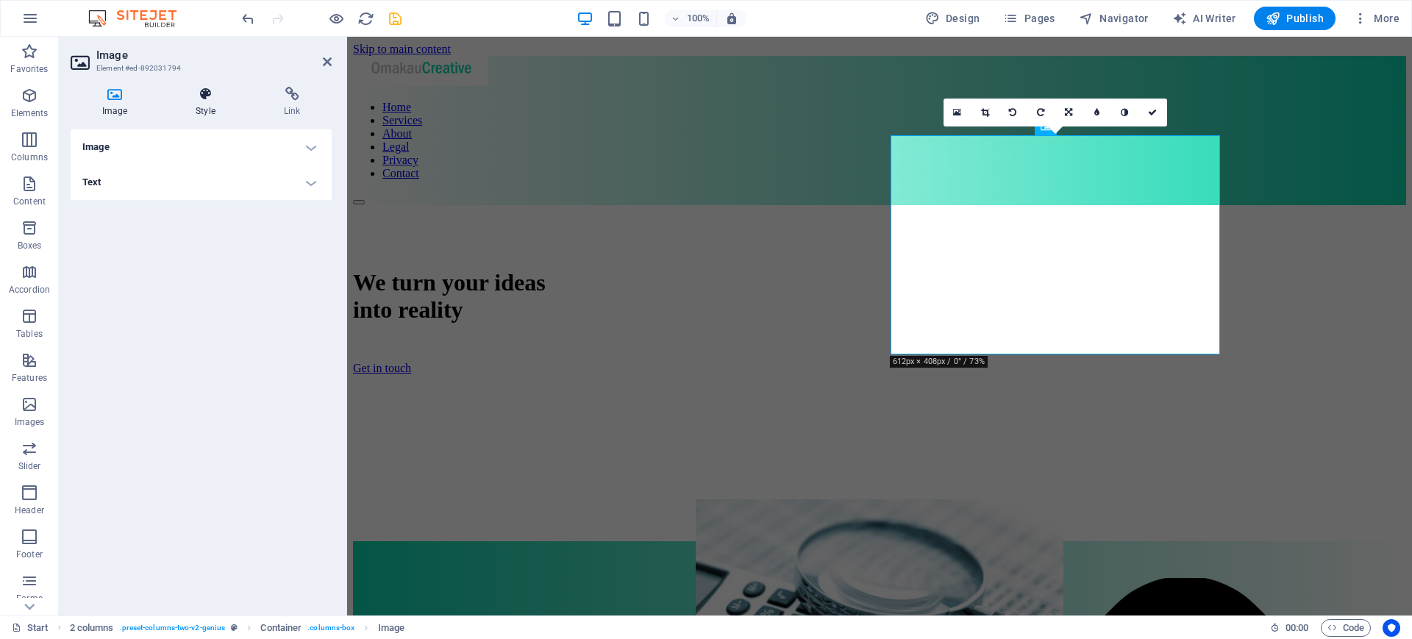
click at [204, 96] on icon at bounding box center [206, 94] width 82 height 15
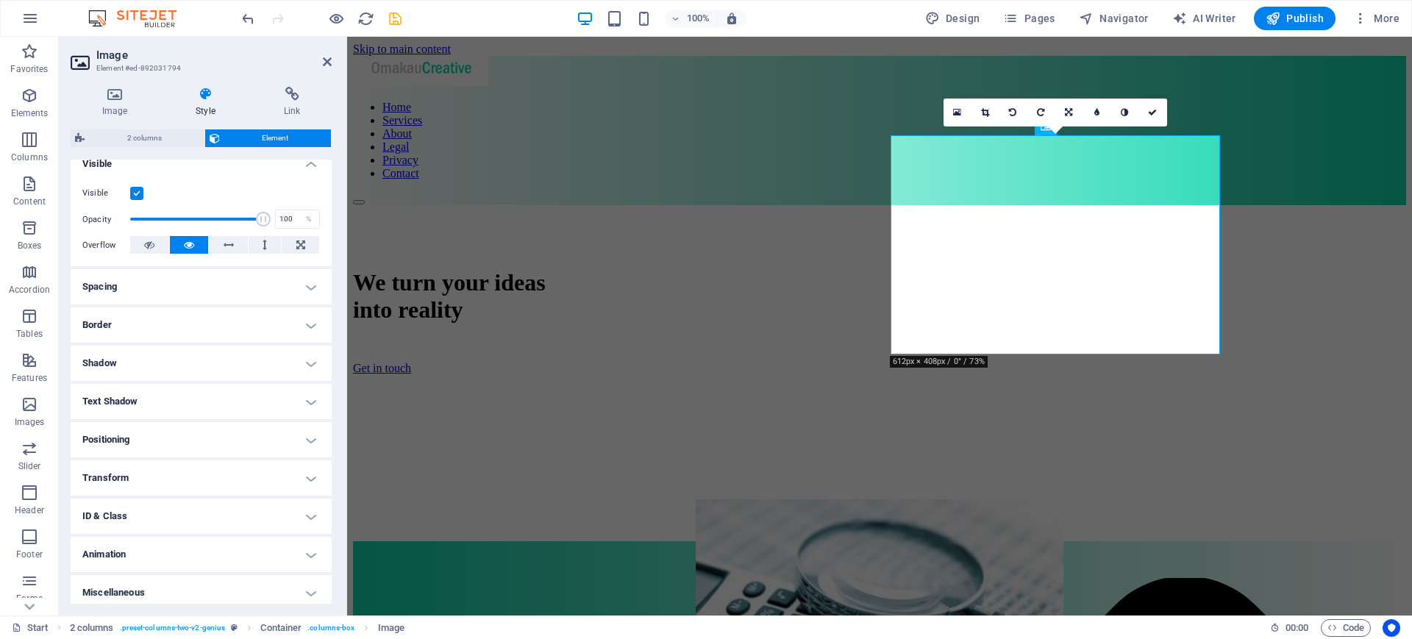
scroll to position [177, 0]
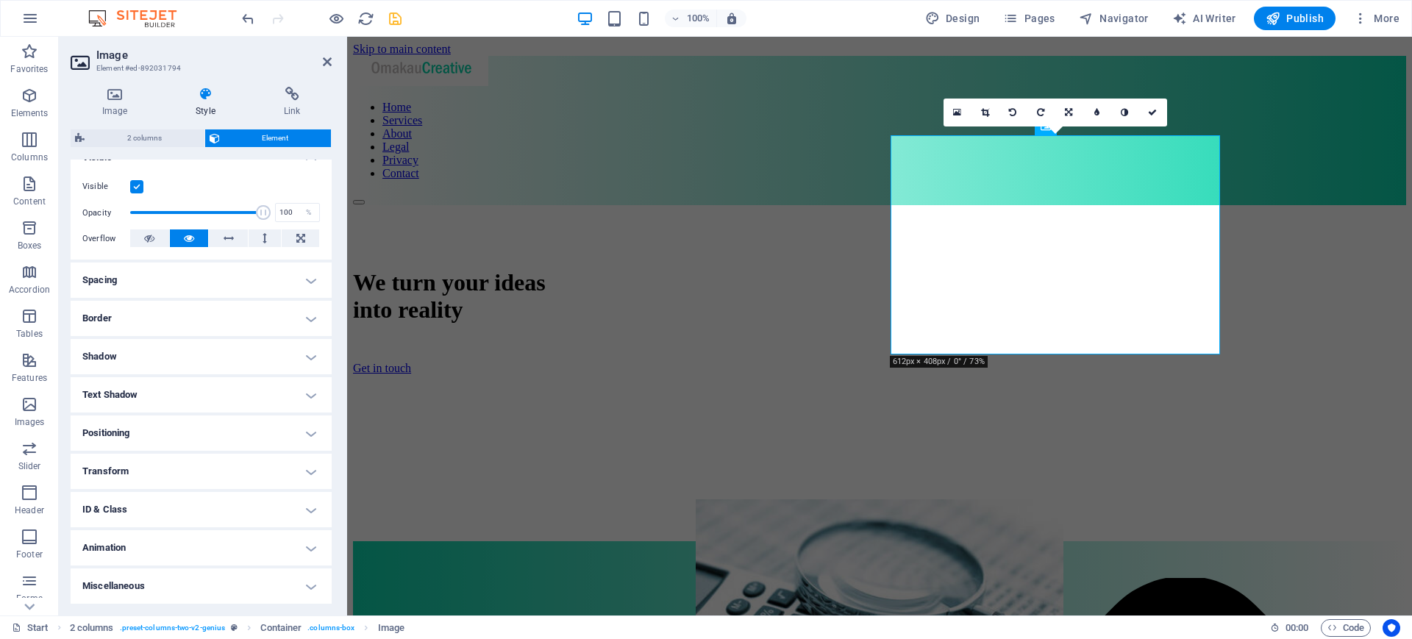
click at [310, 430] on h4 "Positioning" at bounding box center [201, 432] width 261 height 35
click at [143, 465] on span "Static" at bounding box center [141, 463] width 18 height 18
click at [179, 466] on span "Relative" at bounding box center [179, 463] width 24 height 18
click at [226, 468] on span "Absolute" at bounding box center [223, 463] width 29 height 18
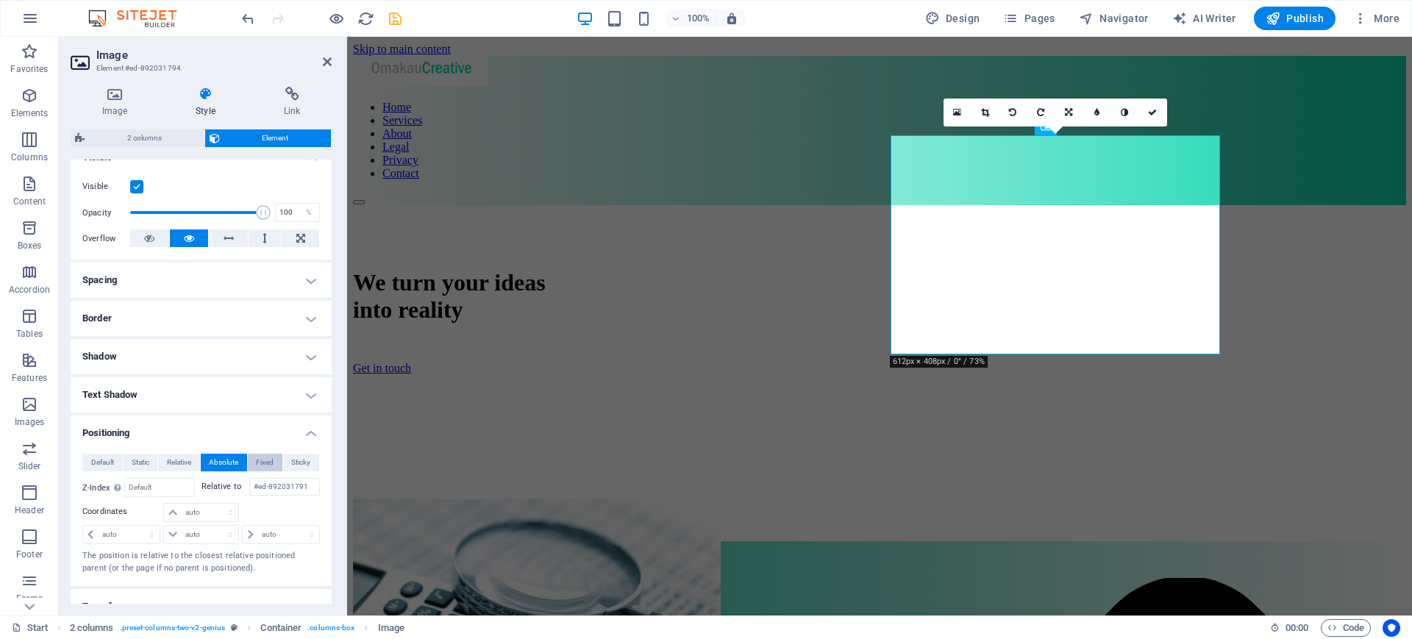
click at [271, 465] on span "Fixed" at bounding box center [265, 463] width 18 height 18
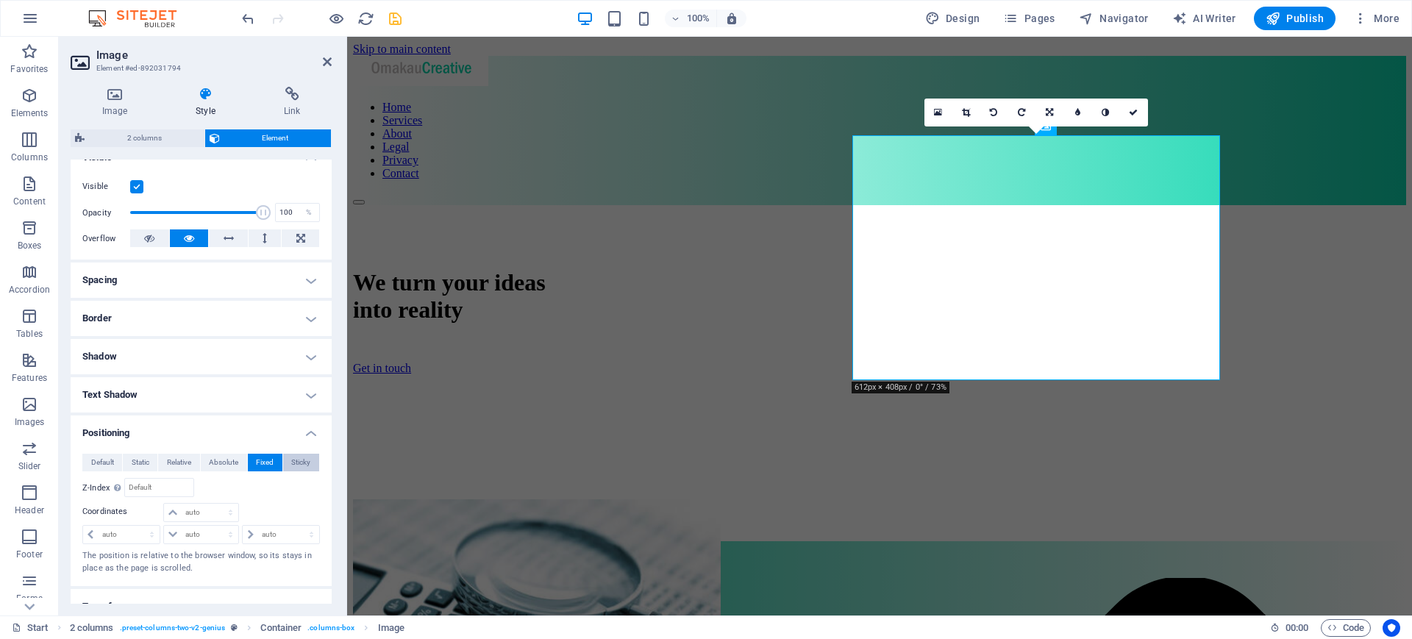
click at [301, 458] on span "Sticky" at bounding box center [300, 463] width 19 height 18
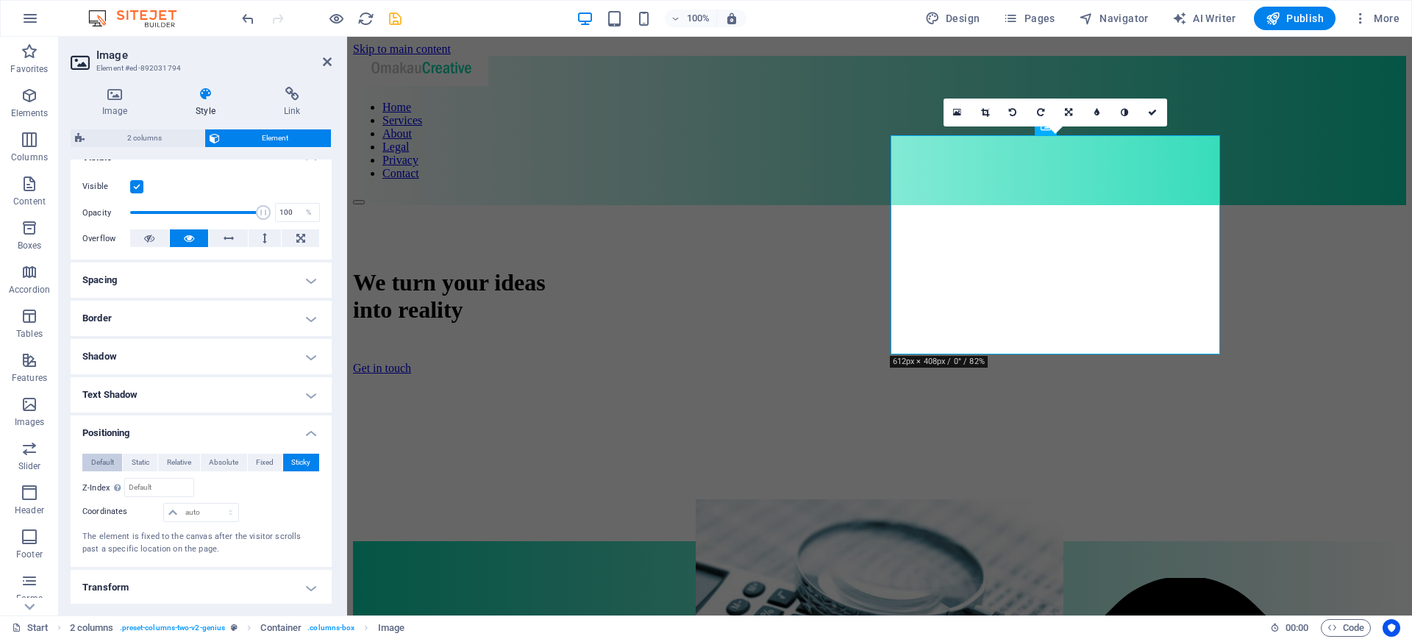
click at [94, 461] on span "Default" at bounding box center [102, 463] width 23 height 18
drag, startPoint x: 327, startPoint y: 480, endPoint x: 326, endPoint y: 489, distance: 8.9
click at [326, 489] on div "Default Static Relative Absolute Fixed Sticky Z-Index Sets the order of the ele…" at bounding box center [201, 472] width 261 height 60
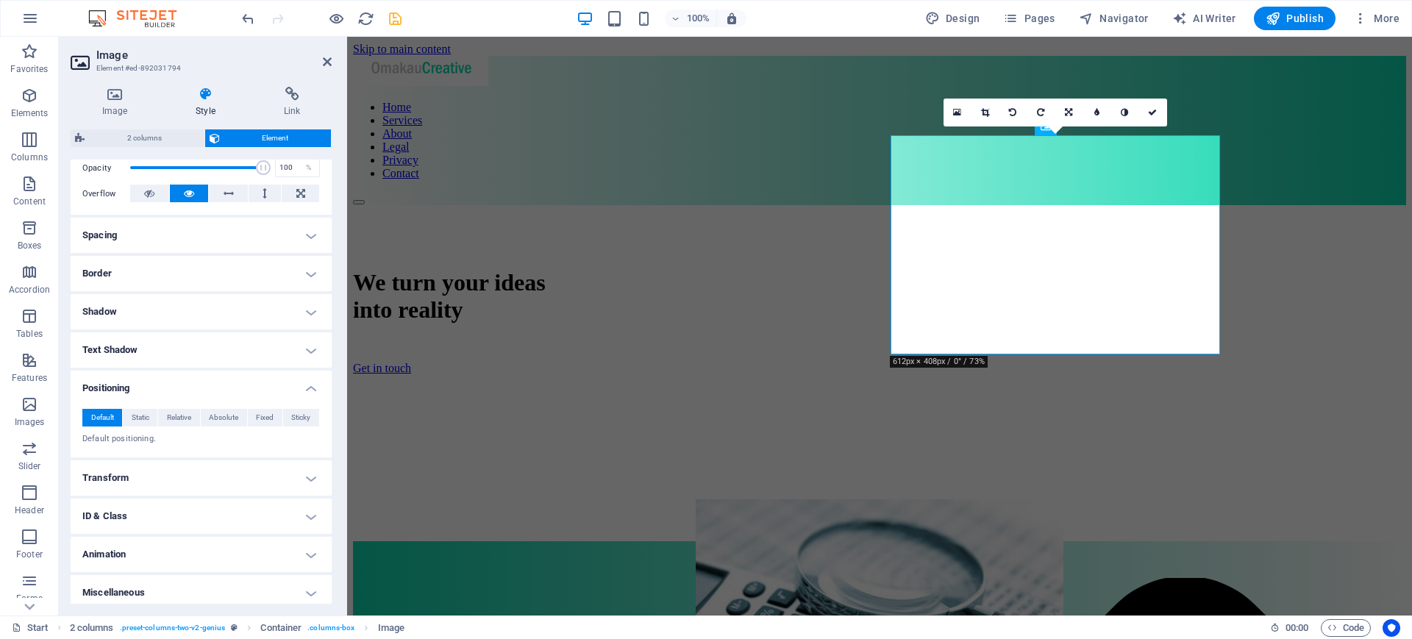
scroll to position [229, 0]
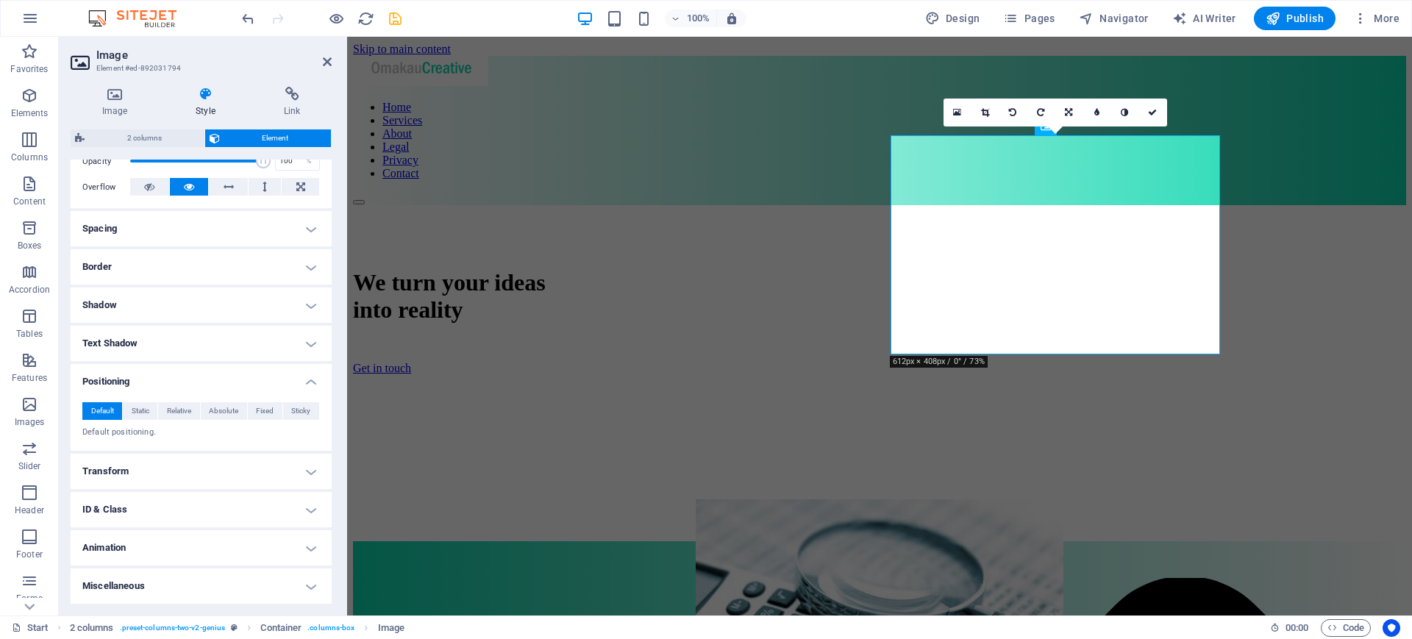
click at [310, 229] on h4 "Spacing" at bounding box center [201, 228] width 261 height 35
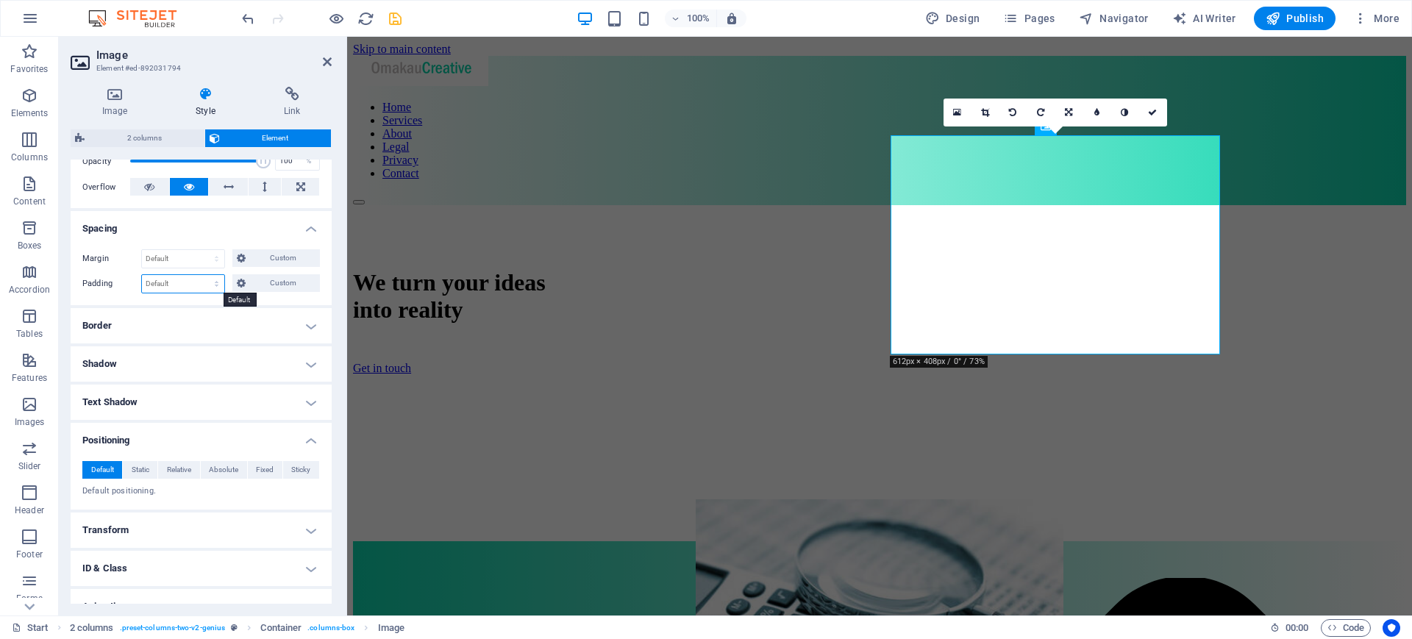
click at [217, 284] on select "Default px rem % vh vw Custom" at bounding box center [183, 284] width 82 height 18
select select "px"
click at [202, 275] on select "Default px rem % vh vw Custom" at bounding box center [183, 284] width 82 height 18
type input "0"
click at [260, 279] on span "Custom" at bounding box center [282, 283] width 65 height 18
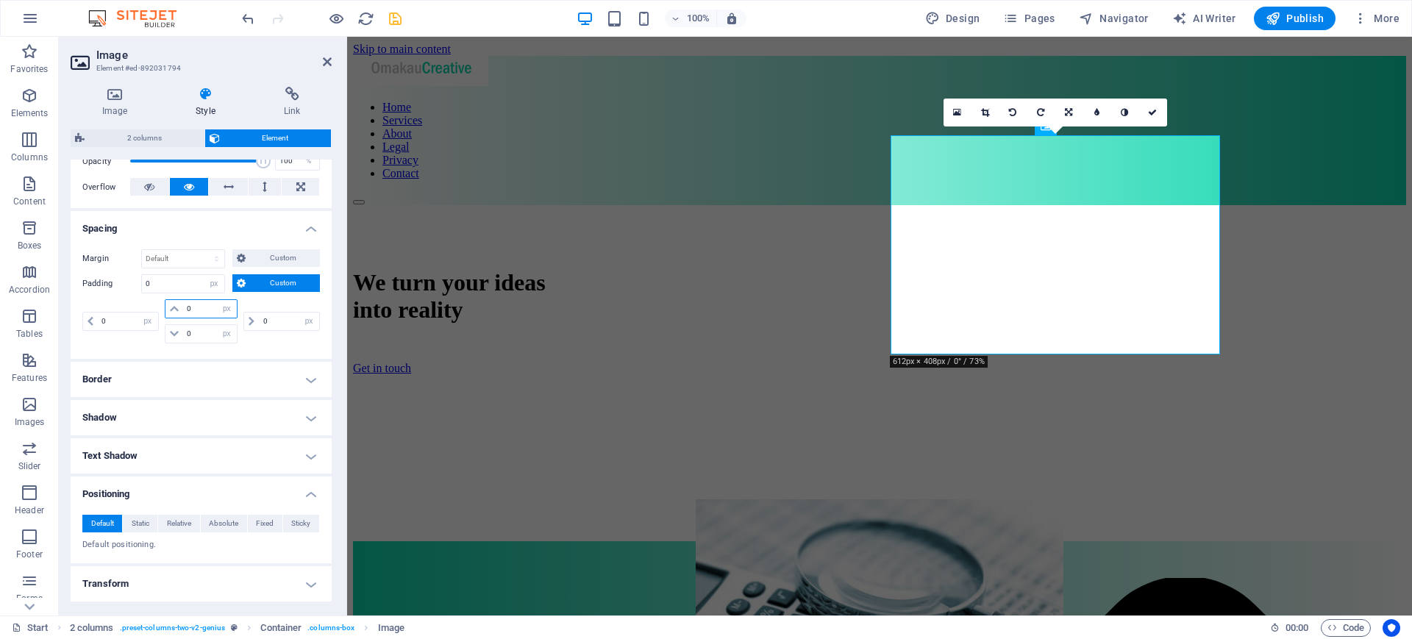
click at [198, 304] on input "0" at bounding box center [210, 309] width 54 height 18
type input "50"
select select "DISABLED_OPTION_VALUE"
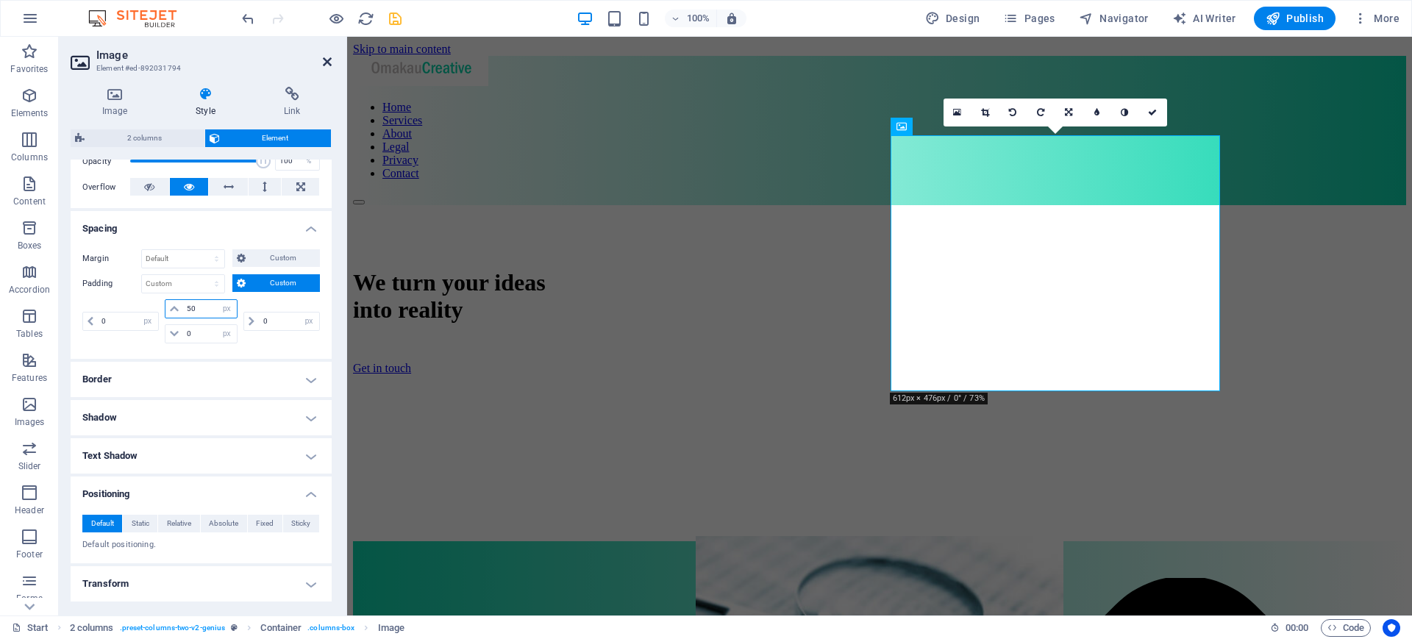
type input "50"
click at [324, 60] on icon at bounding box center [327, 62] width 9 height 12
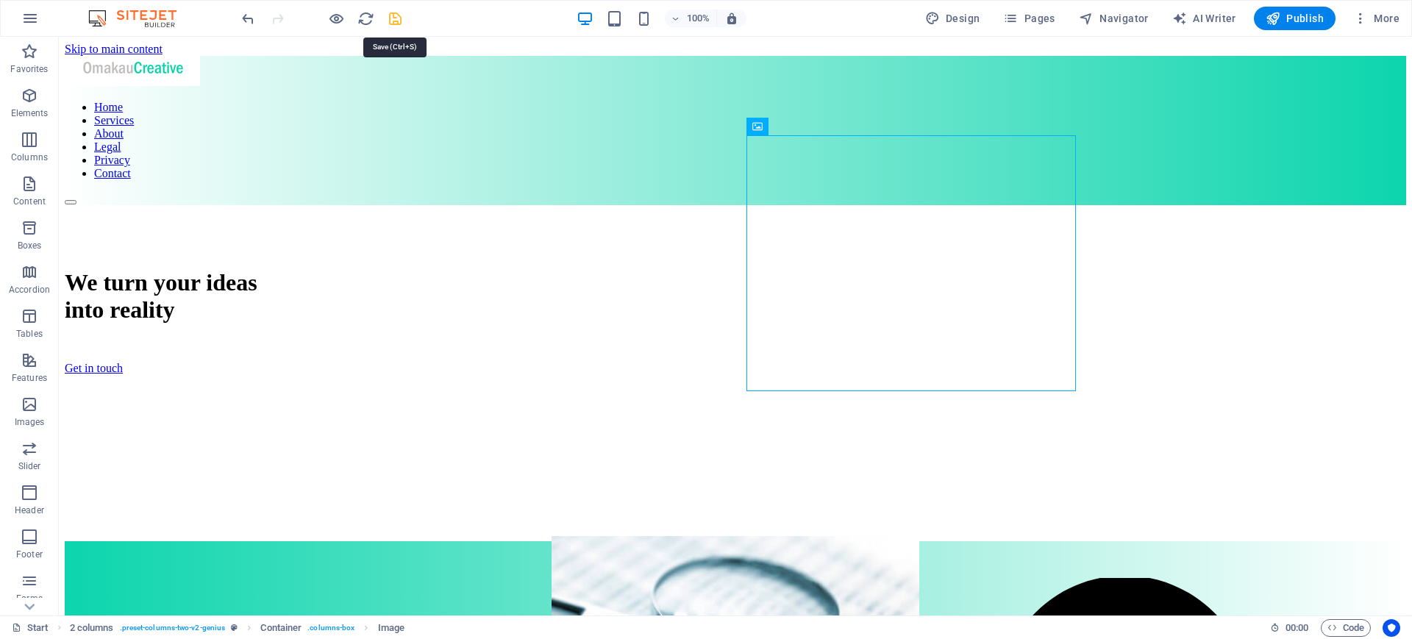
click at [393, 23] on icon "save" at bounding box center [395, 18] width 17 height 17
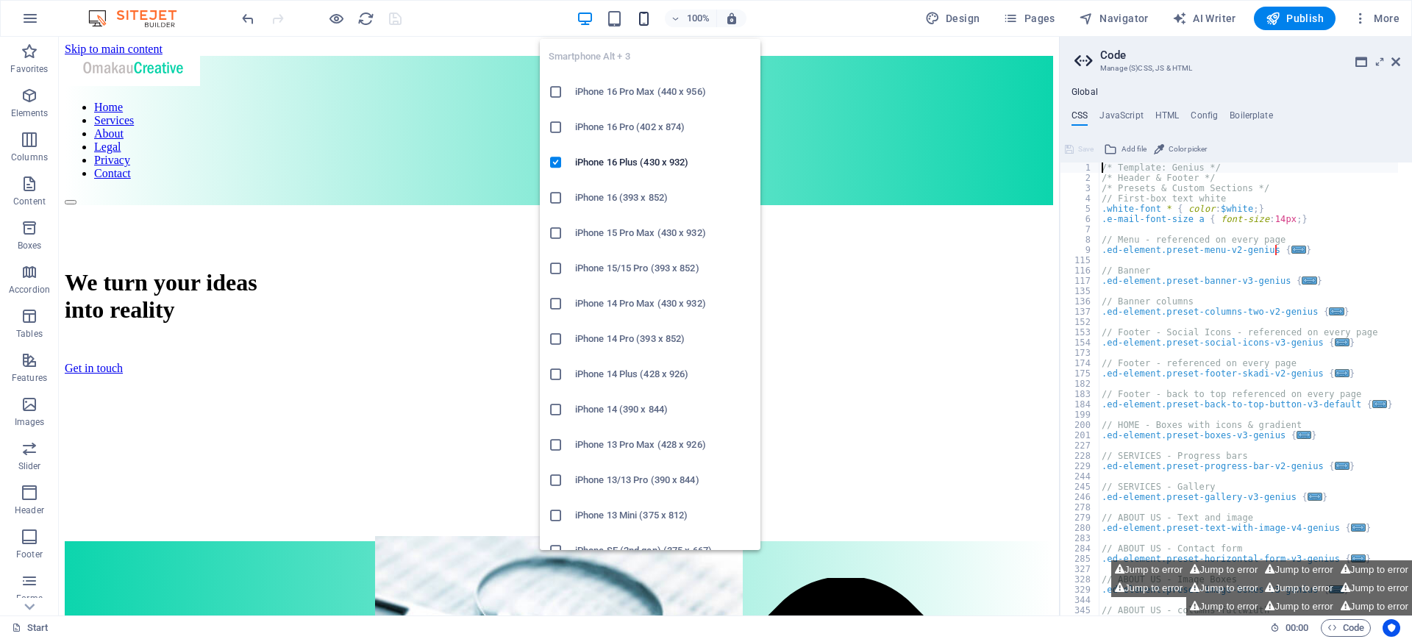
click at [648, 20] on icon "button" at bounding box center [643, 18] width 17 height 17
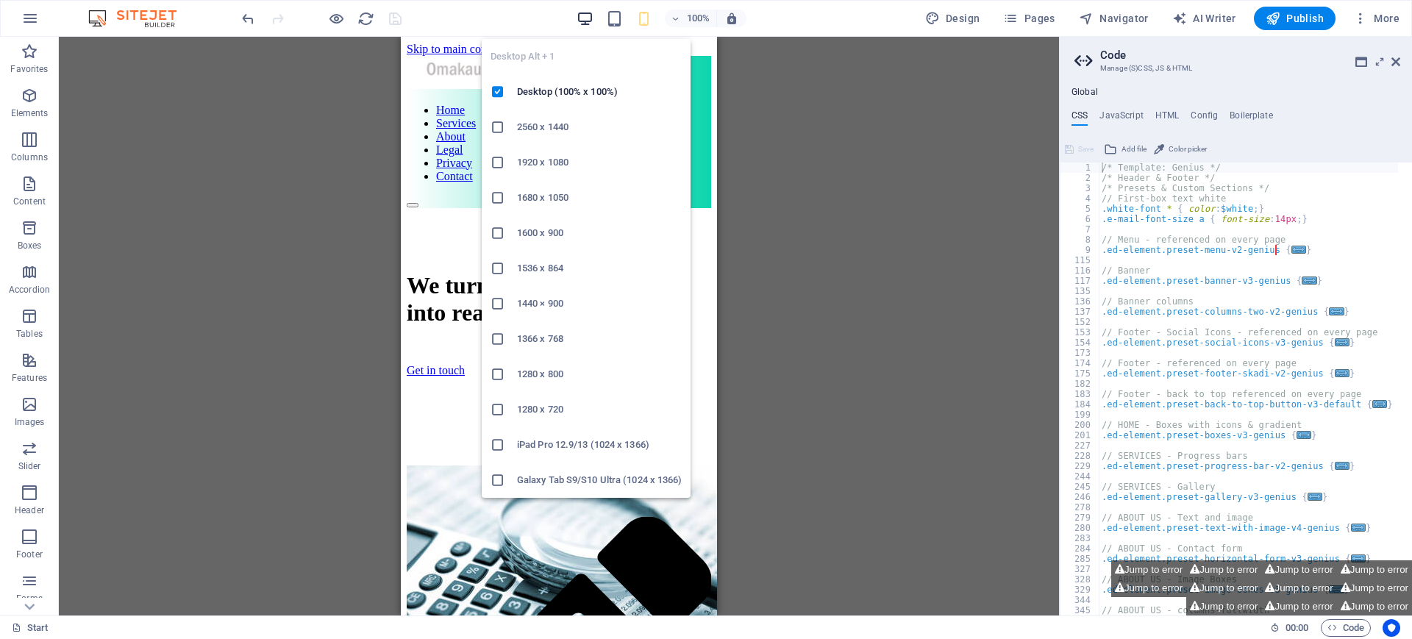
click at [590, 13] on icon "button" at bounding box center [584, 18] width 17 height 17
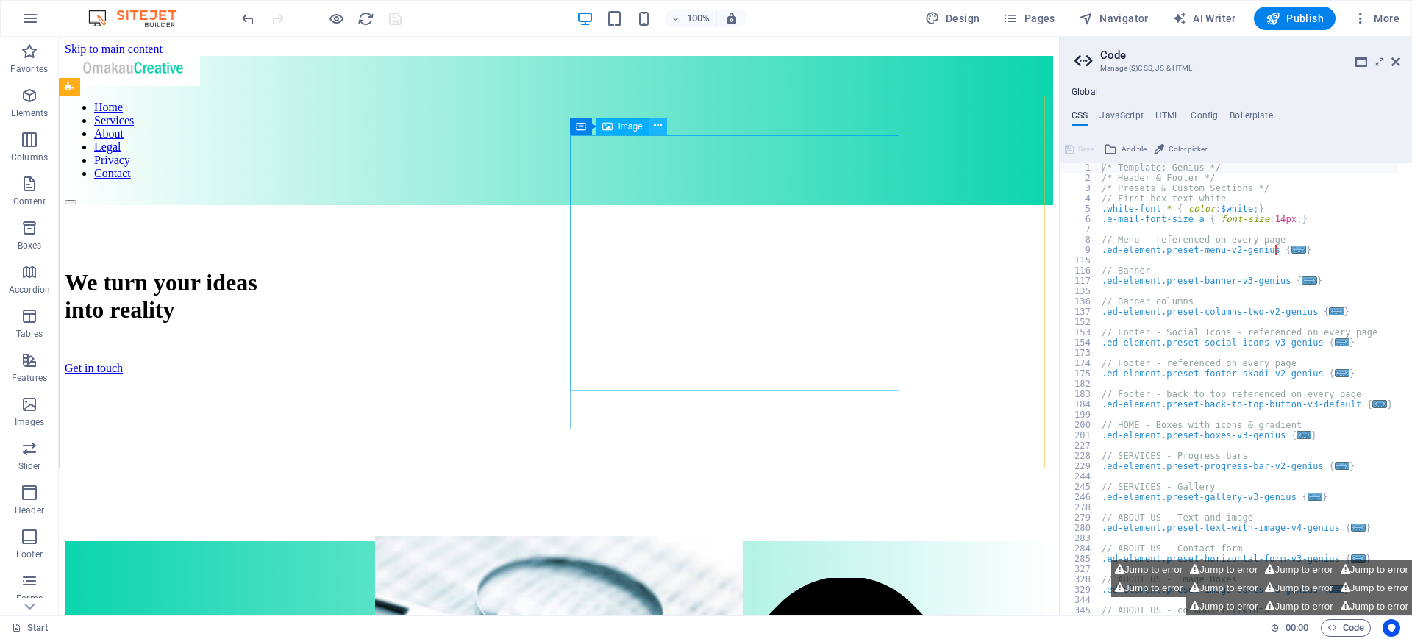
click at [660, 127] on icon at bounding box center [658, 125] width 8 height 15
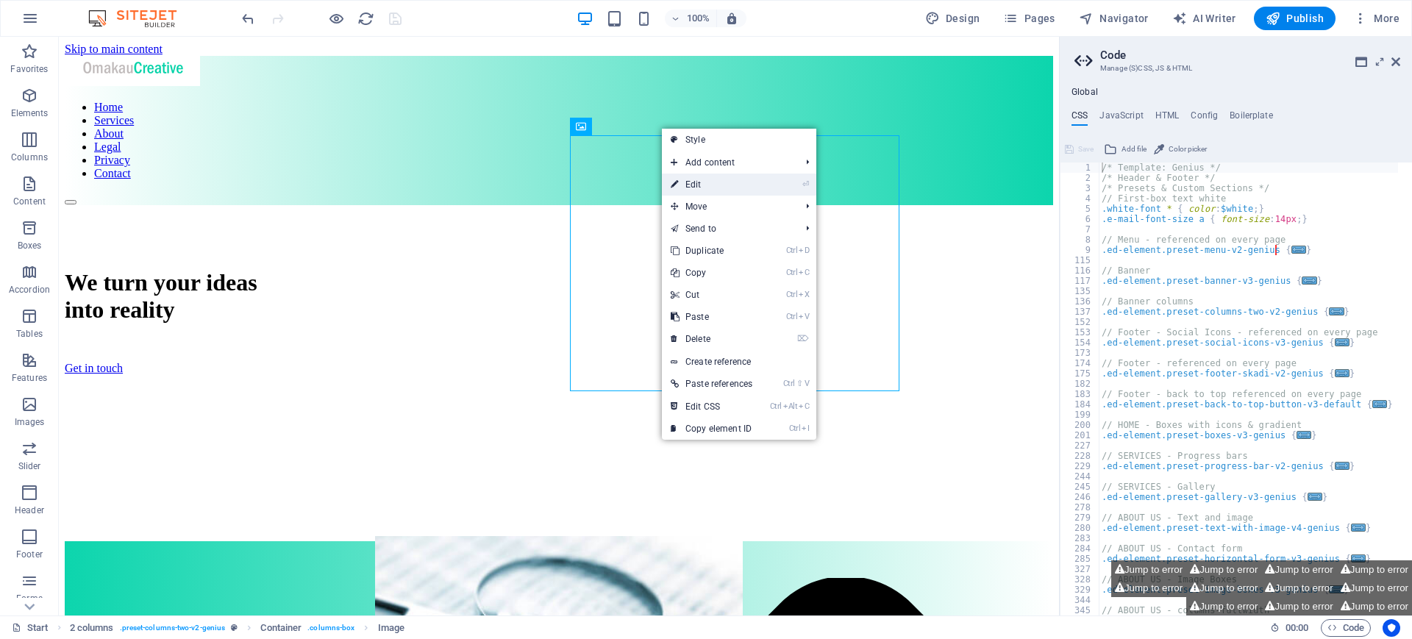
click at [693, 193] on link "⏎ Edit" at bounding box center [711, 185] width 99 height 22
select select "px"
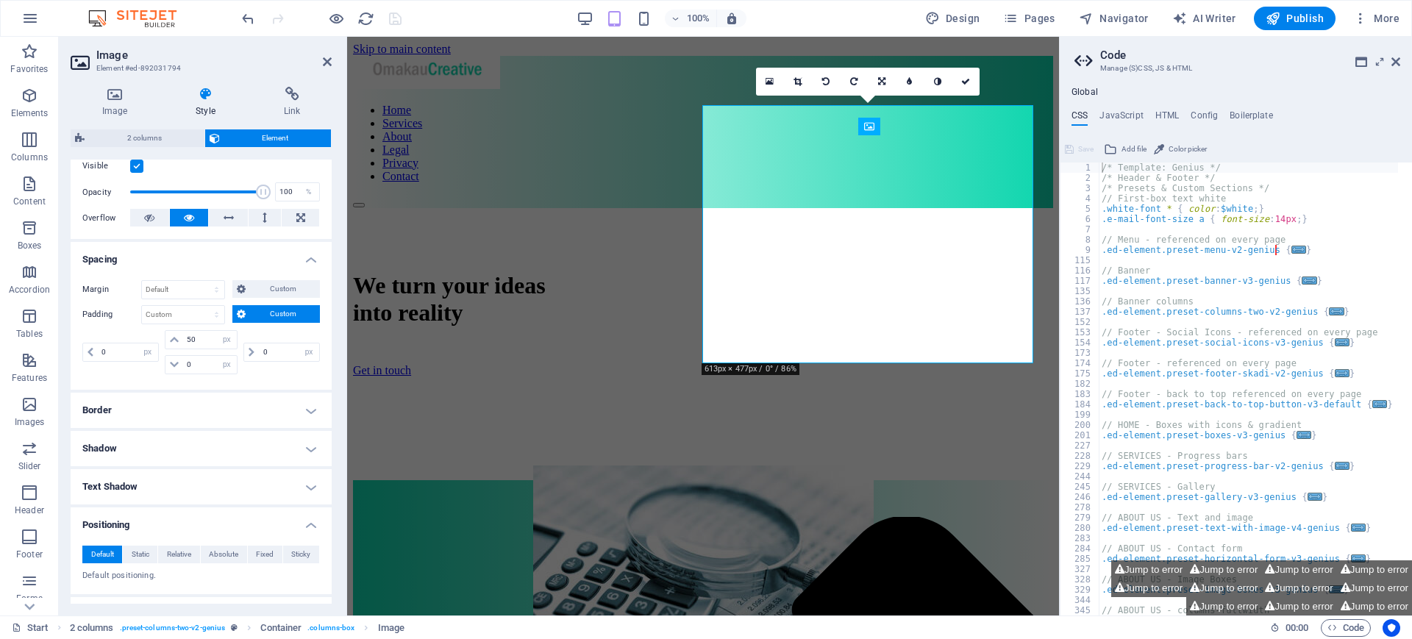
scroll to position [202, 0]
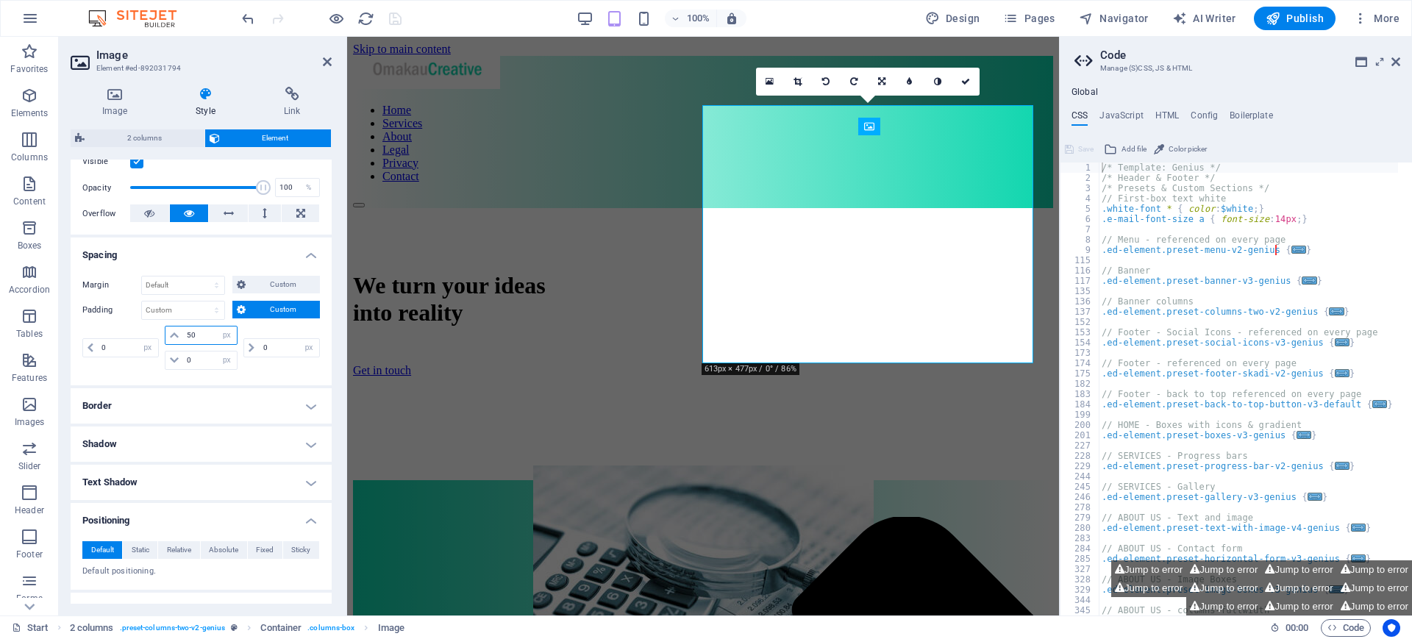
drag, startPoint x: 201, startPoint y: 329, endPoint x: 174, endPoint y: 329, distance: 27.2
click at [174, 329] on div "50 px rem % vh vw" at bounding box center [202, 335] width 74 height 19
type input "0"
select select "px"
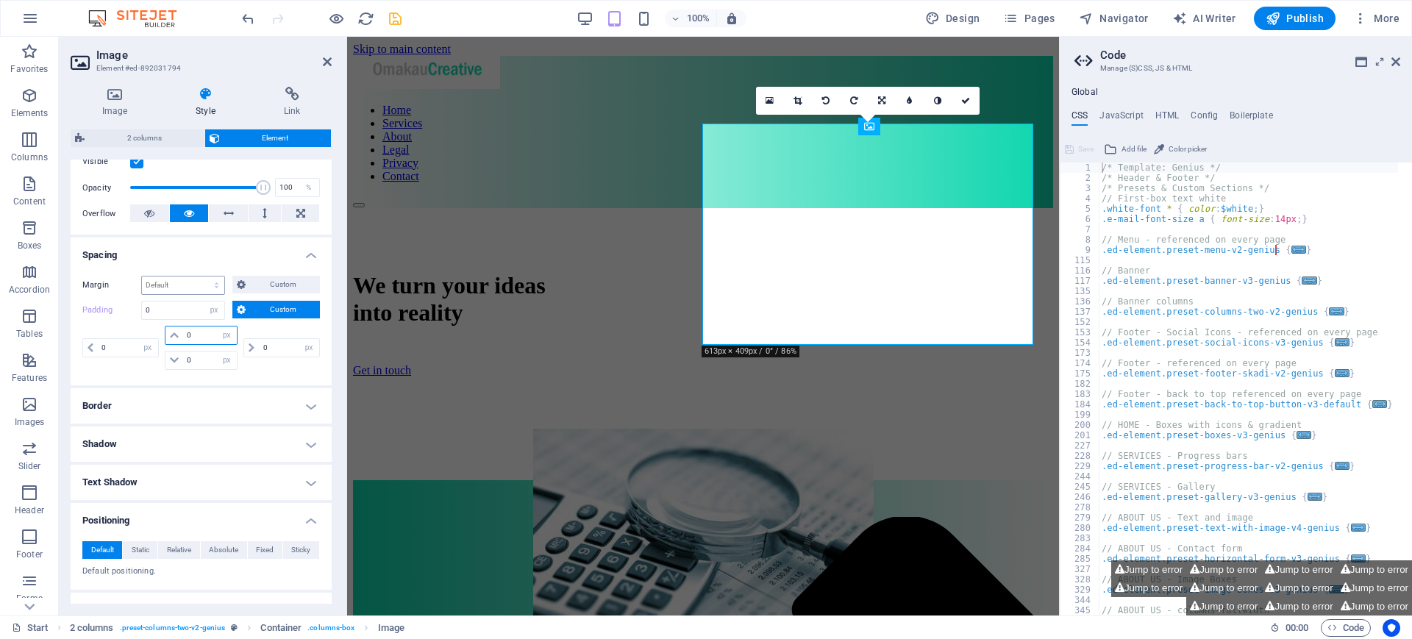
type input "0"
click at [181, 288] on select "Default auto px % rem vw vh Custom" at bounding box center [183, 285] width 82 height 18
click at [142, 276] on select "Default auto px % rem vw vh Custom" at bounding box center [183, 285] width 82 height 18
select select "DISABLED_OPTION_VALUE"
click at [218, 310] on select "Default px rem % vh vw Custom" at bounding box center [214, 310] width 21 height 18
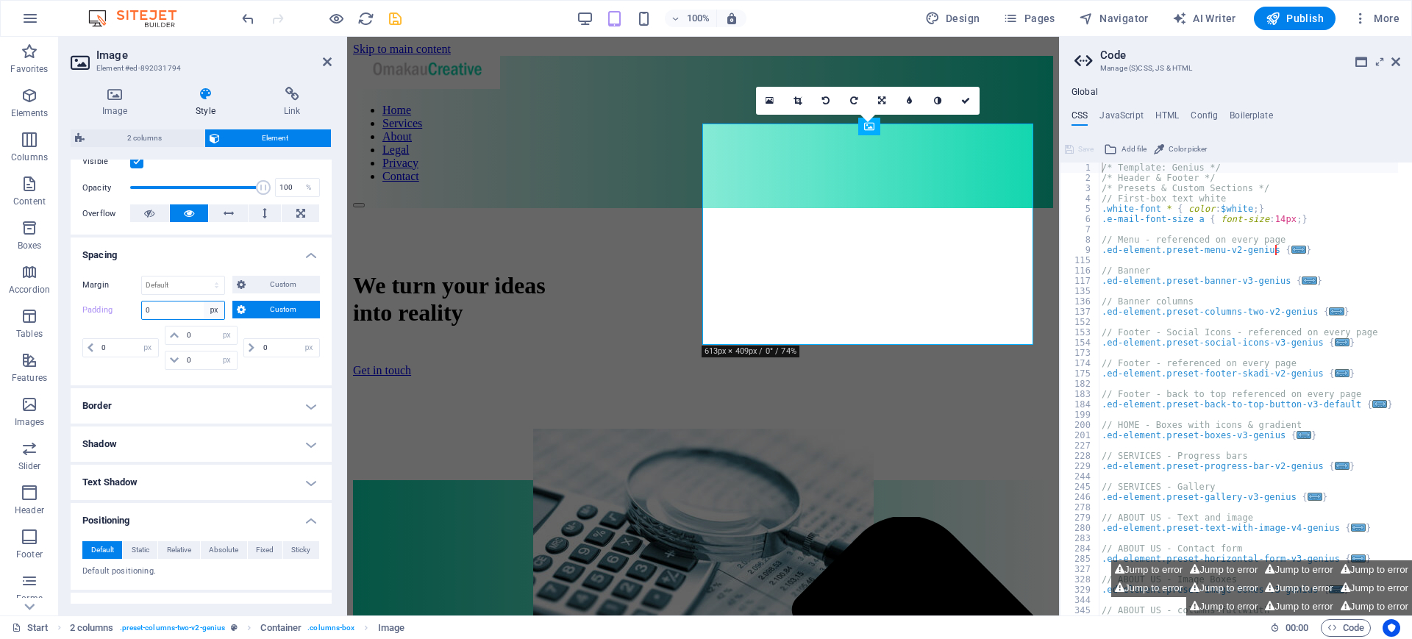
select select "default"
click at [204, 301] on select "Default px rem % vh vw Custom" at bounding box center [214, 310] width 21 height 18
select select "DISABLED_OPTION_VALUE"
type input "50"
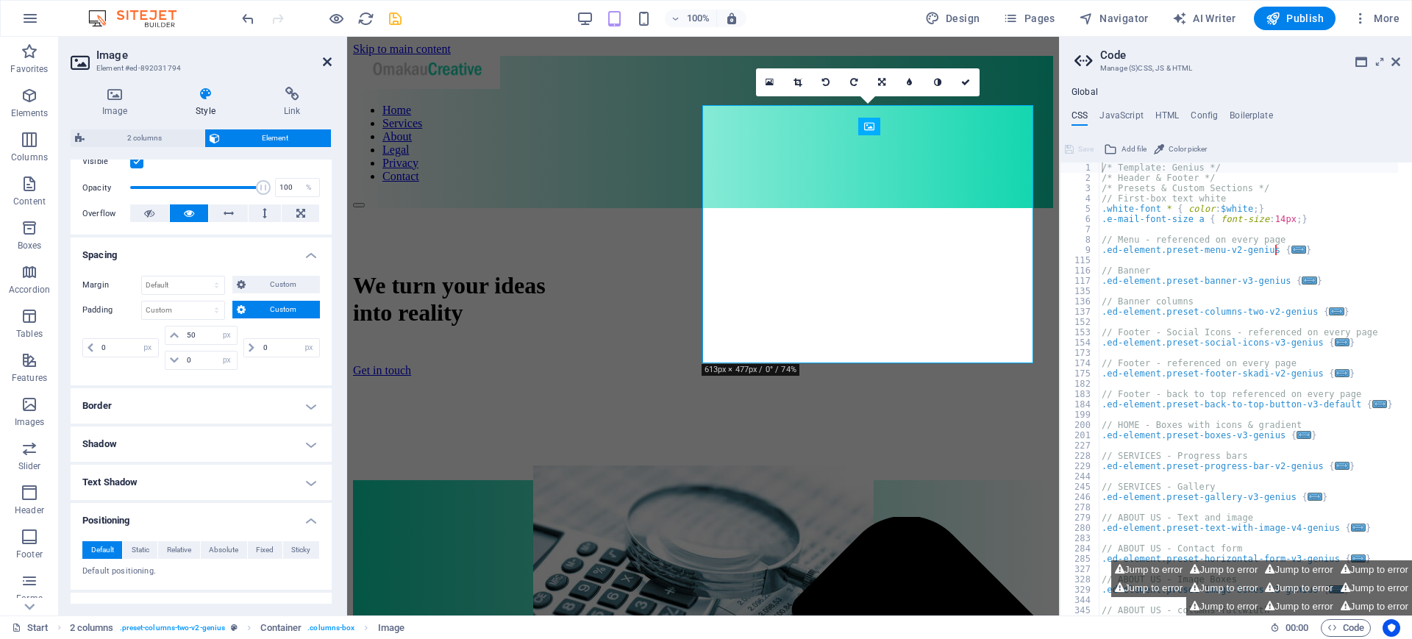
click at [324, 63] on icon at bounding box center [327, 62] width 9 height 12
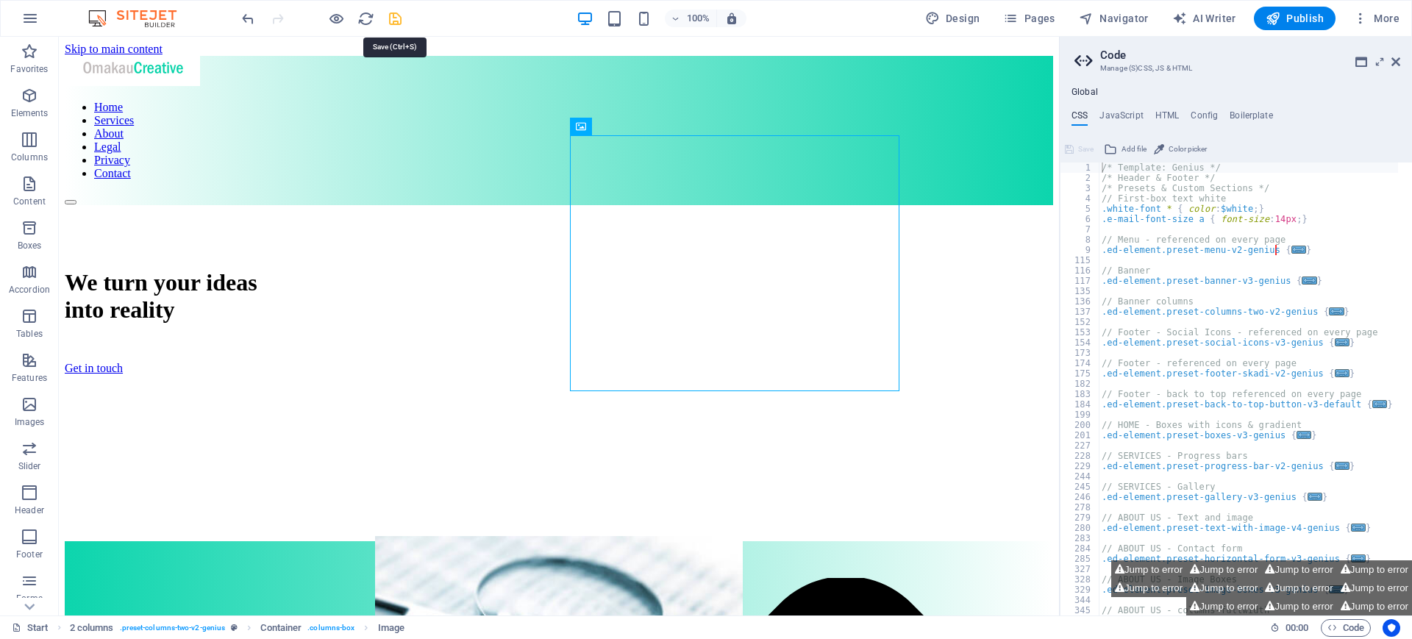
click at [392, 10] on icon "save" at bounding box center [395, 18] width 17 height 17
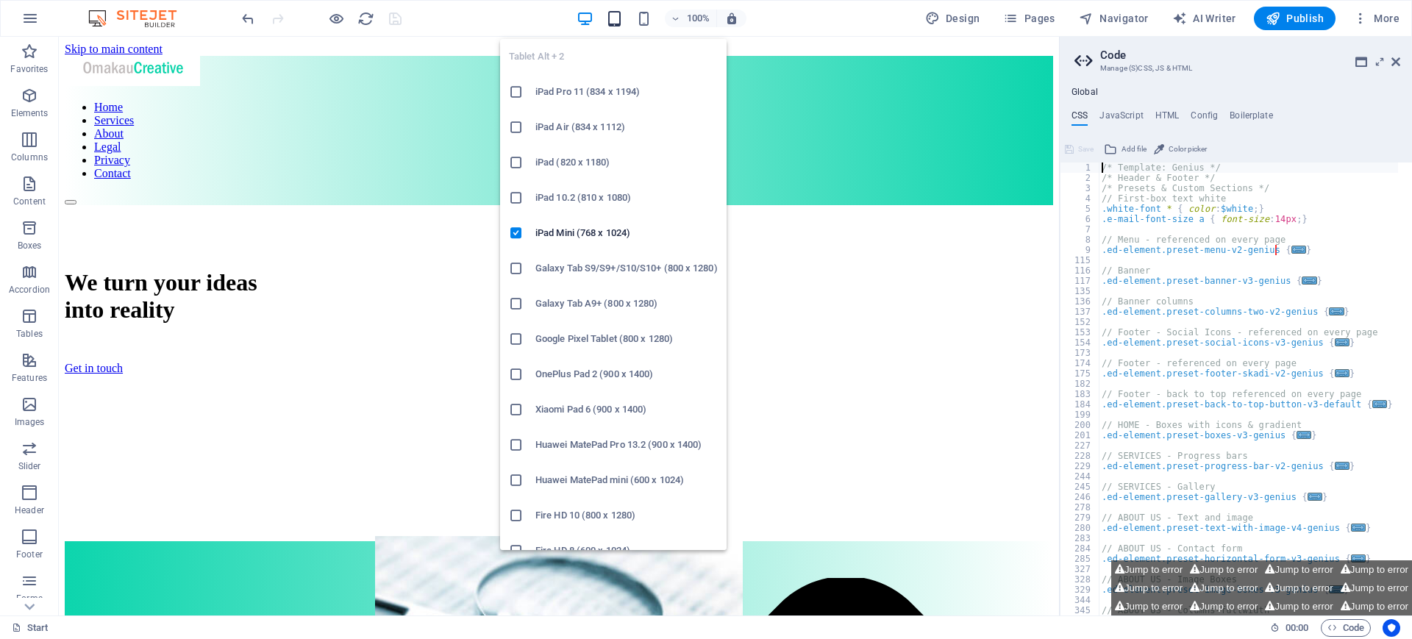
click at [618, 21] on icon "button" at bounding box center [614, 18] width 17 height 17
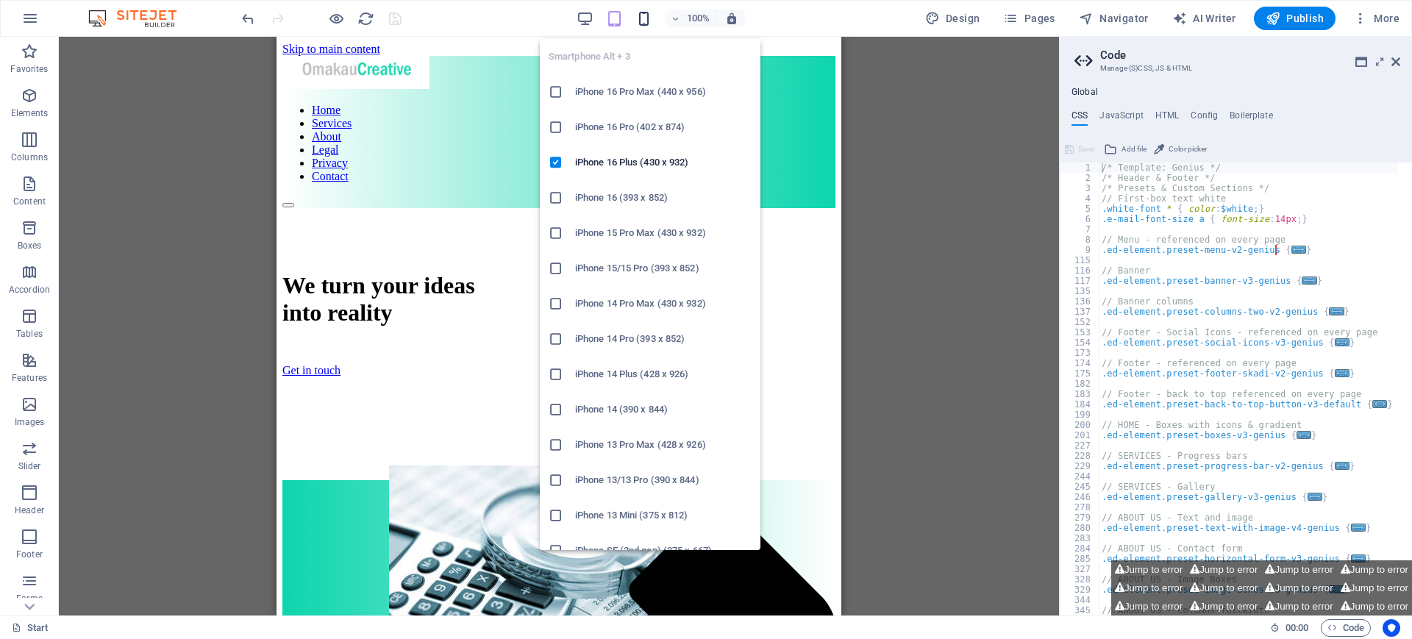
click at [646, 21] on icon "button" at bounding box center [643, 18] width 17 height 17
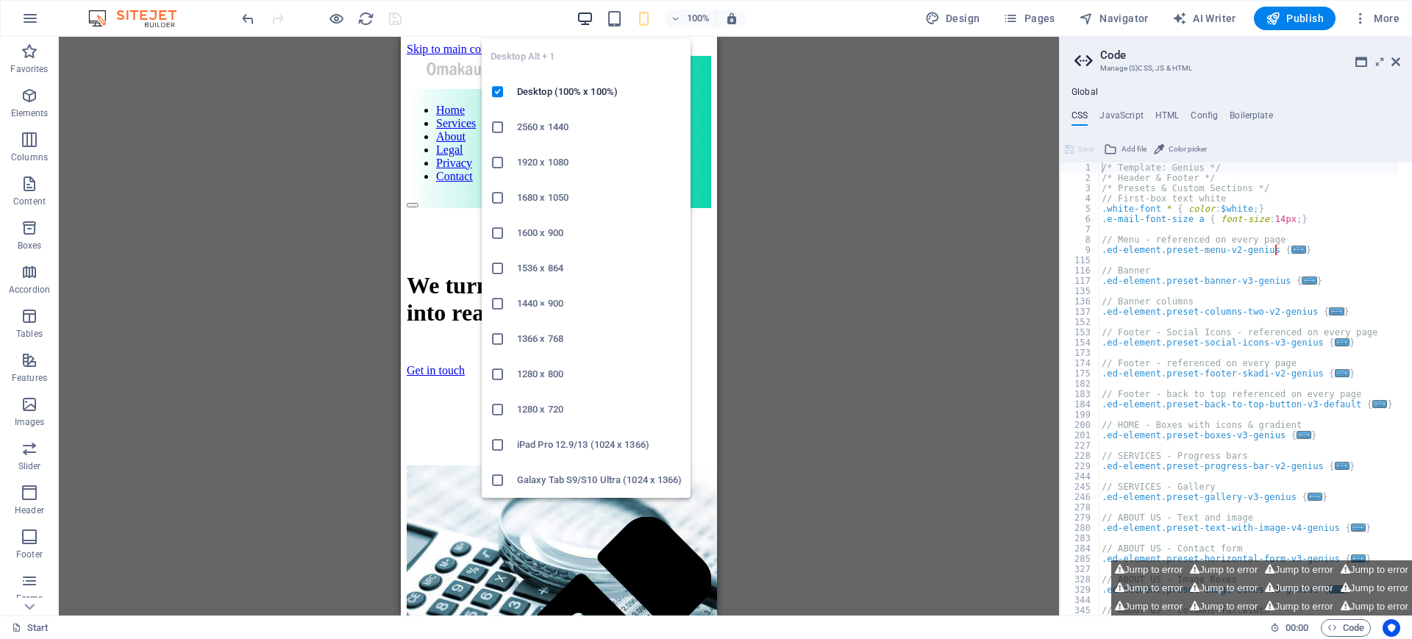
click at [584, 18] on icon "button" at bounding box center [584, 18] width 17 height 17
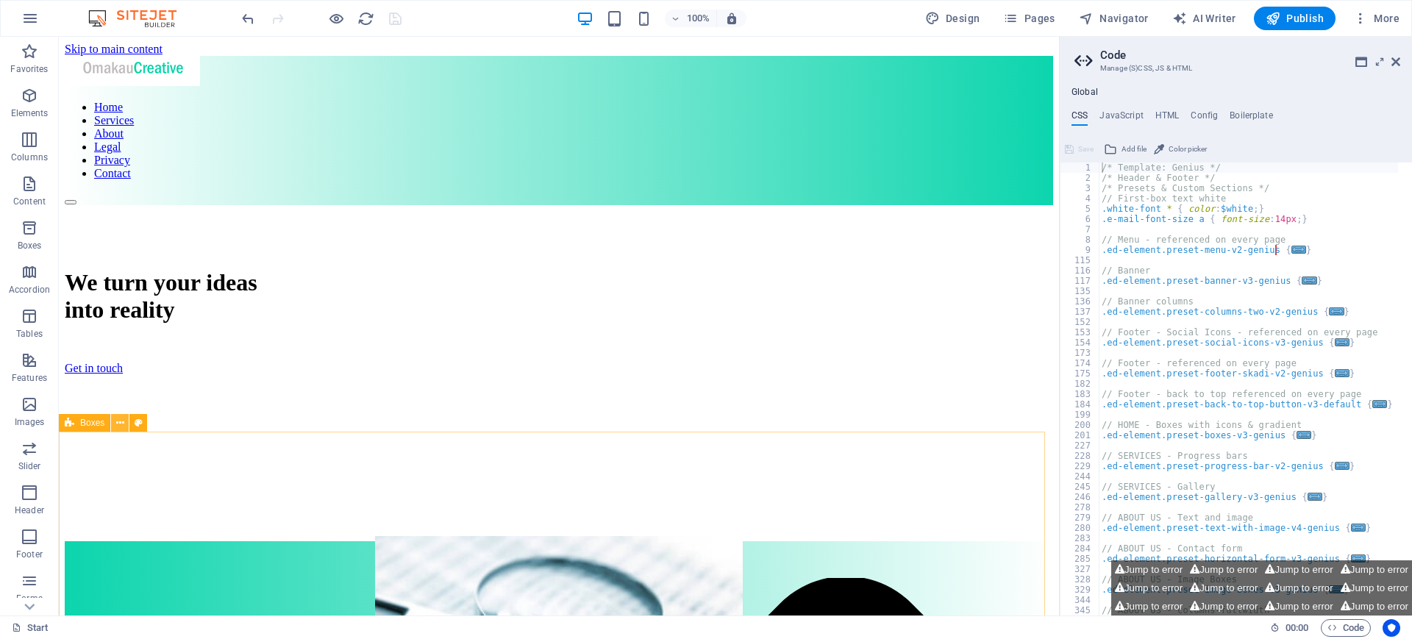
click at [124, 422] on icon at bounding box center [120, 422] width 8 height 15
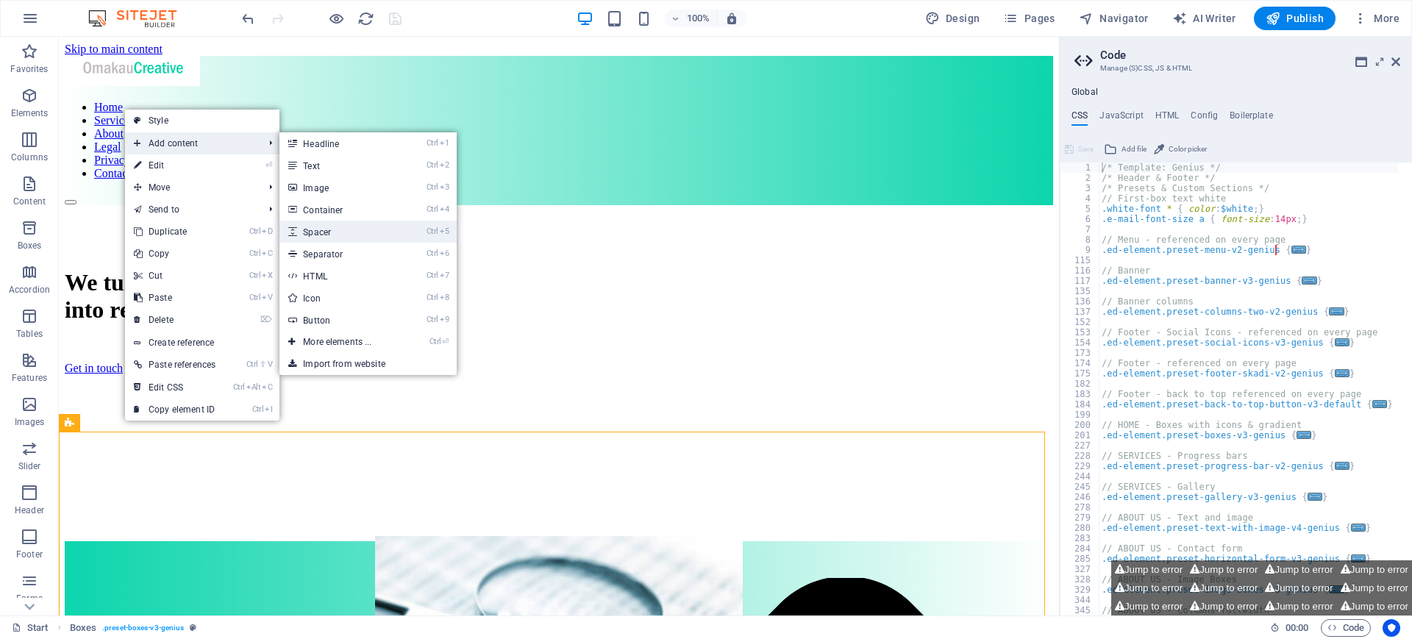
click at [343, 231] on link "Ctrl 5 Spacer" at bounding box center [339, 232] width 121 height 22
select select "px"
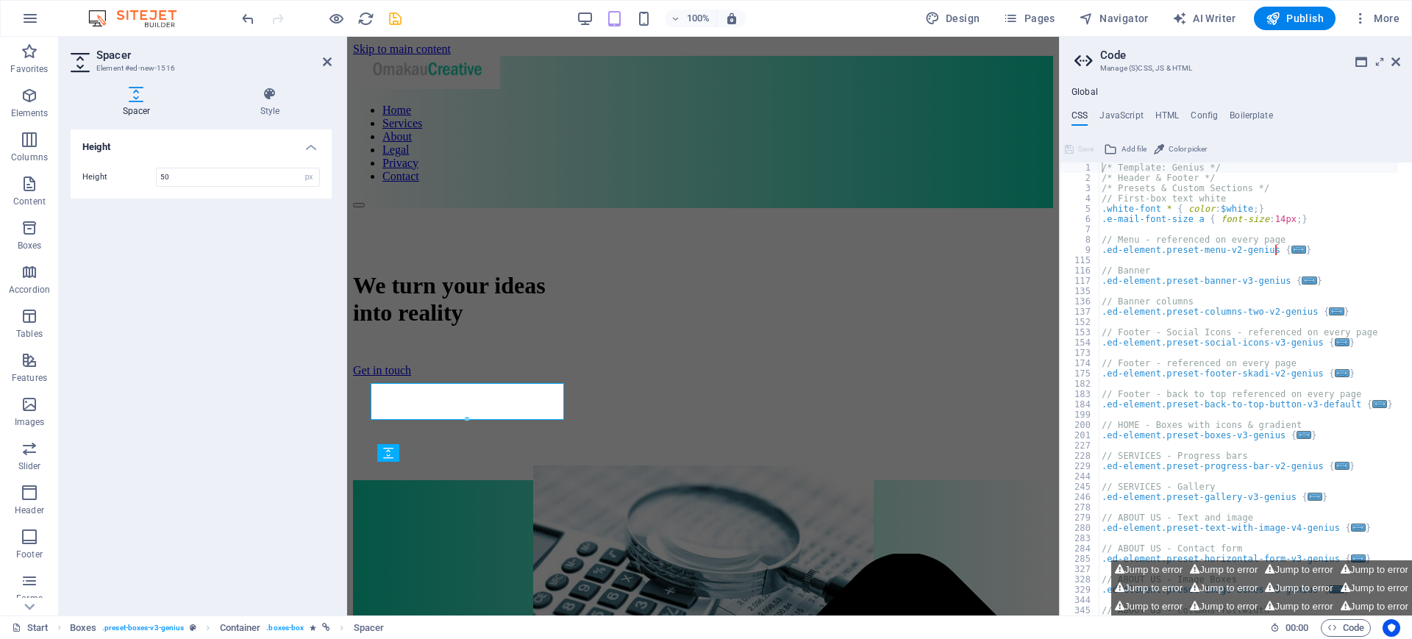
click at [284, 288] on div "Height Height 50 px rem vh vw" at bounding box center [201, 366] width 261 height 474
click at [326, 60] on icon at bounding box center [327, 62] width 9 height 12
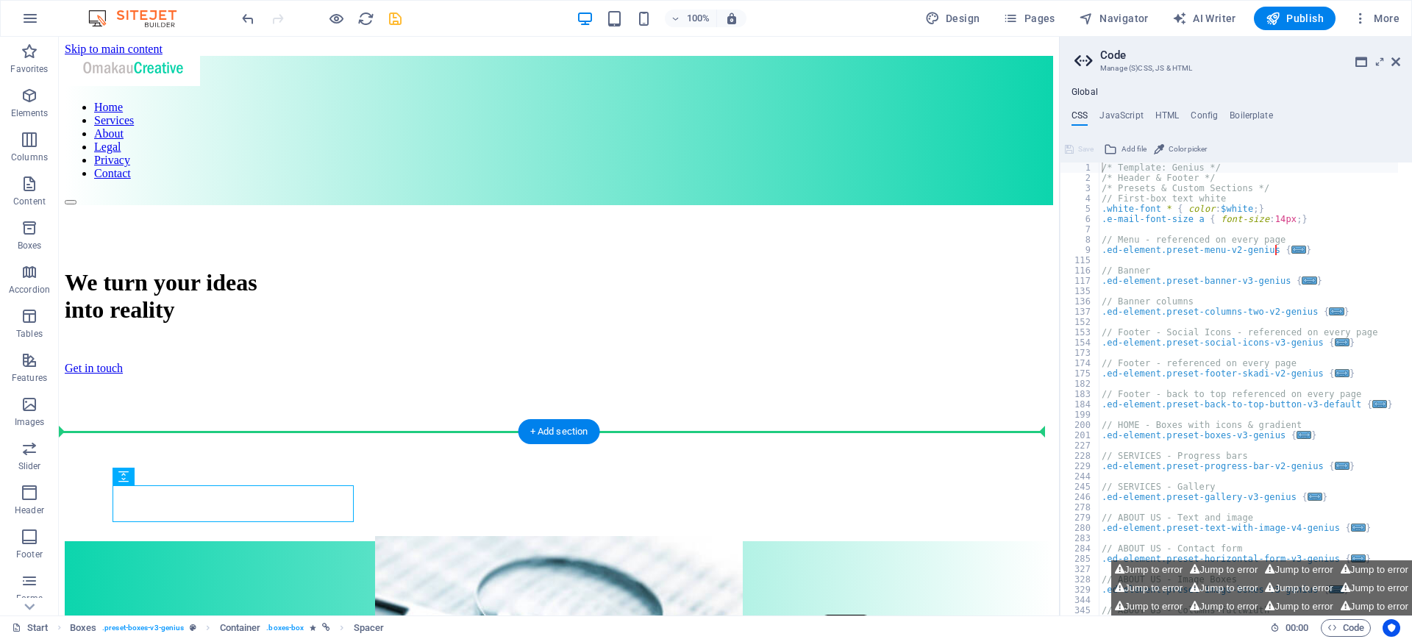
drag, startPoint x: 201, startPoint y: 518, endPoint x: 126, endPoint y: 435, distance: 110.9
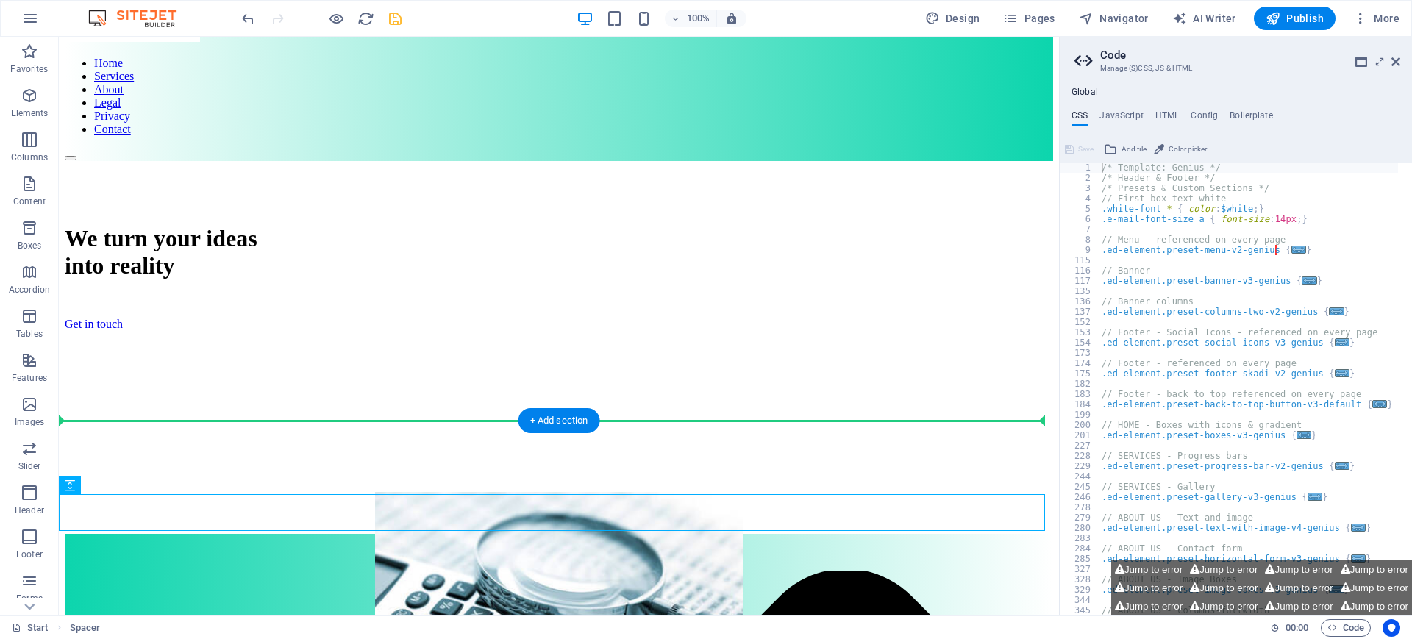
scroll to position [48, 0]
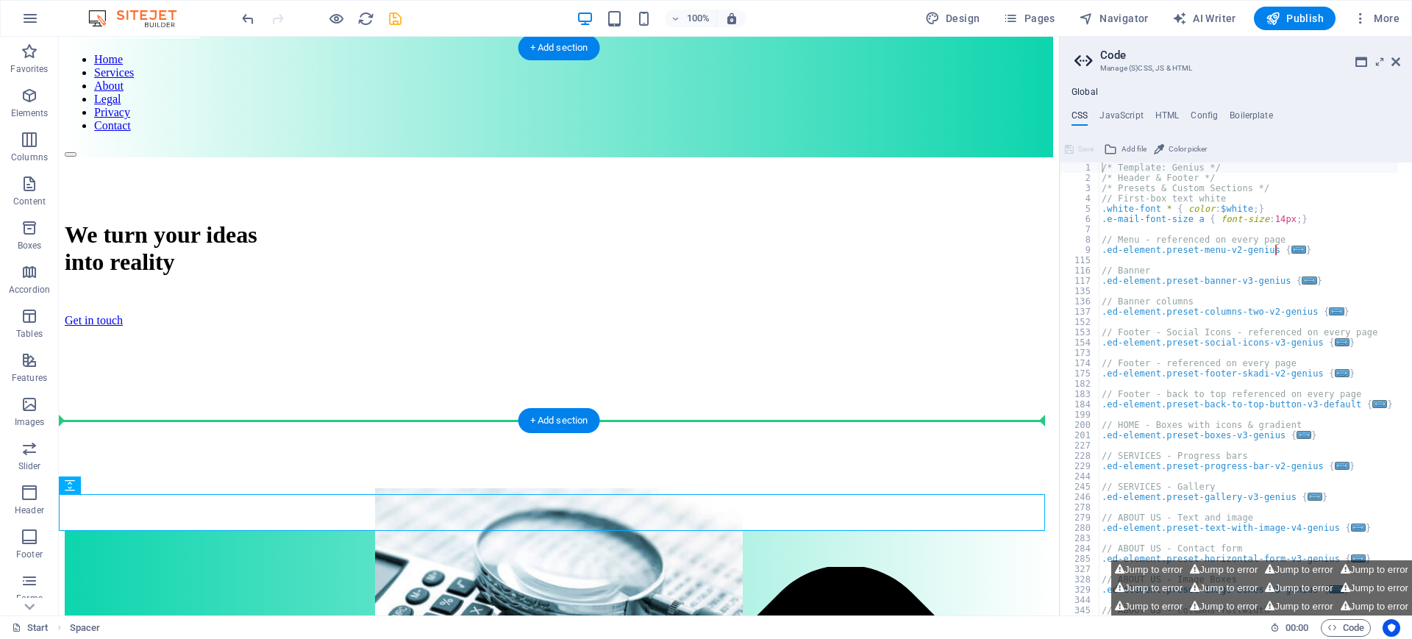
drag, startPoint x: 129, startPoint y: 575, endPoint x: 70, endPoint y: 385, distance: 198.8
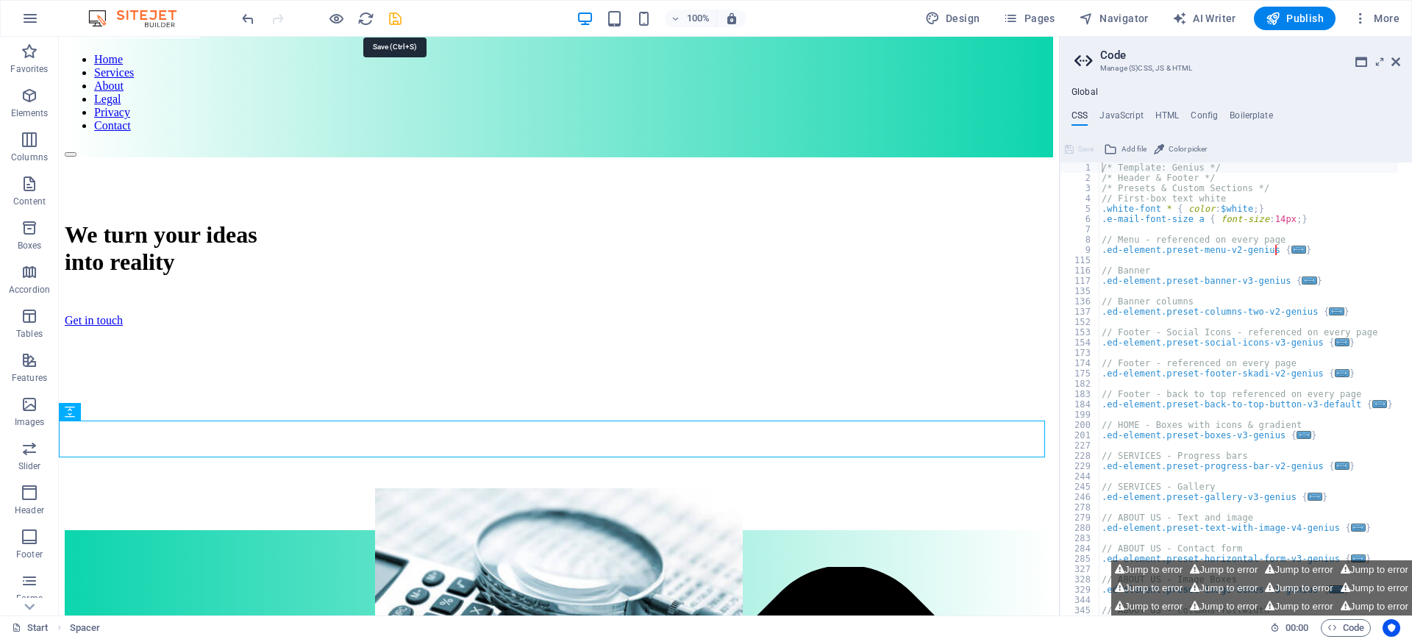
click at [396, 20] on icon "save" at bounding box center [395, 18] width 17 height 17
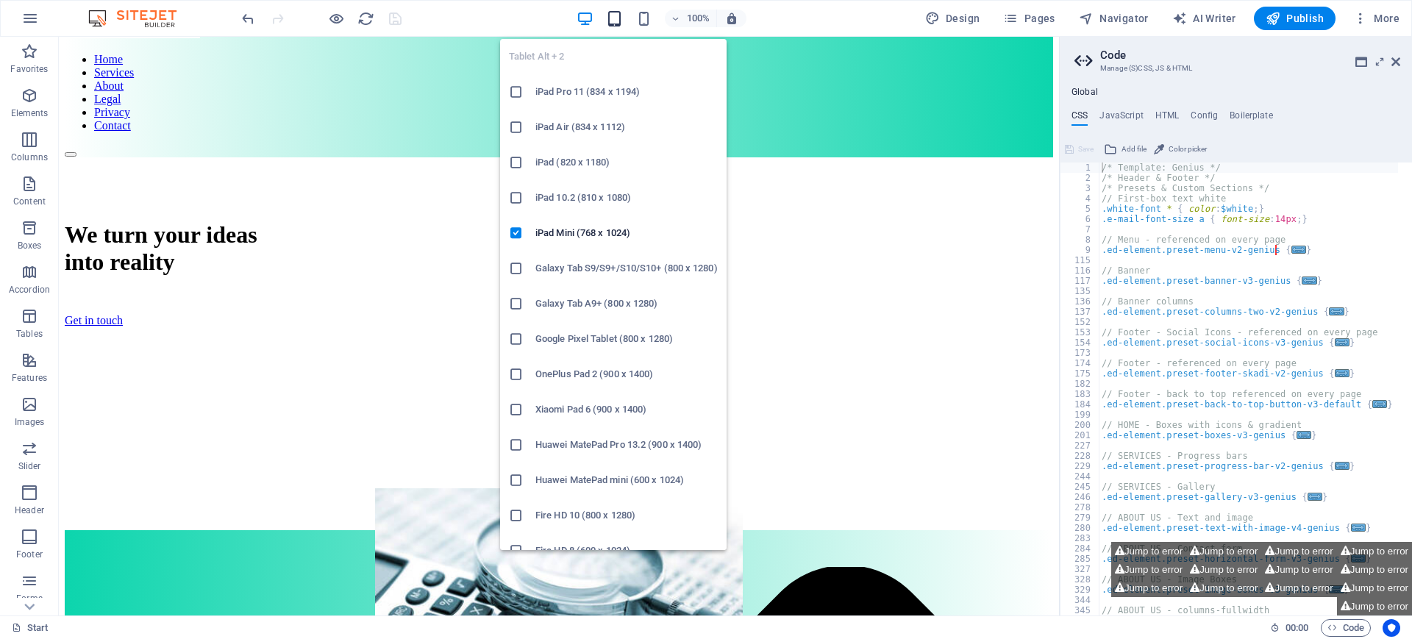
click at [620, 20] on icon "button" at bounding box center [614, 18] width 17 height 17
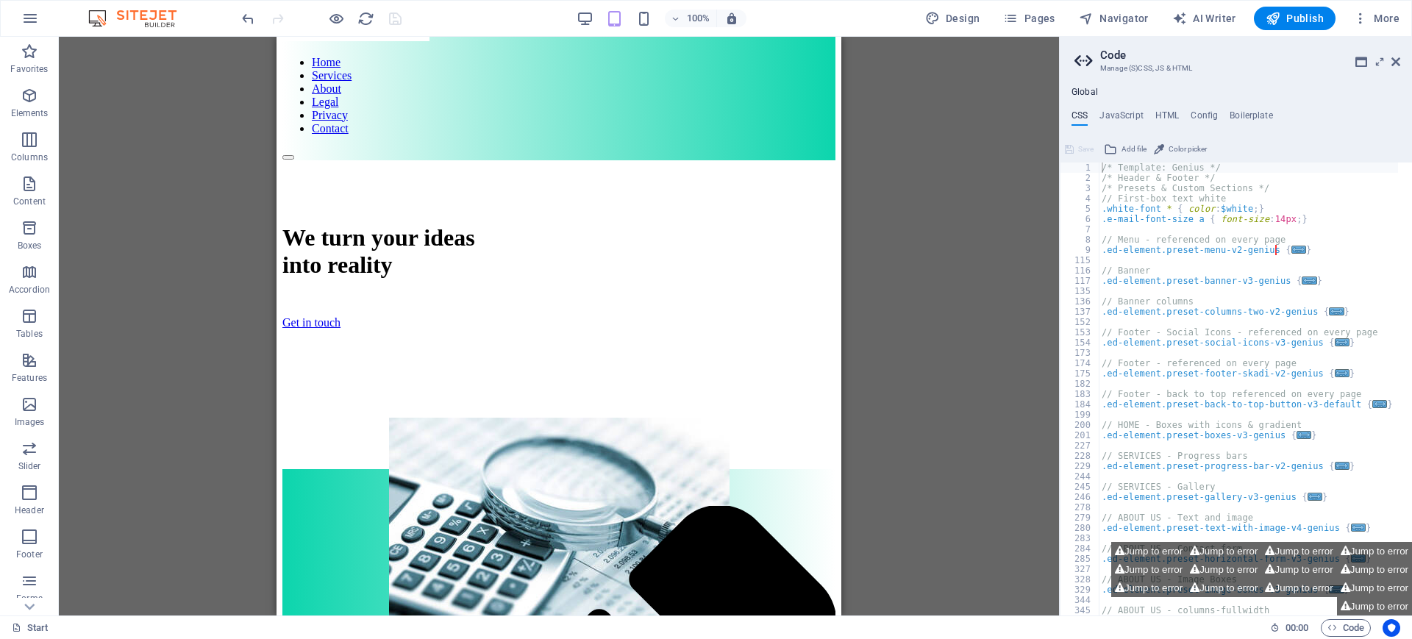
scroll to position [0, 0]
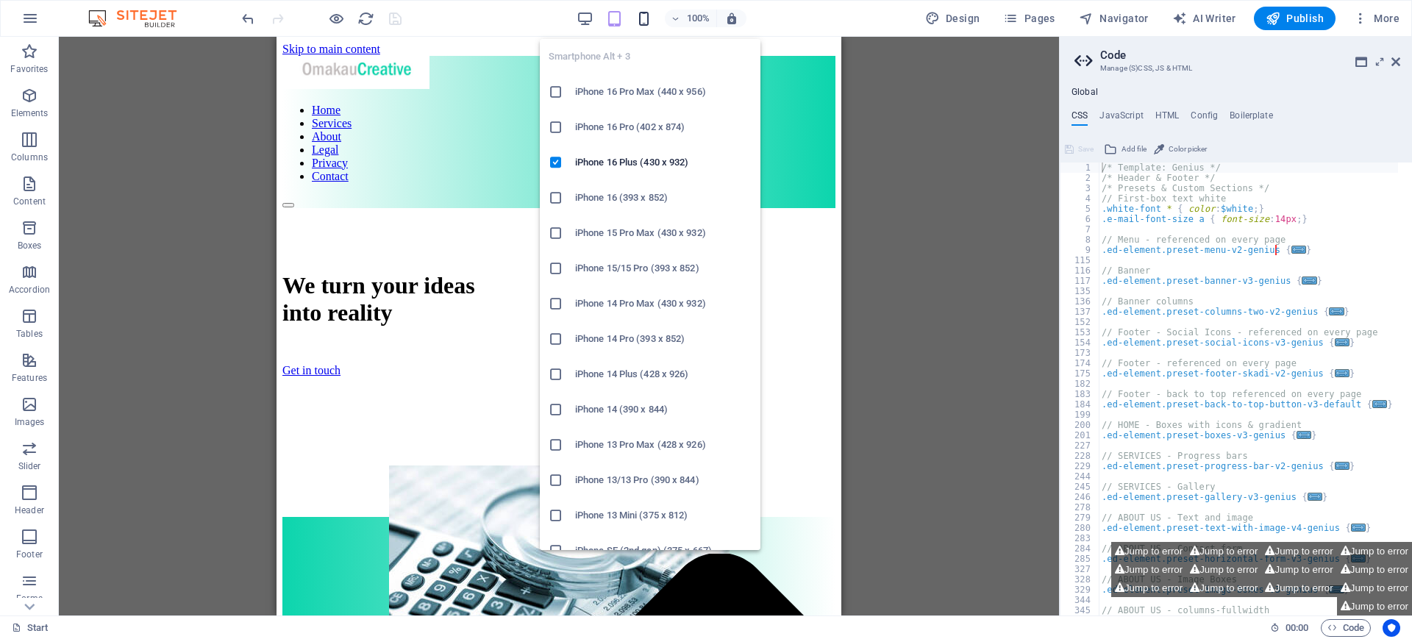
click at [645, 24] on icon "button" at bounding box center [643, 18] width 17 height 17
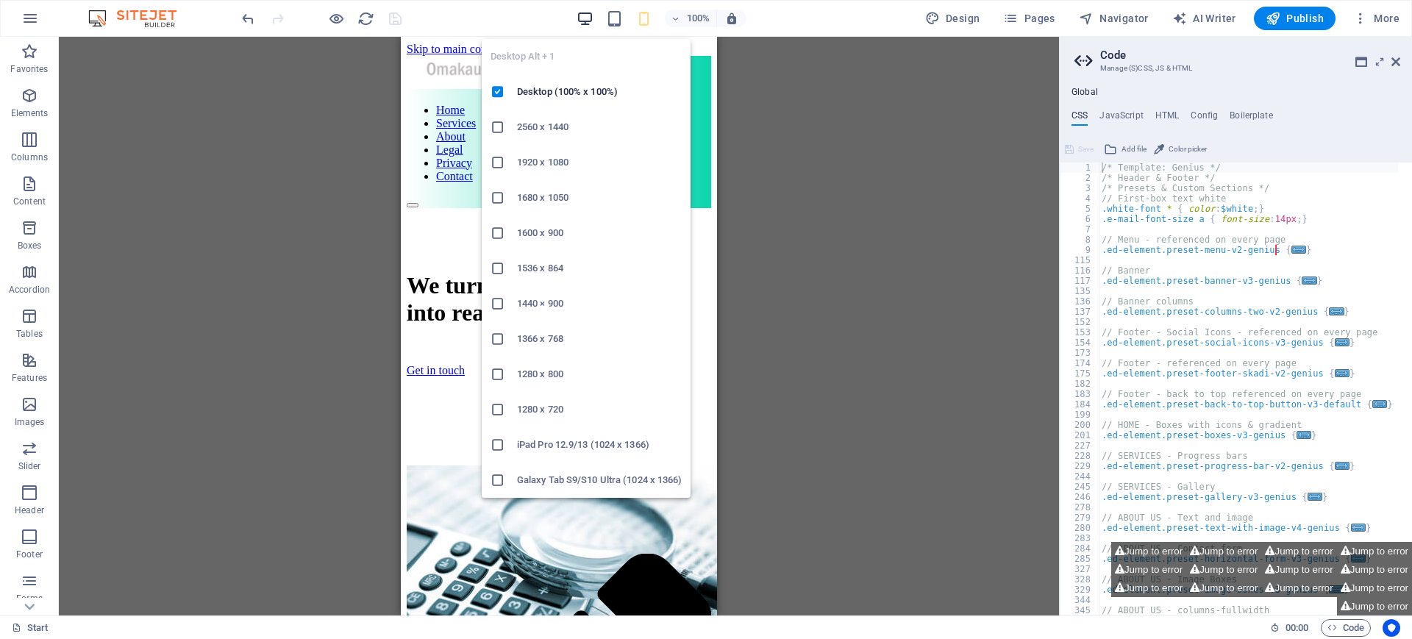
click at [586, 15] on icon "button" at bounding box center [584, 18] width 17 height 17
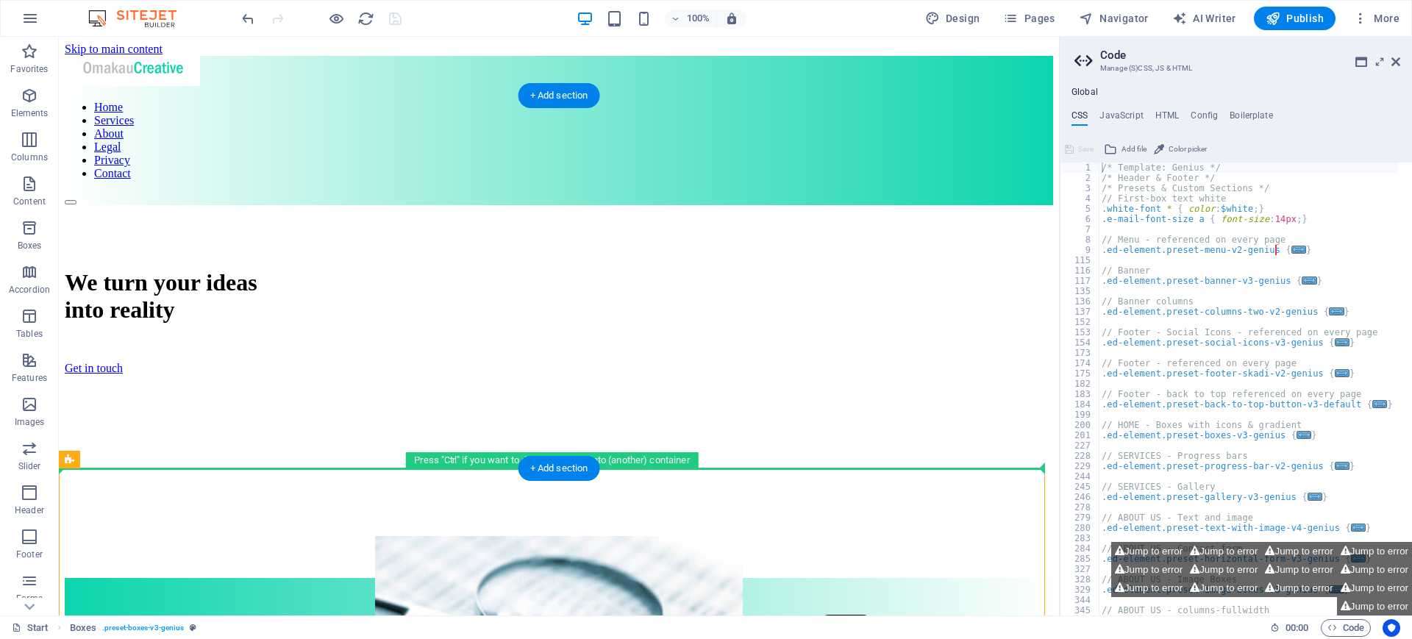
drag, startPoint x: 212, startPoint y: 548, endPoint x: 113, endPoint y: 457, distance: 134.3
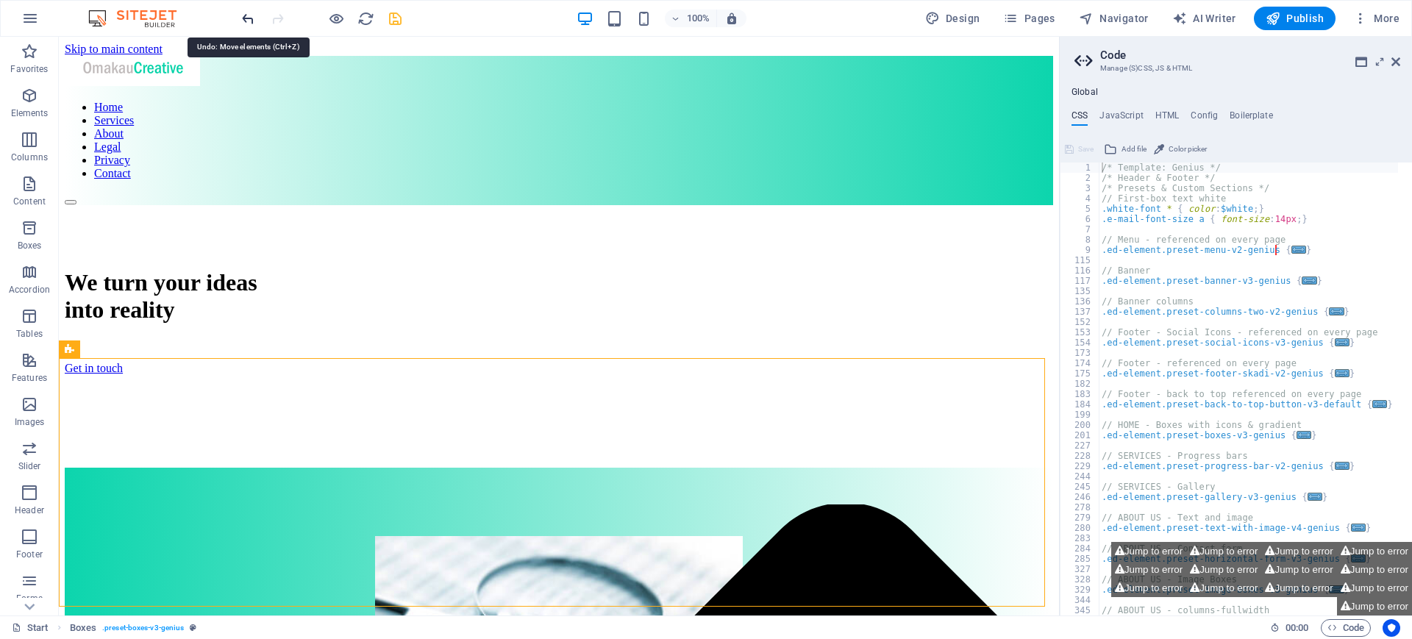
click at [250, 18] on icon "undo" at bounding box center [248, 18] width 17 height 17
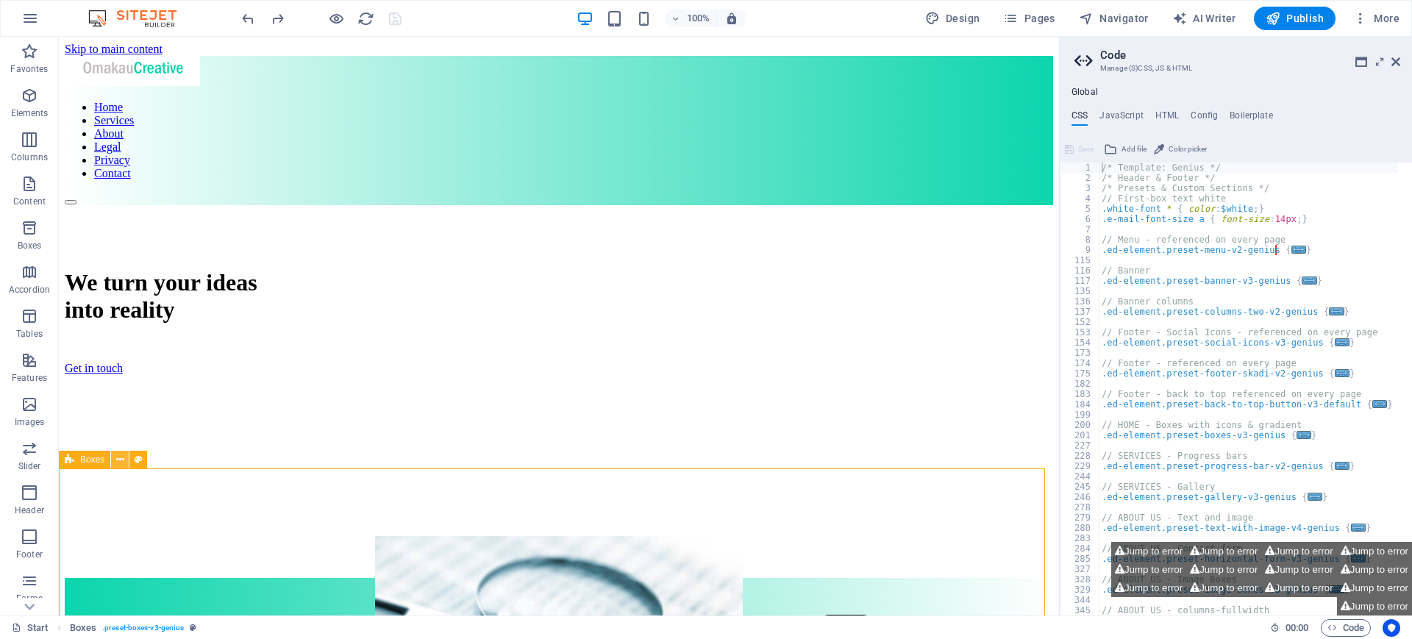
drag, startPoint x: 121, startPoint y: 461, endPoint x: 118, endPoint y: 451, distance: 10.9
click at [118, 452] on icon at bounding box center [120, 459] width 8 height 15
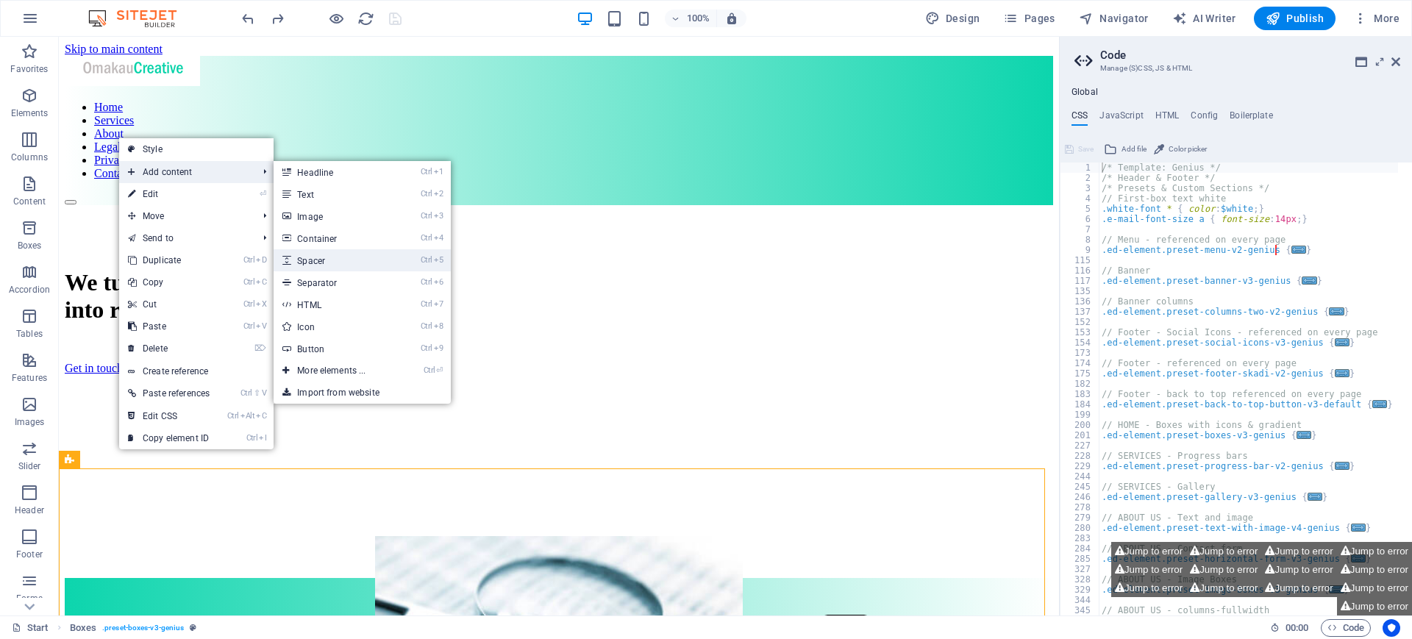
click at [354, 262] on link "Ctrl 5 Spacer" at bounding box center [333, 260] width 121 height 22
select select "px"
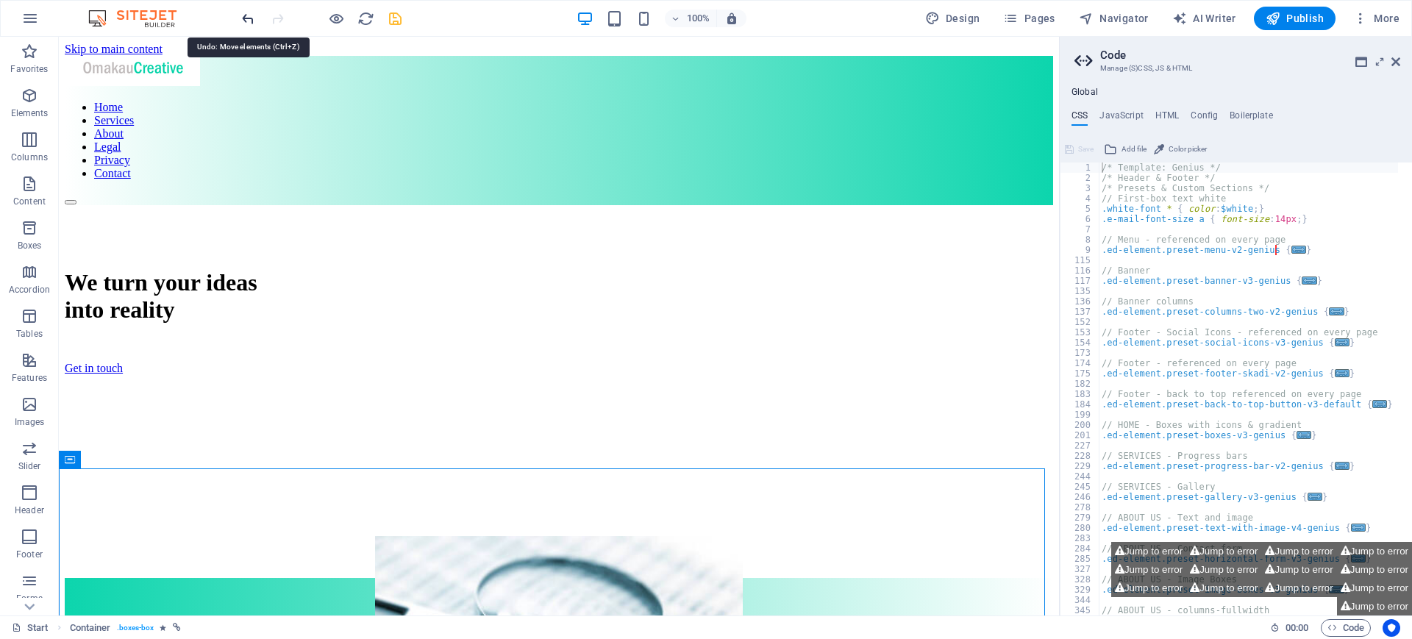
click at [250, 15] on icon "undo" at bounding box center [248, 18] width 17 height 17
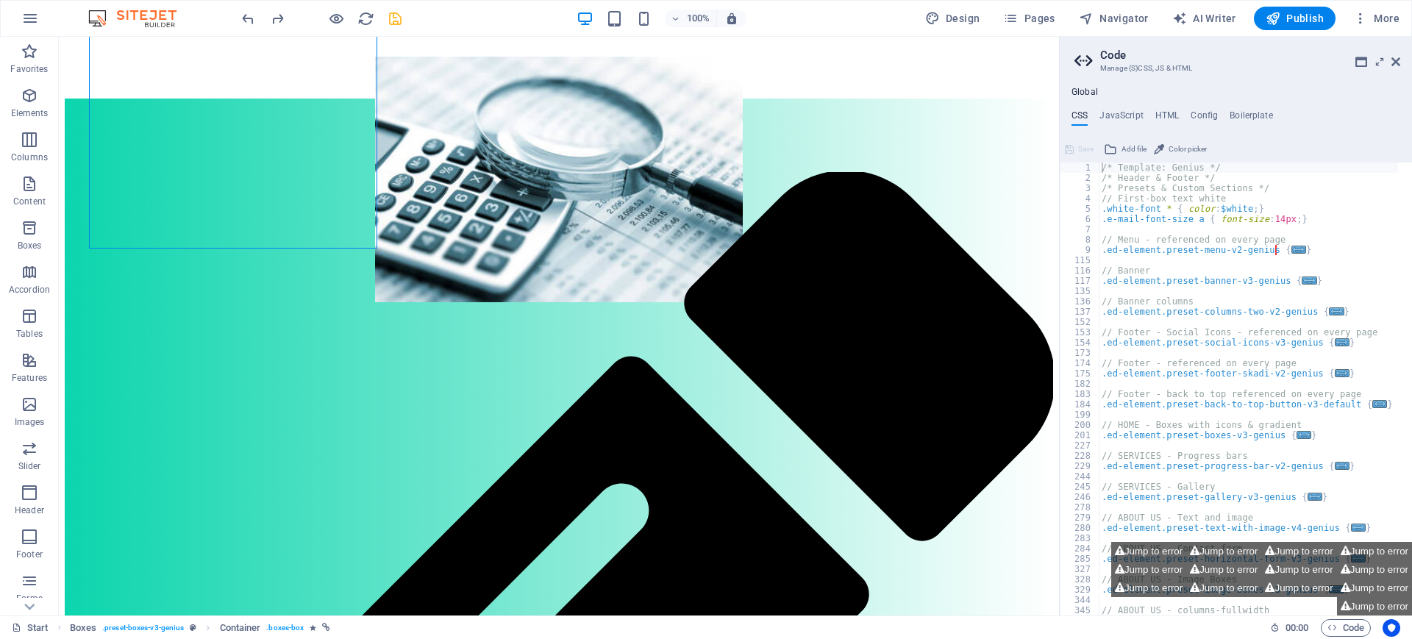
scroll to position [480, 0]
drag, startPoint x: 1053, startPoint y: 103, endPoint x: 1133, endPoint y: 213, distance: 136.3
click at [176, 71] on icon at bounding box center [178, 69] width 8 height 15
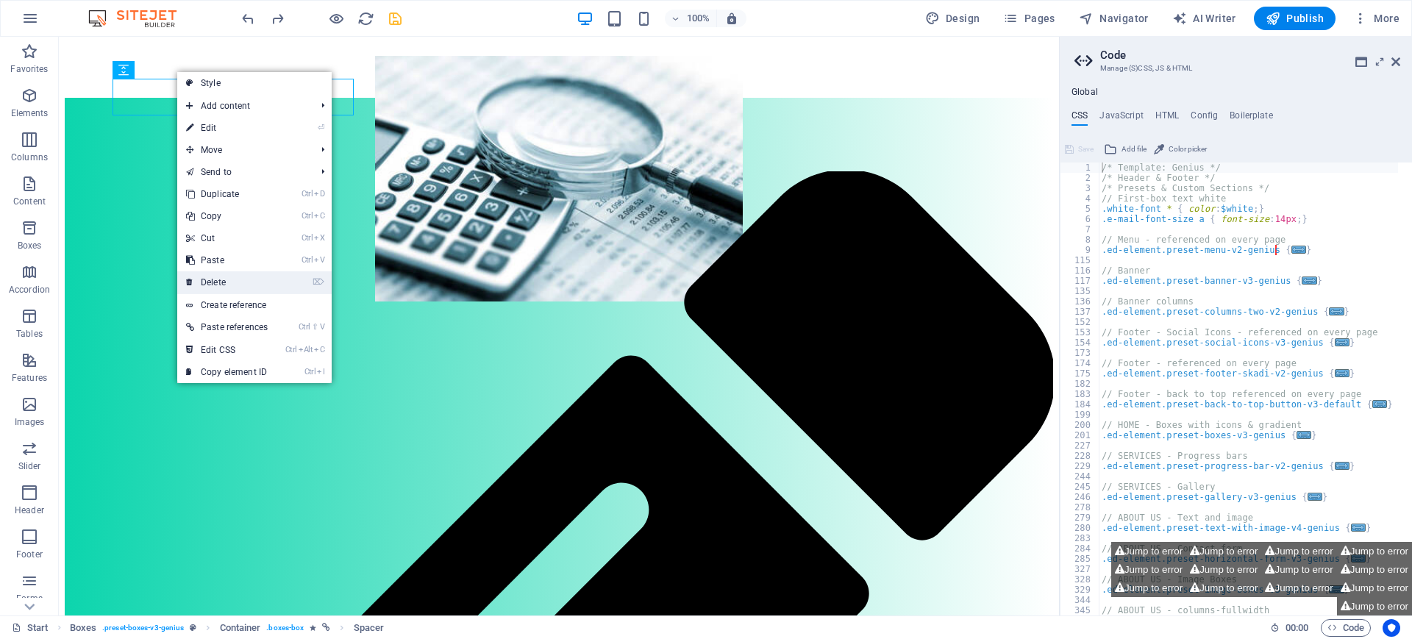
click at [219, 282] on link "⌦ Delete" at bounding box center [226, 282] width 99 height 22
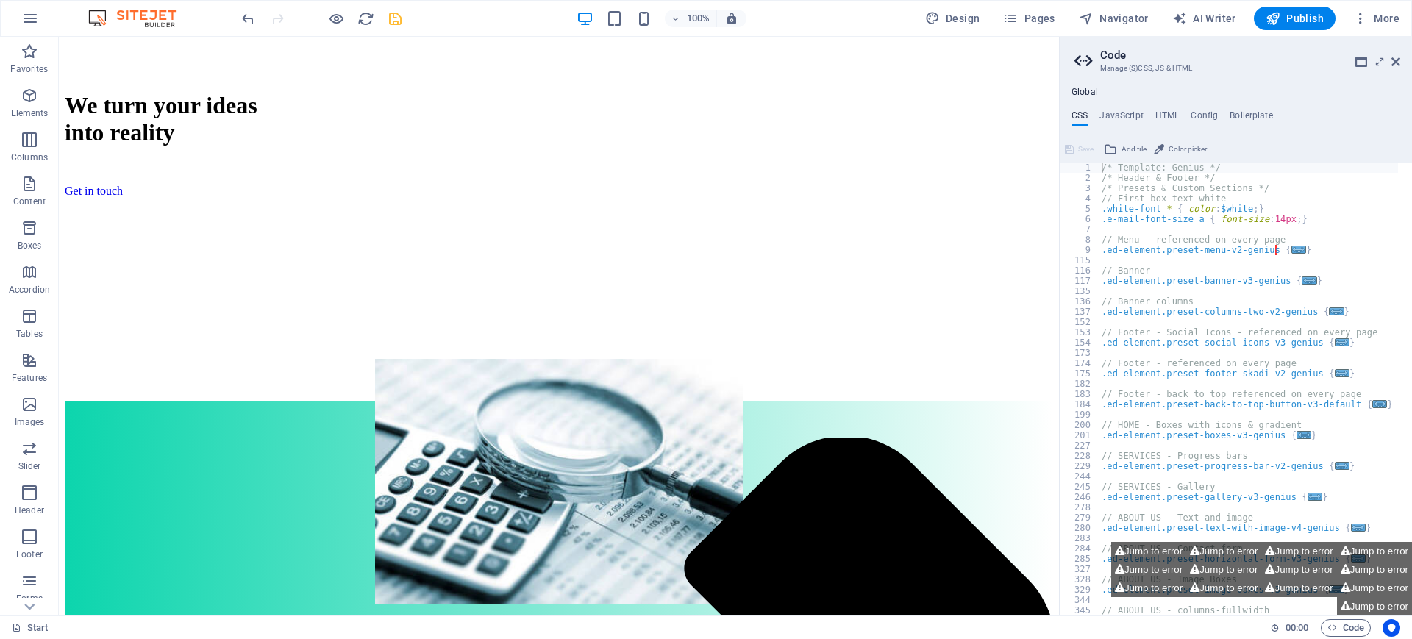
scroll to position [0, 0]
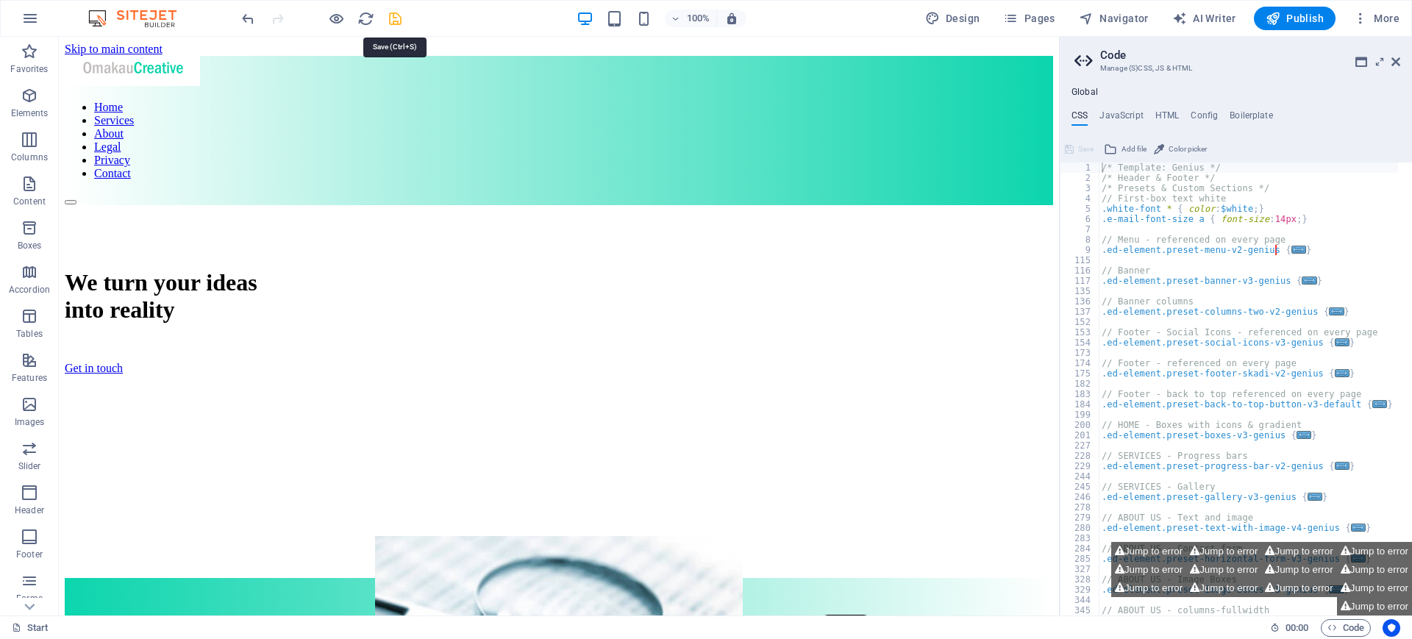
click at [394, 18] on icon "save" at bounding box center [395, 18] width 17 height 17
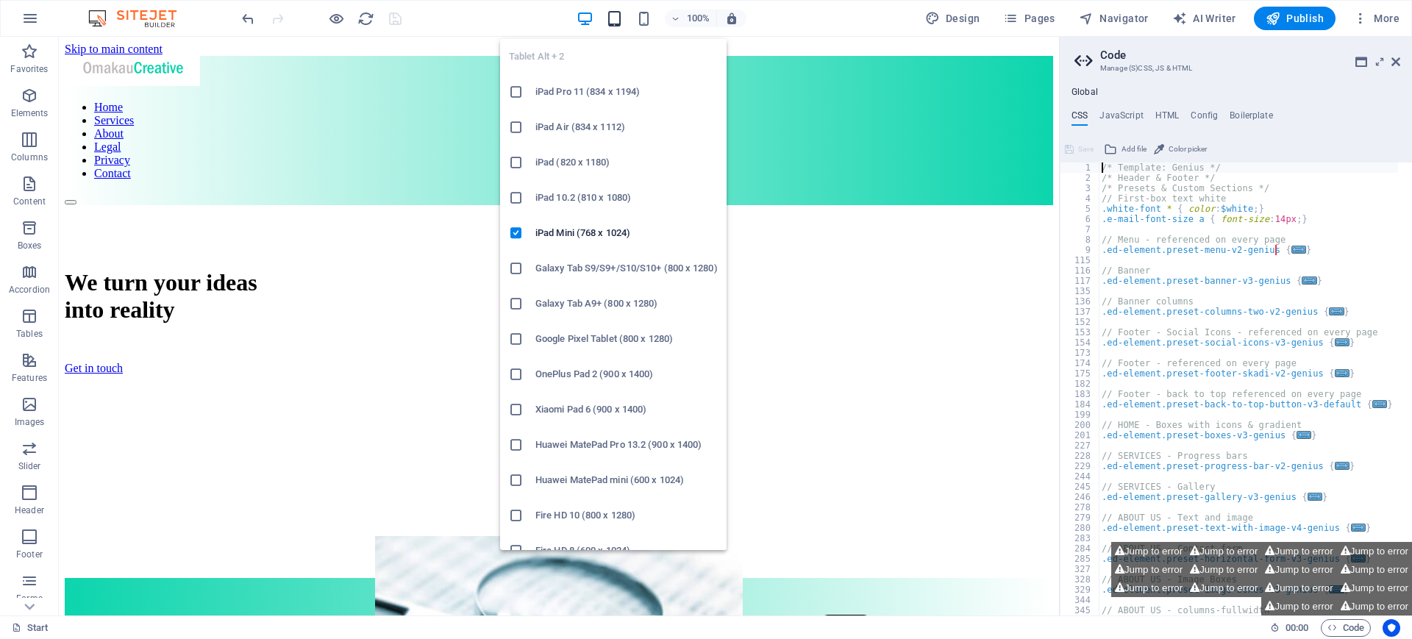
click at [621, 16] on icon "button" at bounding box center [614, 18] width 17 height 17
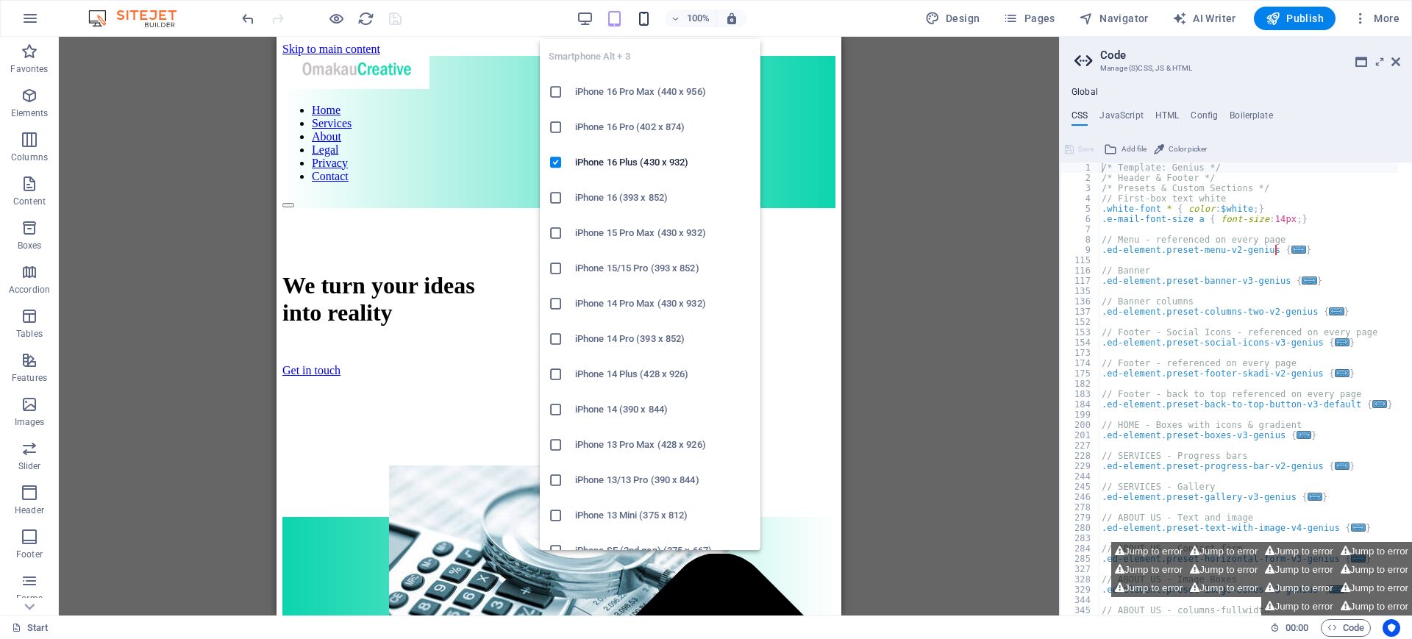
click at [647, 19] on icon "button" at bounding box center [643, 18] width 17 height 17
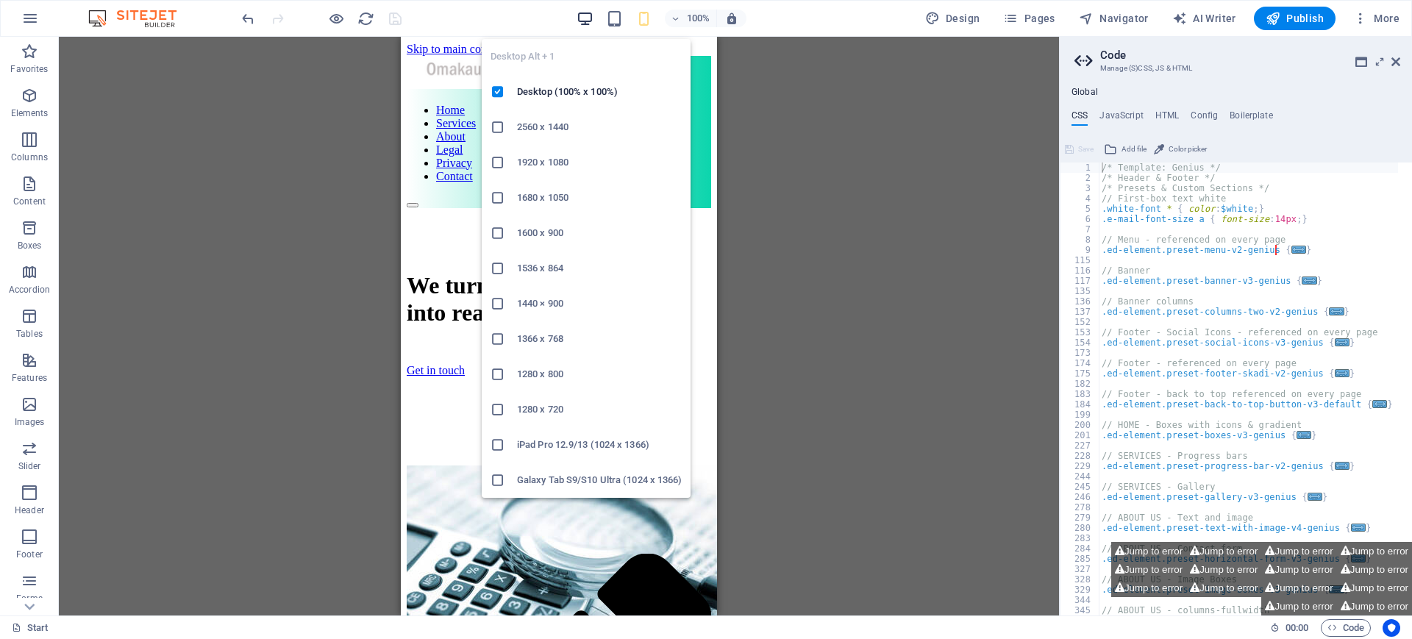
click at [587, 11] on icon "button" at bounding box center [584, 18] width 17 height 17
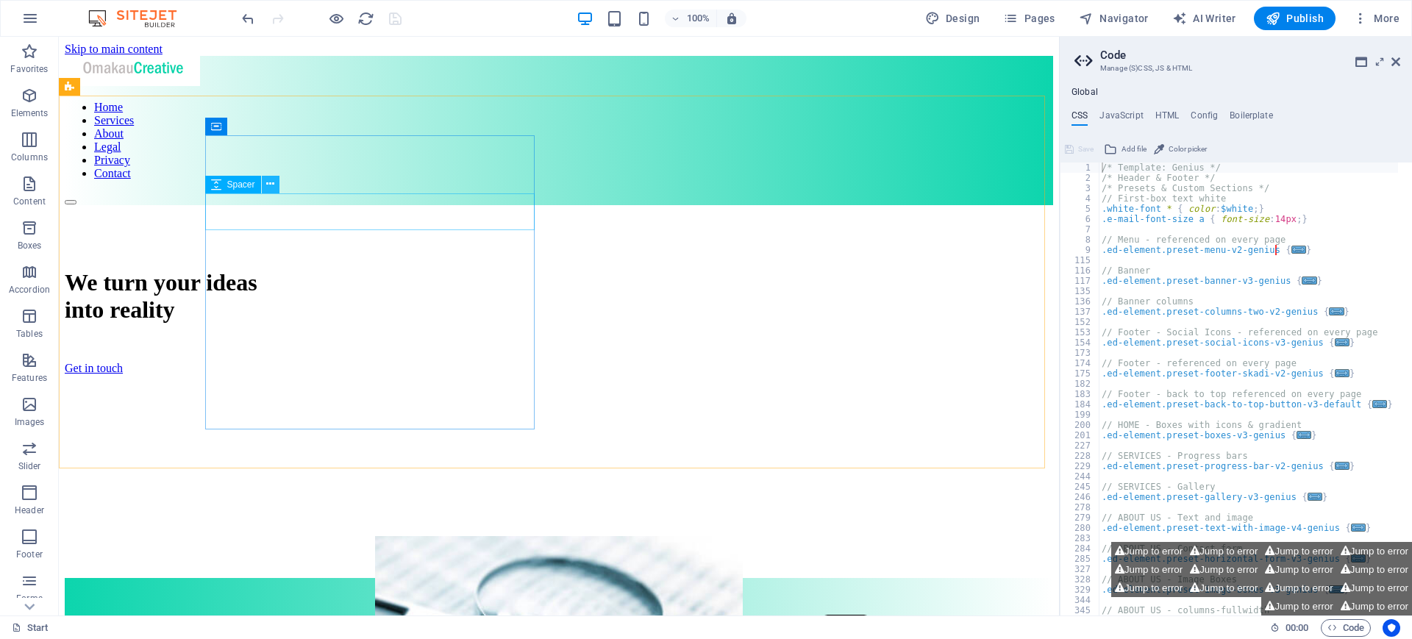
click at [270, 179] on icon at bounding box center [270, 183] width 8 height 15
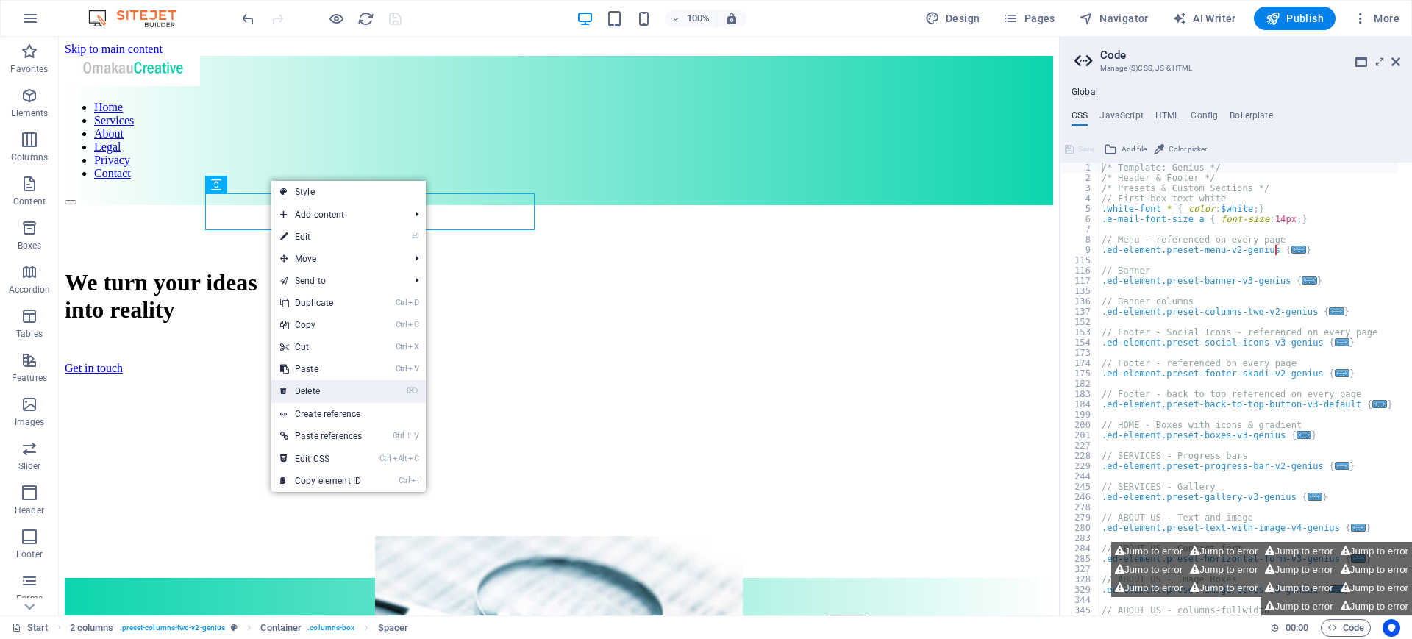
click at [315, 387] on link "⌦ Delete" at bounding box center [320, 391] width 99 height 22
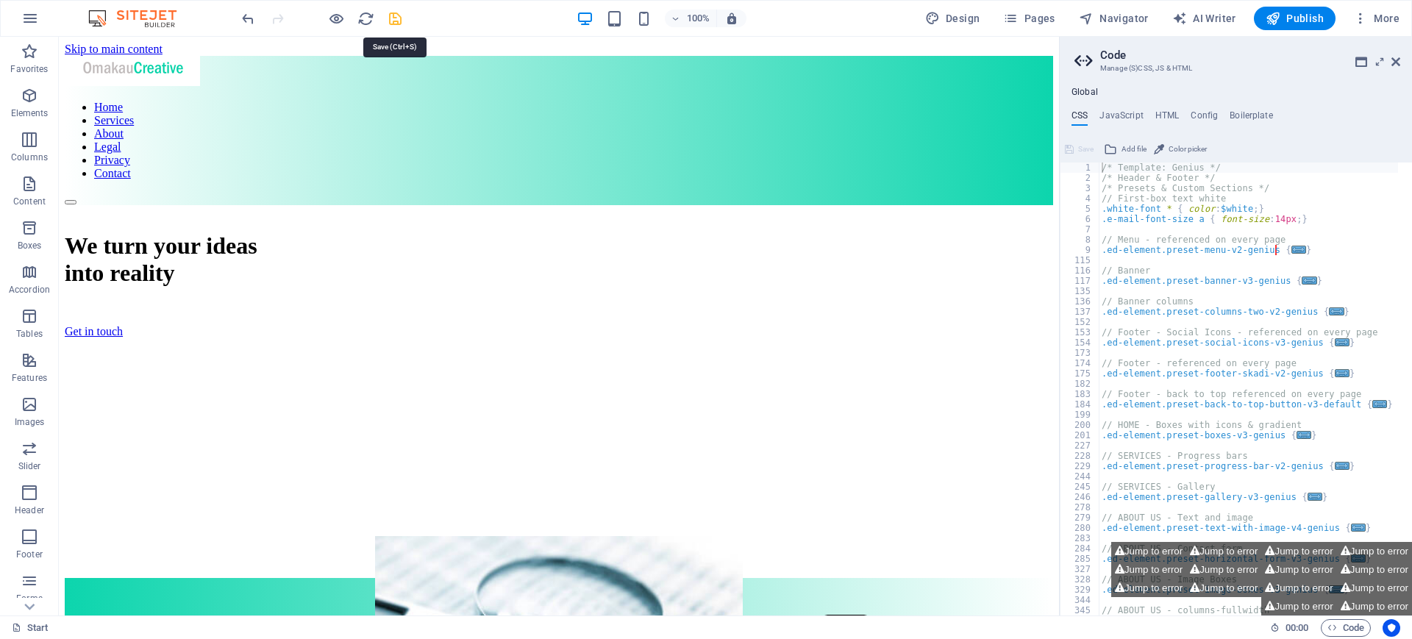
click at [394, 15] on icon "save" at bounding box center [395, 18] width 17 height 17
click at [1396, 61] on icon at bounding box center [1395, 62] width 9 height 12
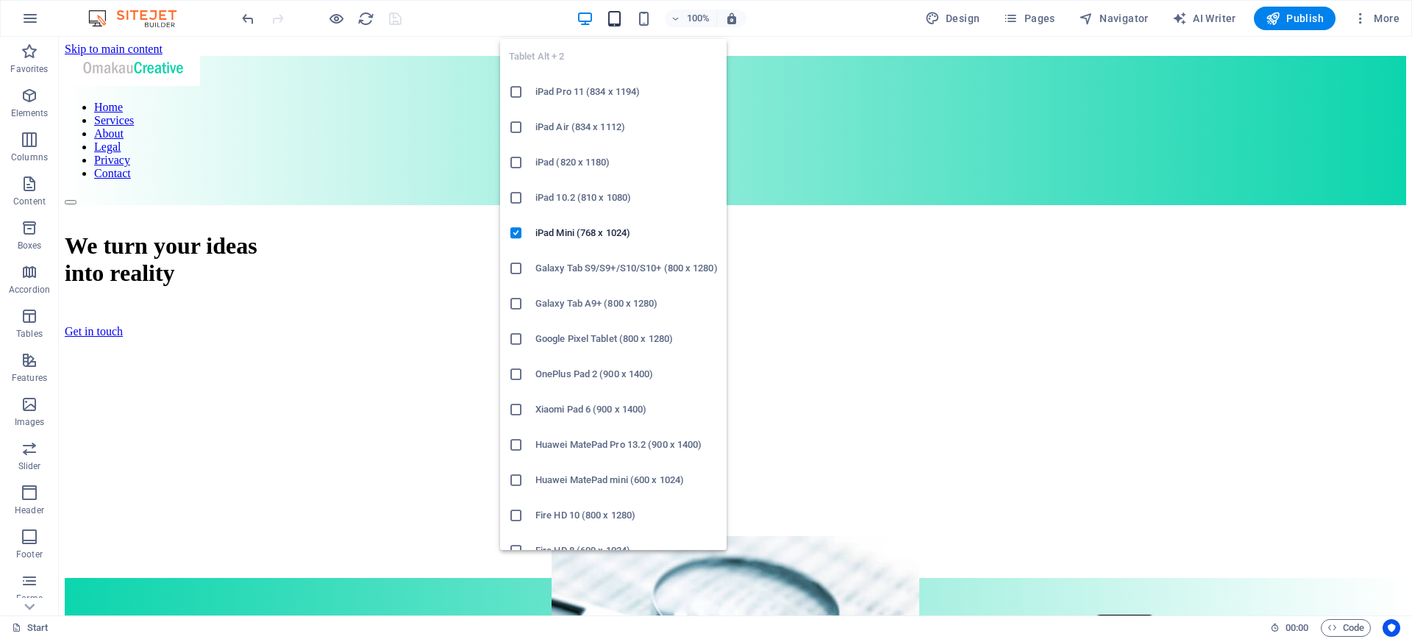
click at [612, 17] on icon "button" at bounding box center [614, 18] width 17 height 17
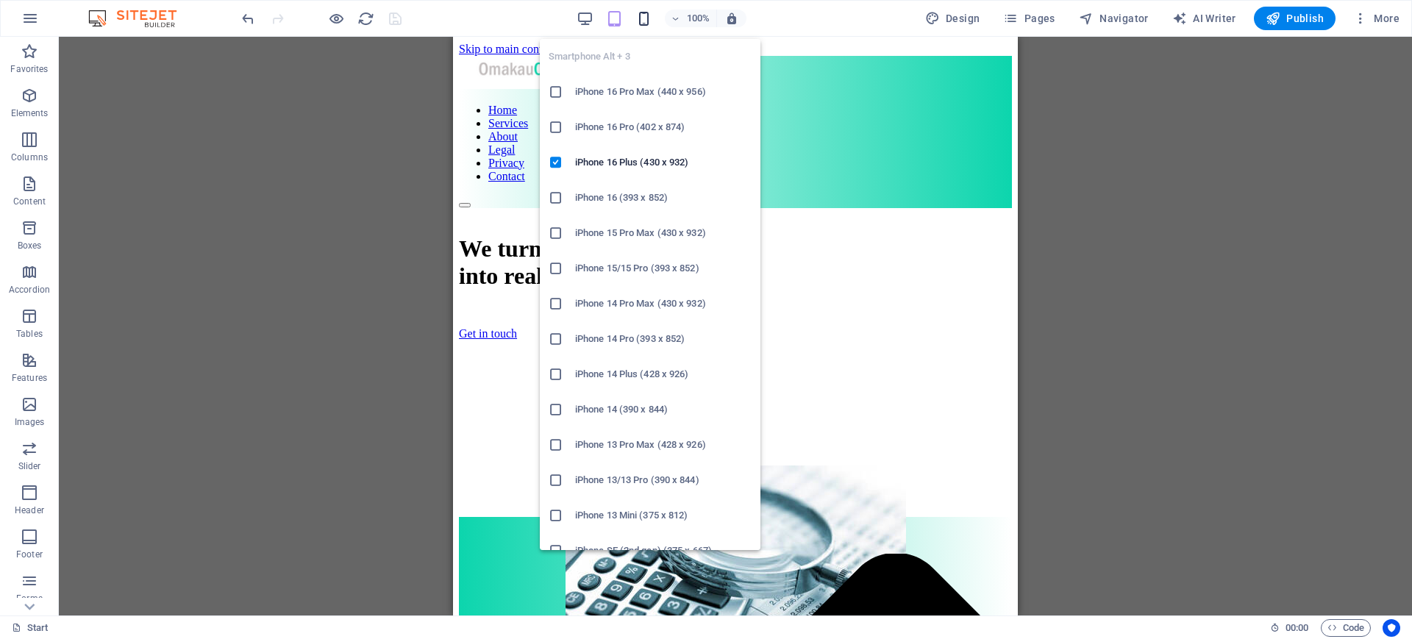
click at [639, 20] on icon "button" at bounding box center [643, 18] width 17 height 17
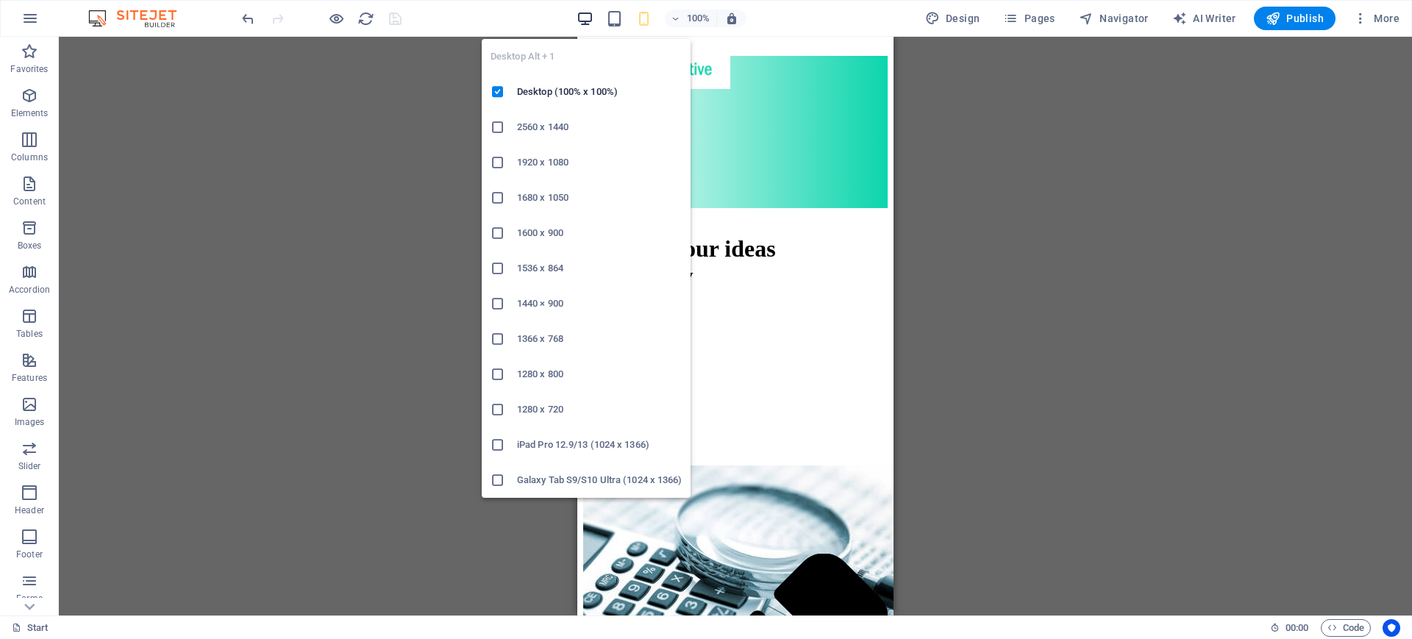
click at [587, 21] on icon "button" at bounding box center [584, 18] width 17 height 17
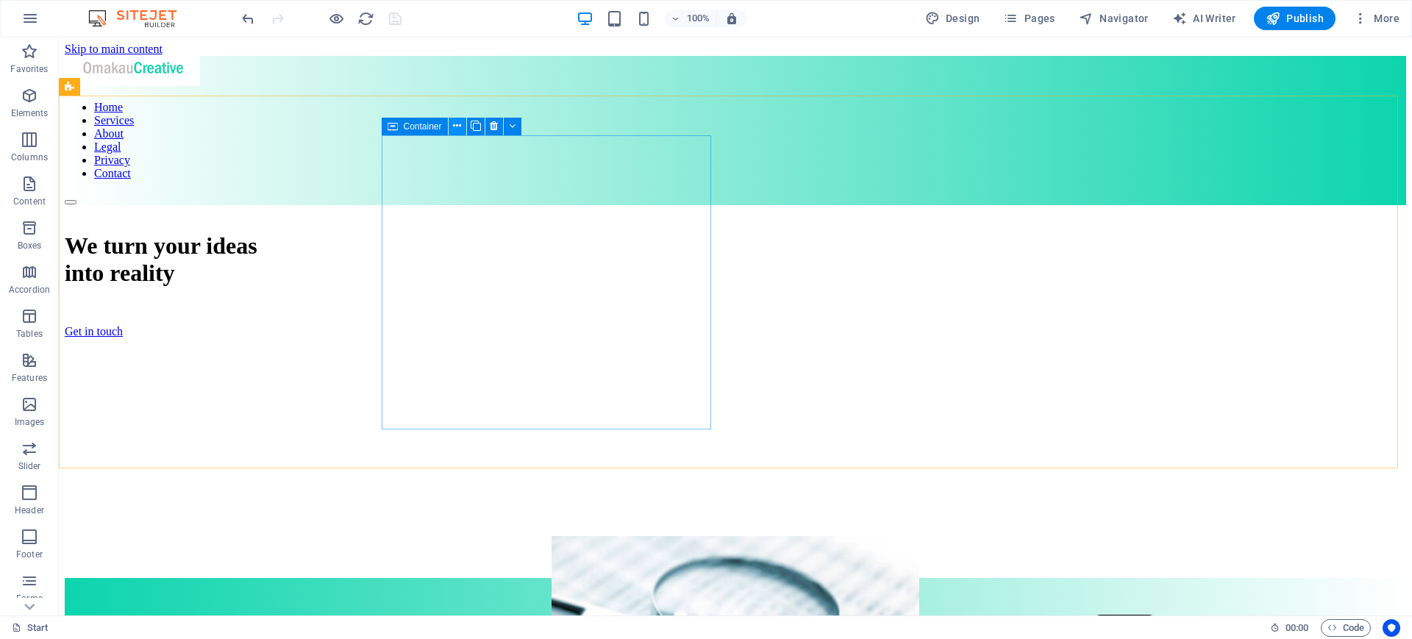
click at [459, 126] on icon at bounding box center [457, 125] width 8 height 15
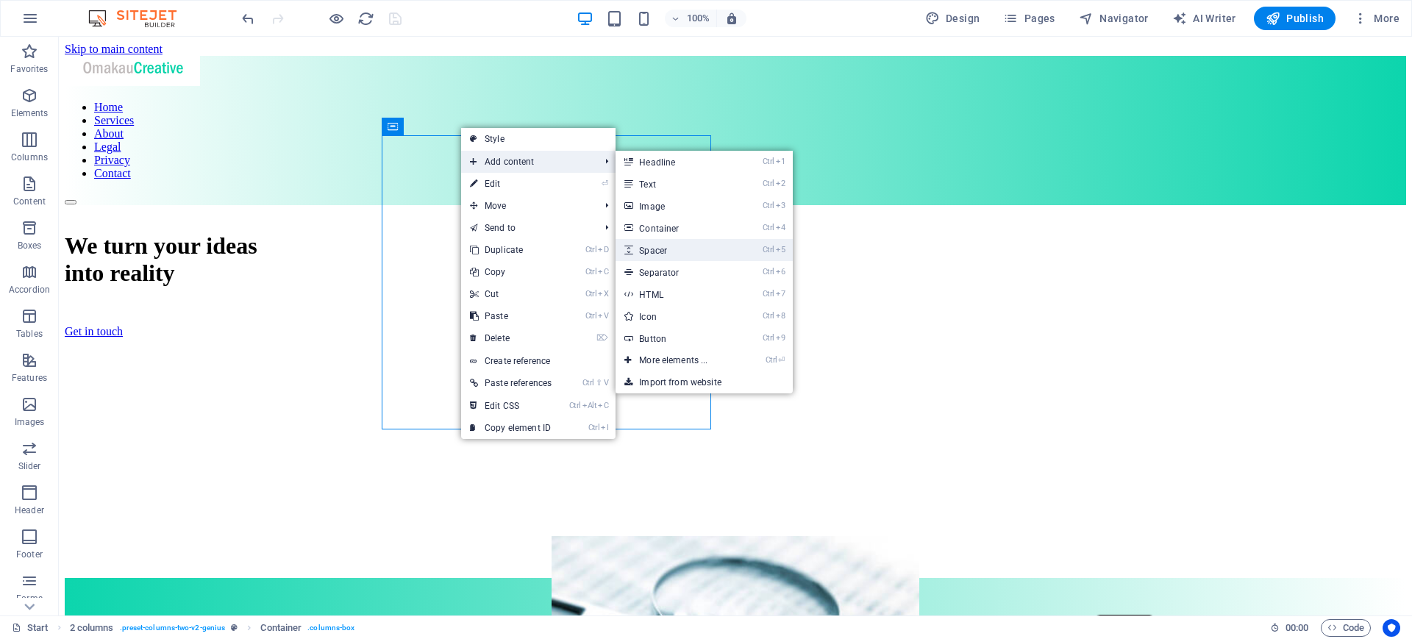
click at [685, 254] on link "Ctrl 5 Spacer" at bounding box center [675, 250] width 121 height 22
select select "px"
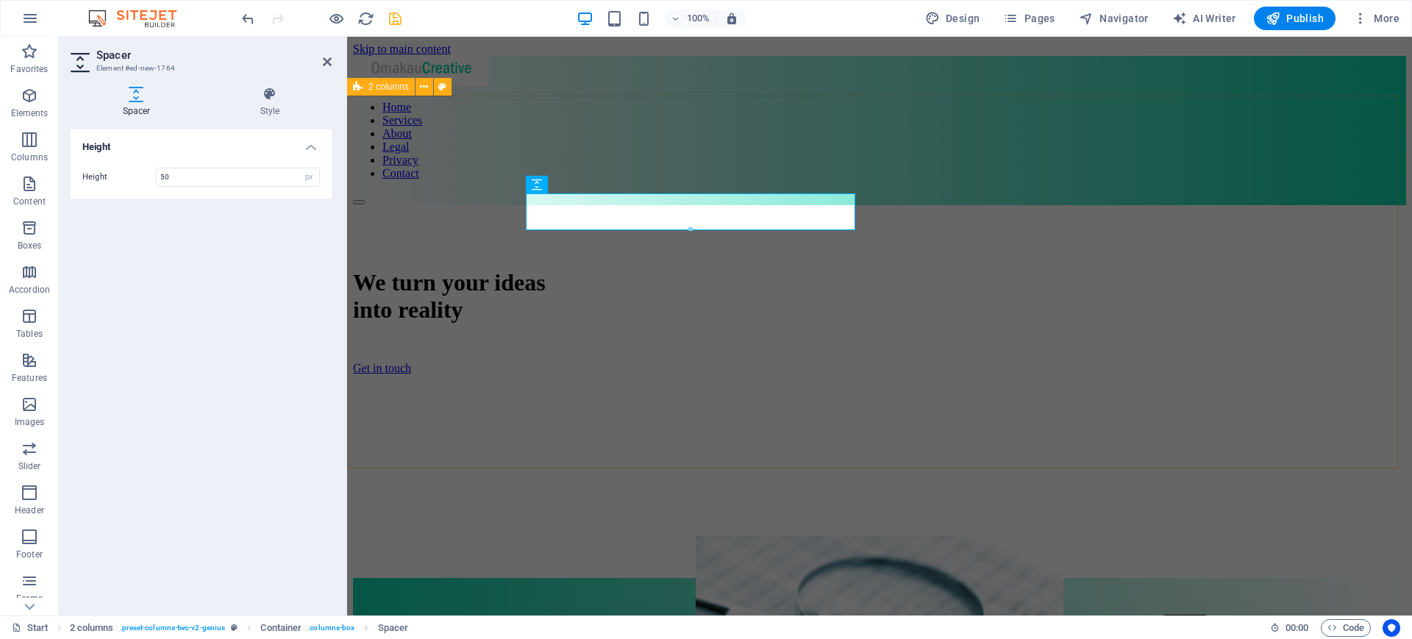
click at [382, 258] on div "We turn your ideas into reality Get in touch" at bounding box center [879, 391] width 1053 height 373
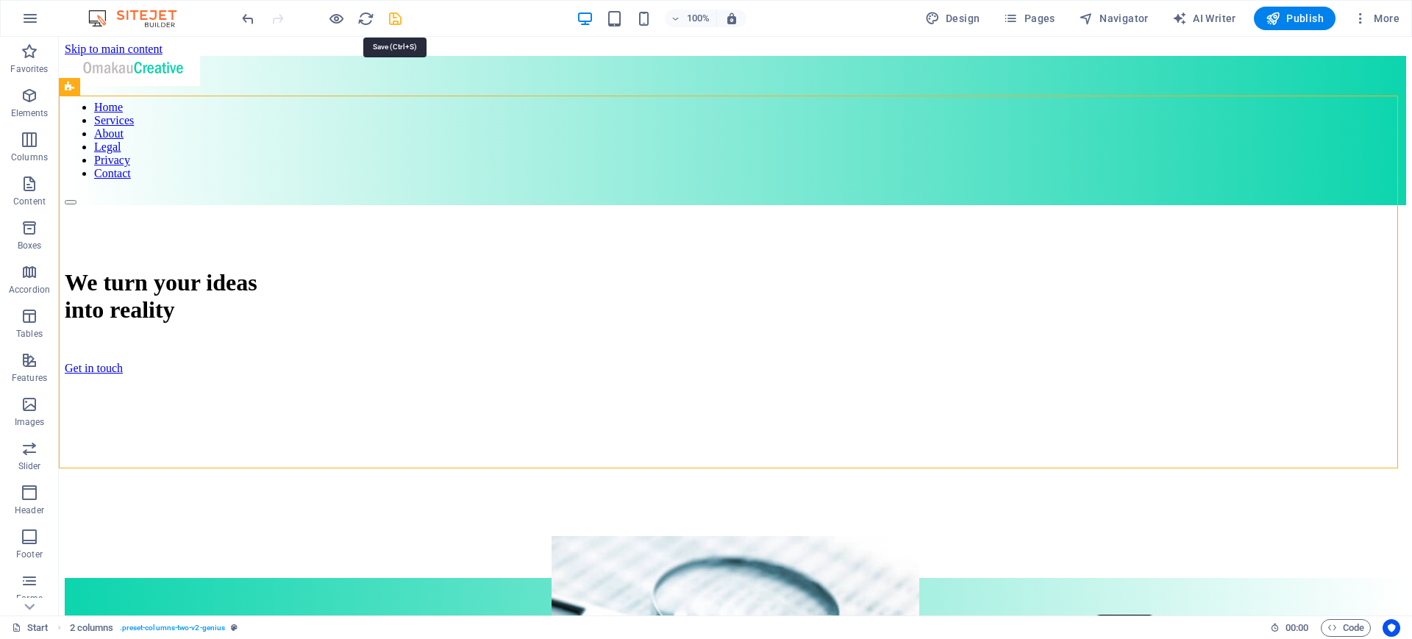
click at [395, 21] on icon "save" at bounding box center [395, 18] width 17 height 17
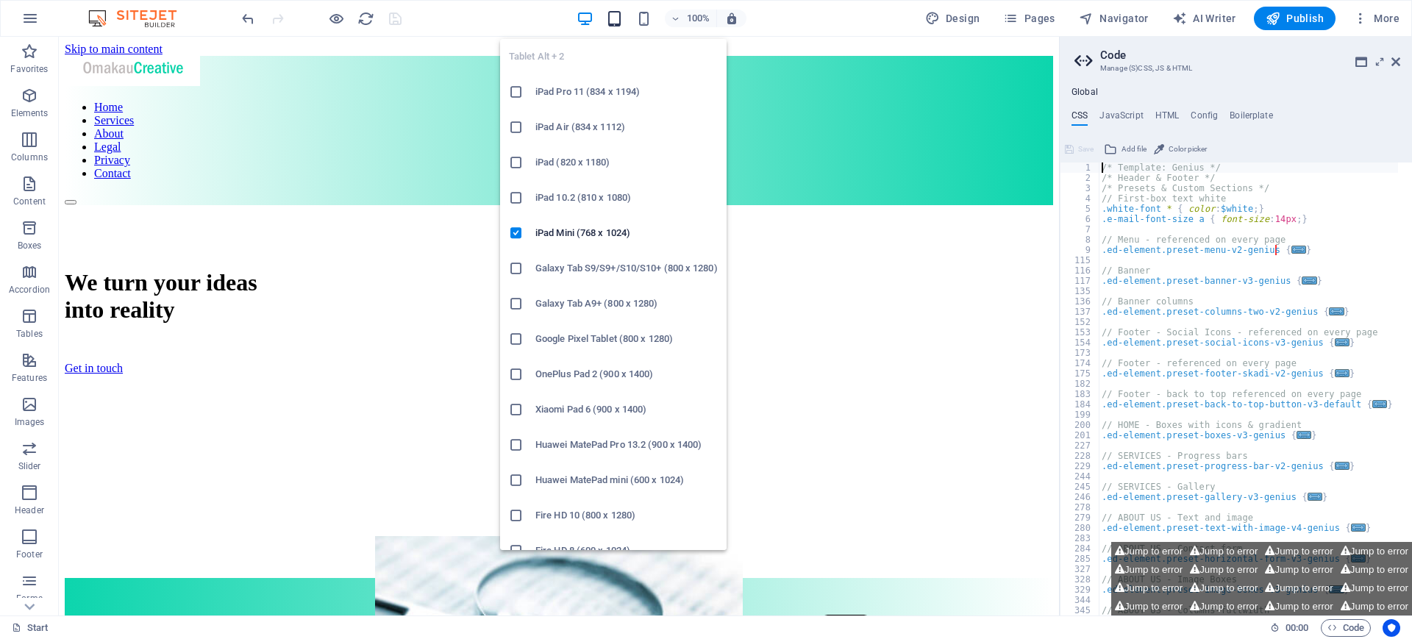
click at [618, 10] on icon "button" at bounding box center [614, 18] width 17 height 17
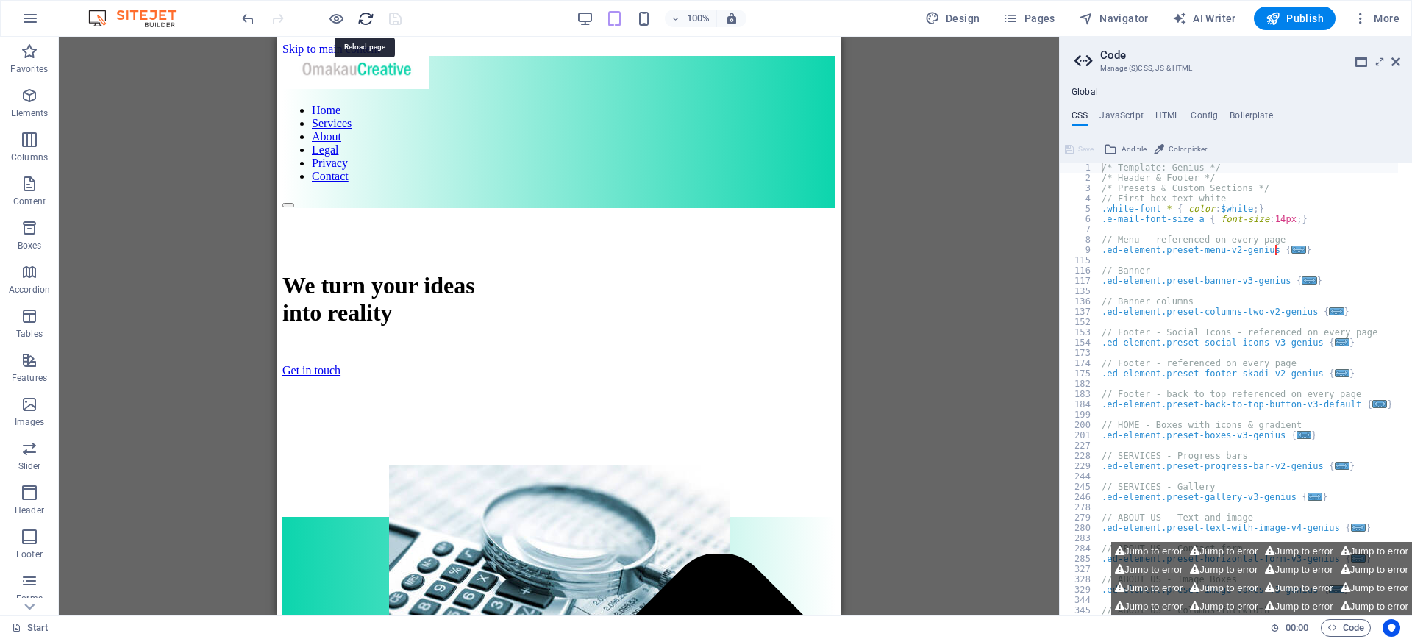
click at [360, 18] on icon "reload" at bounding box center [365, 18] width 17 height 17
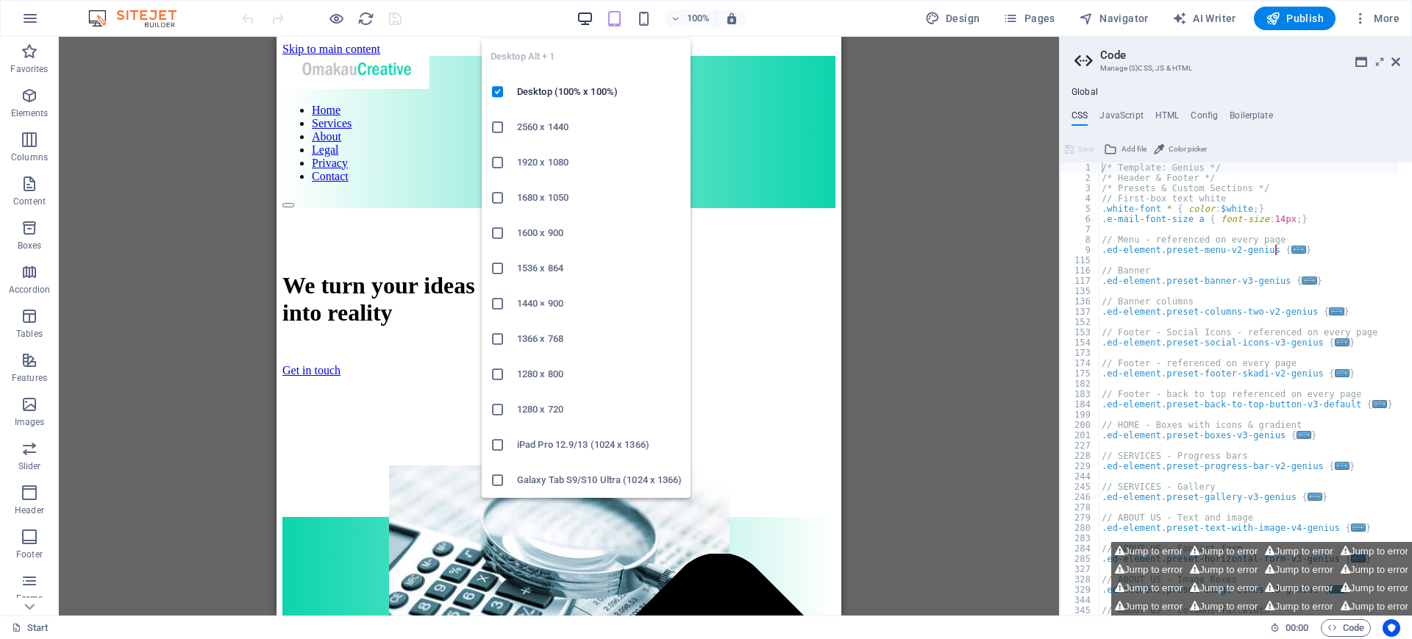
click at [581, 19] on icon "button" at bounding box center [584, 18] width 17 height 17
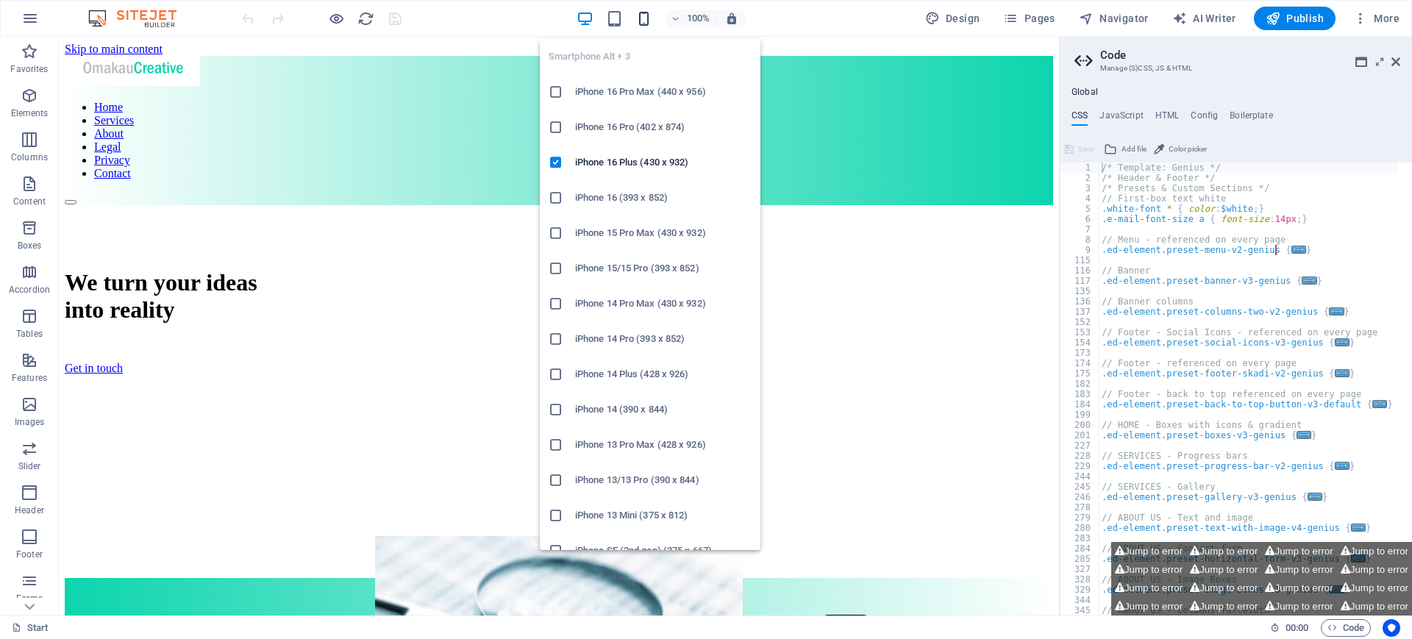
click at [645, 23] on icon "button" at bounding box center [643, 18] width 17 height 17
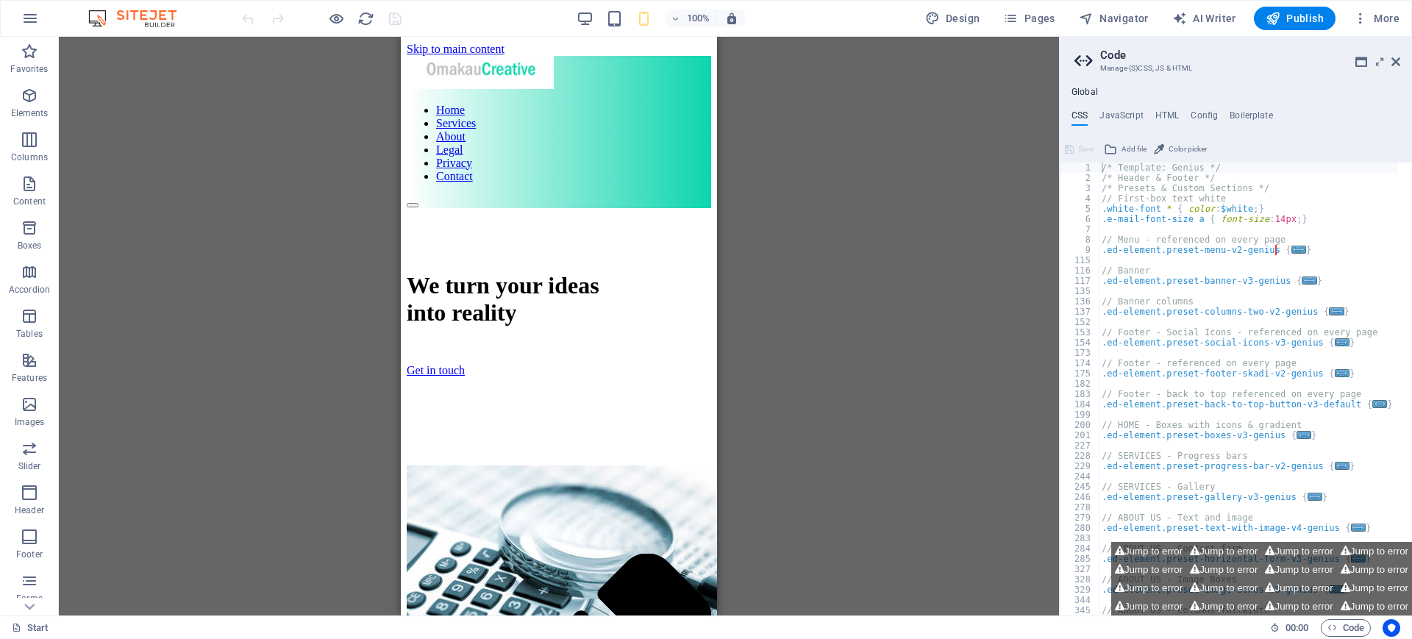
drag, startPoint x: 709, startPoint y: 92, endPoint x: 1107, endPoint y: 57, distance: 399.2
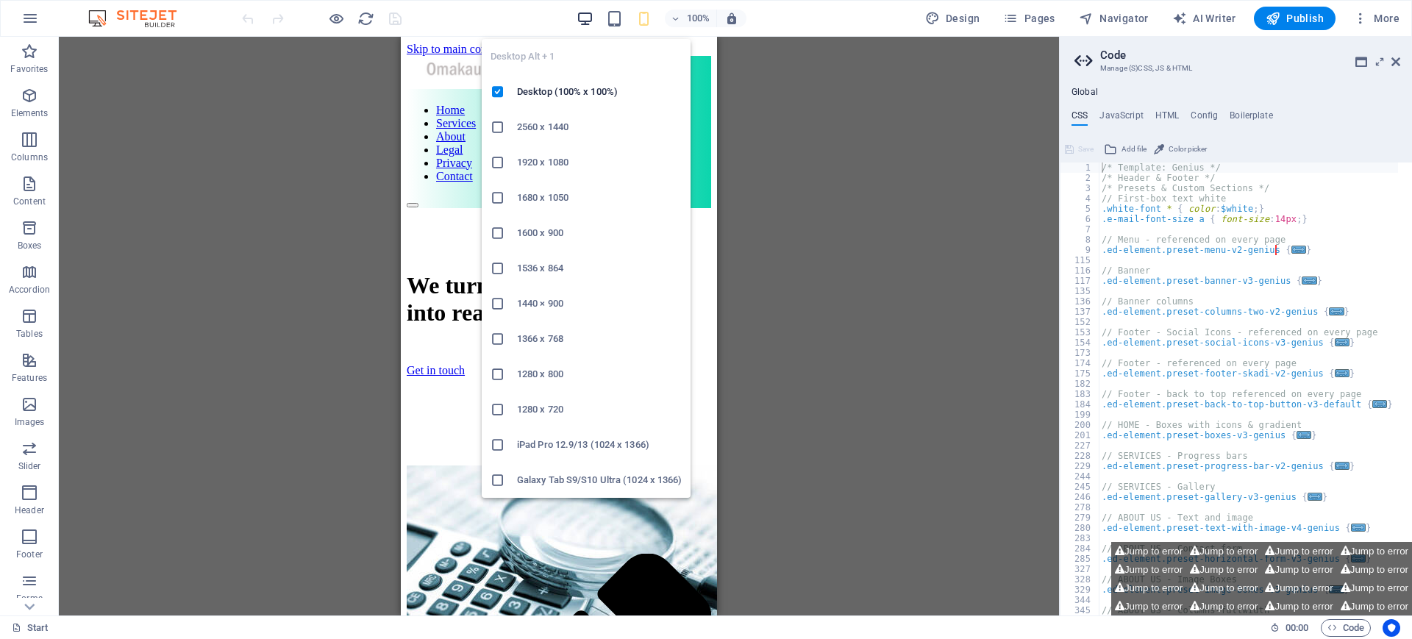
click at [592, 15] on icon "button" at bounding box center [584, 18] width 17 height 17
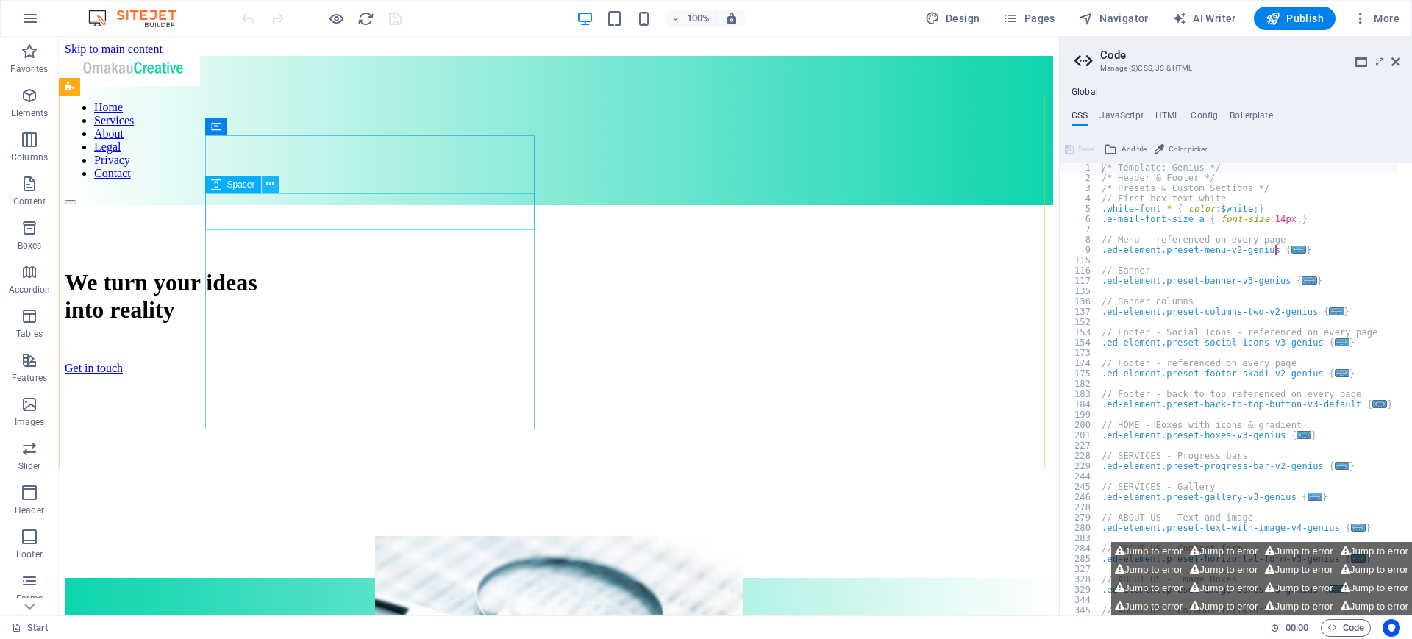
click at [273, 181] on icon at bounding box center [270, 183] width 8 height 15
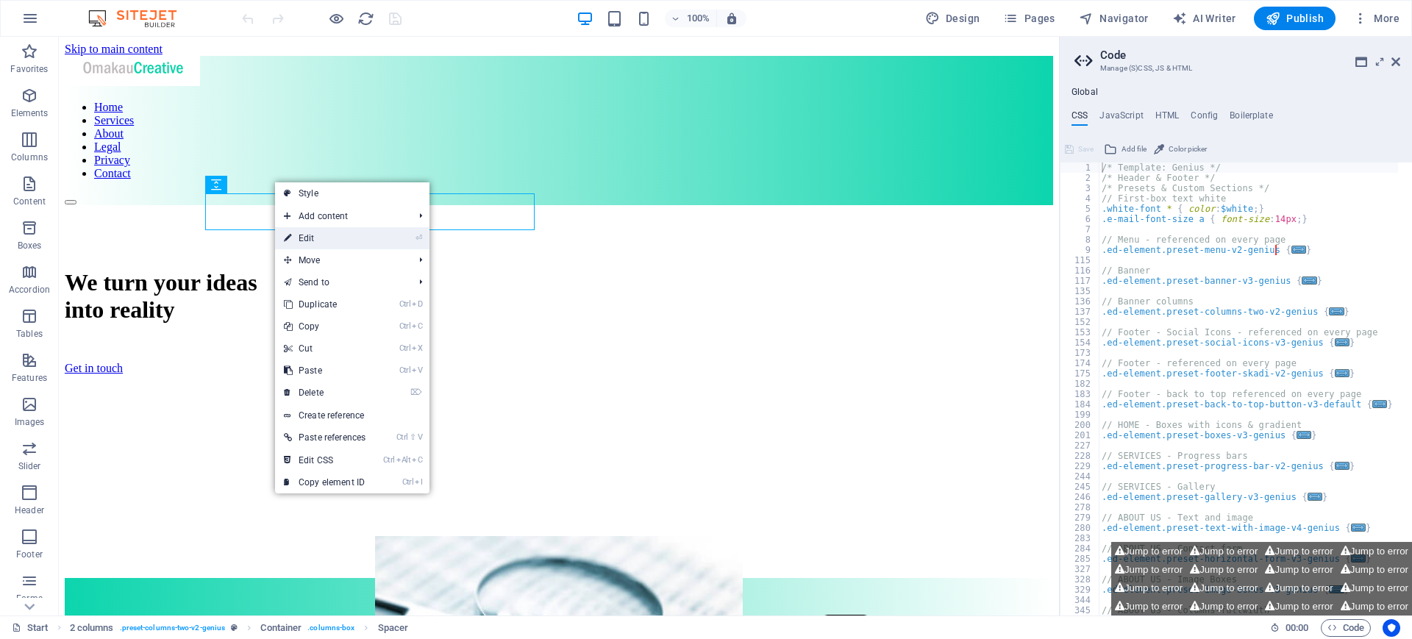
click at [307, 230] on link "⏎ Edit" at bounding box center [324, 238] width 99 height 22
select select "px"
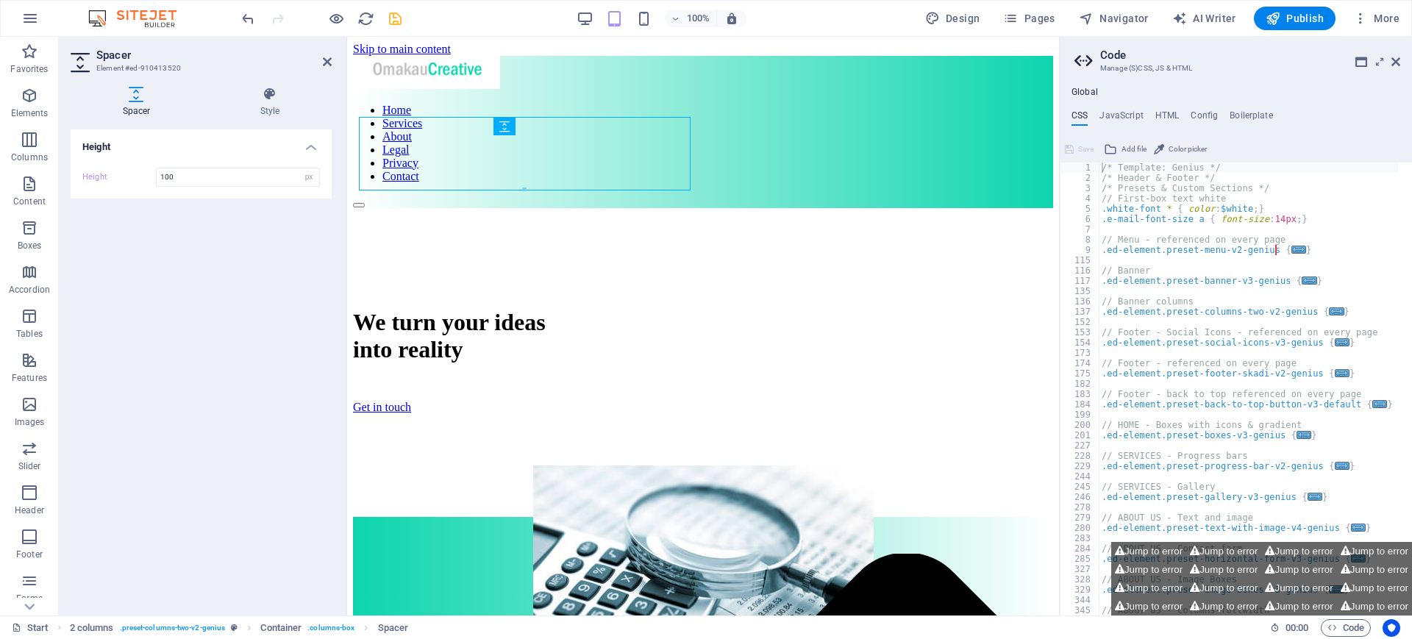
type input "100"
click at [171, 229] on div "Height Height 100 px rem vh vw" at bounding box center [201, 366] width 261 height 474
click at [391, 18] on icon "save" at bounding box center [395, 18] width 17 height 17
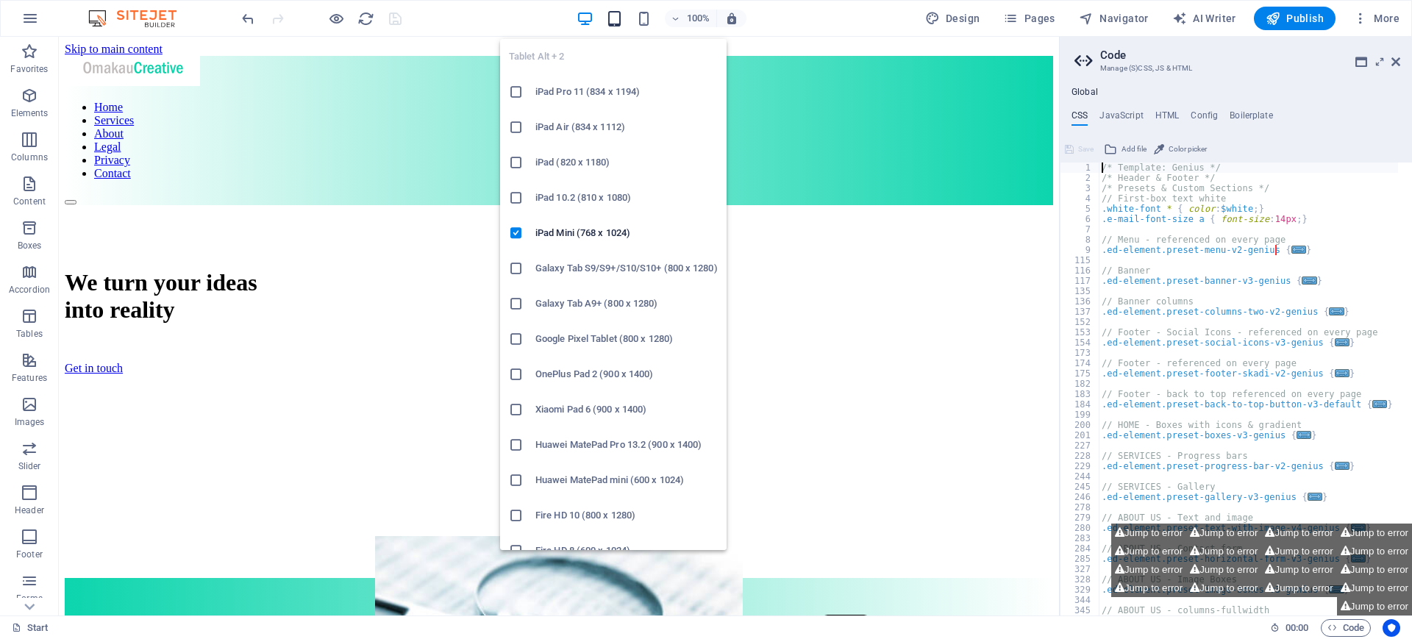
click at [615, 19] on icon "button" at bounding box center [614, 18] width 17 height 17
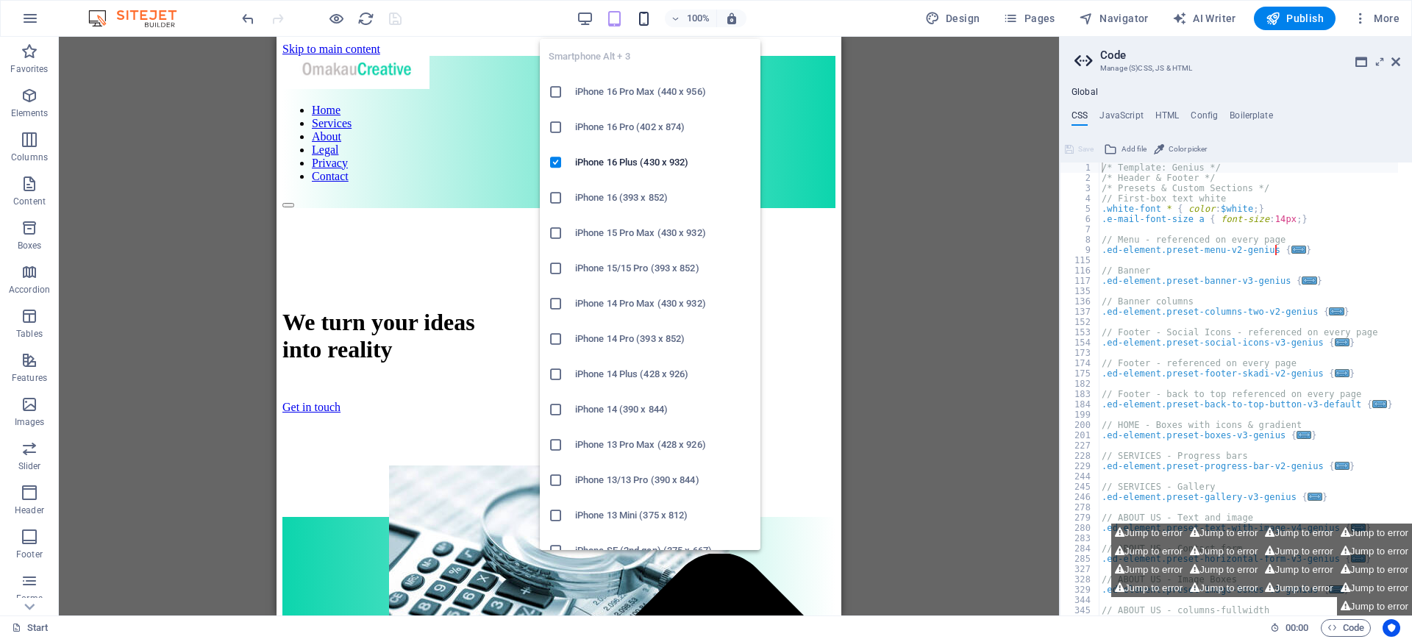
click at [645, 19] on icon "button" at bounding box center [643, 18] width 17 height 17
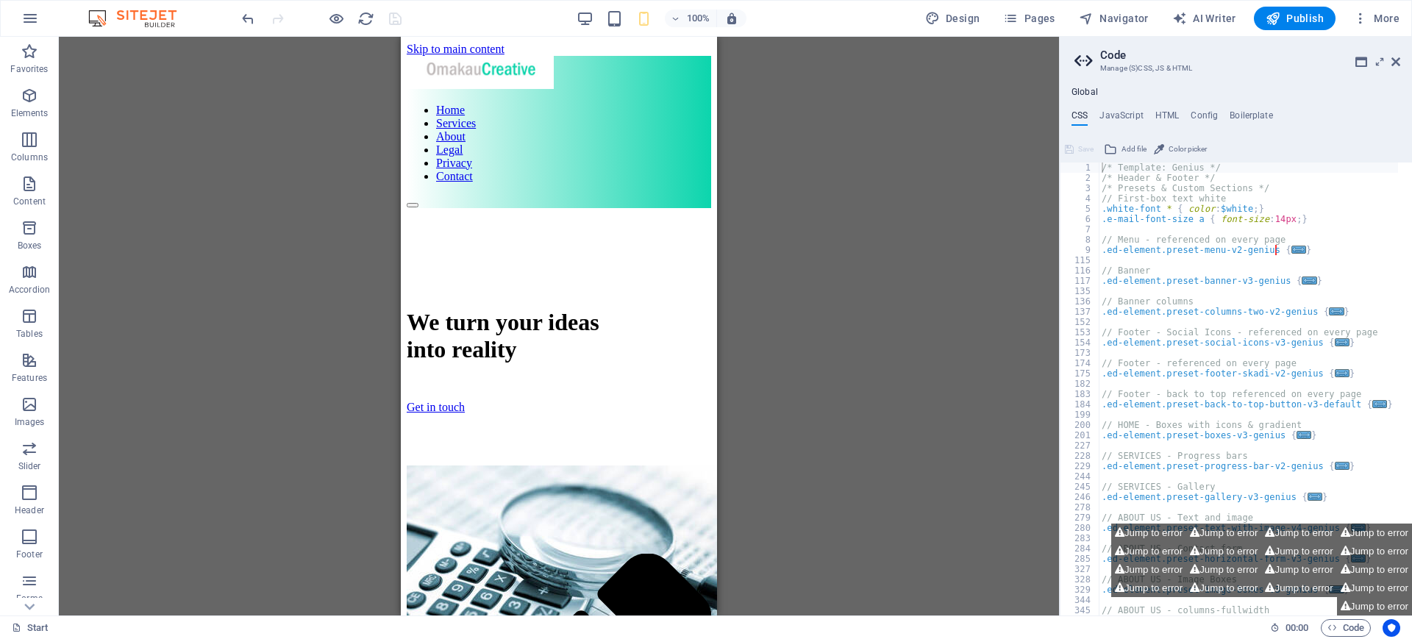
click at [875, 246] on div "Menu Bar Menu 2 columns H1 Container HTML Container Logo Spacer" at bounding box center [559, 326] width 1000 height 579
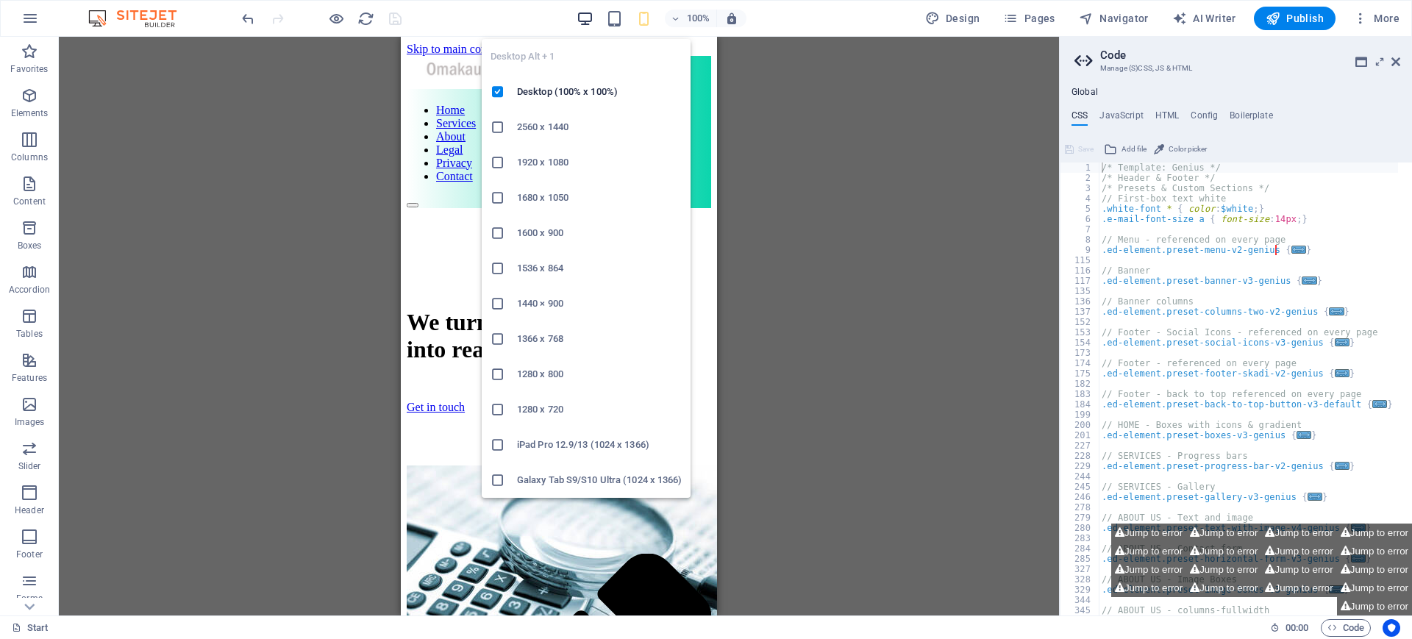
click at [593, 21] on icon "button" at bounding box center [584, 18] width 17 height 17
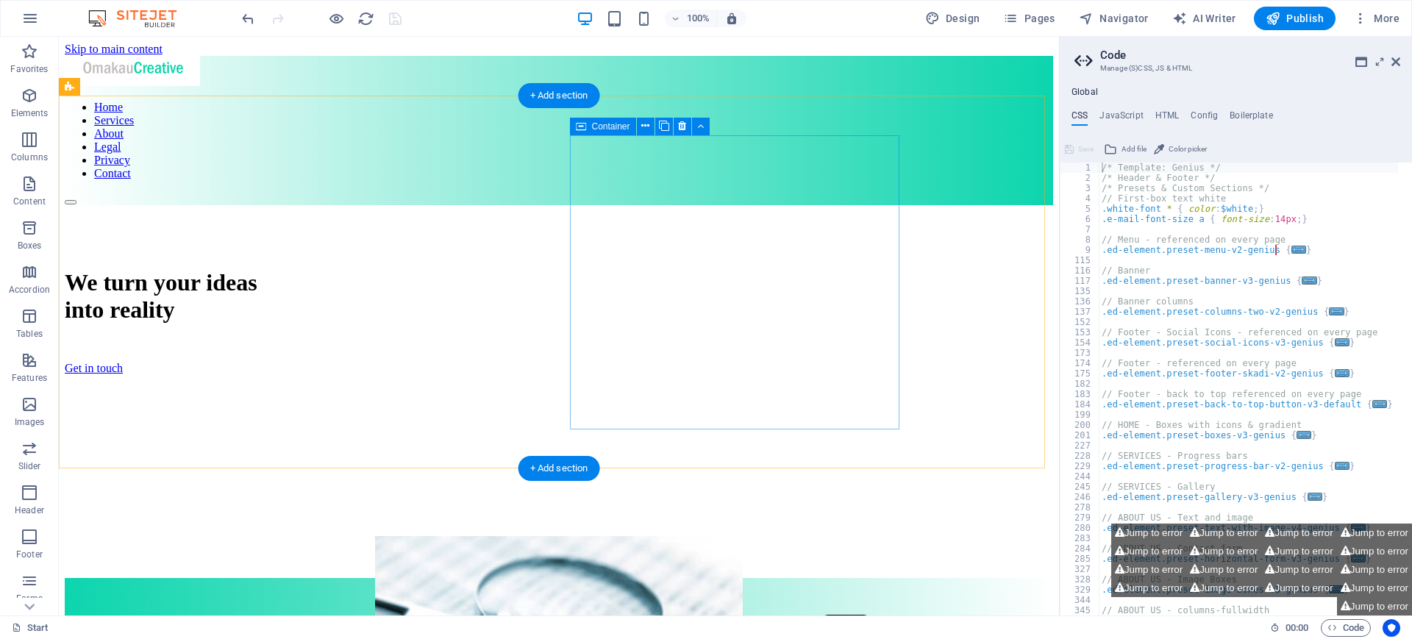
click at [622, 499] on div at bounding box center [559, 641] width 988 height 285
click at [645, 124] on icon at bounding box center [645, 125] width 8 height 15
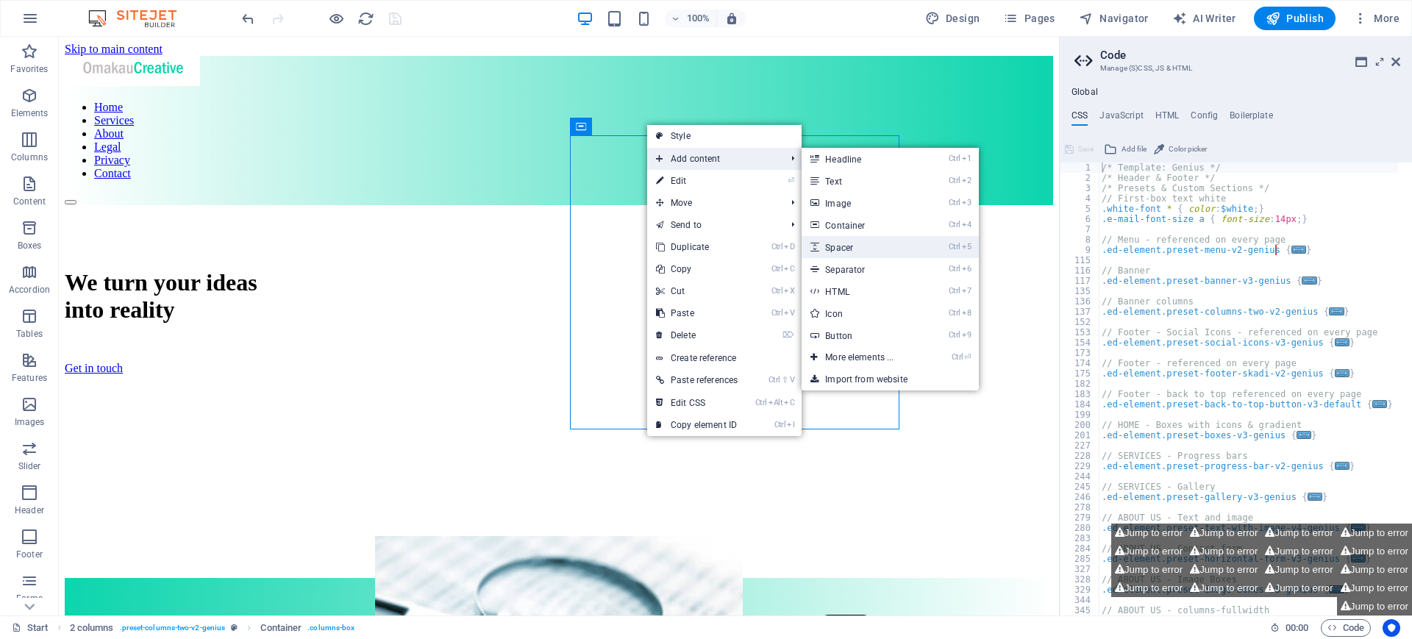
click at [859, 236] on link "Ctrl 5 Spacer" at bounding box center [861, 247] width 121 height 22
select select "px"
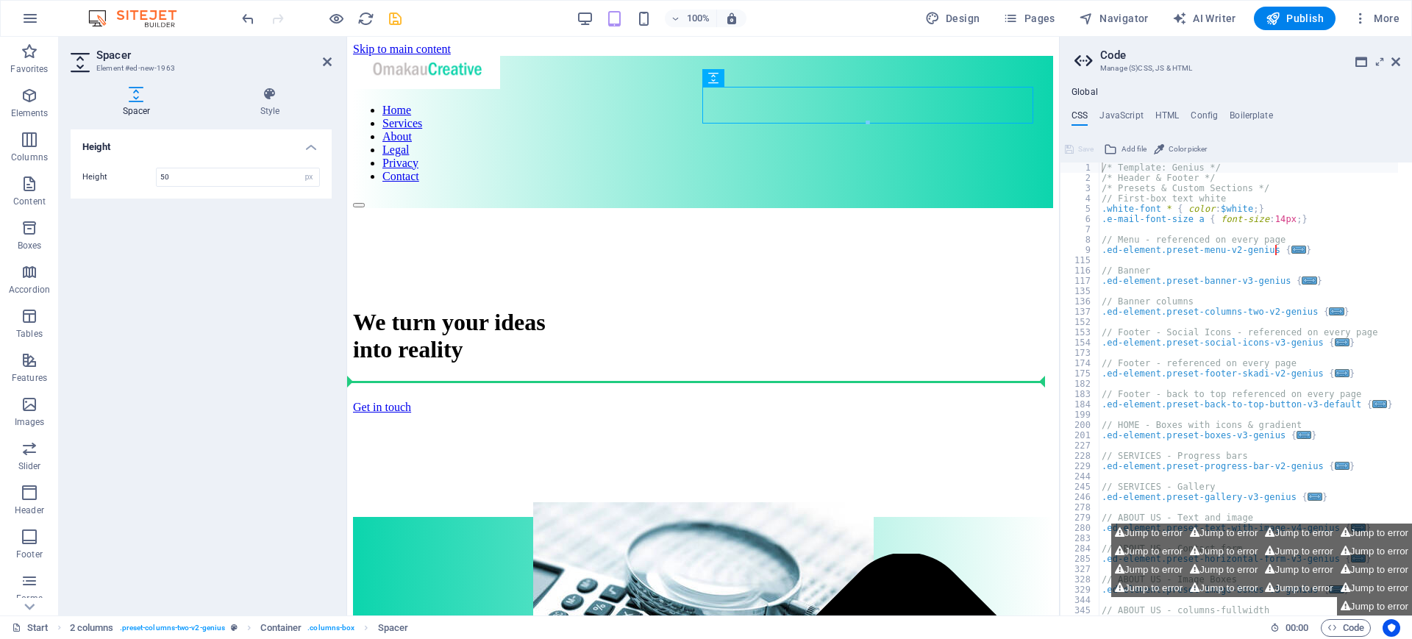
drag, startPoint x: 1085, startPoint y: 115, endPoint x: 765, endPoint y: 385, distance: 419.0
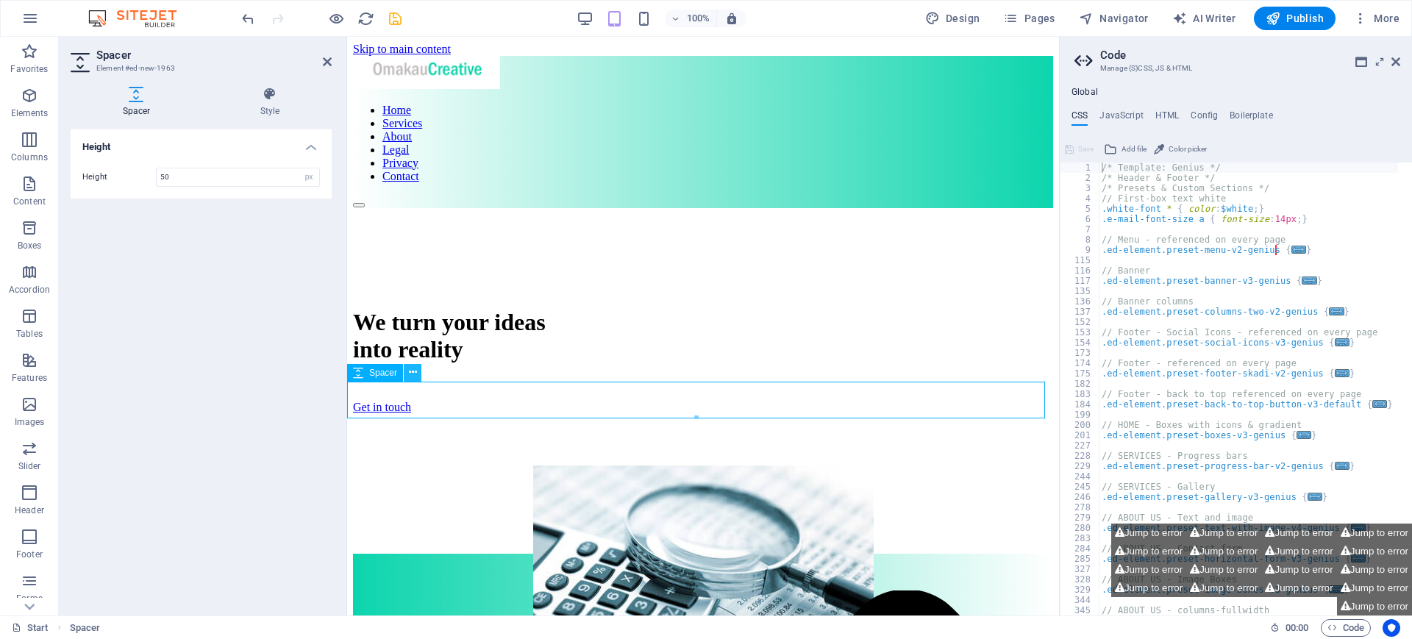
click at [412, 371] on icon at bounding box center [413, 372] width 8 height 15
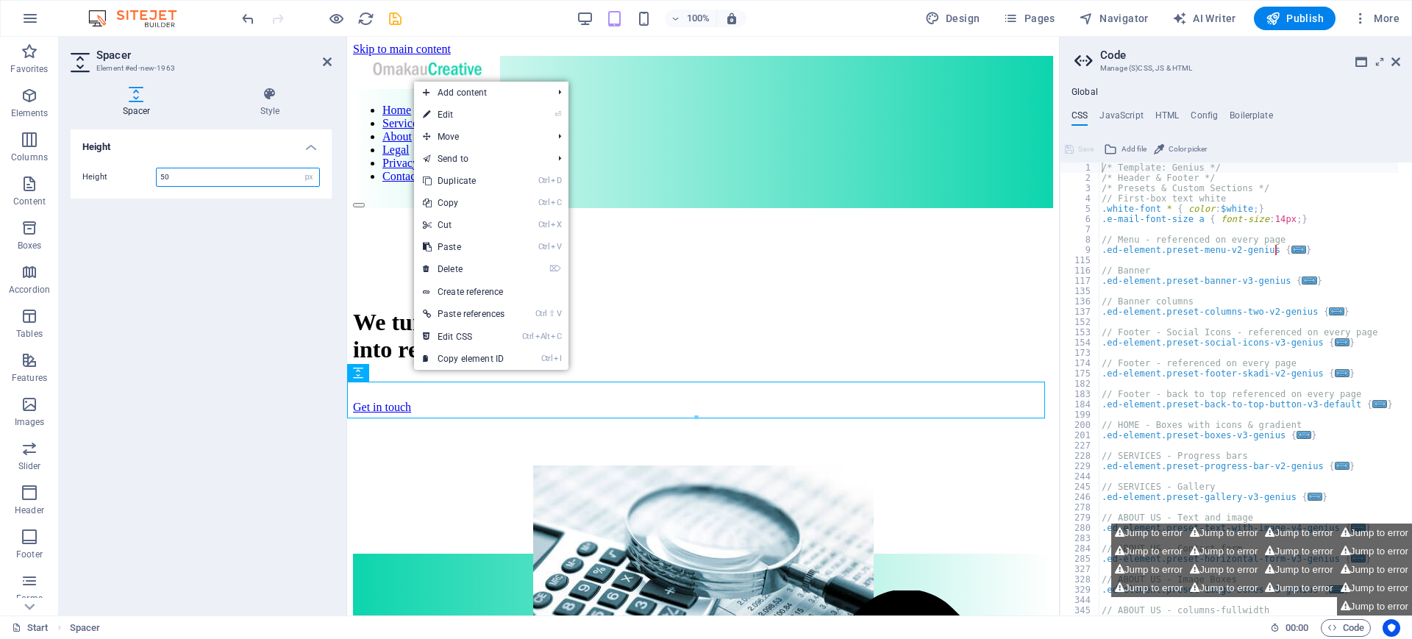
click at [186, 172] on input "50" at bounding box center [238, 177] width 162 height 18
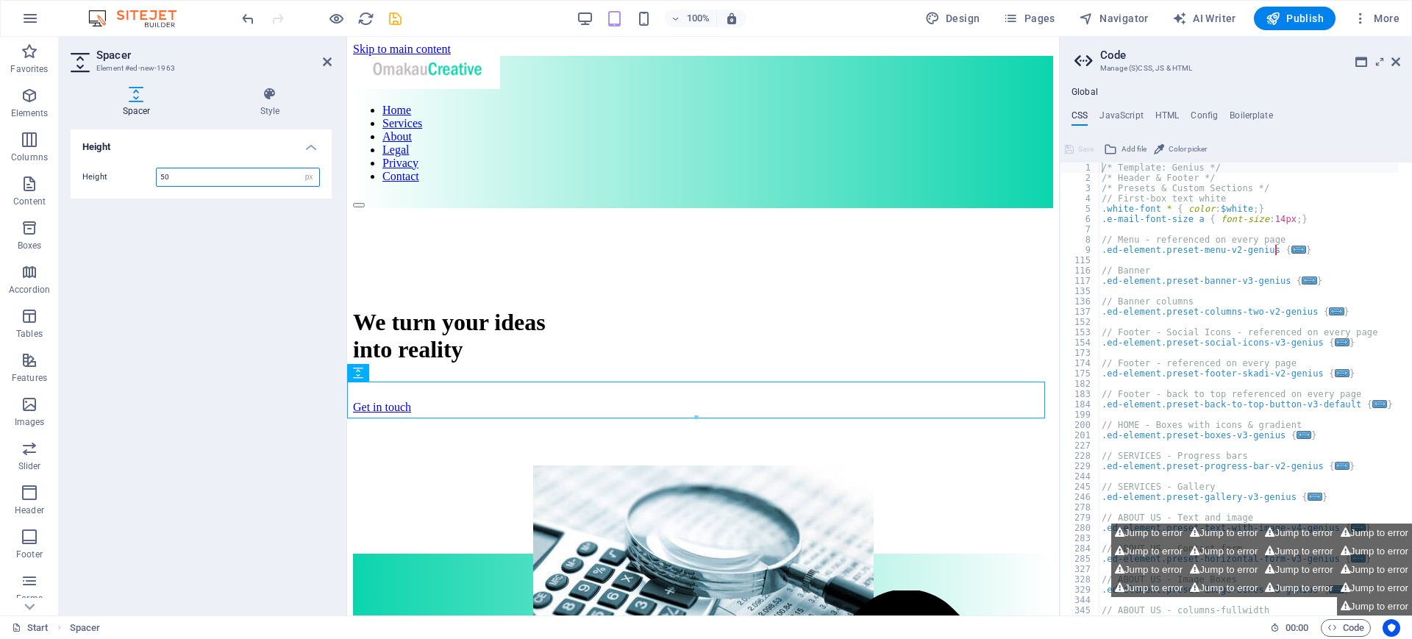
drag, startPoint x: 186, startPoint y: 171, endPoint x: 141, endPoint y: 167, distance: 45.1
click at [141, 168] on div "Height 50 px rem vh vw" at bounding box center [200, 177] width 237 height 19
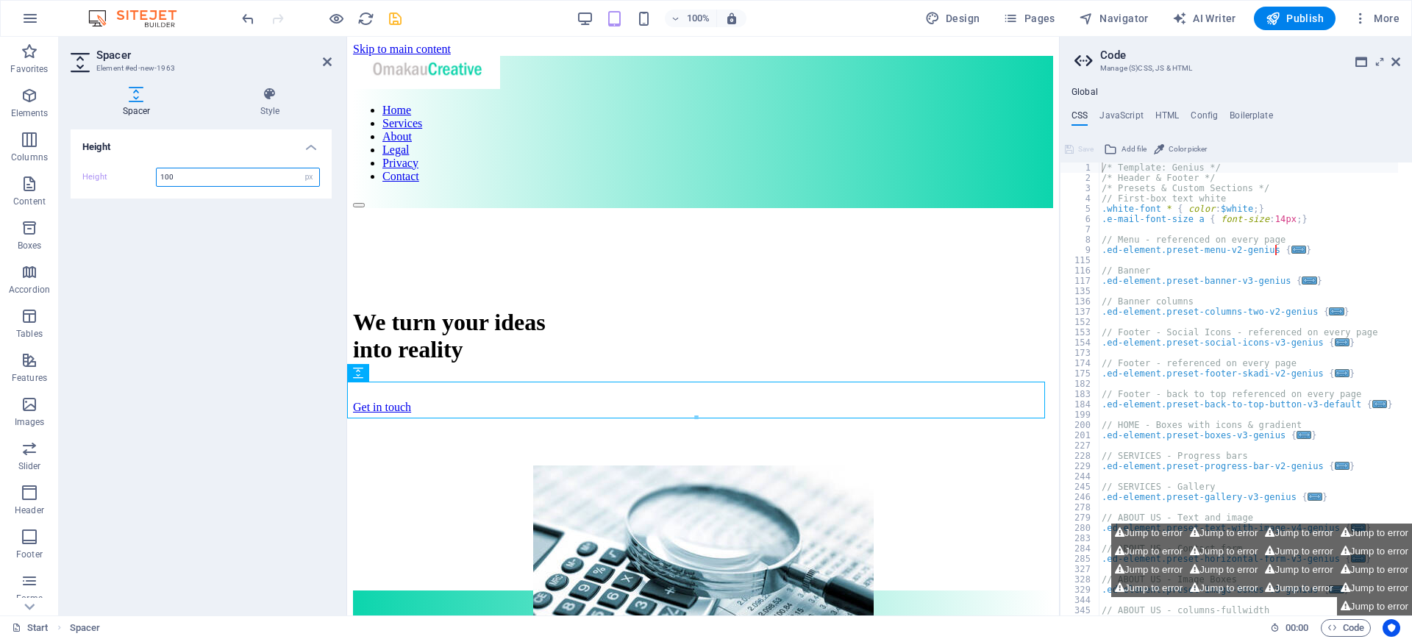
type input "100"
click at [132, 260] on div "Height Height 100 px rem vh vw" at bounding box center [201, 366] width 261 height 474
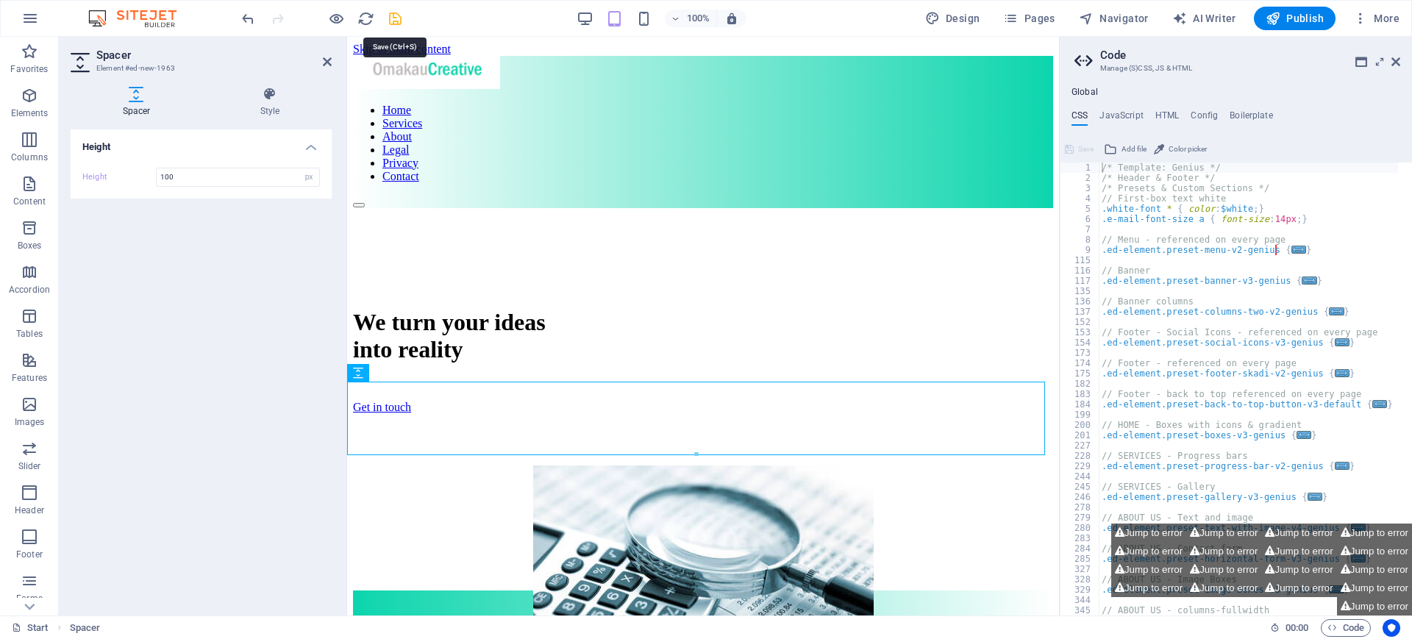
click at [390, 17] on icon "save" at bounding box center [395, 18] width 17 height 17
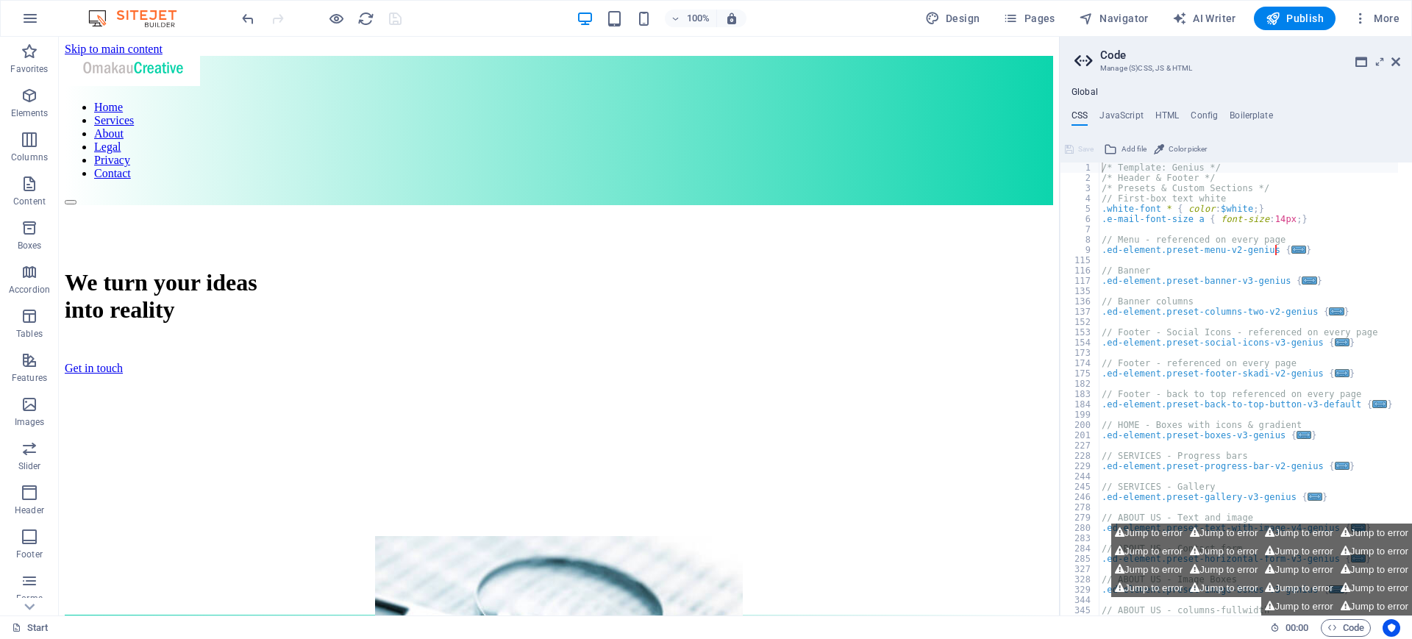
click at [1394, 50] on h2 "Code" at bounding box center [1250, 55] width 300 height 13
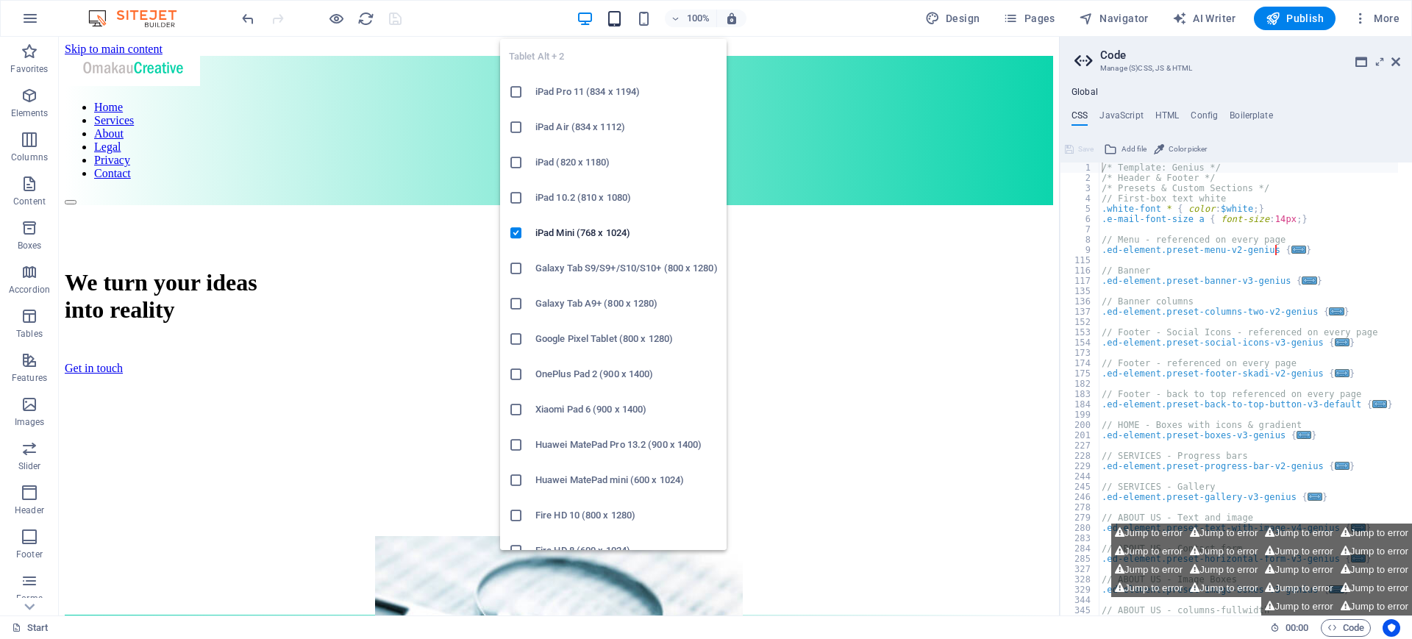
click at [617, 15] on icon "button" at bounding box center [614, 18] width 17 height 17
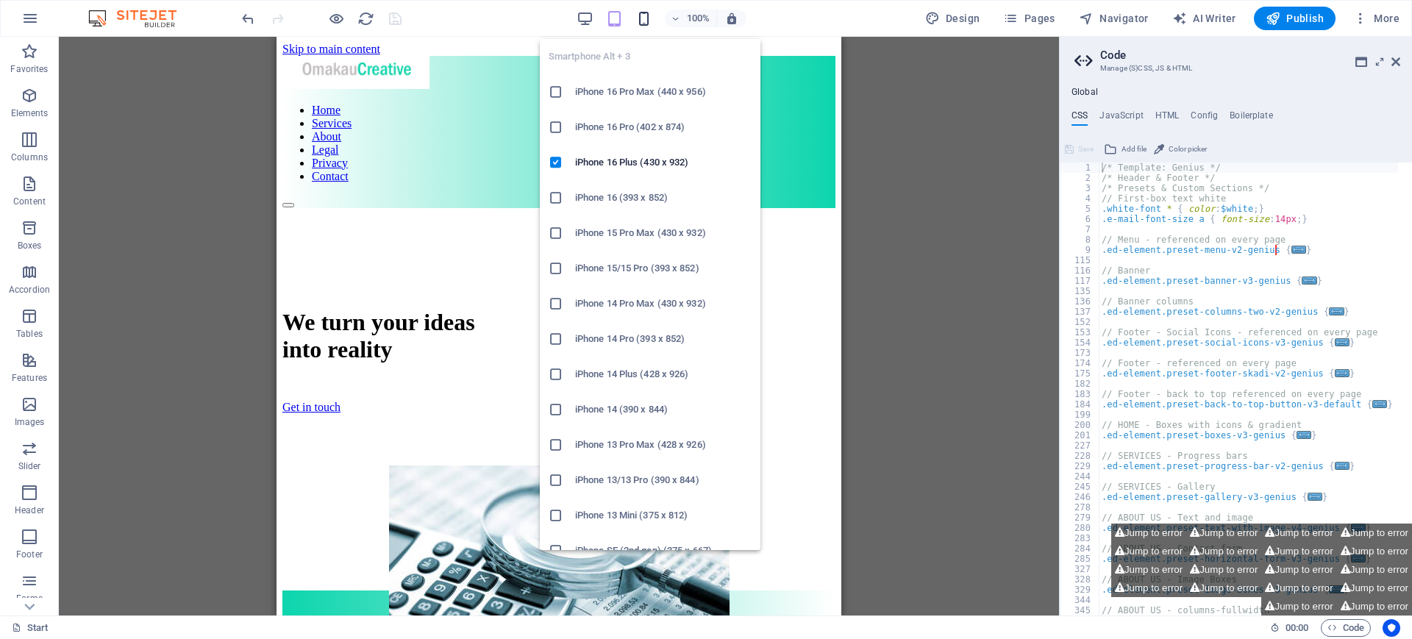
click at [651, 21] on icon "button" at bounding box center [643, 18] width 17 height 17
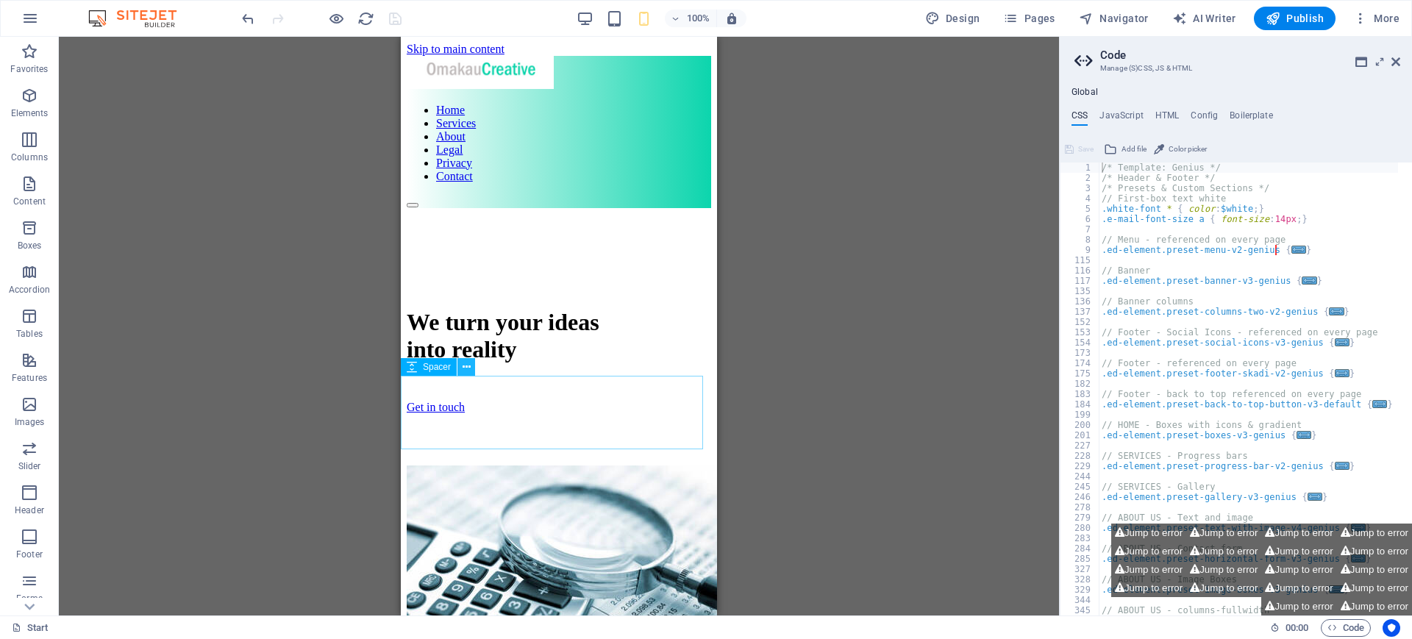
click at [465, 368] on icon at bounding box center [466, 367] width 8 height 15
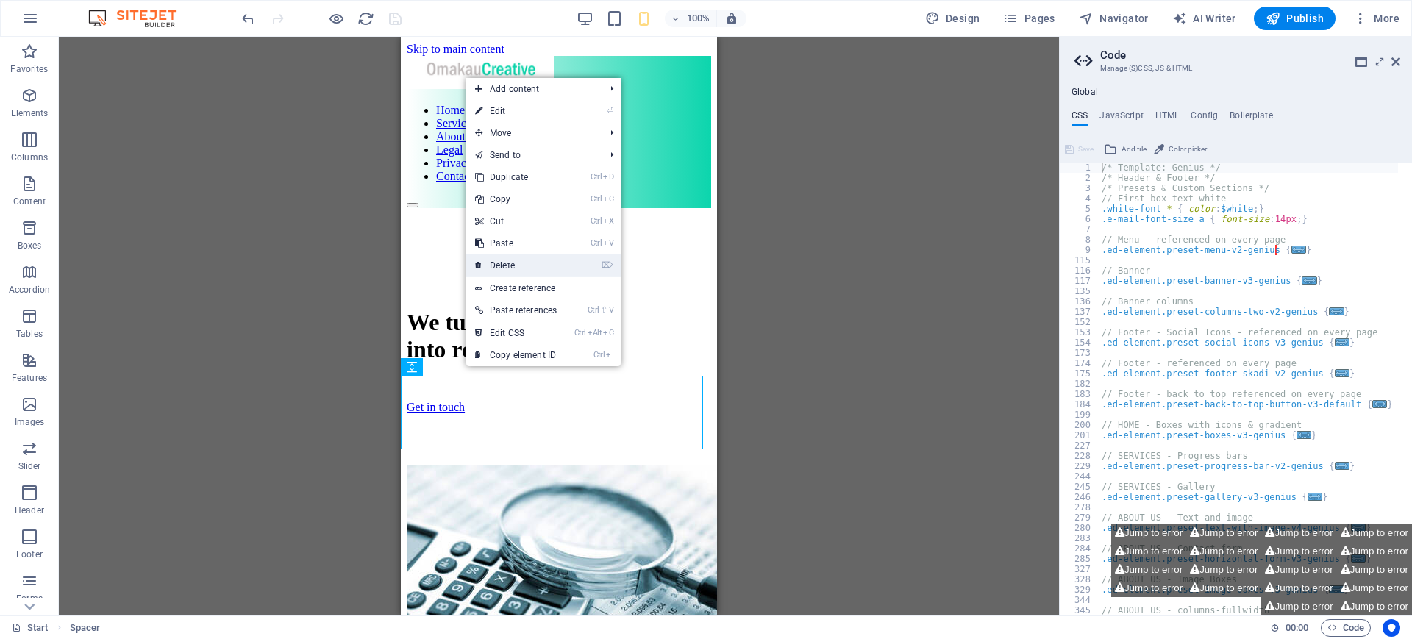
click at [512, 260] on link "⌦ Delete" at bounding box center [515, 265] width 99 height 22
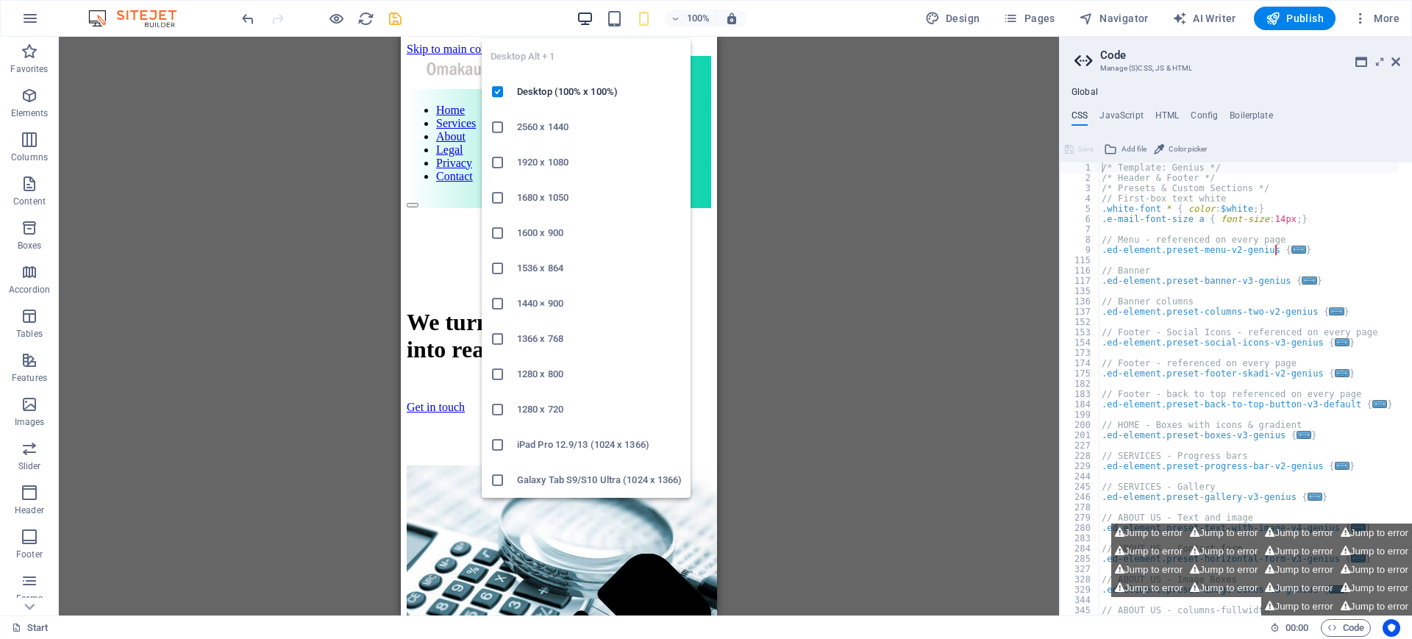
click at [583, 18] on icon "button" at bounding box center [584, 18] width 17 height 17
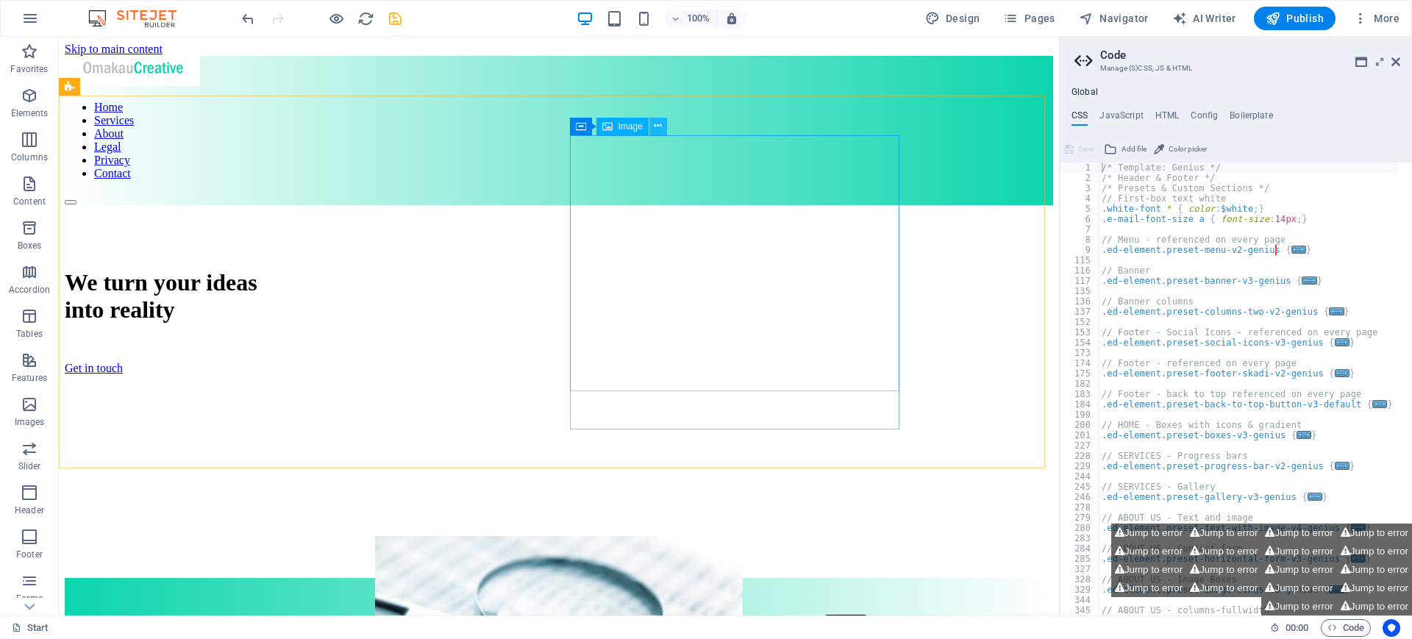
click at [662, 123] on icon at bounding box center [658, 125] width 8 height 15
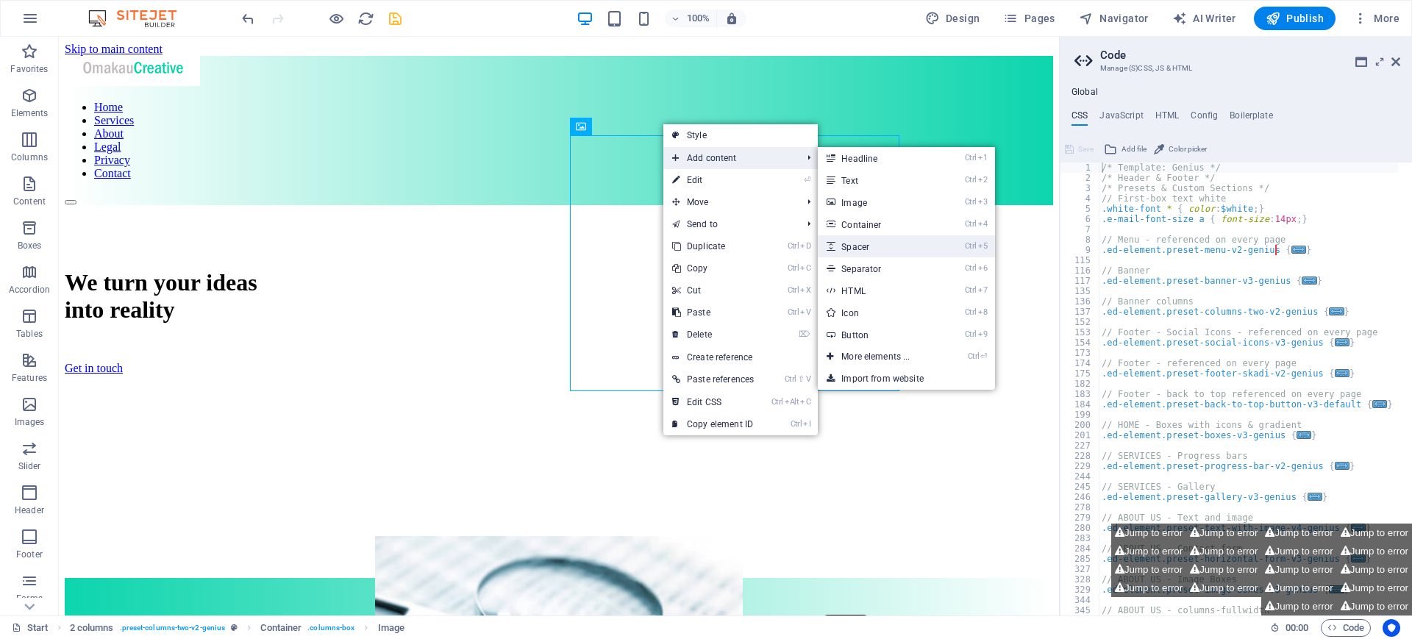
click at [879, 256] on link "Ctrl 5 Spacer" at bounding box center [878, 246] width 121 height 22
select select "px"
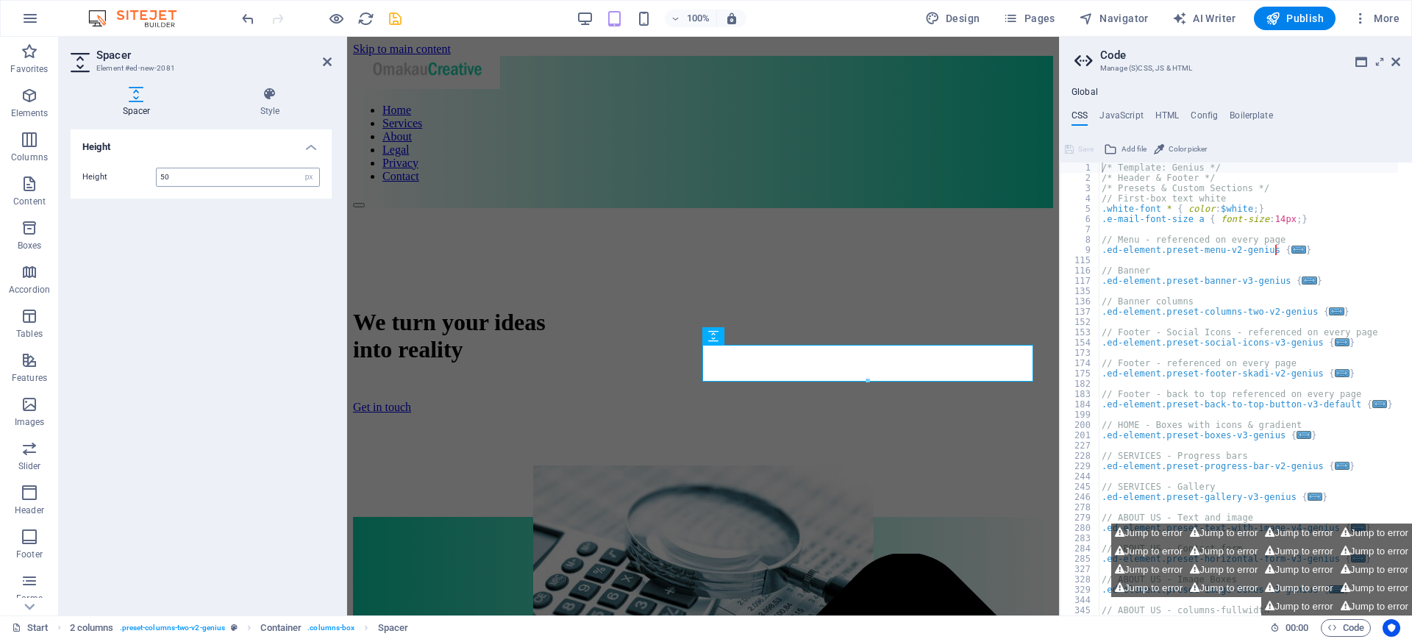
click at [198, 171] on input "50" at bounding box center [238, 177] width 162 height 18
click at [331, 61] on icon at bounding box center [327, 62] width 9 height 12
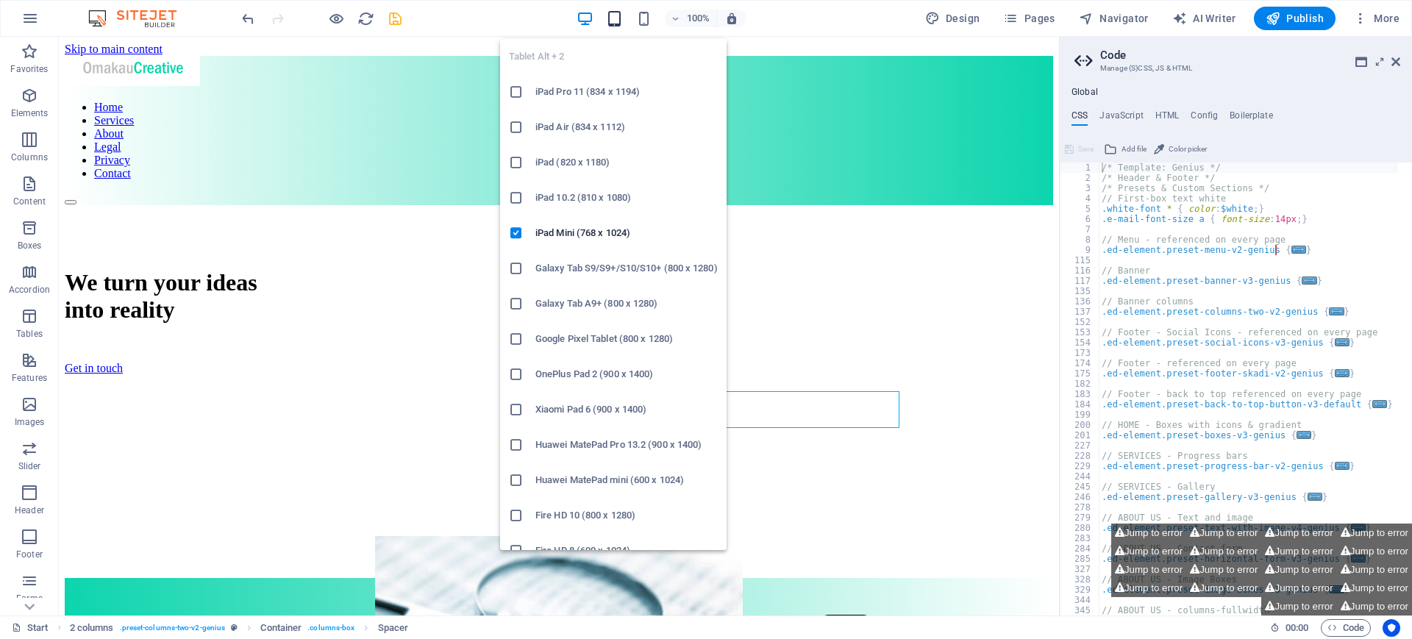
click at [612, 21] on icon "button" at bounding box center [614, 18] width 17 height 17
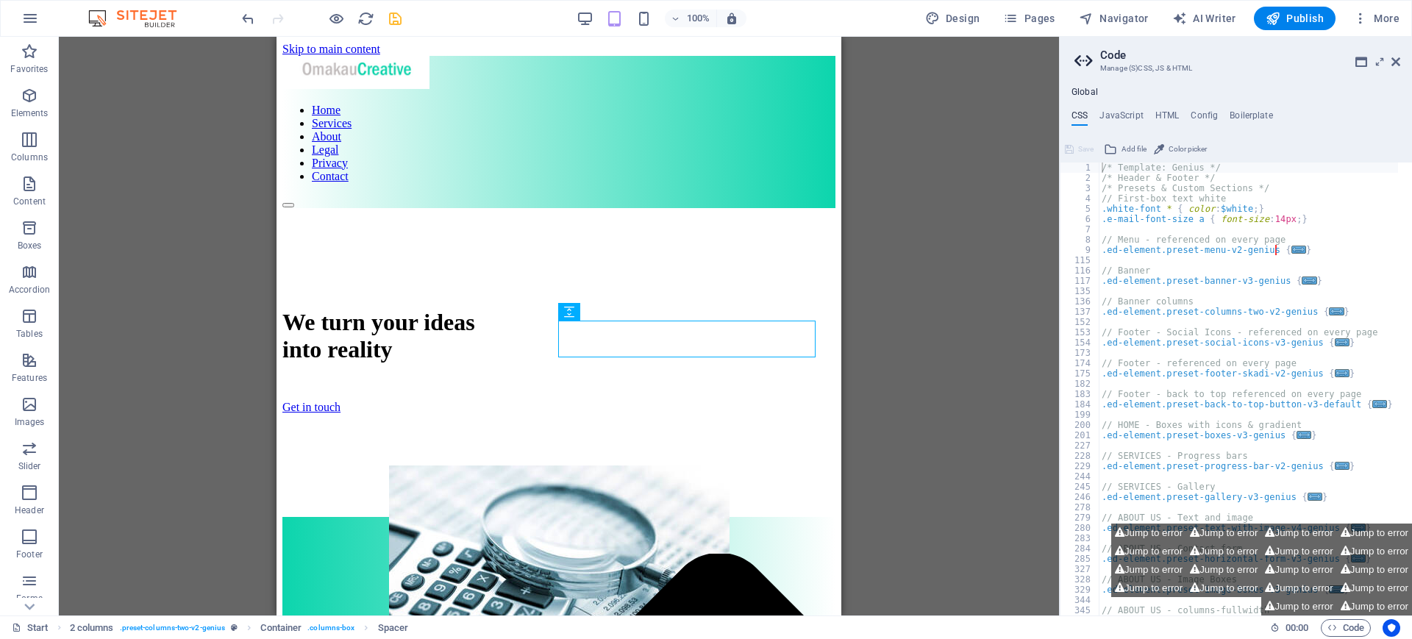
click at [169, 257] on div "Menu Bar Menu 2 columns H1 Container HTML Container Logo Container Spacer Conta…" at bounding box center [559, 326] width 1000 height 579
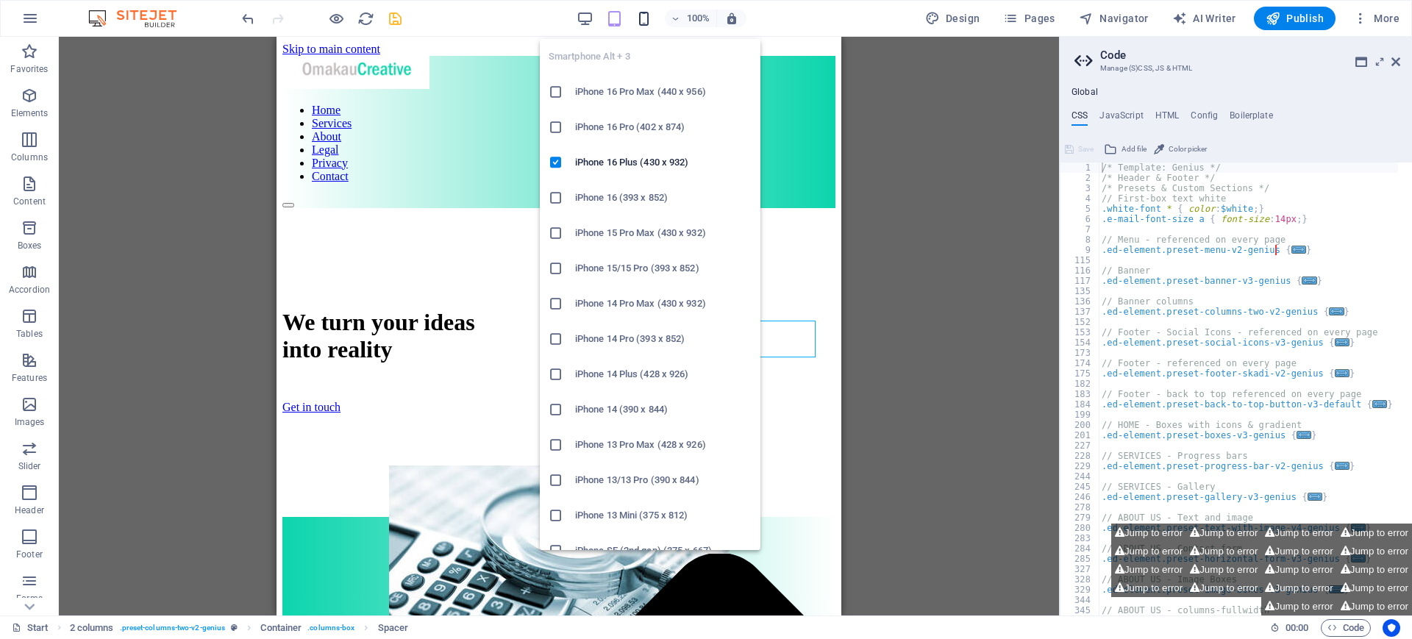
click at [645, 17] on icon "button" at bounding box center [643, 18] width 17 height 17
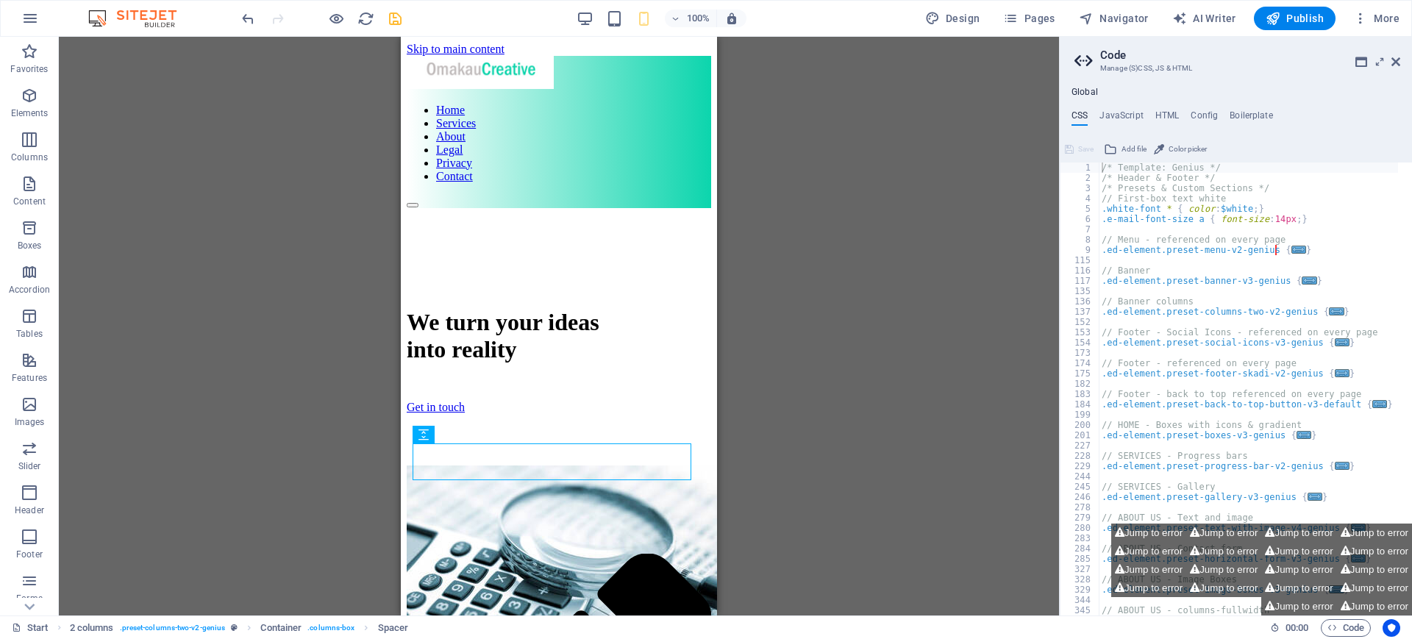
click at [306, 246] on div "Menu Bar Menu 2 columns H1 Container HTML Container Logo Spacer Container Image…" at bounding box center [559, 326] width 1000 height 579
click at [316, 242] on div "Menu Bar Menu 2 columns H1 Container HTML Container Logo Spacer Container Image…" at bounding box center [559, 326] width 1000 height 579
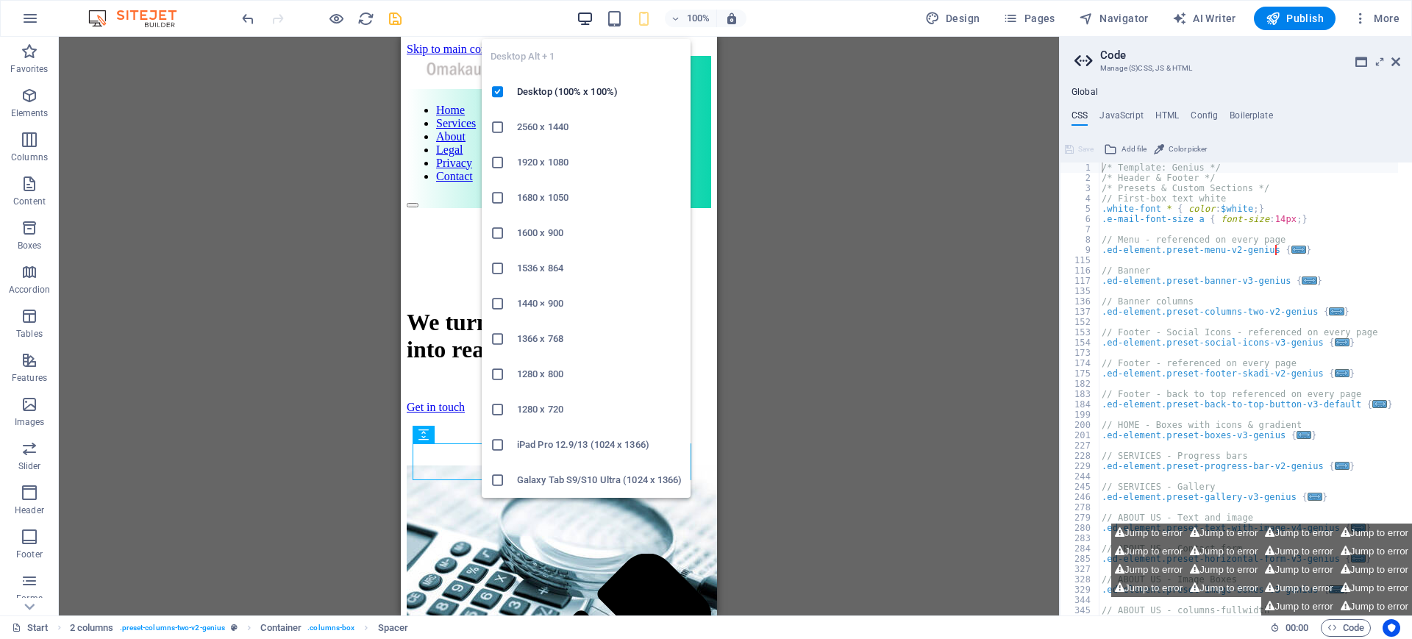
click at [588, 21] on icon "button" at bounding box center [584, 18] width 17 height 17
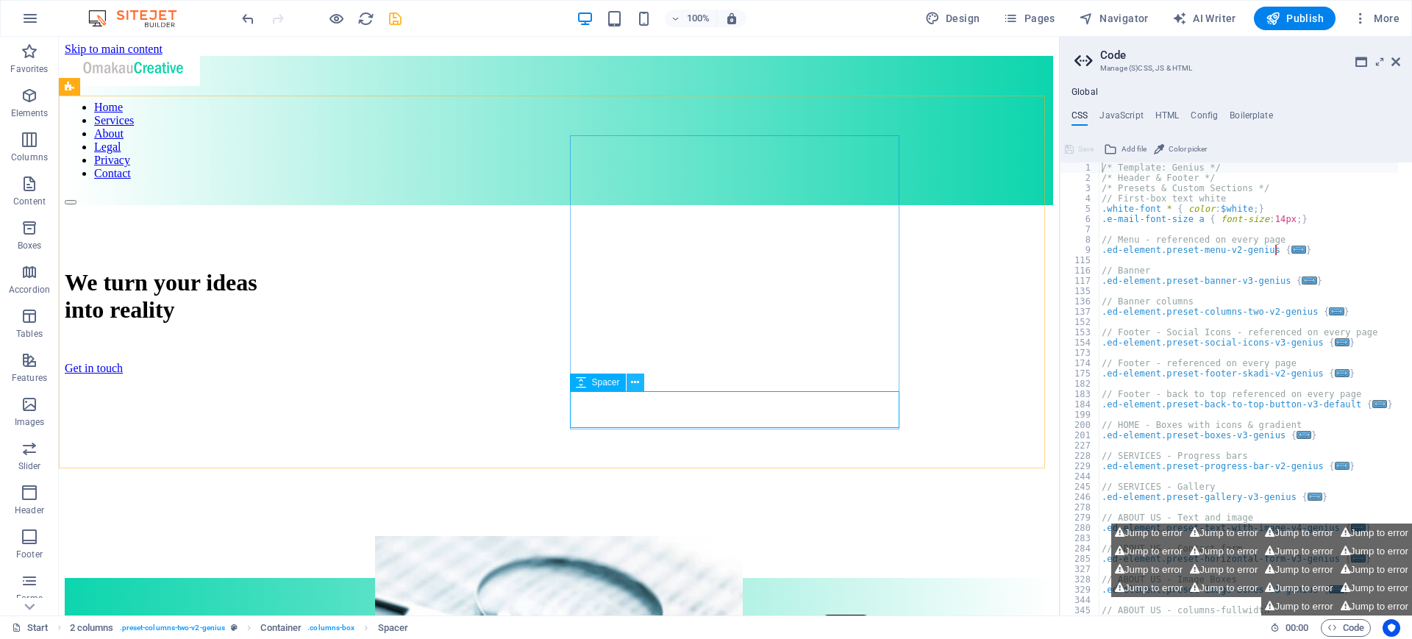
click at [633, 385] on icon at bounding box center [635, 382] width 8 height 15
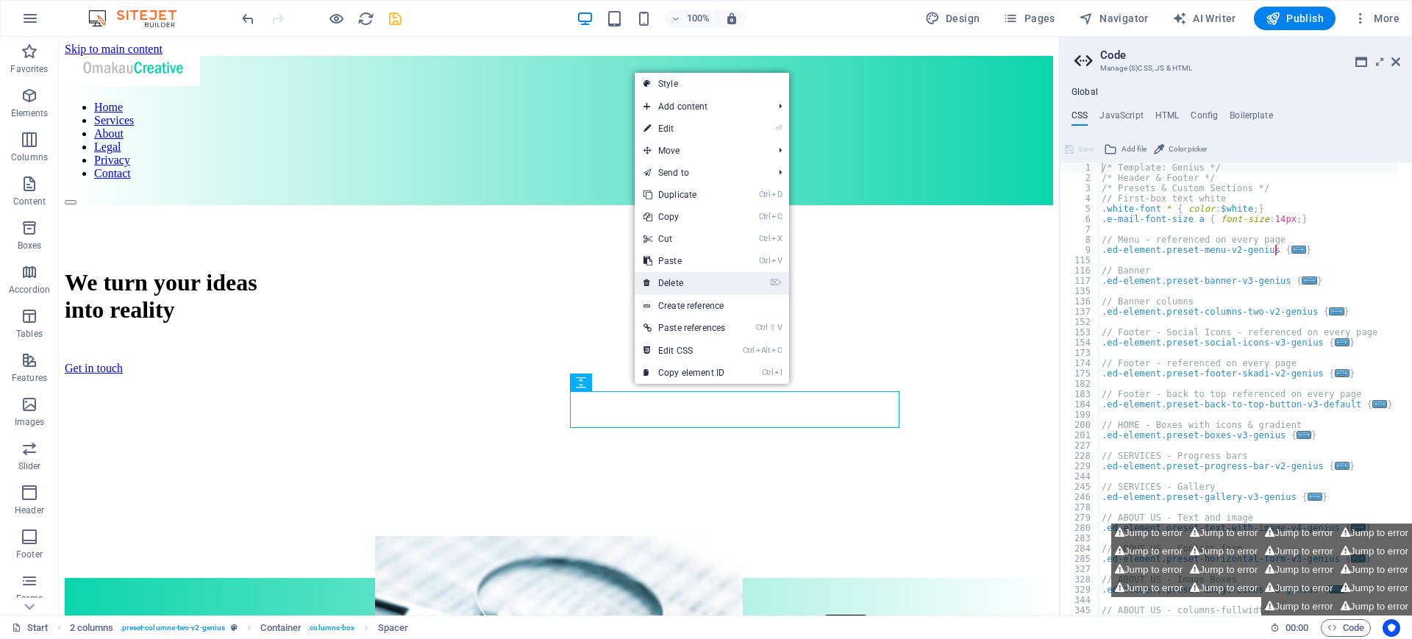
click at [691, 288] on link "⌦ Delete" at bounding box center [683, 283] width 99 height 22
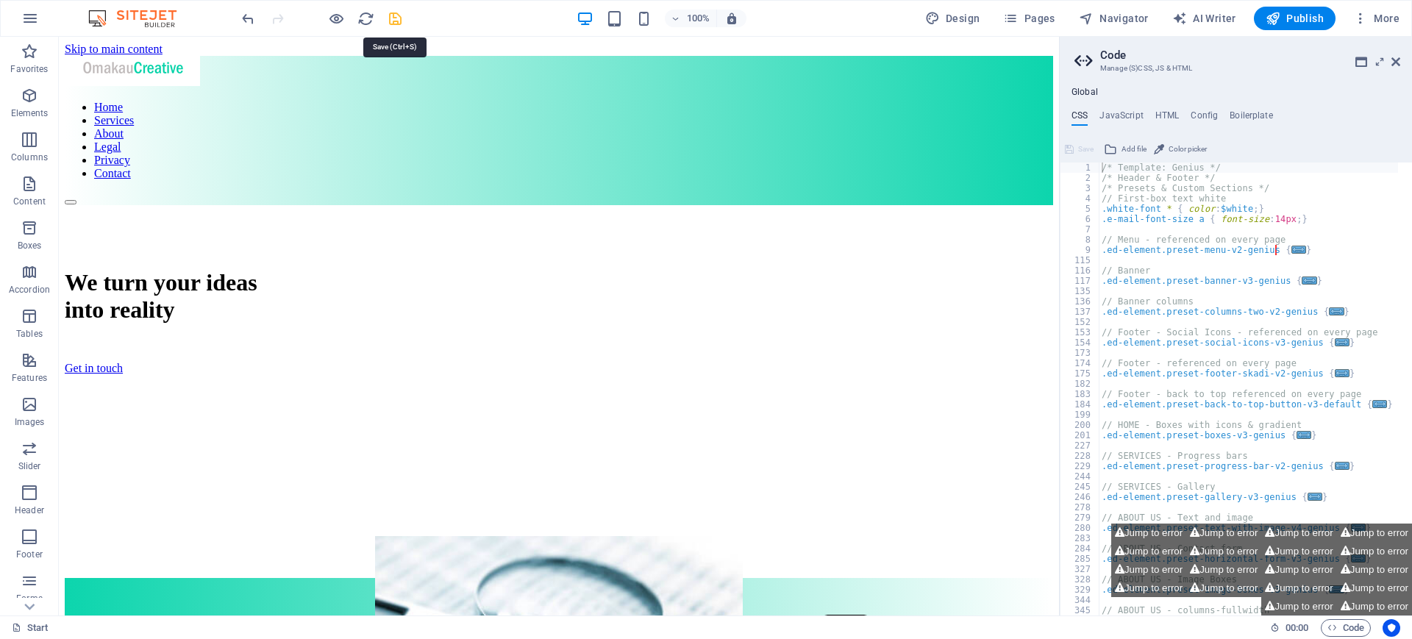
click at [394, 18] on icon "save" at bounding box center [395, 18] width 17 height 17
click at [362, 19] on icon "reload" at bounding box center [365, 18] width 17 height 17
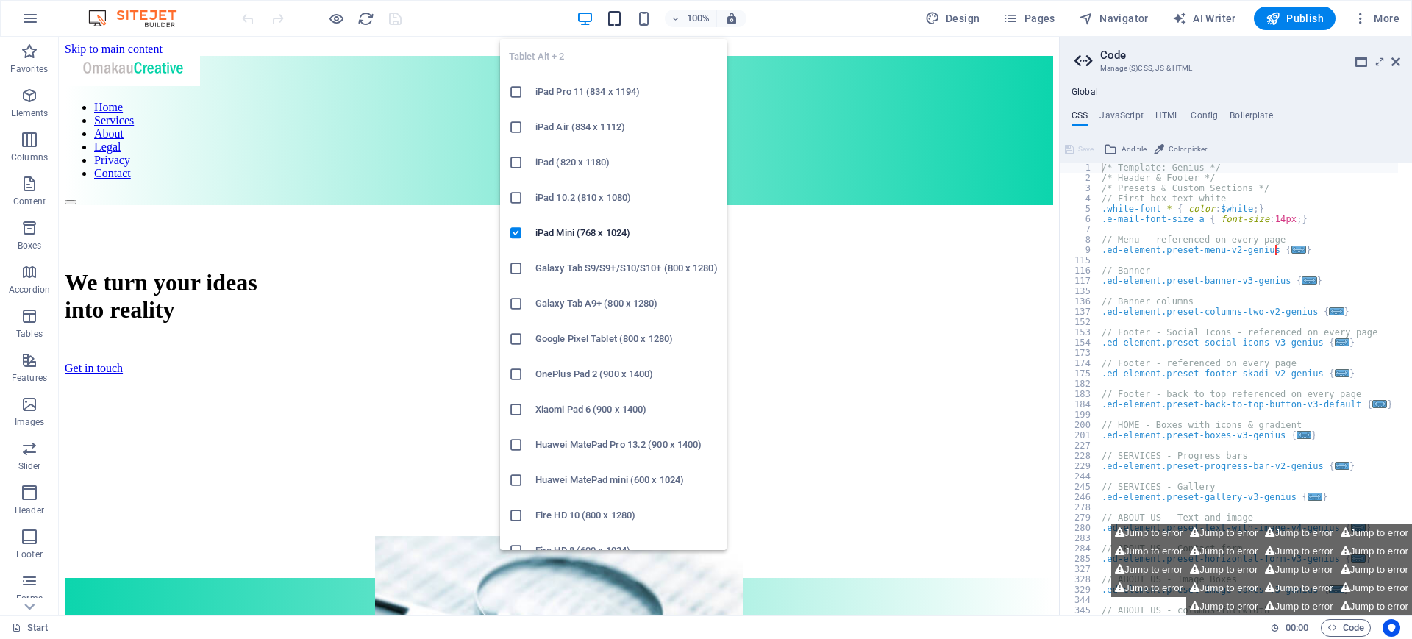
click at [616, 18] on icon "button" at bounding box center [614, 18] width 17 height 17
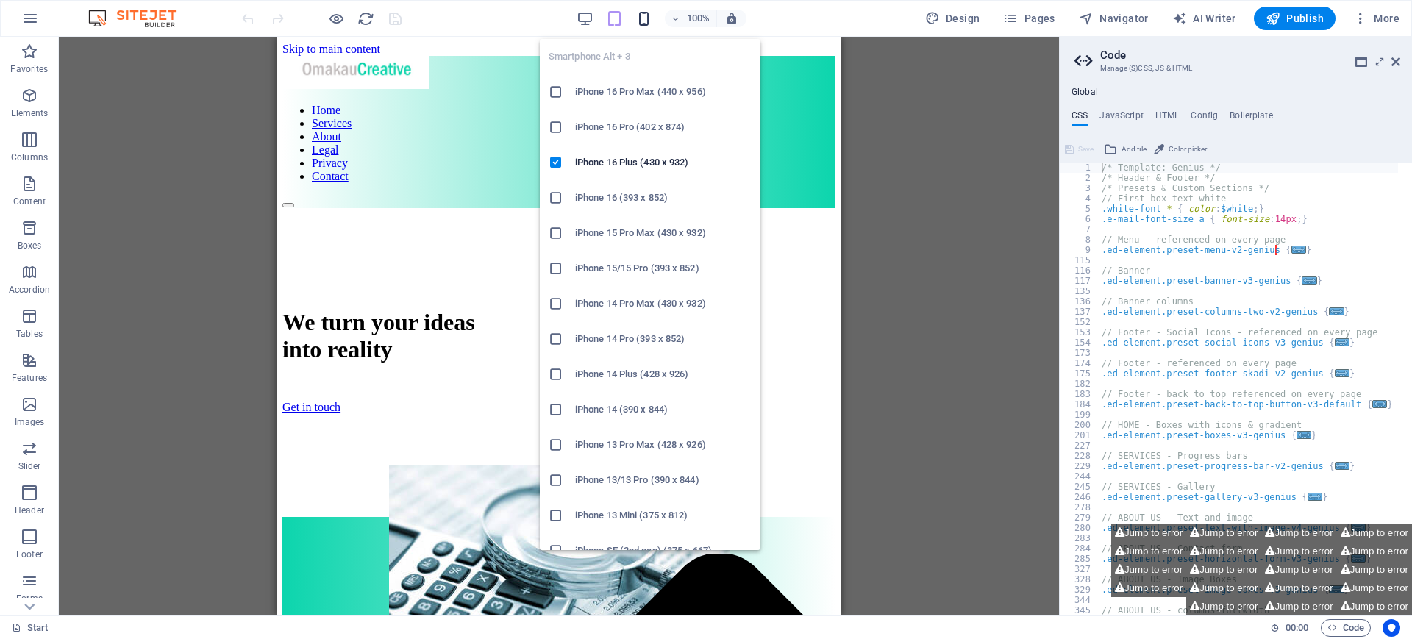
click at [648, 18] on icon "button" at bounding box center [643, 18] width 17 height 17
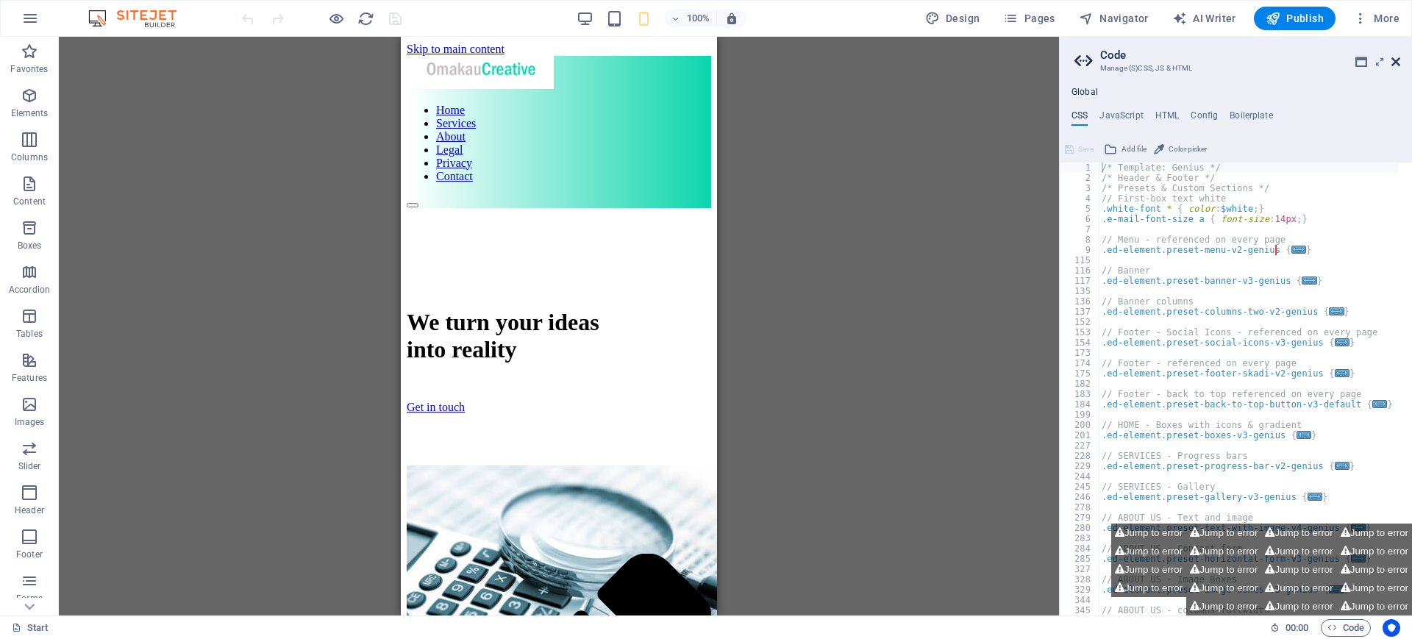
click at [1391, 66] on icon at bounding box center [1395, 62] width 9 height 12
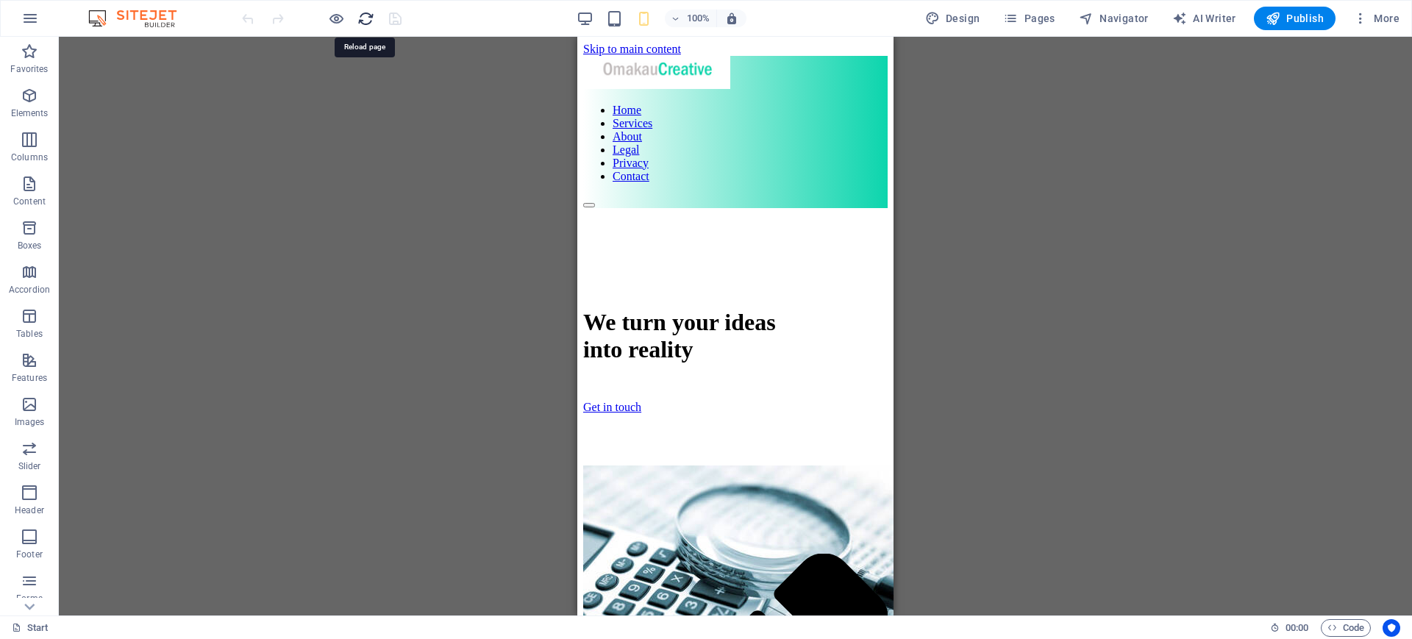
click at [365, 21] on icon "reload" at bounding box center [365, 18] width 17 height 17
click at [1298, 16] on span "Publish" at bounding box center [1294, 18] width 58 height 15
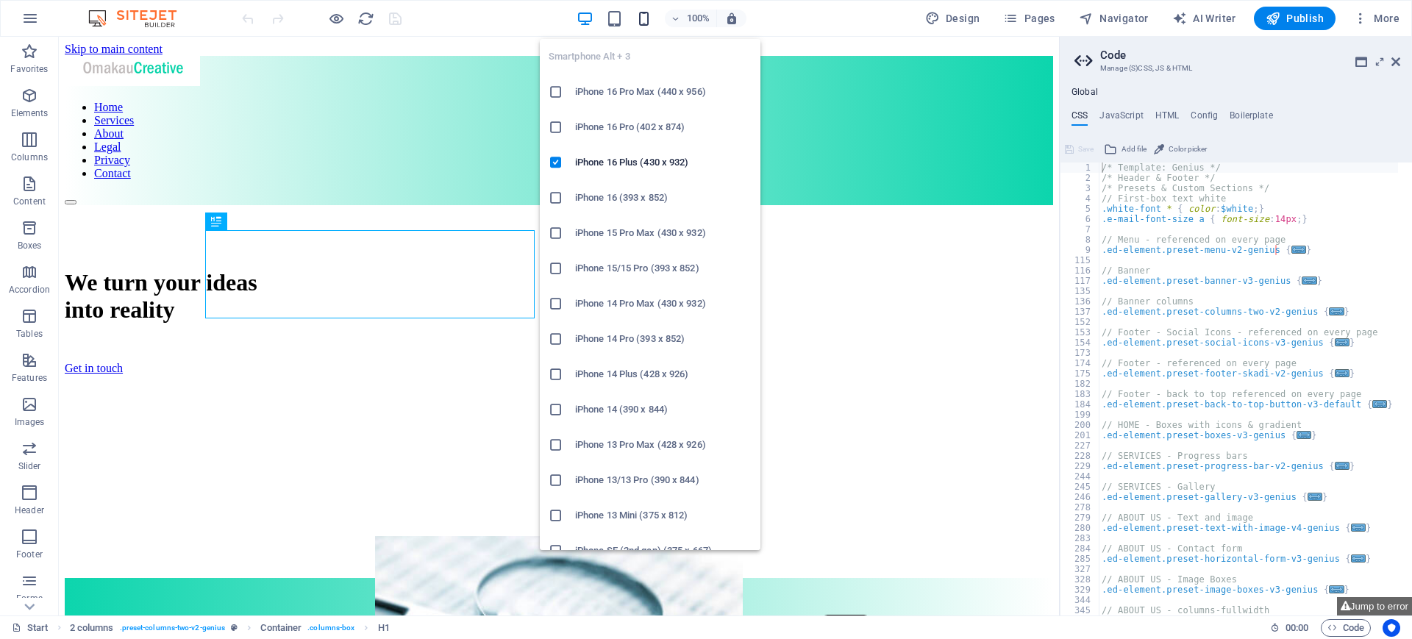
click at [652, 18] on icon "button" at bounding box center [643, 18] width 17 height 17
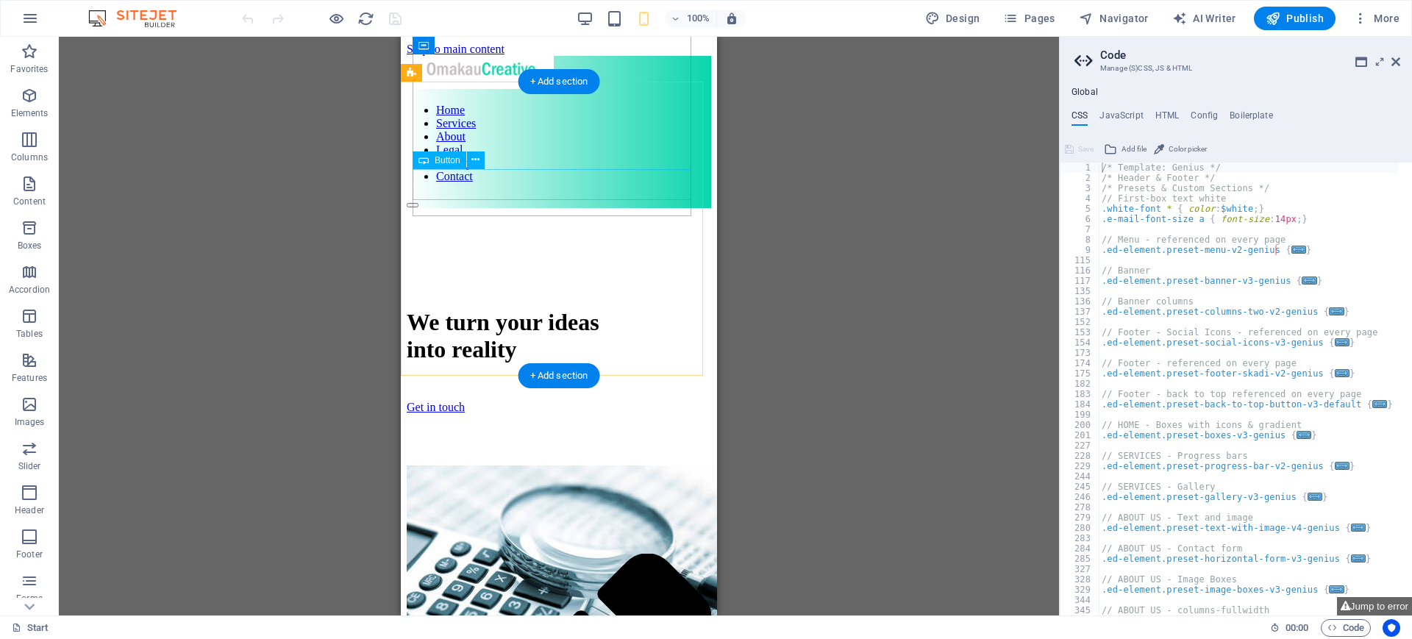
click at [458, 401] on div "Get in touch" at bounding box center [559, 407] width 304 height 13
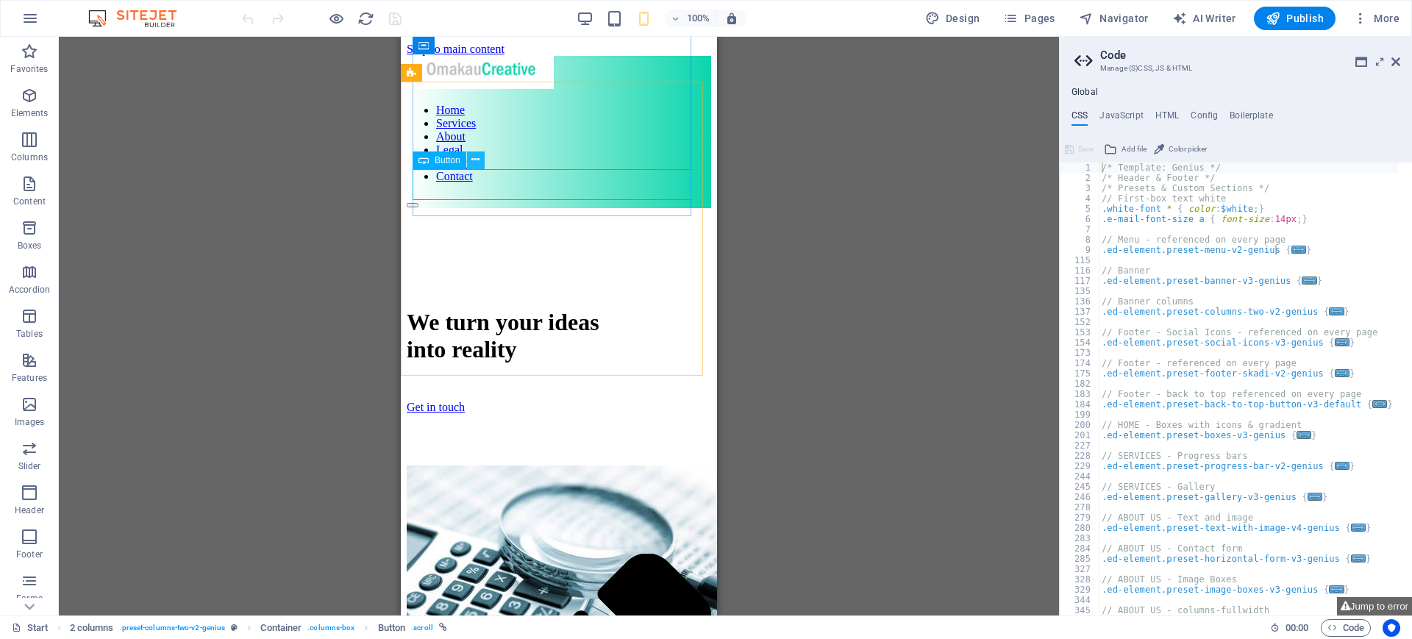
click at [477, 153] on icon at bounding box center [475, 159] width 8 height 15
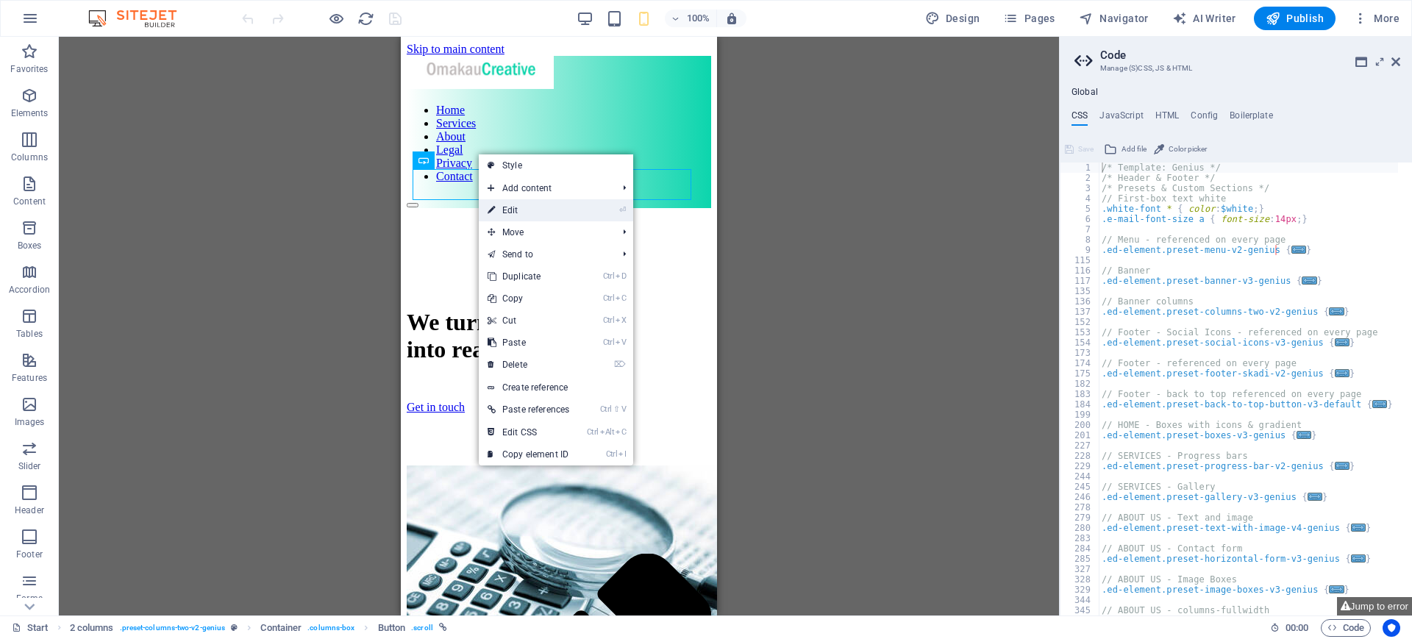
click at [529, 210] on link "⏎ Edit" at bounding box center [528, 210] width 99 height 22
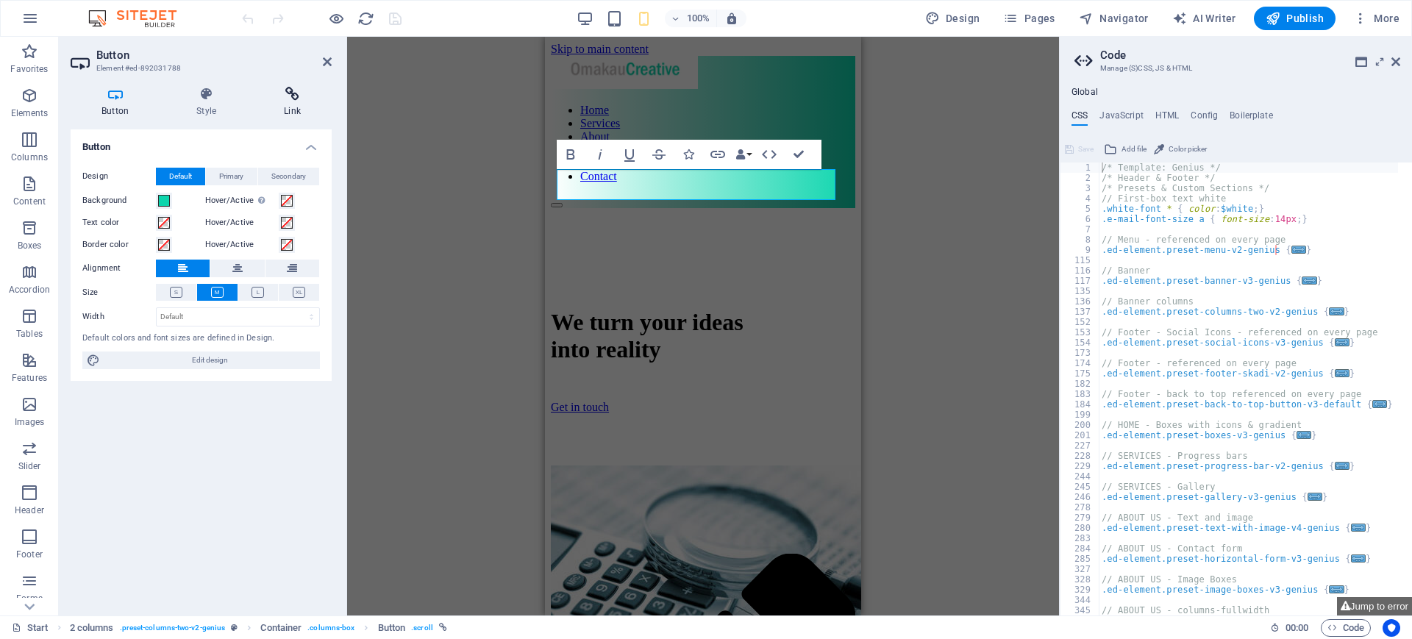
click at [293, 91] on icon at bounding box center [292, 94] width 79 height 15
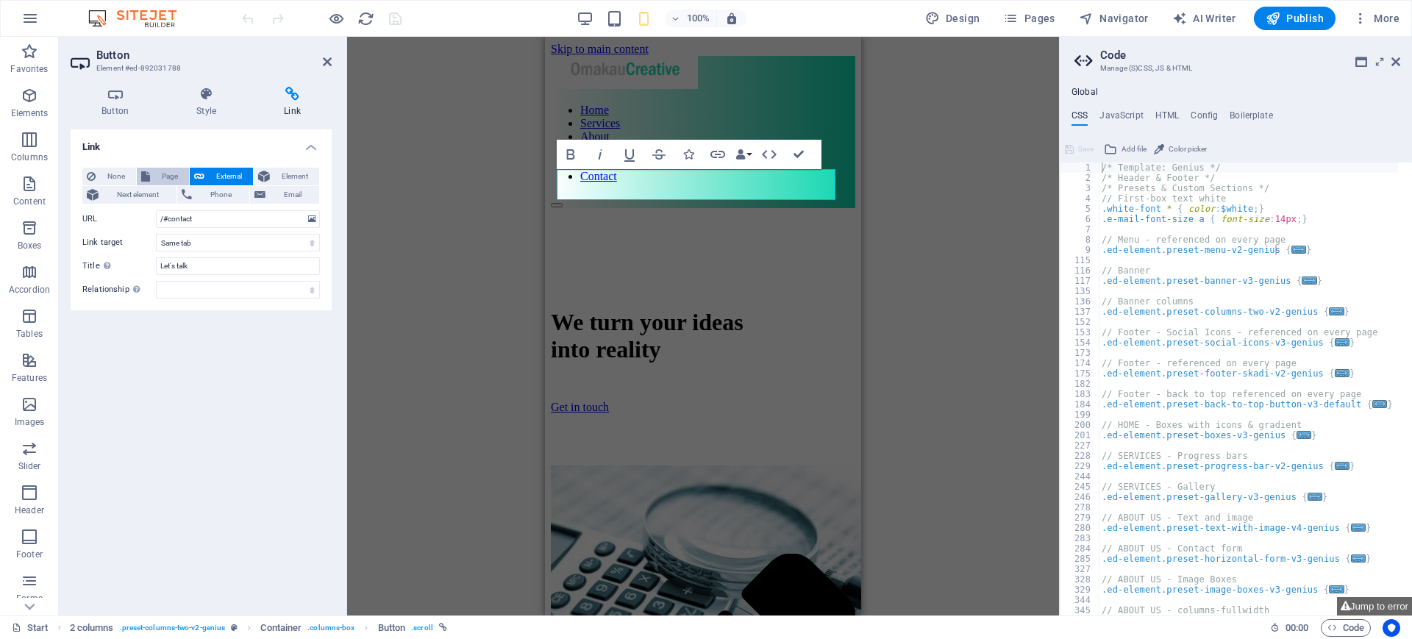
click at [168, 175] on span "Page" at bounding box center [169, 177] width 30 height 18
click at [184, 219] on select "Start Bookkeeping Contact Administration Other cool stuff Legal Notice Privacy" at bounding box center [238, 219] width 164 height 18
select select "2"
click at [156, 210] on select "Start Bookkeeping Contact Administration Other cool stuff Legal Notice Privacy" at bounding box center [238, 219] width 164 height 18
click at [327, 60] on icon at bounding box center [327, 62] width 9 height 12
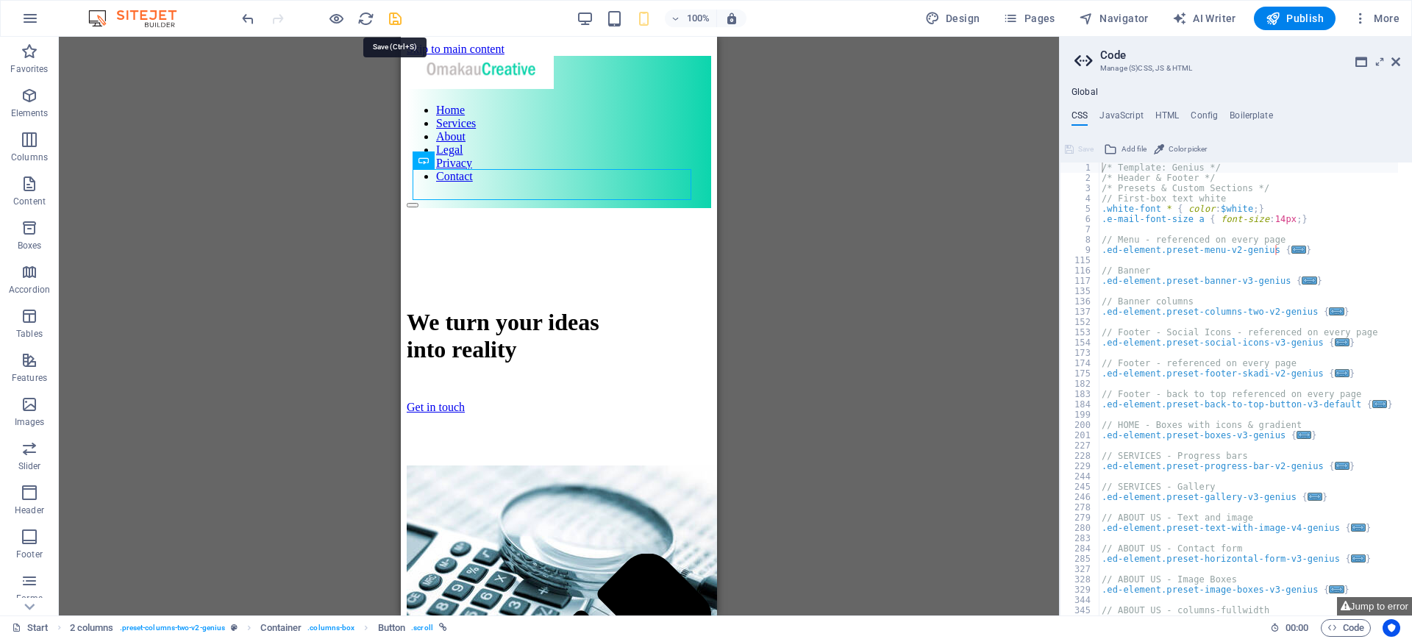
click at [393, 23] on icon "save" at bounding box center [395, 18] width 17 height 17
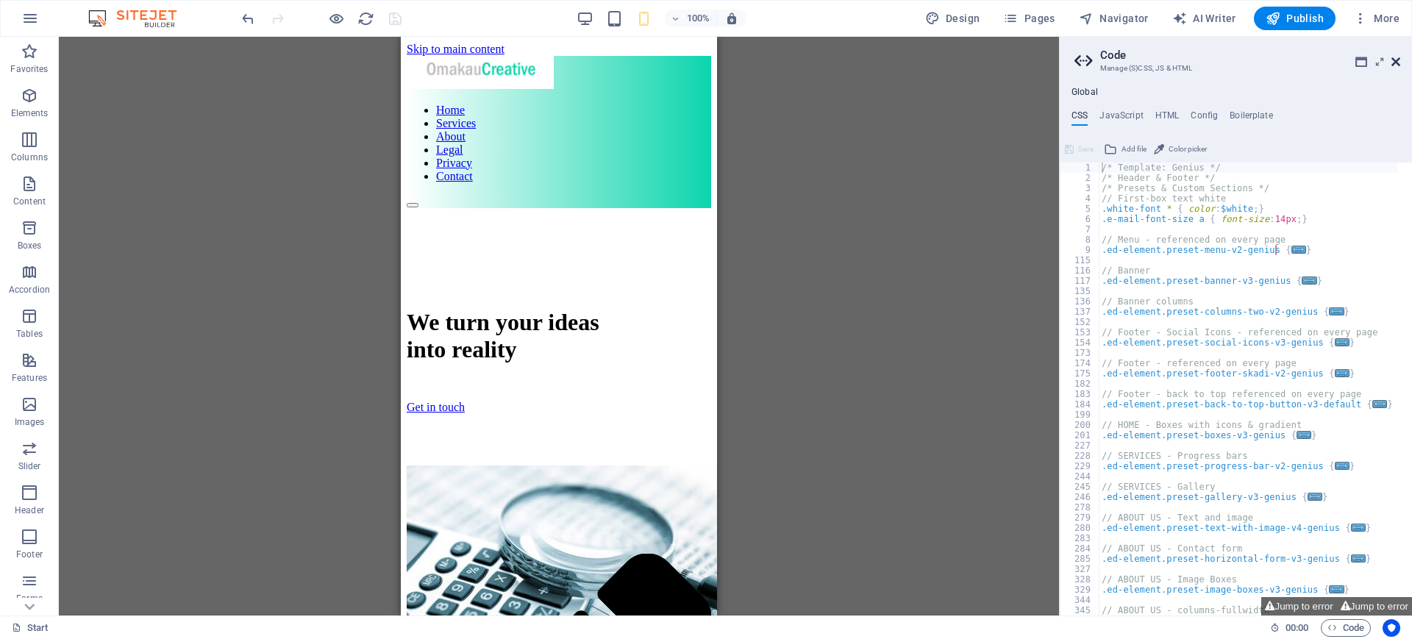
click at [1395, 60] on icon at bounding box center [1395, 62] width 9 height 12
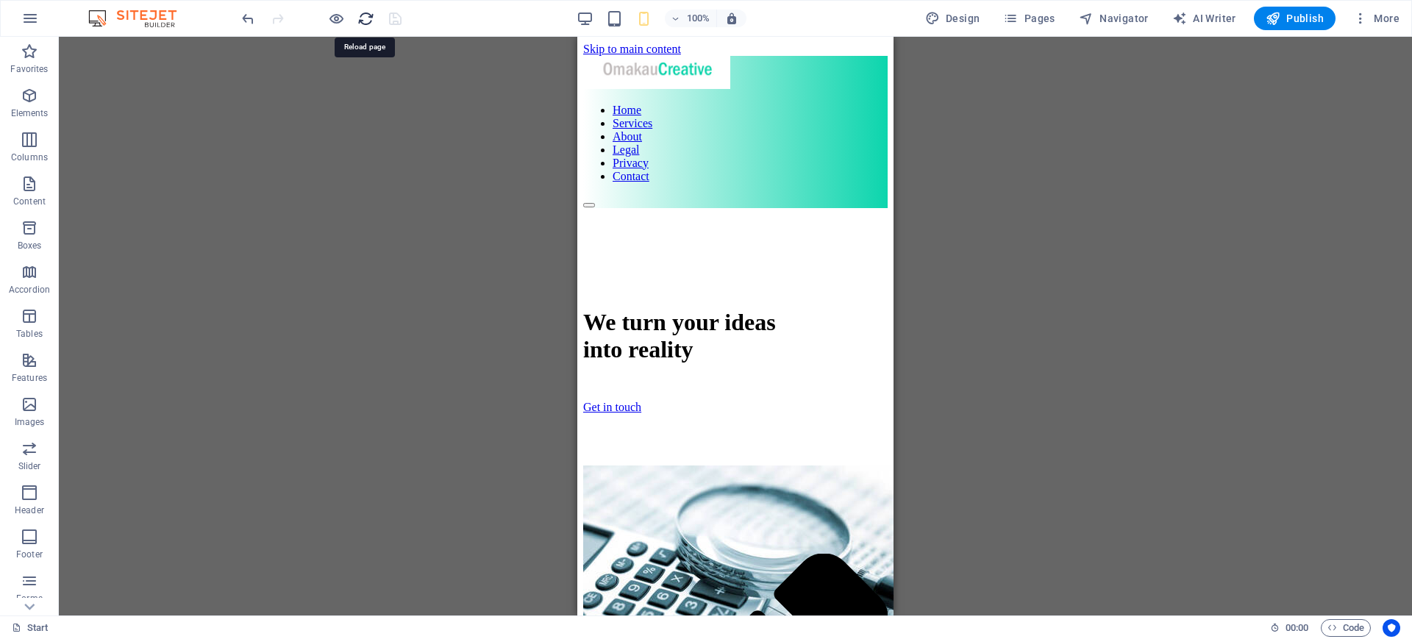
click at [364, 26] on icon "reload" at bounding box center [365, 18] width 17 height 17
click at [1293, 20] on span "Publish" at bounding box center [1294, 18] width 58 height 15
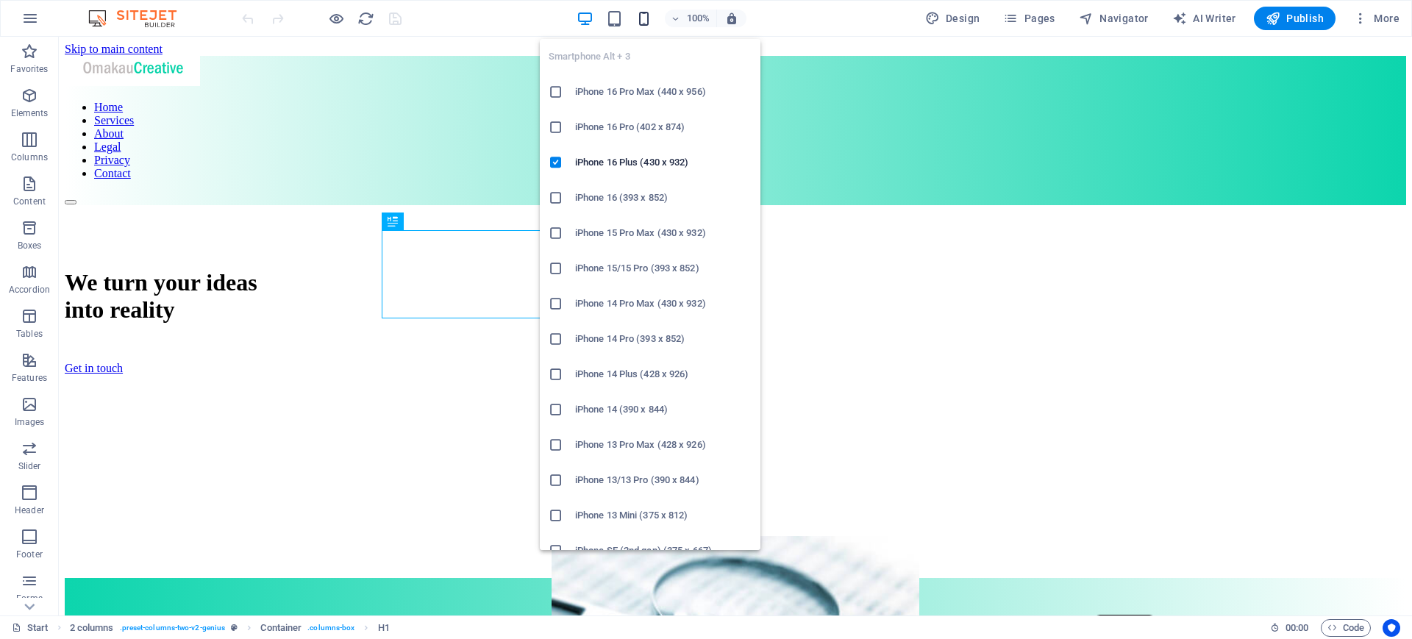
click at [649, 17] on icon "button" at bounding box center [643, 18] width 17 height 17
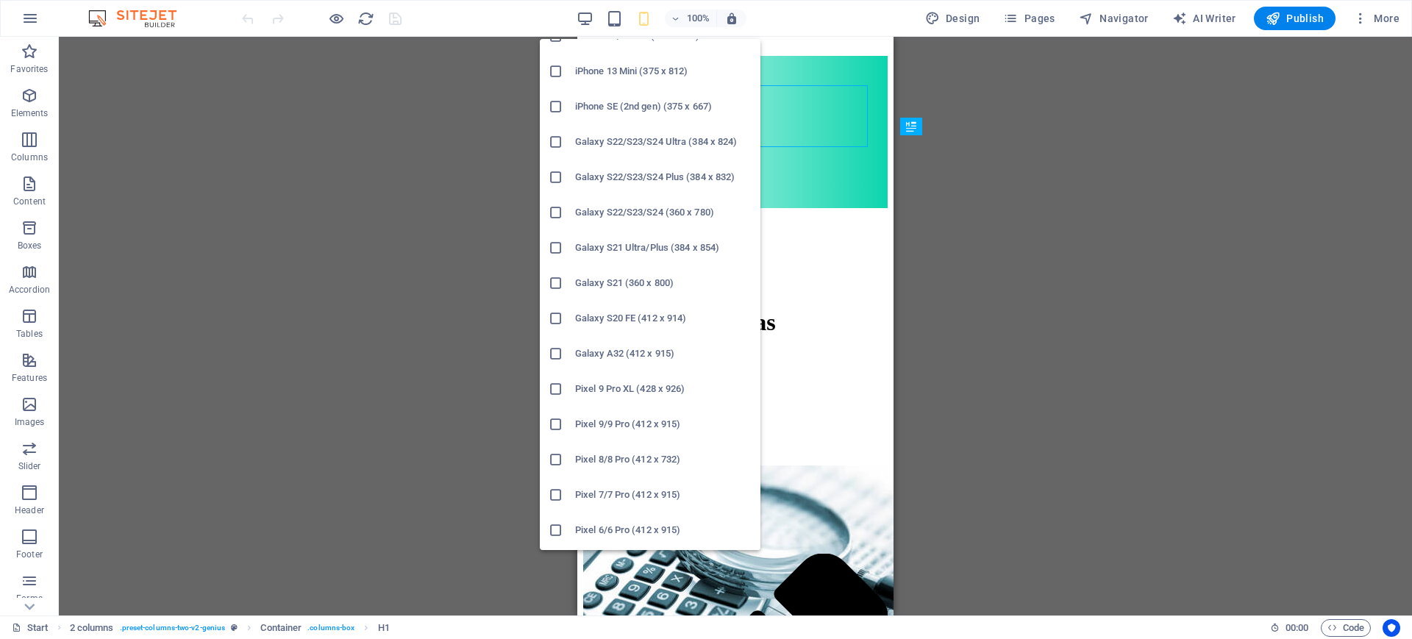
scroll to position [412, 0]
click at [557, 167] on icon at bounding box center [555, 174] width 15 height 15
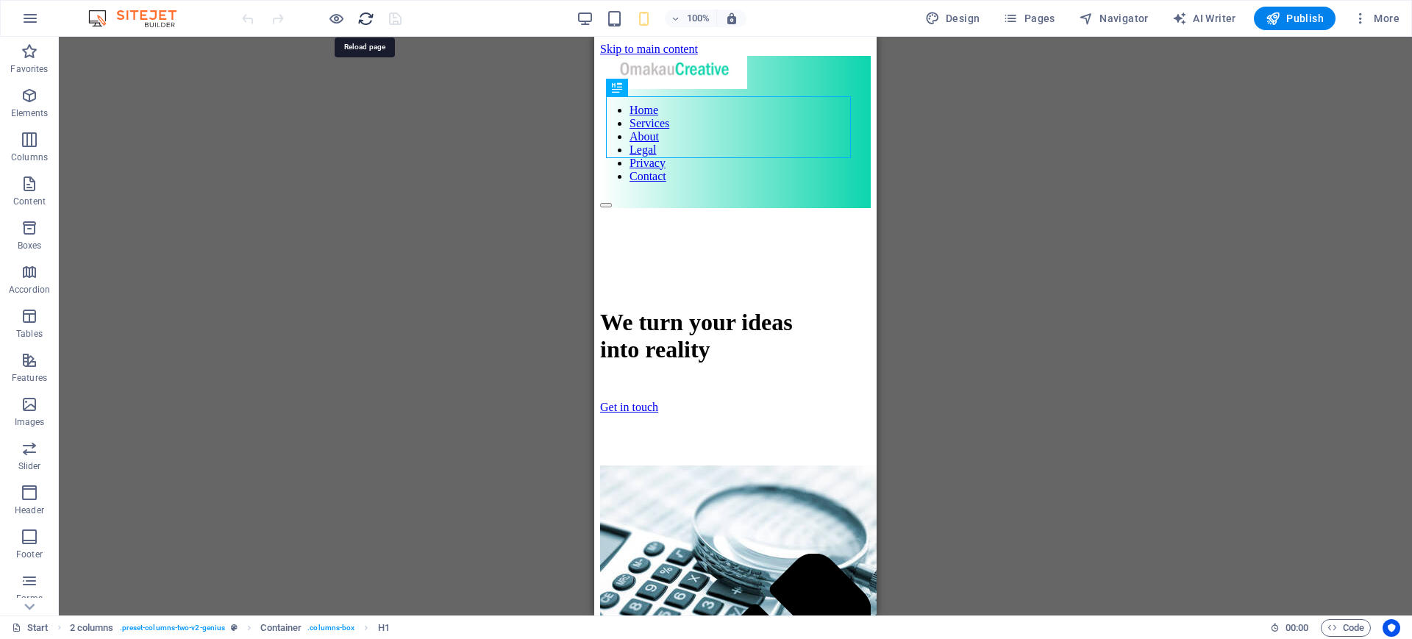
click at [362, 15] on icon "reload" at bounding box center [365, 18] width 17 height 17
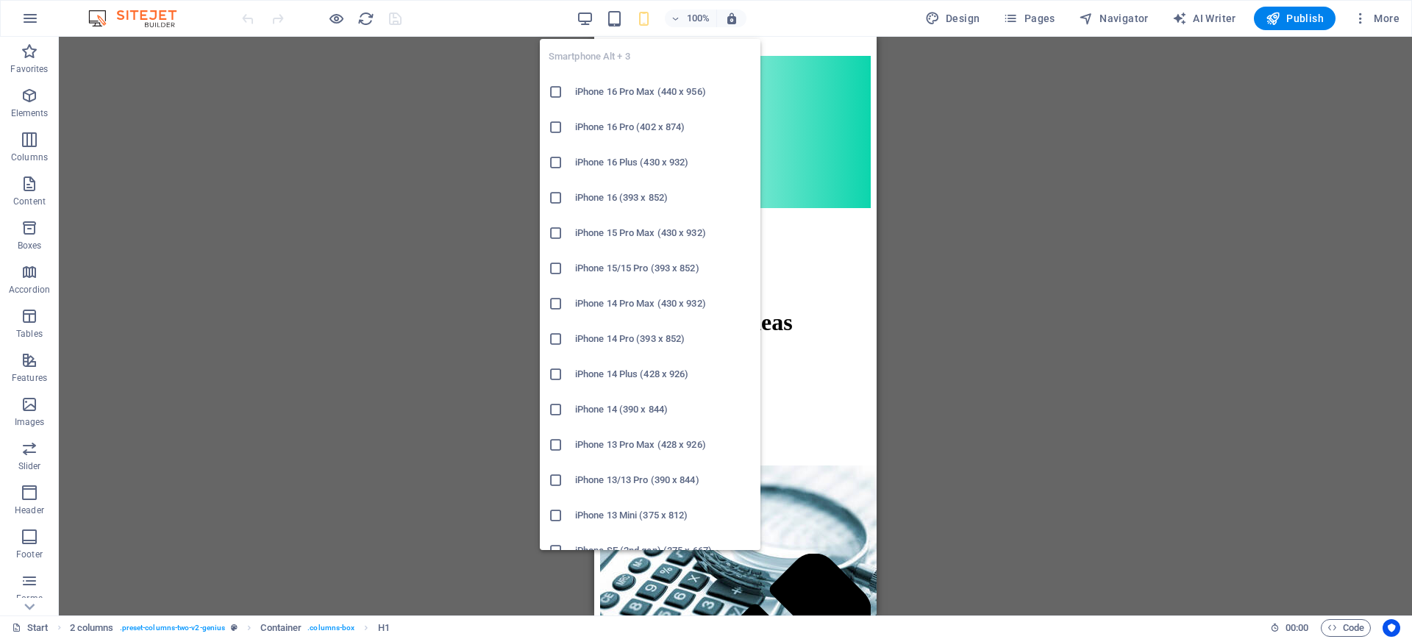
click at [649, 17] on icon "button" at bounding box center [643, 18] width 17 height 17
click at [557, 85] on icon at bounding box center [555, 92] width 15 height 15
